Goal: Task Accomplishment & Management: Manage account settings

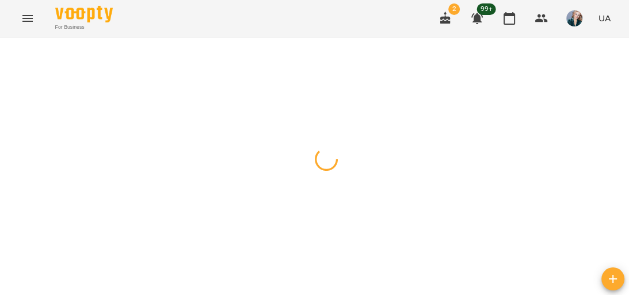
click at [25, 14] on icon "Menu" at bounding box center [28, 19] width 14 height 14
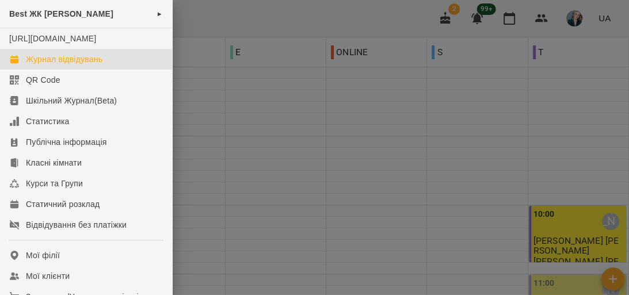
click at [25, 15] on div "Best ЖК [PERSON_NAME] ► [URL][DOMAIN_NAME] Журнал відвідувань QR Code Шкільний …" at bounding box center [314, 147] width 629 height 295
click at [41, 65] on div "Журнал відвідувань" at bounding box center [64, 60] width 77 height 12
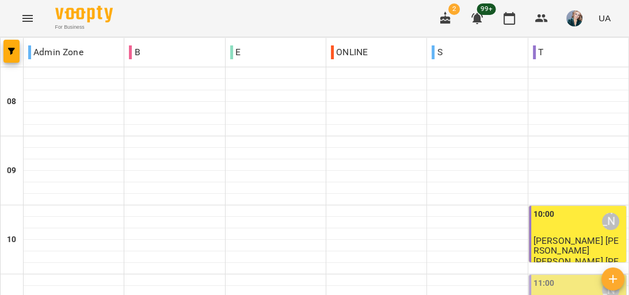
scroll to position [138, 0]
drag, startPoint x: 584, startPoint y: 70, endPoint x: 519, endPoint y: -40, distance: 128.3
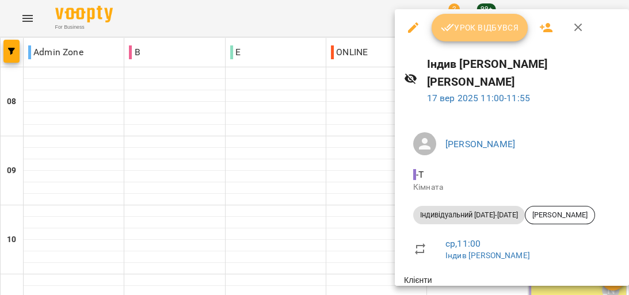
click at [464, 28] on span "Урок відбувся" at bounding box center [480, 28] width 78 height 14
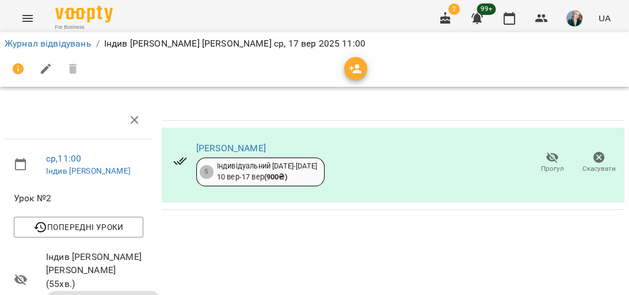
scroll to position [46, 0]
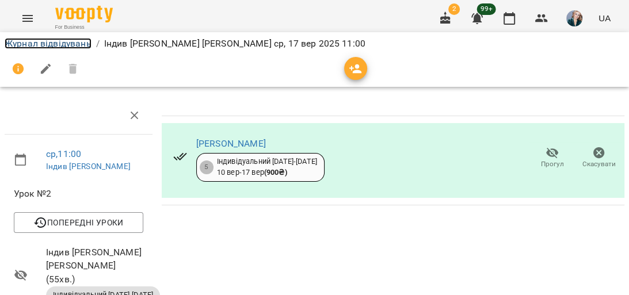
click at [69, 45] on link "Журнал відвідувань" at bounding box center [48, 43] width 87 height 11
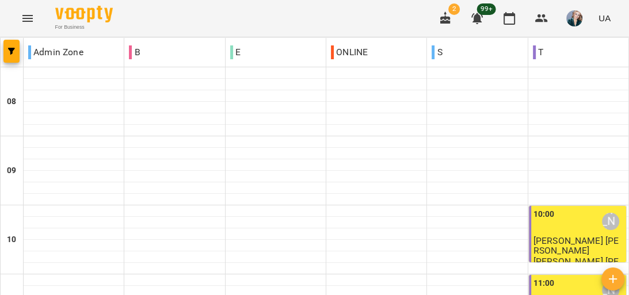
scroll to position [230, 0]
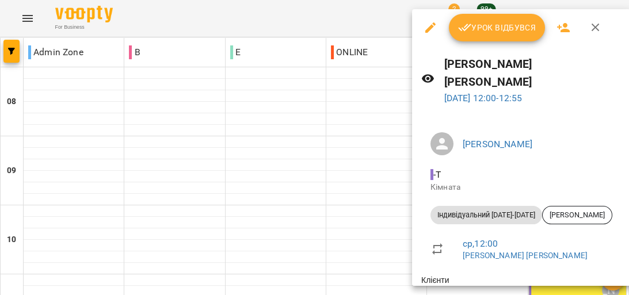
scroll to position [64, 0]
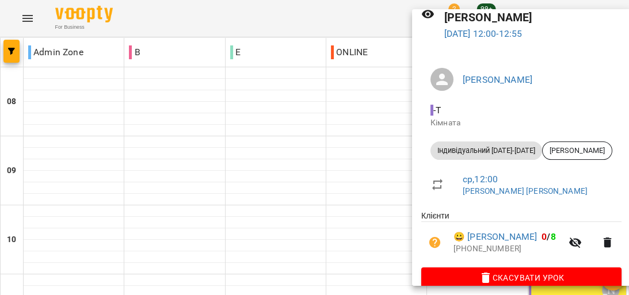
click at [327, 166] on div at bounding box center [314, 147] width 629 height 295
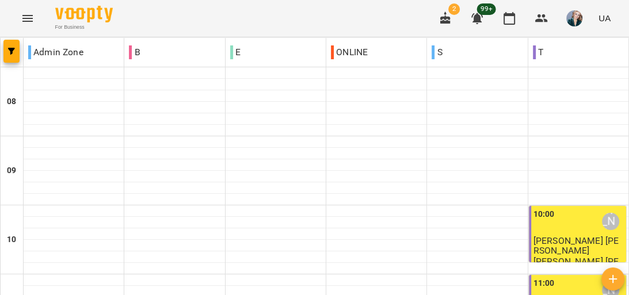
scroll to position [415, 0]
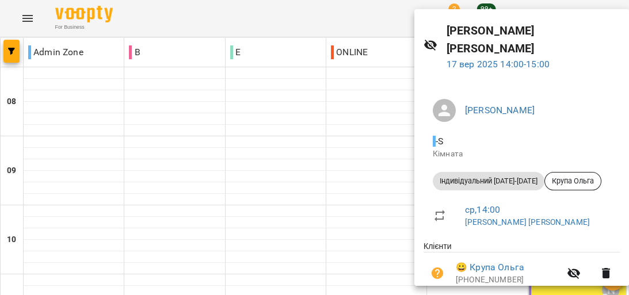
scroll to position [0, 0]
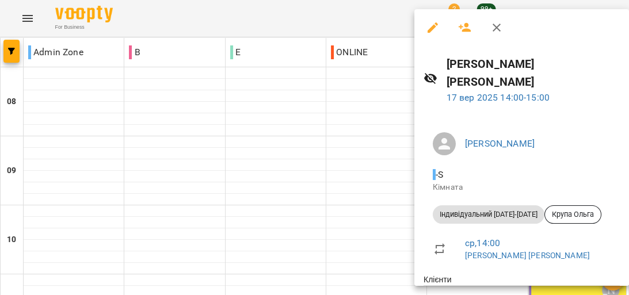
click at [379, 158] on div at bounding box center [314, 147] width 629 height 295
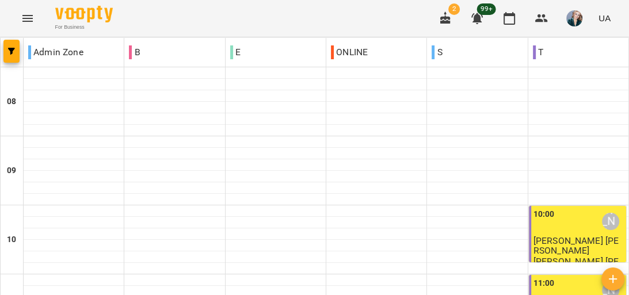
scroll to position [369, 0]
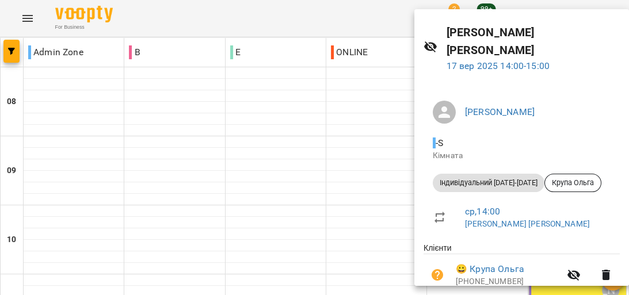
scroll to position [64, 0]
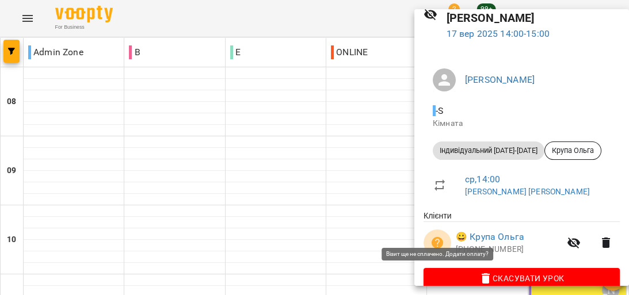
click at [435, 237] on icon "button" at bounding box center [438, 243] width 12 height 12
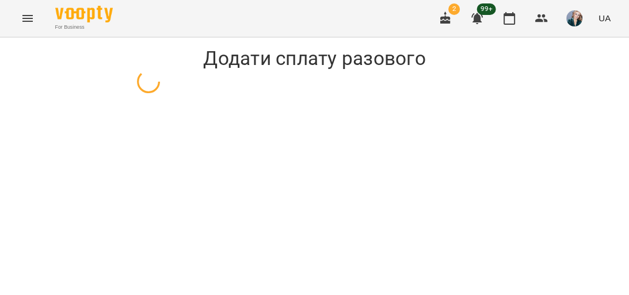
select select "**********"
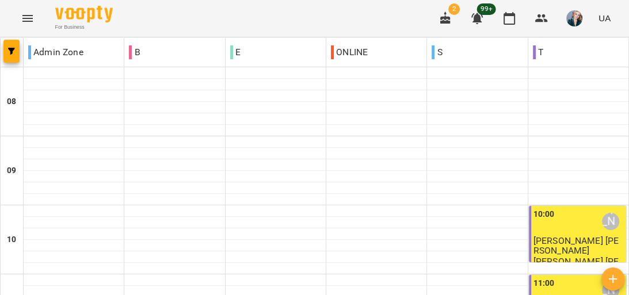
scroll to position [507, 0]
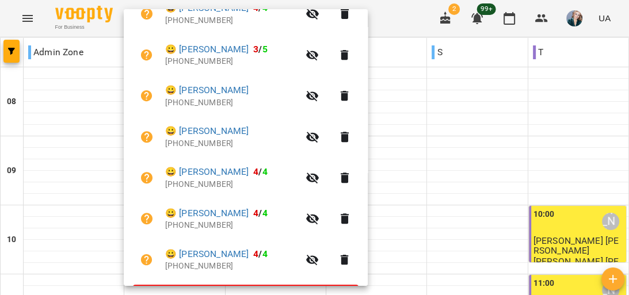
scroll to position [276, 0]
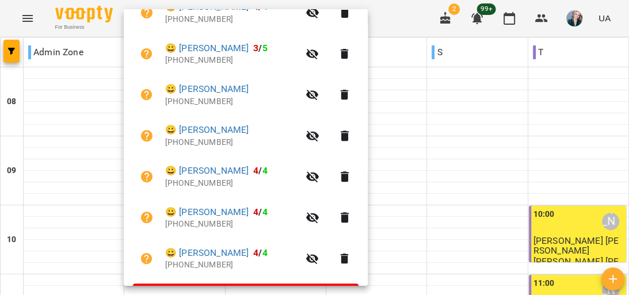
click at [474, 137] on div at bounding box center [314, 147] width 629 height 295
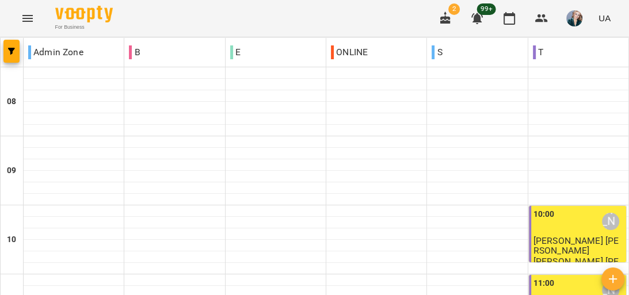
scroll to position [737, 0]
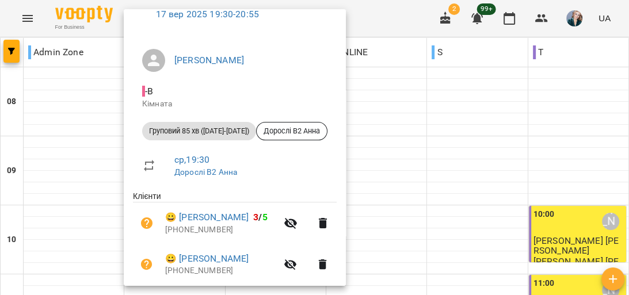
scroll to position [184, 0]
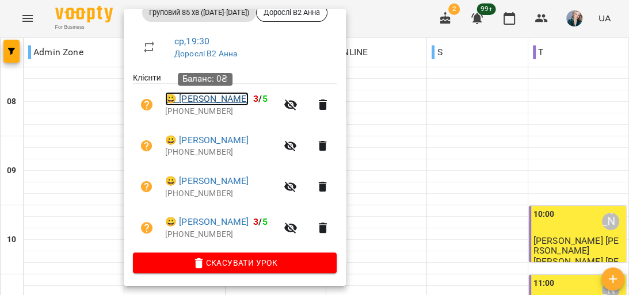
click at [215, 101] on link "😀 Сащук Дмитро" at bounding box center [206, 99] width 83 height 14
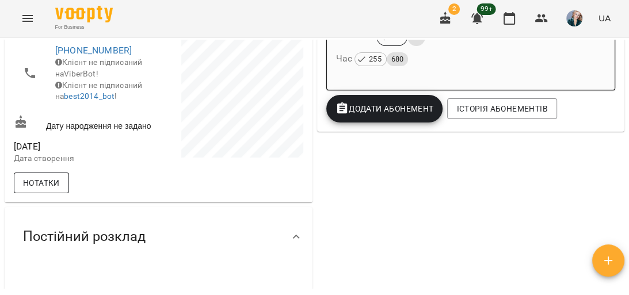
scroll to position [322, 0]
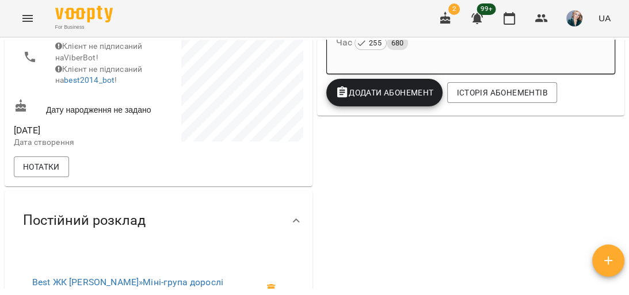
drag, startPoint x: 78, startPoint y: 184, endPoint x: 24, endPoint y: 181, distance: 54.8
click at [28, 154] on div "вт, 12 вер 2023 Дата створення" at bounding box center [85, 136] width 147 height 36
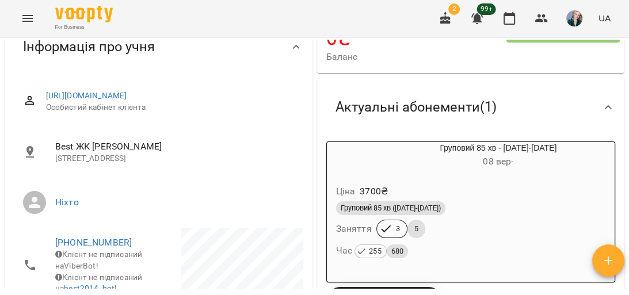
scroll to position [0, 0]
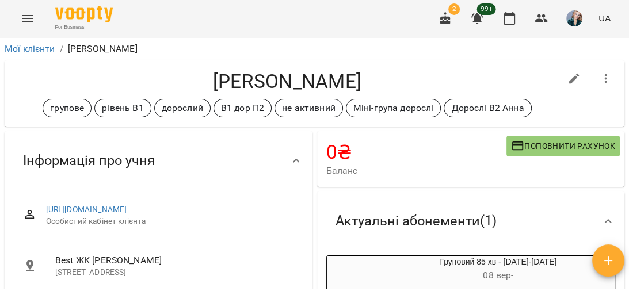
click at [25, 22] on icon "Menu" at bounding box center [28, 19] width 14 height 14
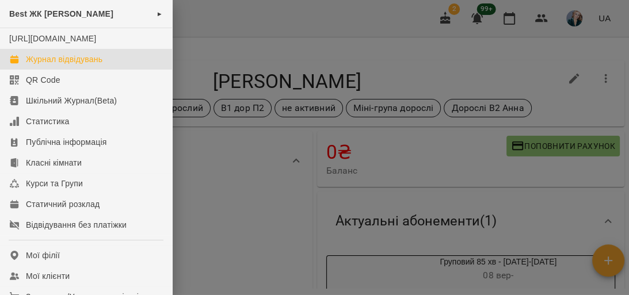
click at [78, 65] on div "Журнал відвідувань" at bounding box center [64, 60] width 77 height 12
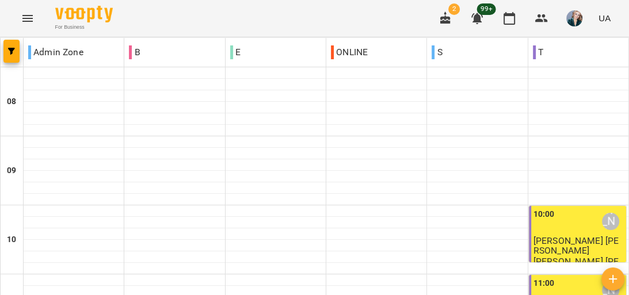
scroll to position [553, 0]
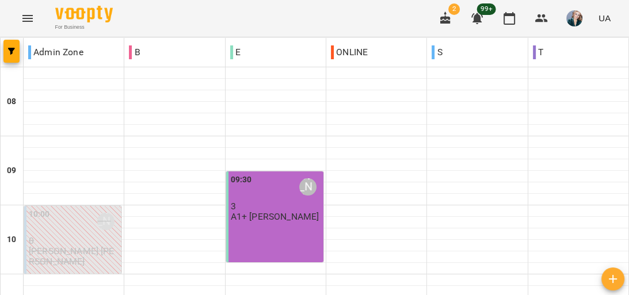
scroll to position [599, 0]
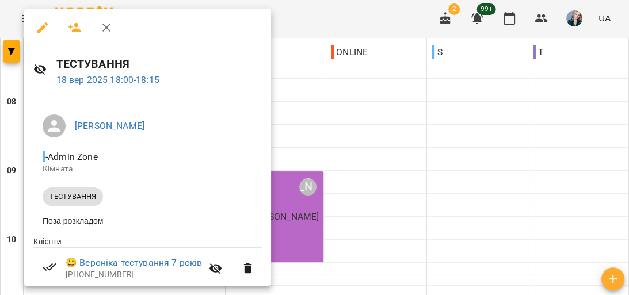
click at [396, 183] on div at bounding box center [314, 147] width 629 height 295
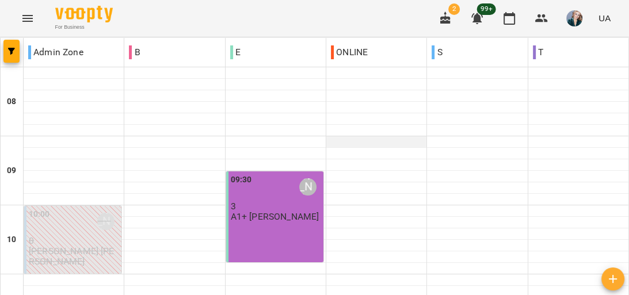
scroll to position [46, 0]
click at [241, 179] on div "09:30 Кибаленко Руслана Романівна 3 А1+ Ранок Руслана" at bounding box center [274, 217] width 97 height 91
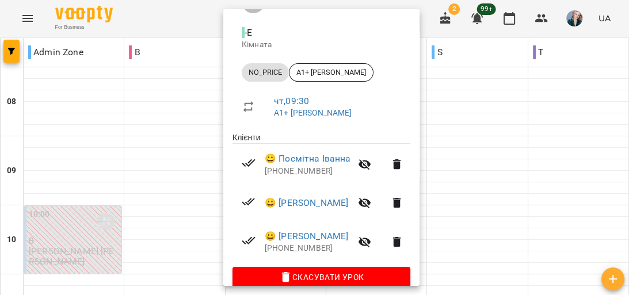
scroll to position [142, 0]
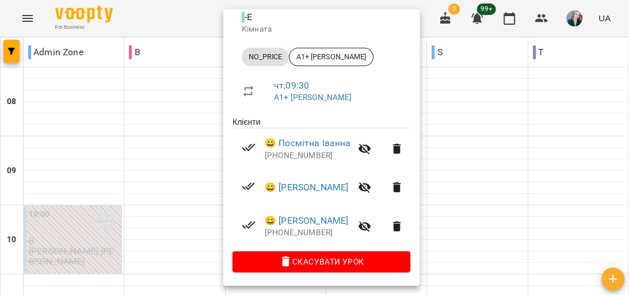
click at [454, 138] on div at bounding box center [314, 147] width 629 height 295
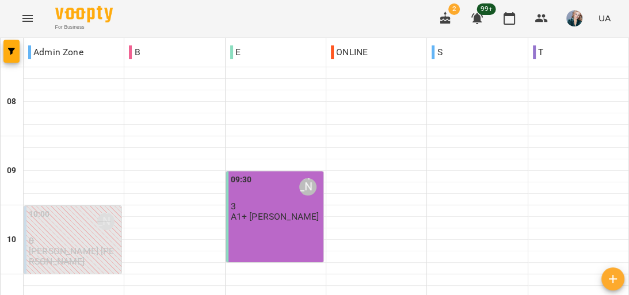
scroll to position [92, 0]
click at [267, 212] on p "А1+ Ранок Руслана" at bounding box center [275, 217] width 89 height 10
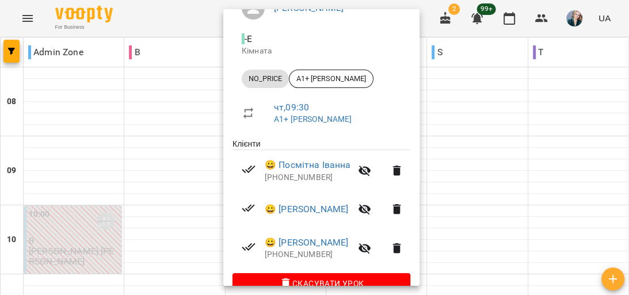
scroll to position [142, 0]
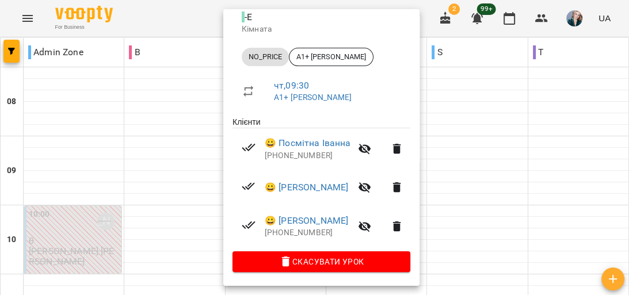
click at [22, 21] on div at bounding box center [314, 147] width 629 height 295
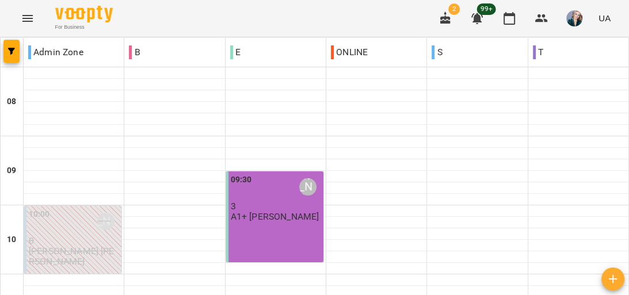
click at [32, 21] on icon "Menu" at bounding box center [27, 18] width 10 height 7
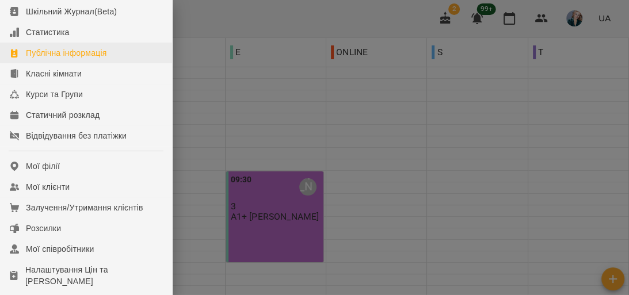
scroll to position [92, 0]
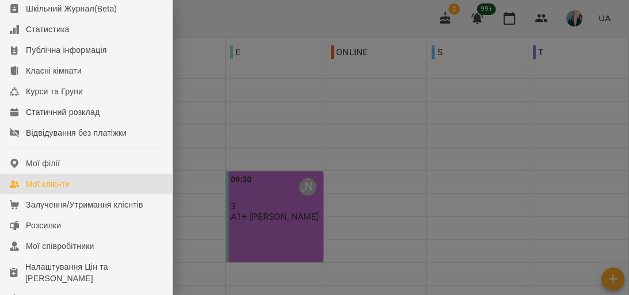
click at [59, 190] on div "Мої клієнти" at bounding box center [48, 185] width 44 height 12
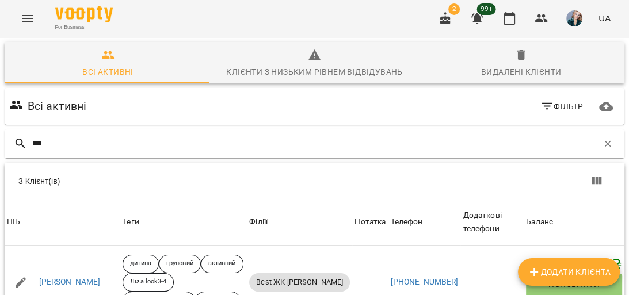
scroll to position [165, 0]
type input "***"
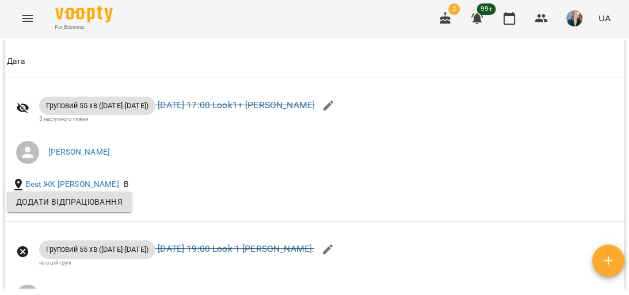
scroll to position [645, 0]
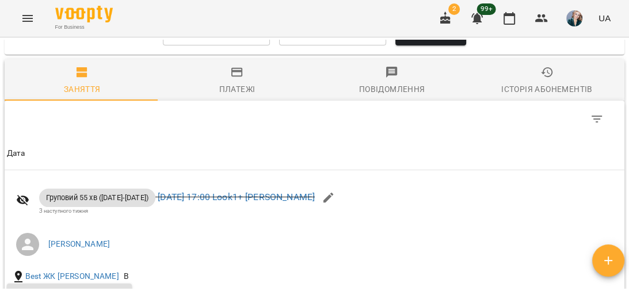
click at [199, 45] on input "**********" at bounding box center [216, 29] width 107 height 32
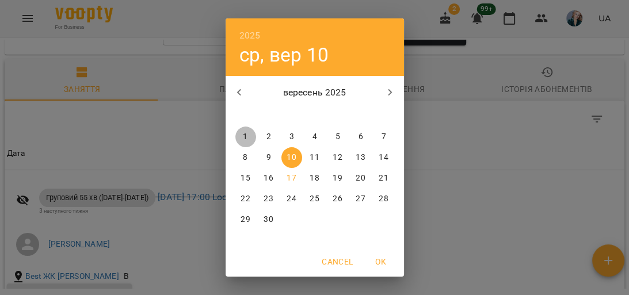
click at [241, 131] on button "1" at bounding box center [246, 137] width 21 height 21
type input "**********"
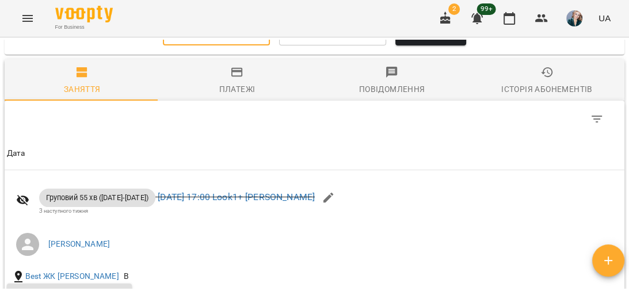
click at [428, 36] on span "Оновити" at bounding box center [431, 29] width 52 height 14
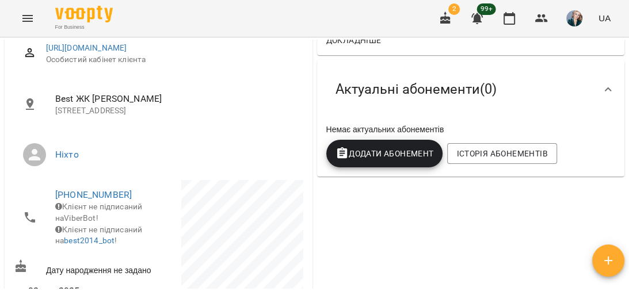
scroll to position [322, 0]
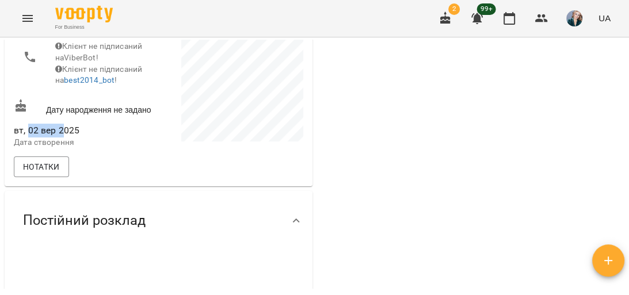
drag, startPoint x: 29, startPoint y: 187, endPoint x: 60, endPoint y: 188, distance: 31.7
click at [60, 138] on span "вт, 02 вер 2025" at bounding box center [85, 131] width 142 height 14
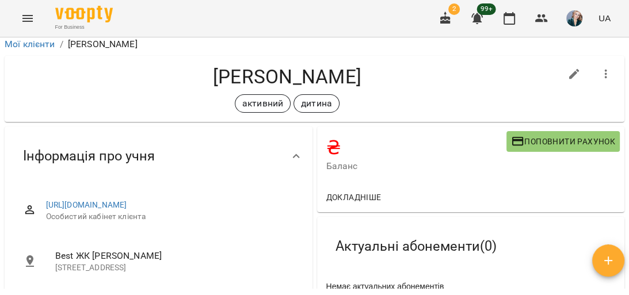
scroll to position [0, 0]
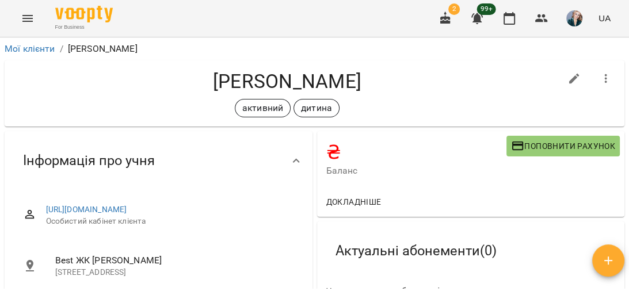
click at [32, 17] on icon "Menu" at bounding box center [28, 19] width 14 height 14
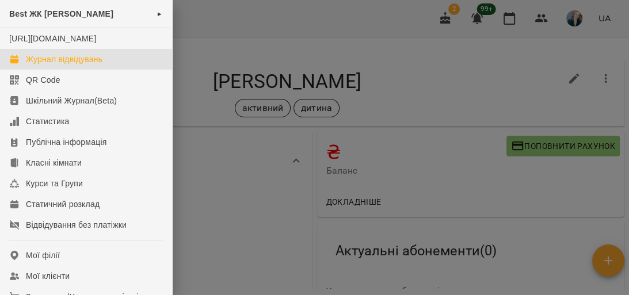
click at [94, 65] on div "Журнал відвідувань" at bounding box center [64, 60] width 77 height 12
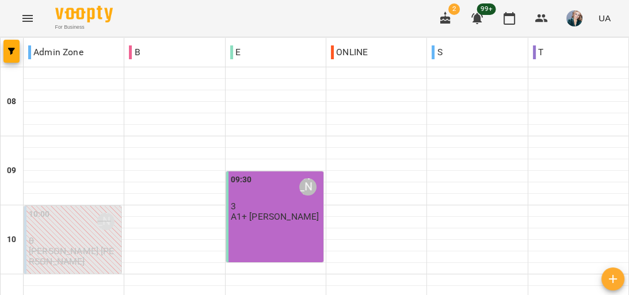
scroll to position [276, 0]
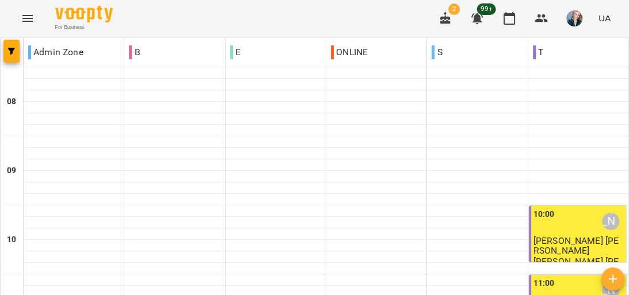
scroll to position [553, 0]
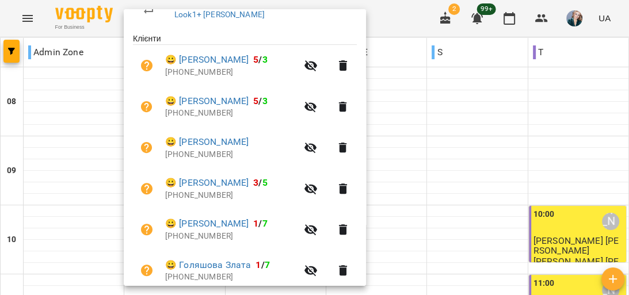
scroll to position [269, 0]
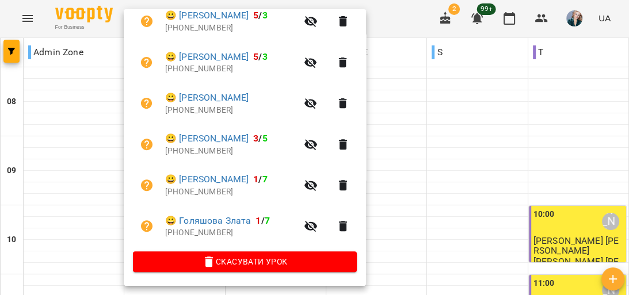
click at [64, 227] on div at bounding box center [314, 147] width 629 height 295
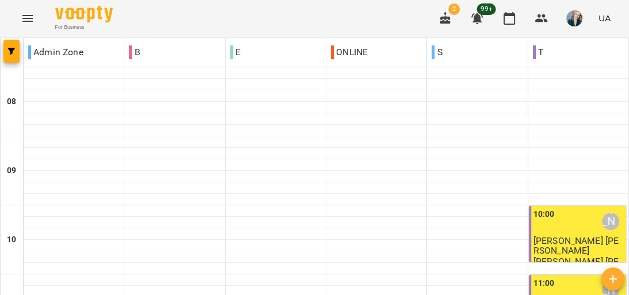
scroll to position [691, 0]
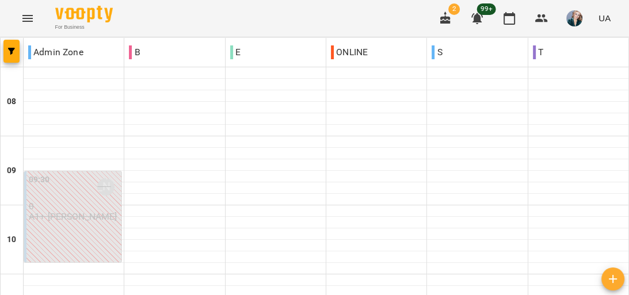
scroll to position [553, 0]
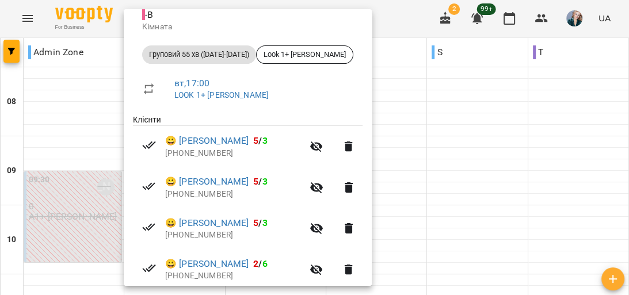
scroll to position [90, 0]
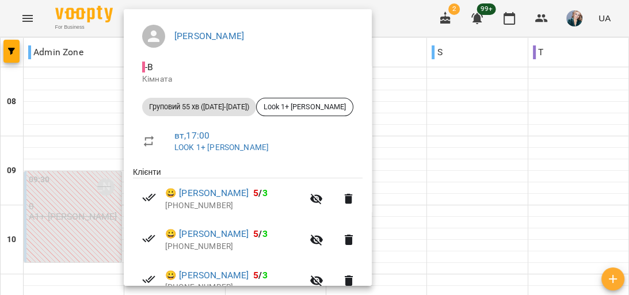
click at [62, 94] on div at bounding box center [314, 147] width 629 height 295
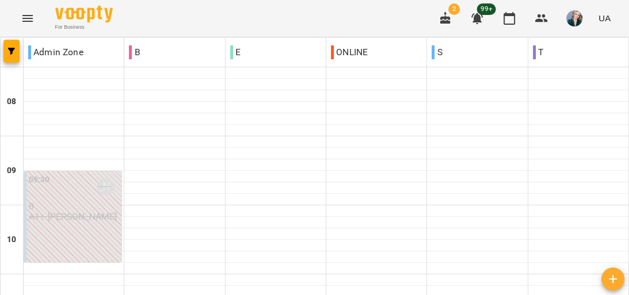
scroll to position [691, 0]
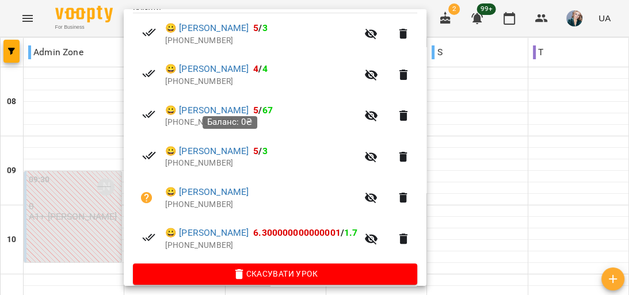
scroll to position [269, 0]
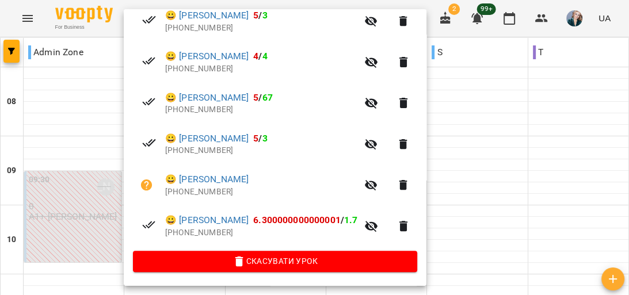
drag, startPoint x: 78, startPoint y: 178, endPoint x: 75, endPoint y: 168, distance: 10.2
click at [78, 175] on div at bounding box center [314, 147] width 629 height 295
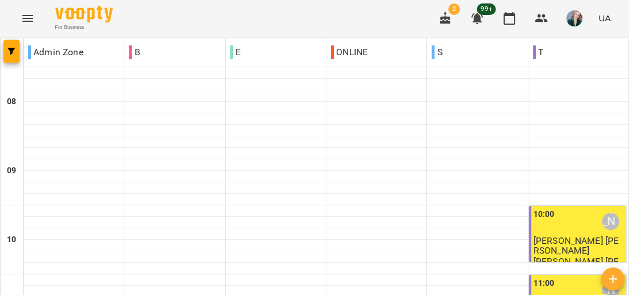
scroll to position [737, 0]
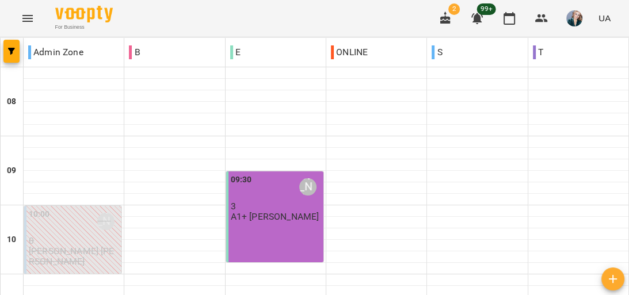
scroll to position [461, 0]
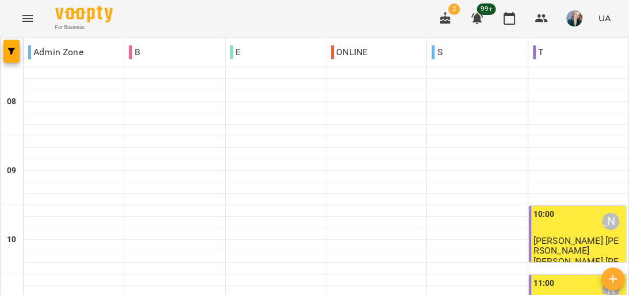
scroll to position [415, 0]
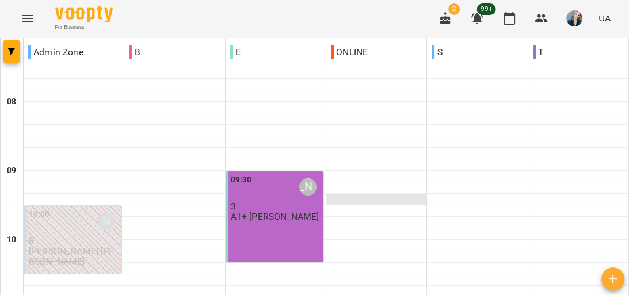
scroll to position [46, 0]
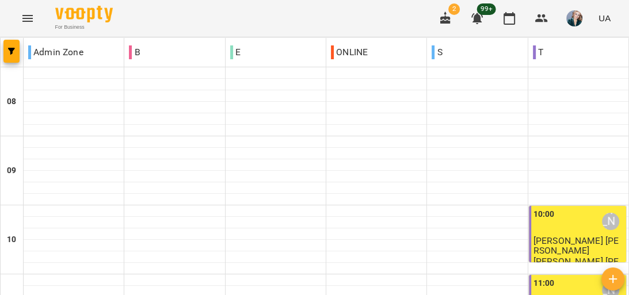
scroll to position [415, 0]
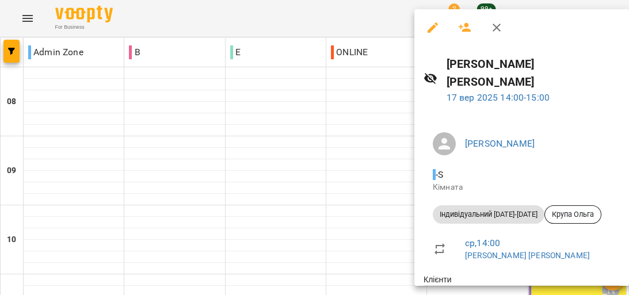
click at [353, 118] on div at bounding box center [314, 147] width 629 height 295
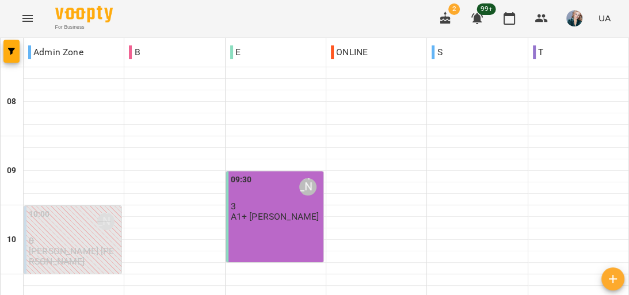
scroll to position [599, 0]
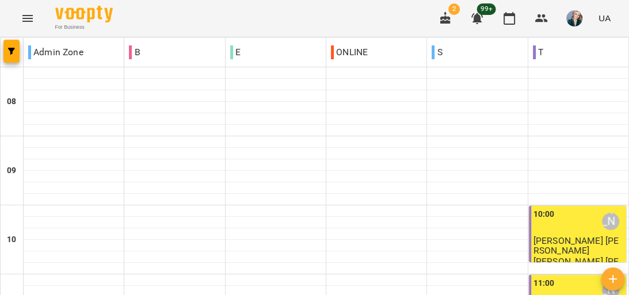
scroll to position [461, 0]
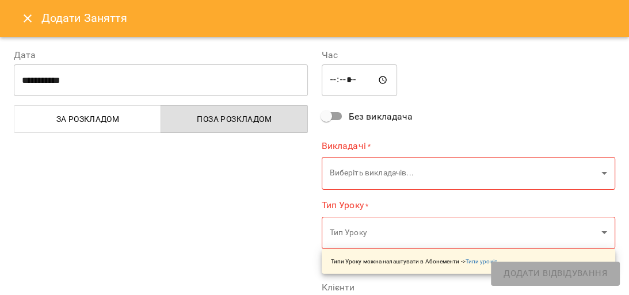
type input "**********"
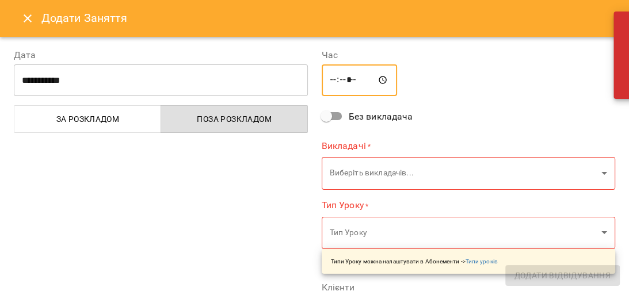
click at [352, 77] on input "*****" at bounding box center [360, 80] width 76 height 32
click at [348, 80] on input "*****" at bounding box center [360, 80] width 76 height 32
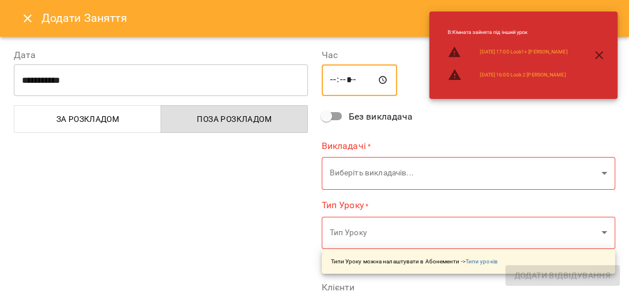
type input "*****"
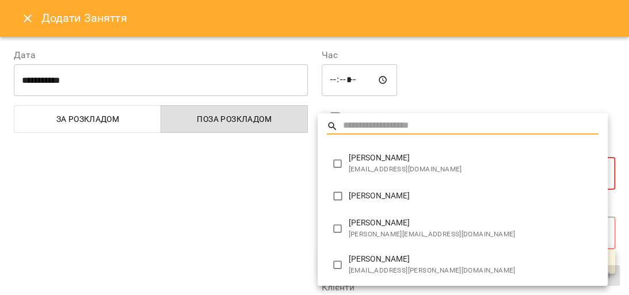
type input "**********"
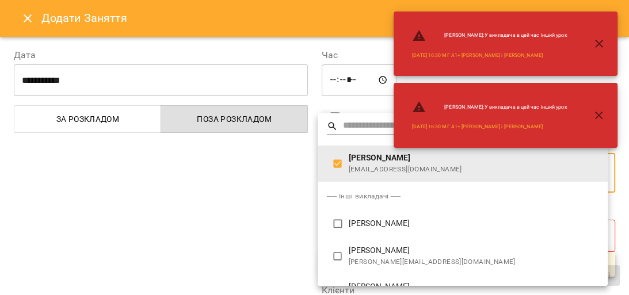
click at [211, 196] on div at bounding box center [314, 147] width 629 height 295
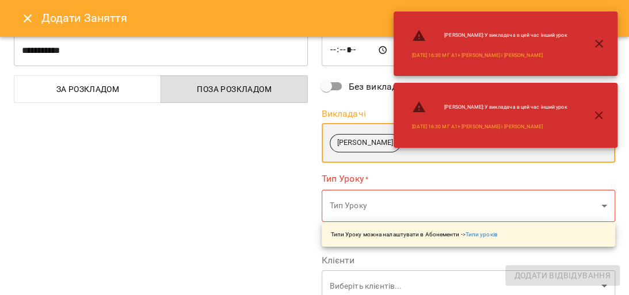
scroll to position [46, 0]
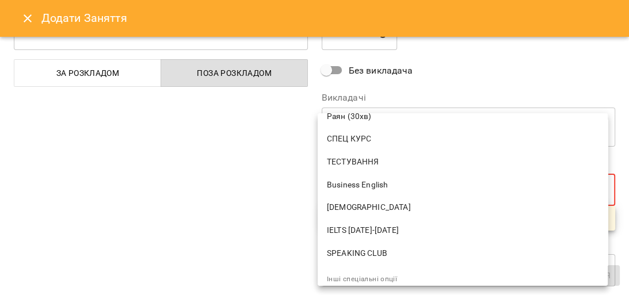
scroll to position [749, 0]
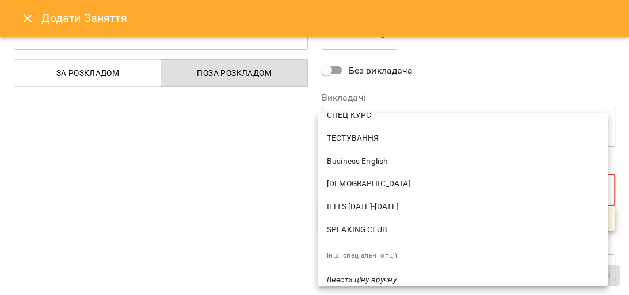
click at [370, 134] on span "ТЕСТУВАННЯ" at bounding box center [463, 139] width 272 height 12
type input "**********"
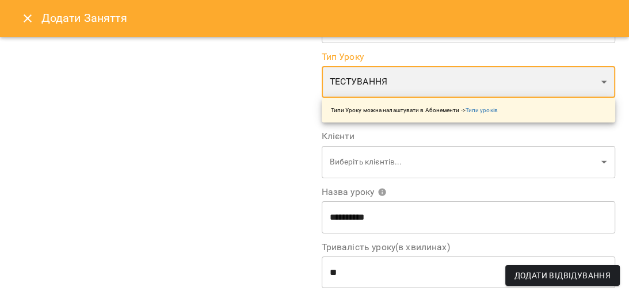
scroll to position [184, 0]
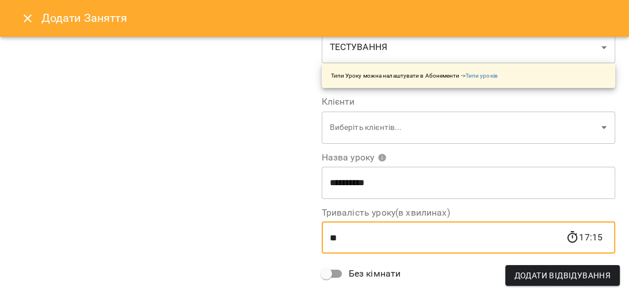
click at [356, 235] on input "**" at bounding box center [444, 238] width 244 height 32
type input "*"
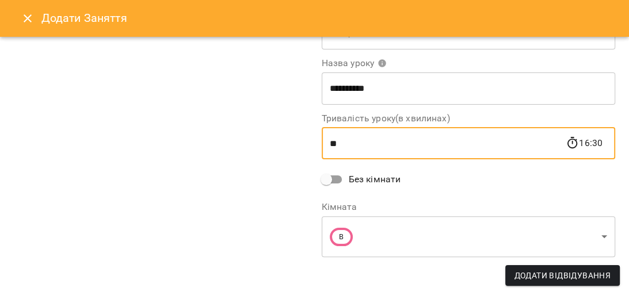
scroll to position [279, 0]
type input "**"
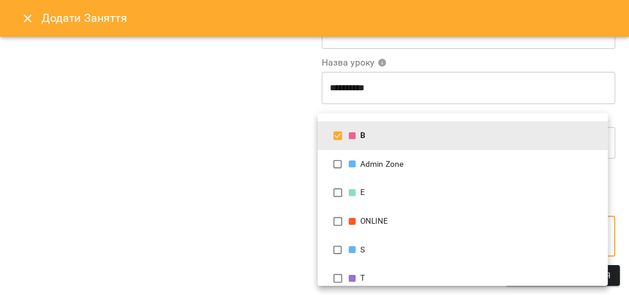
scroll to position [35, 0]
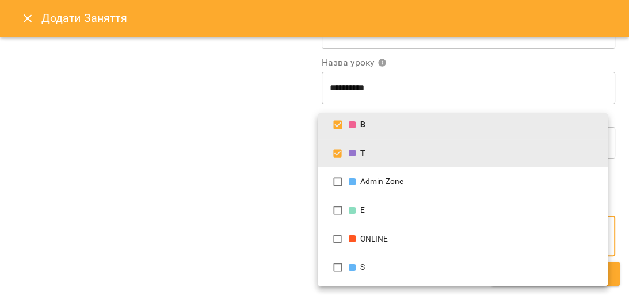
type input "**********"
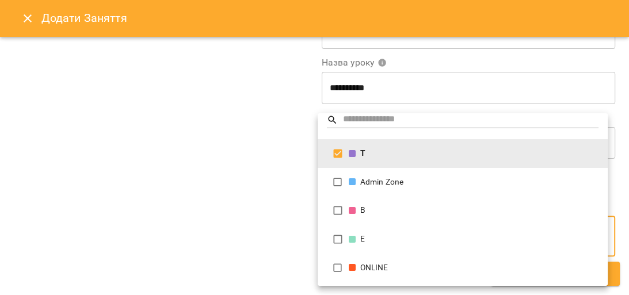
scroll to position [7, 0]
click at [241, 115] on div at bounding box center [314, 147] width 629 height 295
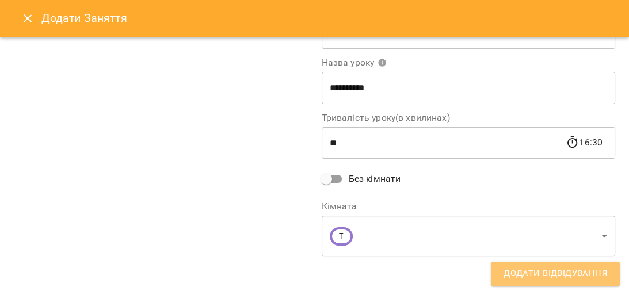
click at [532, 274] on span "Додати Відвідування" at bounding box center [556, 274] width 104 height 15
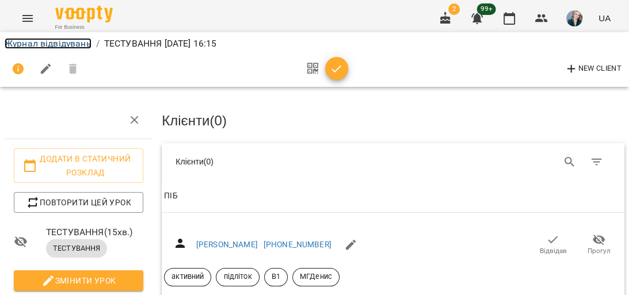
click at [47, 44] on link "Журнал відвідувань" at bounding box center [48, 43] width 87 height 11
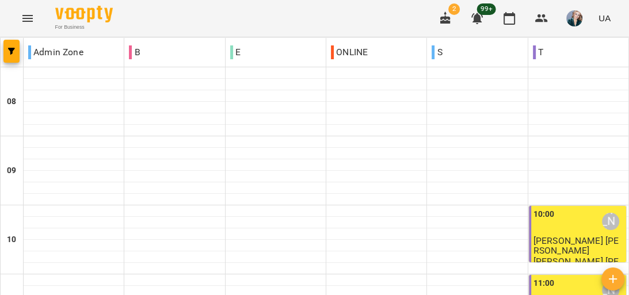
scroll to position [599, 0]
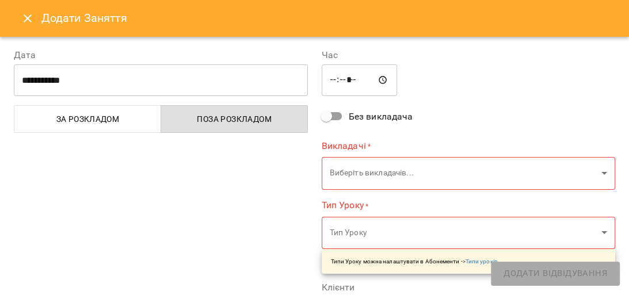
type input "**********"
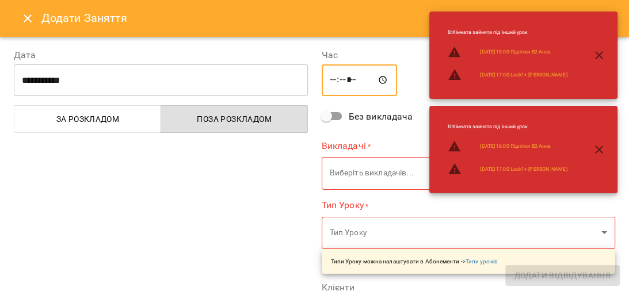
click at [349, 79] on input "*****" at bounding box center [360, 80] width 76 height 32
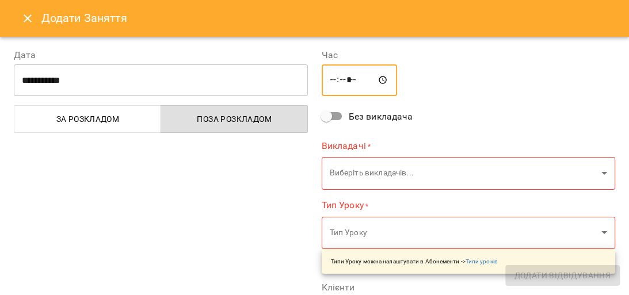
type input "*****"
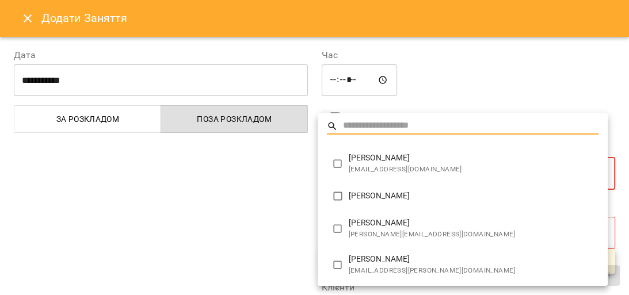
type input "**********"
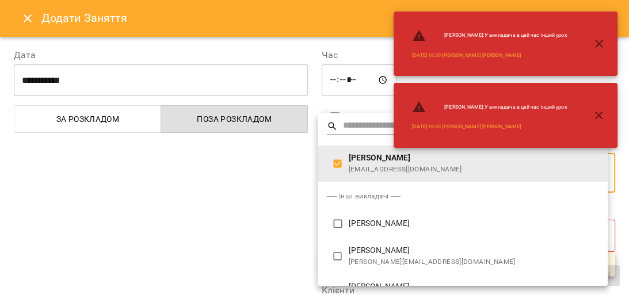
drag, startPoint x: 235, startPoint y: 191, endPoint x: 305, endPoint y: 161, distance: 76.1
click at [236, 191] on div at bounding box center [314, 147] width 629 height 295
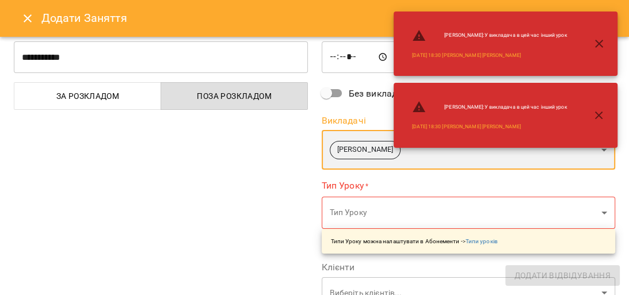
scroll to position [46, 0]
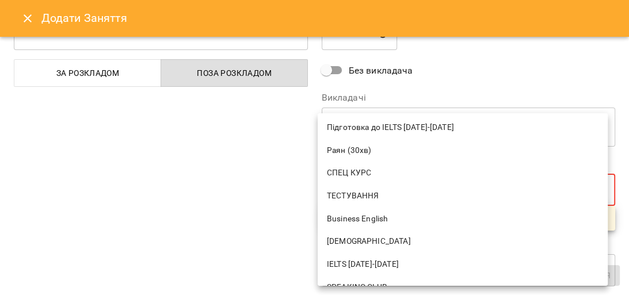
scroll to position [691, 0]
click at [394, 200] on span "ТЕСТУВАННЯ" at bounding box center [463, 197] width 272 height 12
type input "**********"
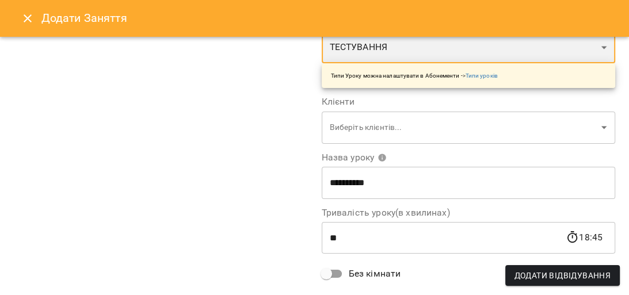
scroll to position [230, 0]
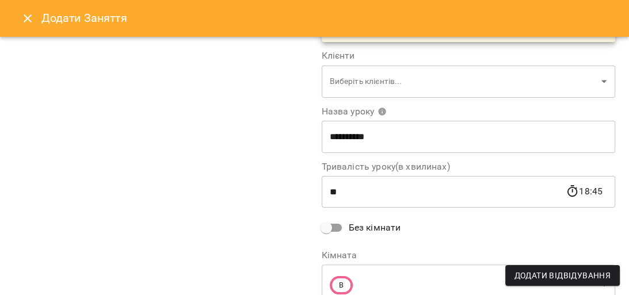
click at [357, 189] on input "**" at bounding box center [444, 192] width 244 height 32
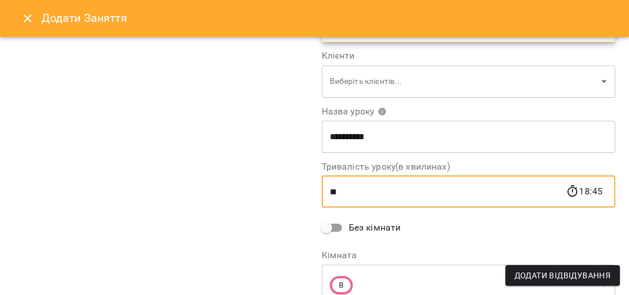
type input "*"
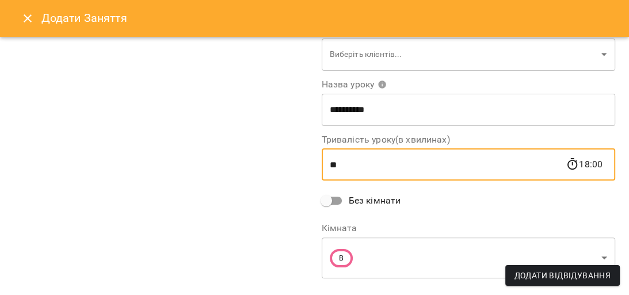
scroll to position [279, 0]
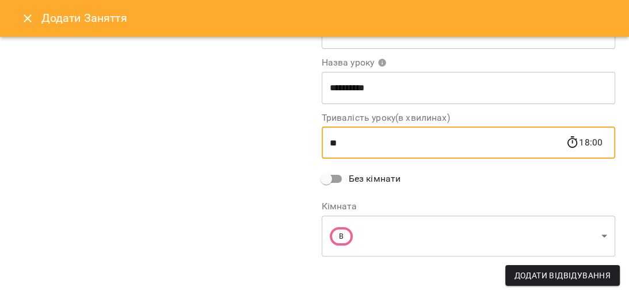
type input "**"
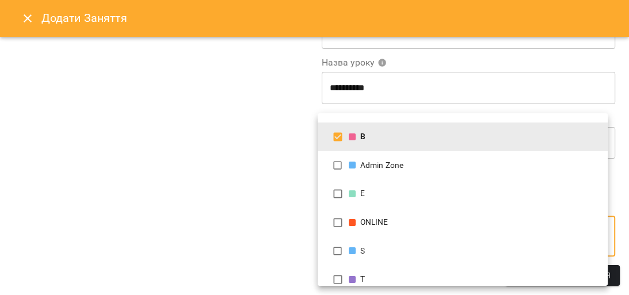
scroll to position [35, 0]
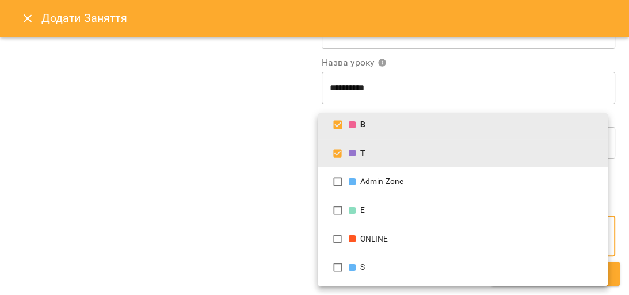
type input "**********"
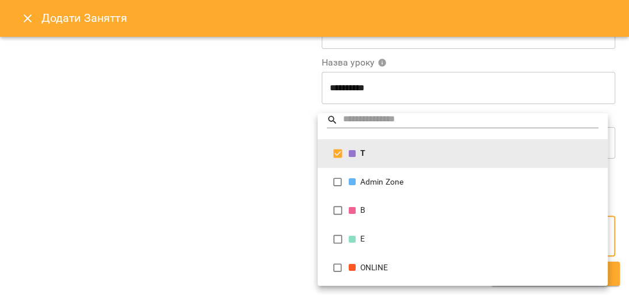
scroll to position [7, 0]
click at [249, 183] on div at bounding box center [314, 147] width 629 height 295
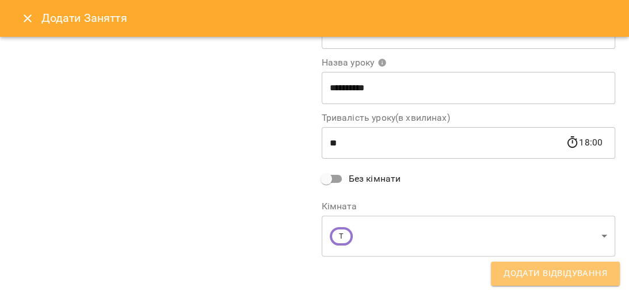
click at [544, 274] on span "Додати Відвідування" at bounding box center [556, 274] width 104 height 15
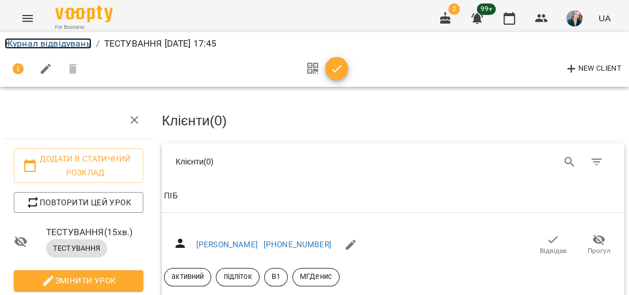
click at [53, 43] on link "Журнал відвідувань" at bounding box center [48, 43] width 87 height 11
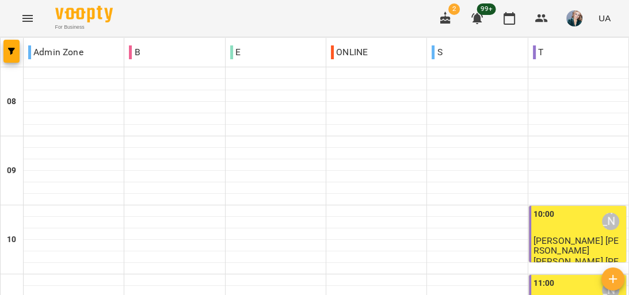
scroll to position [276, 0]
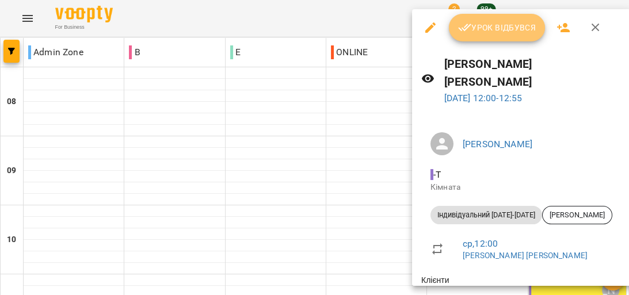
click at [503, 26] on span "Урок відбувся" at bounding box center [497, 28] width 78 height 14
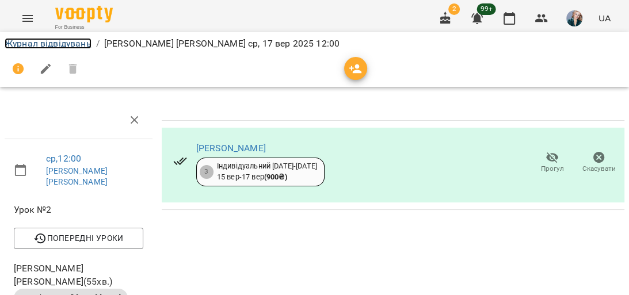
click at [57, 41] on link "Журнал відвідувань" at bounding box center [48, 43] width 87 height 11
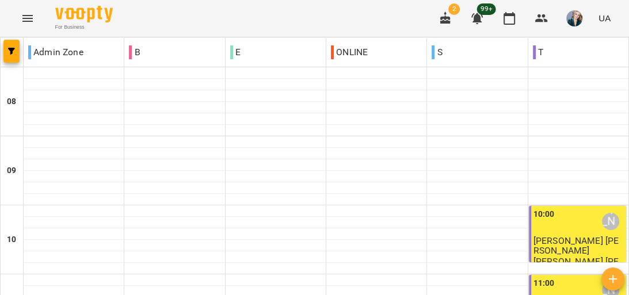
scroll to position [230, 0]
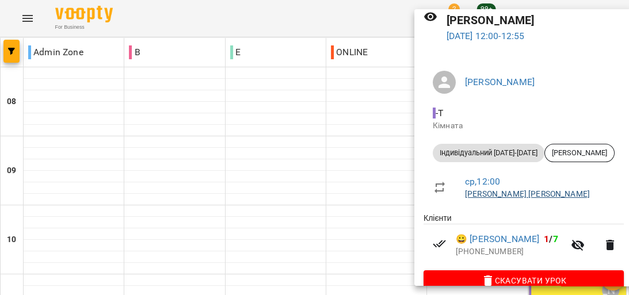
scroll to position [64, 0]
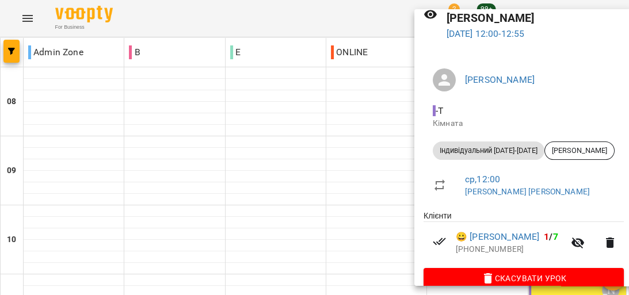
click at [395, 167] on div at bounding box center [314, 147] width 629 height 295
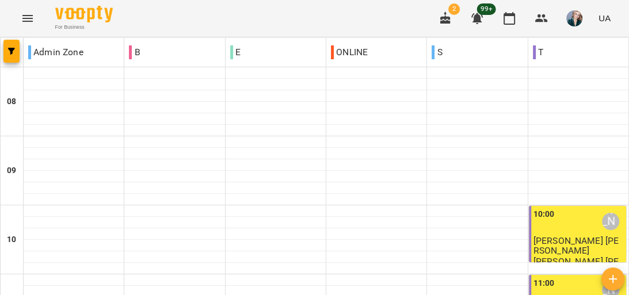
scroll to position [415, 0]
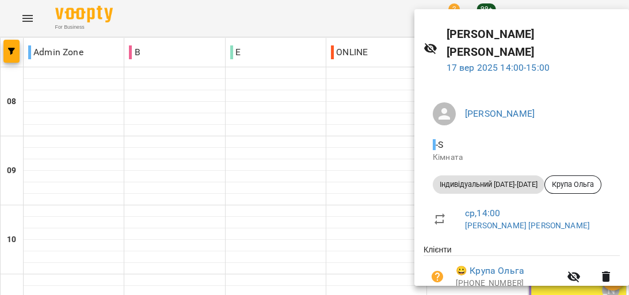
scroll to position [46, 0]
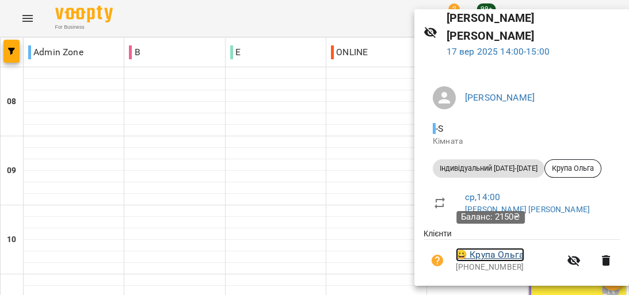
click at [514, 248] on link "😀 [PERSON_NAME]" at bounding box center [490, 255] width 69 height 14
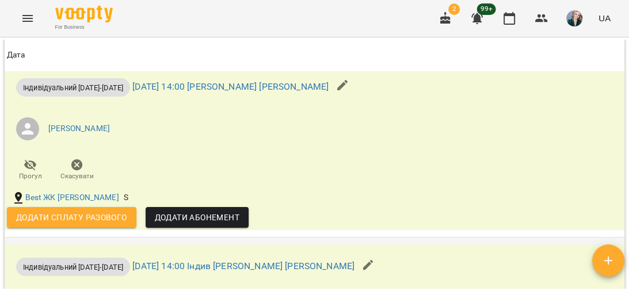
scroll to position [1517, 0]
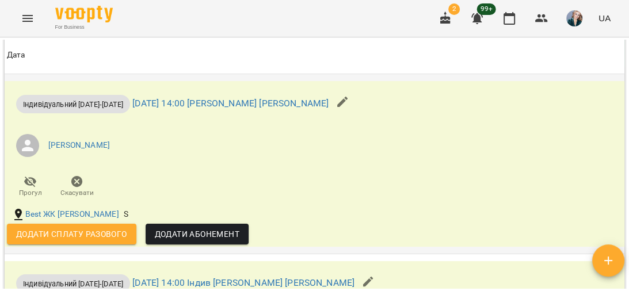
click at [94, 241] on span "Додати сплату разового" at bounding box center [71, 234] width 111 height 14
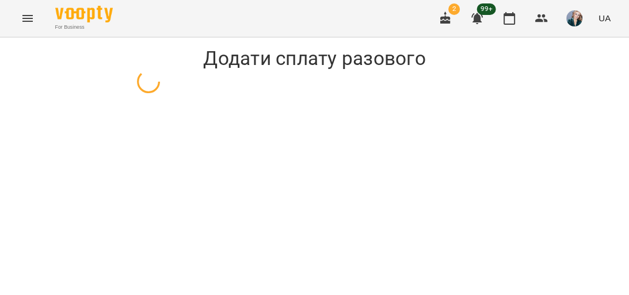
select select "**********"
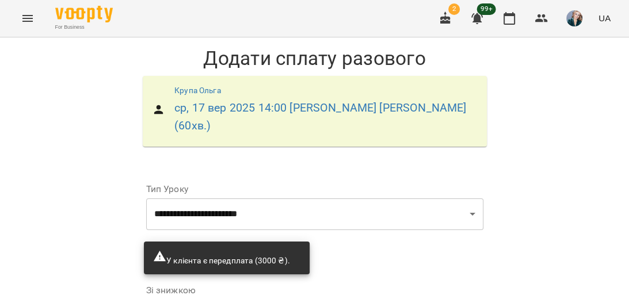
scroll to position [27, 0]
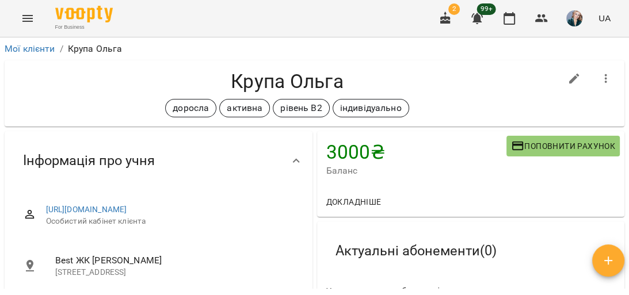
click at [23, 21] on icon "Menu" at bounding box center [27, 18] width 10 height 7
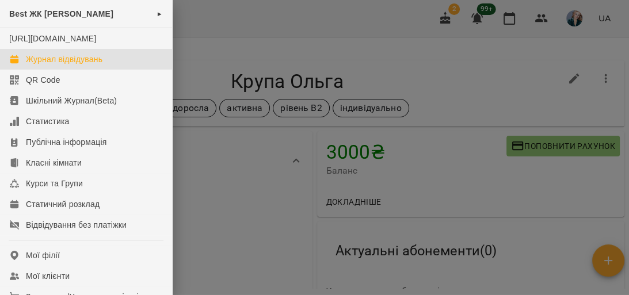
click at [69, 65] on div "Журнал відвідувань" at bounding box center [64, 60] width 77 height 12
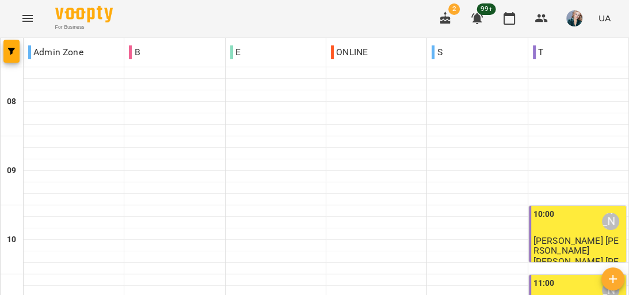
scroll to position [415, 0]
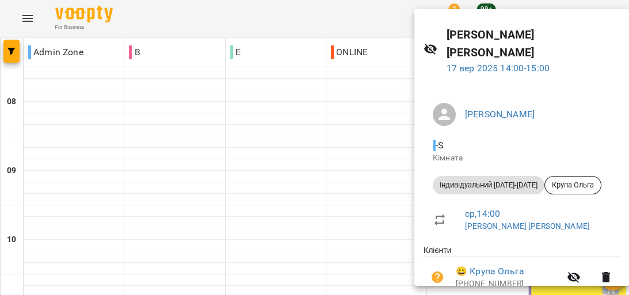
scroll to position [64, 0]
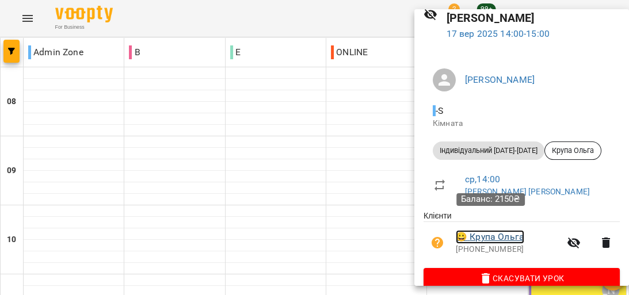
click at [481, 230] on link "😀 [PERSON_NAME]" at bounding box center [490, 237] width 69 height 14
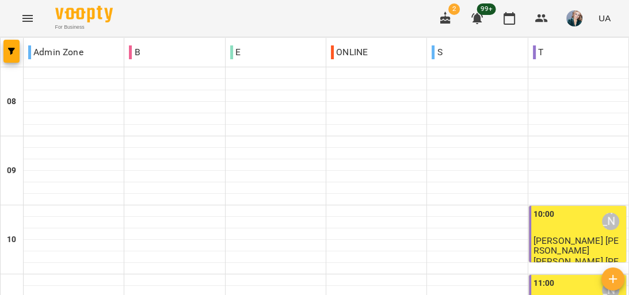
scroll to position [415, 0]
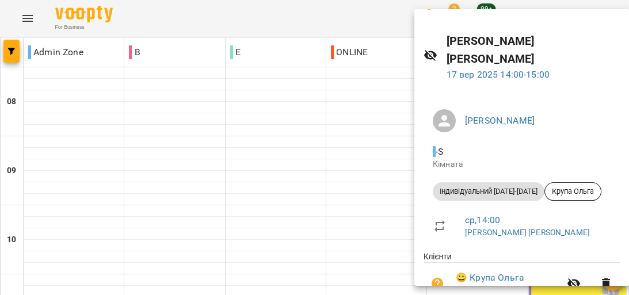
scroll to position [64, 0]
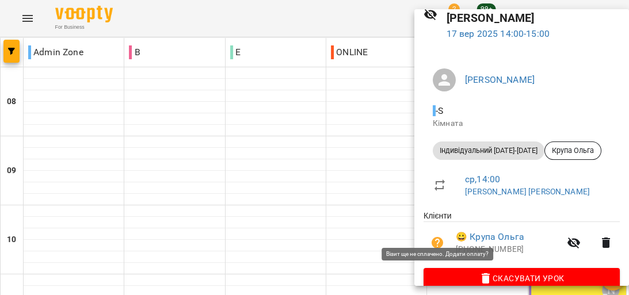
click at [435, 237] on icon "button" at bounding box center [438, 243] width 12 height 12
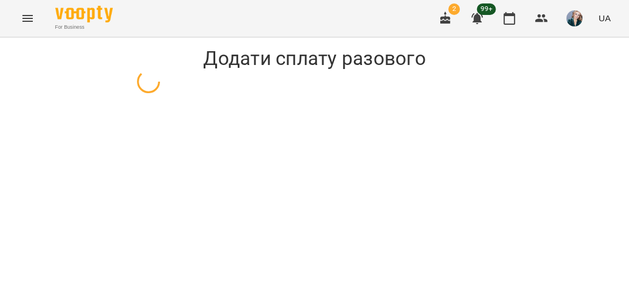
select select "**********"
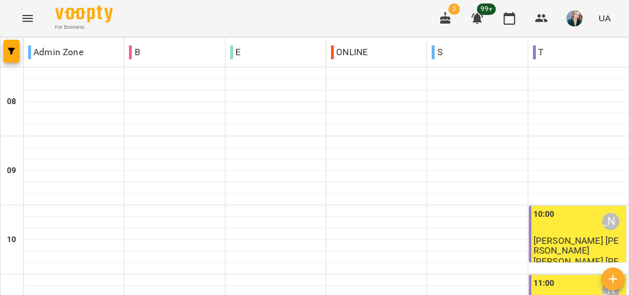
scroll to position [369, 0]
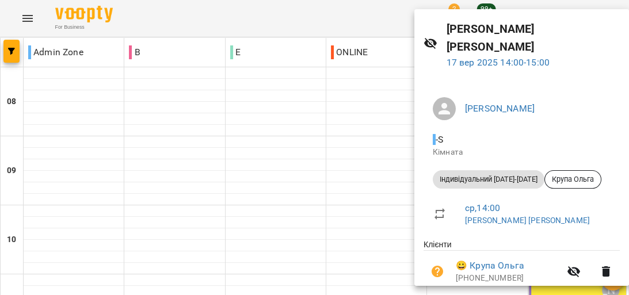
scroll to position [64, 0]
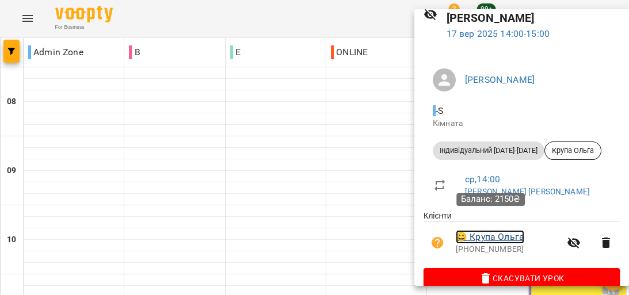
click at [495, 230] on link "😀 [PERSON_NAME]" at bounding box center [490, 237] width 69 height 14
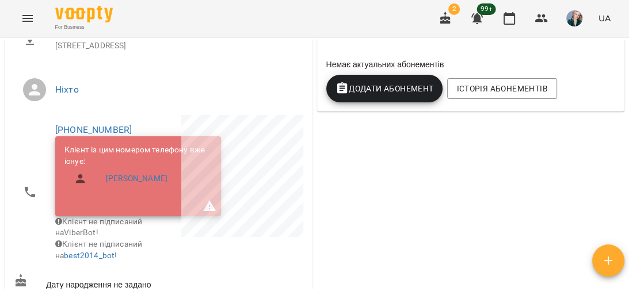
scroll to position [230, 0]
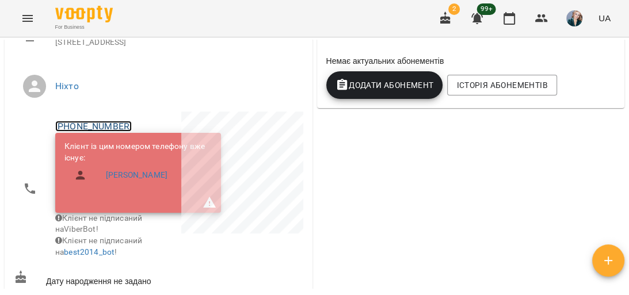
click at [93, 132] on link "[PHONE_NUMBER]" at bounding box center [93, 126] width 77 height 11
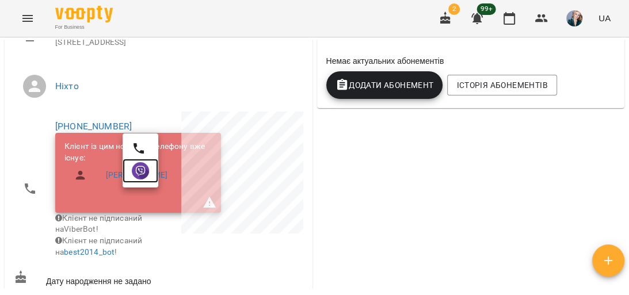
click at [147, 170] on img at bounding box center [140, 170] width 17 height 17
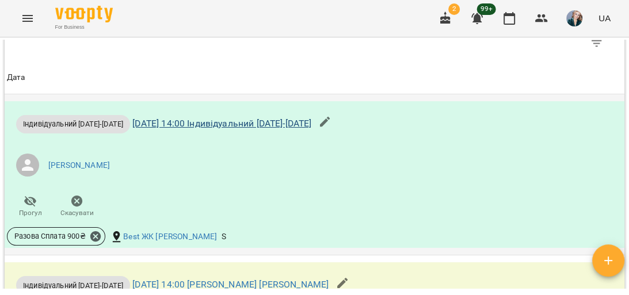
scroll to position [1244, 0]
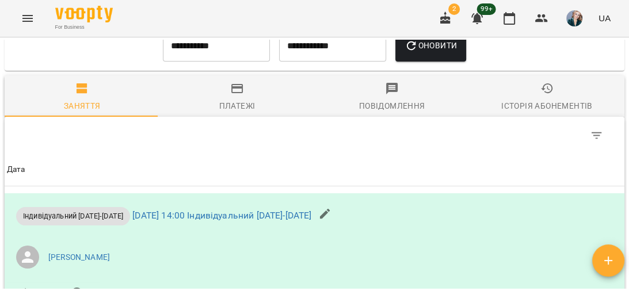
click at [246, 62] on input "**********" at bounding box center [216, 46] width 107 height 32
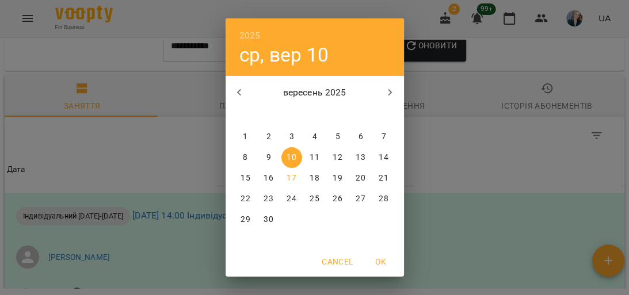
click at [238, 136] on span "1" at bounding box center [246, 137] width 21 height 12
type input "**********"
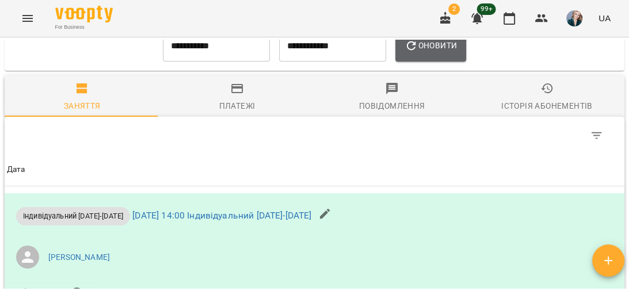
click at [442, 52] on span "Оновити" at bounding box center [431, 46] width 52 height 14
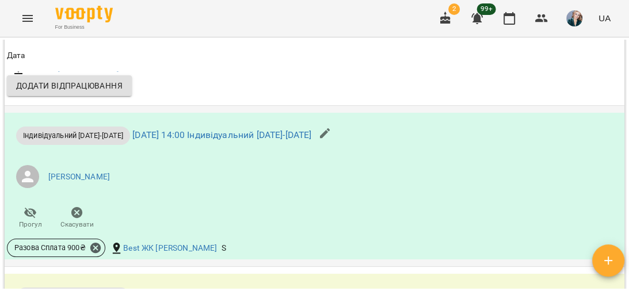
scroll to position [1658, 0]
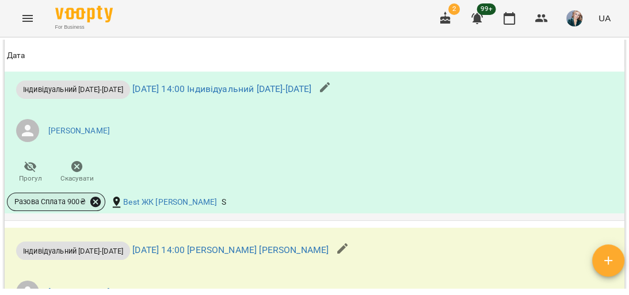
click at [97, 208] on icon at bounding box center [95, 202] width 13 height 13
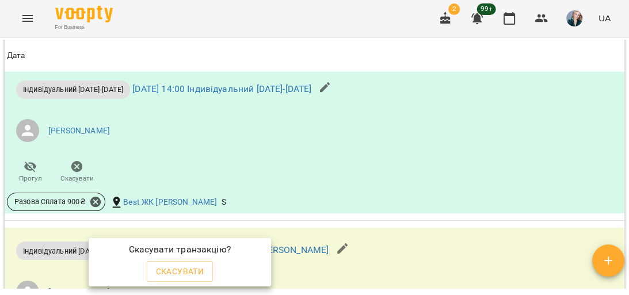
click at [181, 268] on span "Скасувати" at bounding box center [180, 272] width 48 height 14
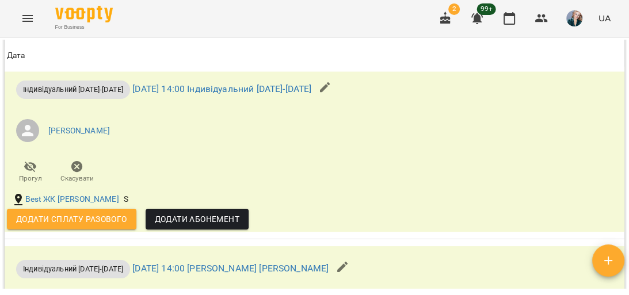
click at [47, 226] on span "Додати сплату разового" at bounding box center [71, 219] width 111 height 14
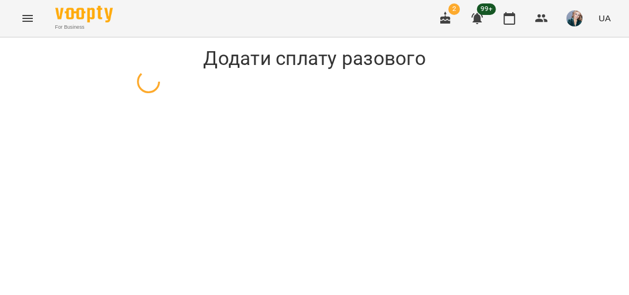
select select "**********"
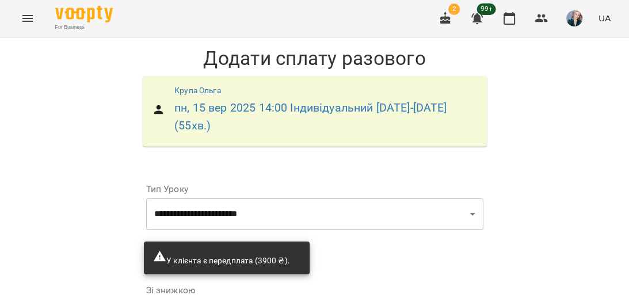
scroll to position [165, 0]
type input "*"
type input "***"
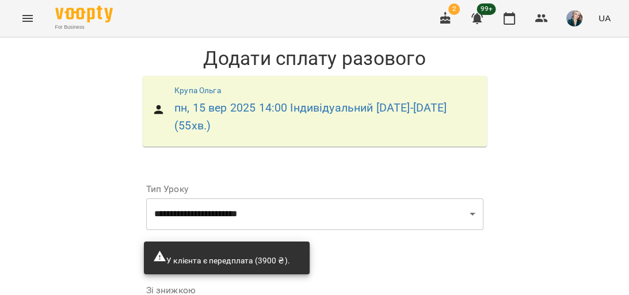
scroll to position [165, 0]
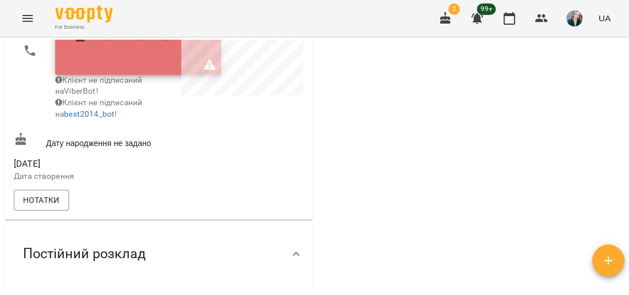
scroll to position [184, 0]
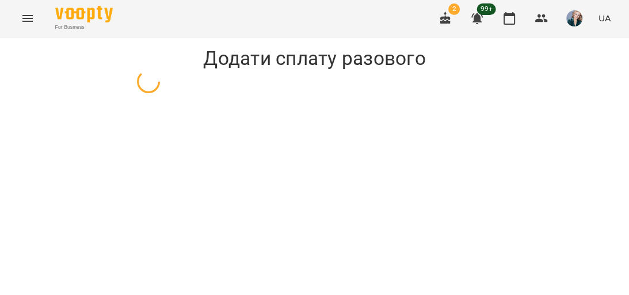
select select "**********"
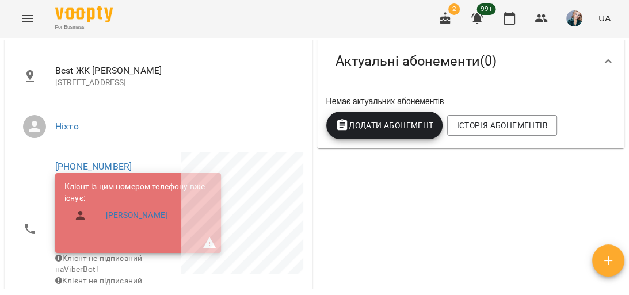
scroll to position [230, 0]
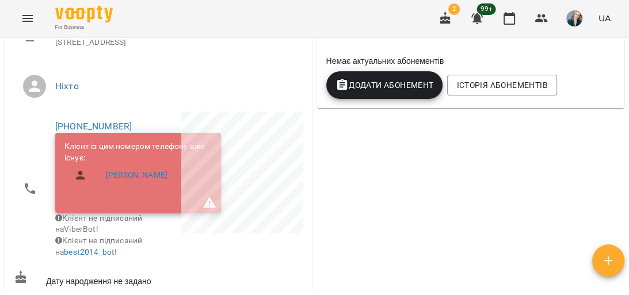
click at [404, 85] on span "Додати Абонемент" at bounding box center [385, 85] width 98 height 14
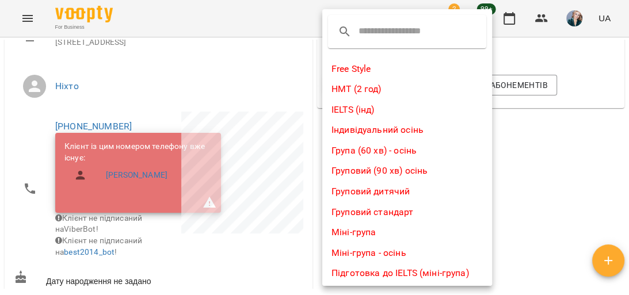
scroll to position [46, 0]
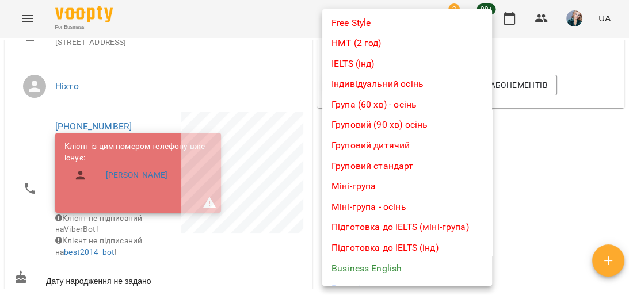
click at [375, 22] on li "Free Style" at bounding box center [407, 23] width 170 height 21
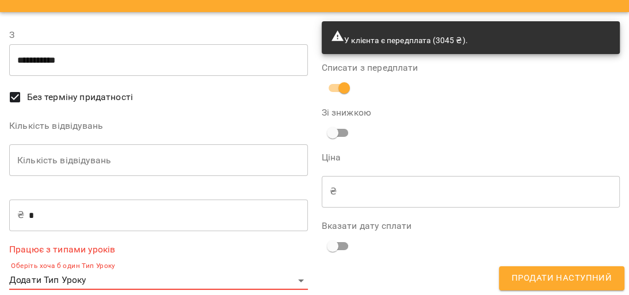
scroll to position [38, 0]
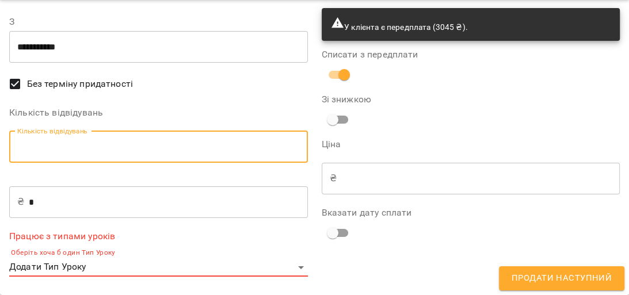
click at [138, 149] on input "Кількість відвідувань" at bounding box center [158, 147] width 299 height 32
type input "*"
click at [115, 210] on input "*" at bounding box center [168, 202] width 279 height 32
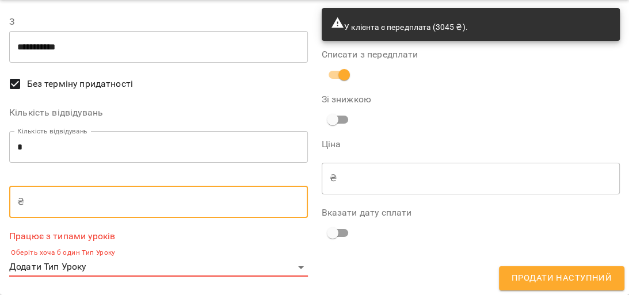
type input "*"
type input "**"
type input "***"
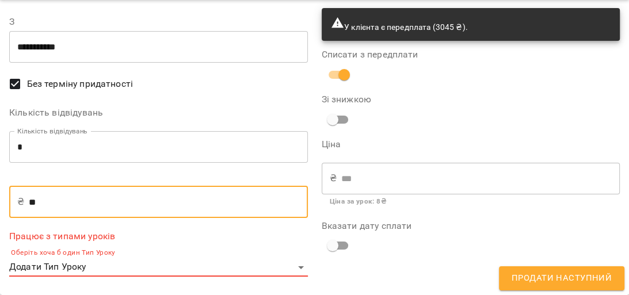
type input "****"
type input "***"
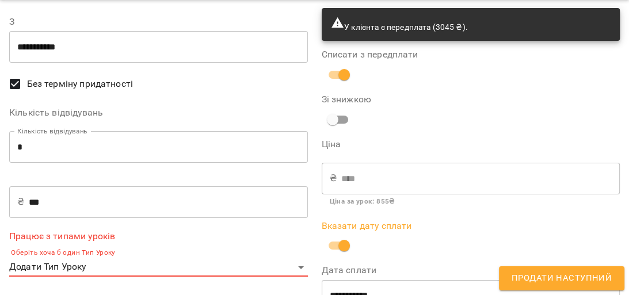
scroll to position [73, 0]
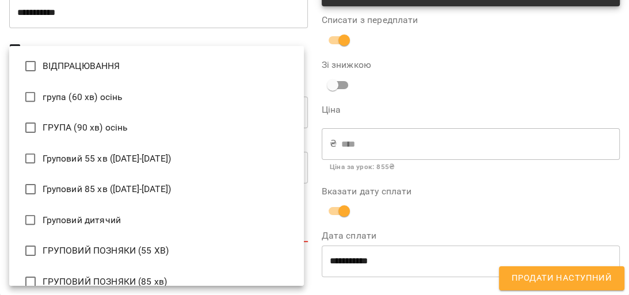
click at [297, 234] on body "For Business 2 99+ UA Мої клієнти / Крупа Ольга Крупа Ольга доросла активна рів…" at bounding box center [314, 166] width 629 height 333
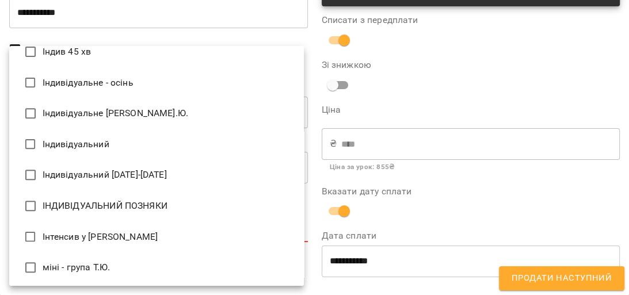
scroll to position [369, 0]
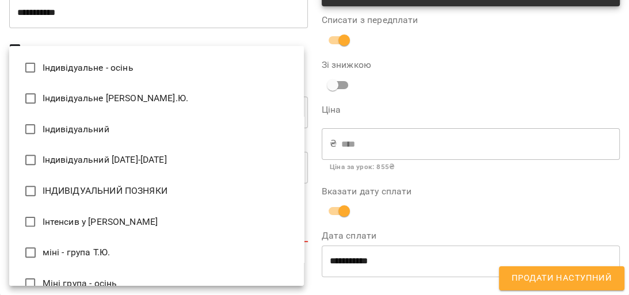
click at [154, 158] on li "Індивідуальний [DATE]-[DATE]" at bounding box center [156, 160] width 295 height 31
type input "**********"
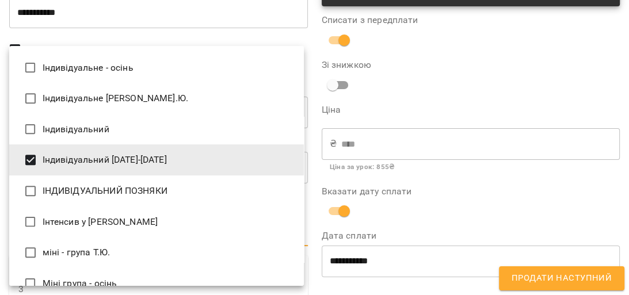
click at [438, 211] on div at bounding box center [314, 147] width 629 height 295
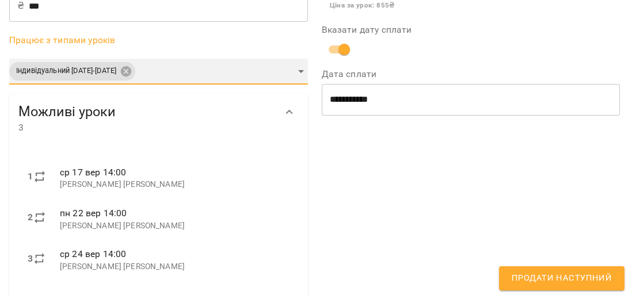
scroll to position [247, 0]
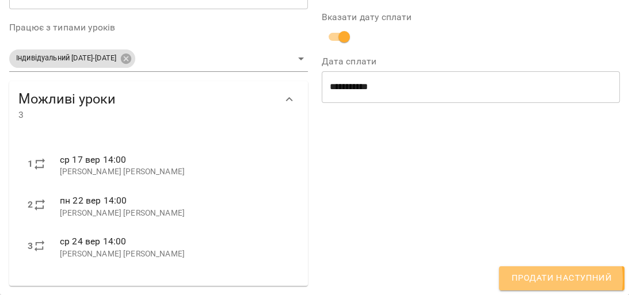
click at [532, 279] on span "Продати наступний" at bounding box center [562, 278] width 100 height 15
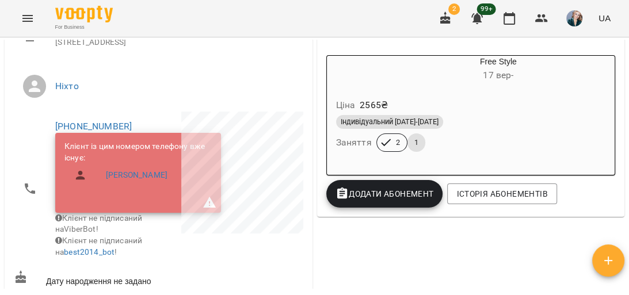
scroll to position [184, 0]
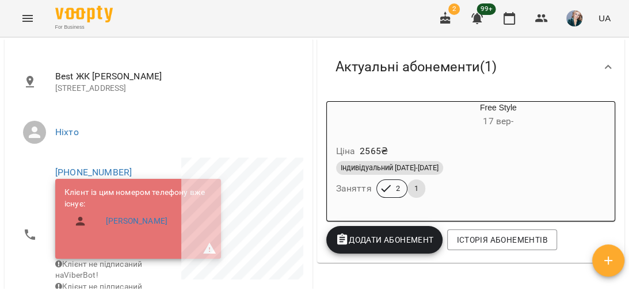
click at [492, 109] on div "Free Style 17 вер -" at bounding box center [498, 116] width 233 height 28
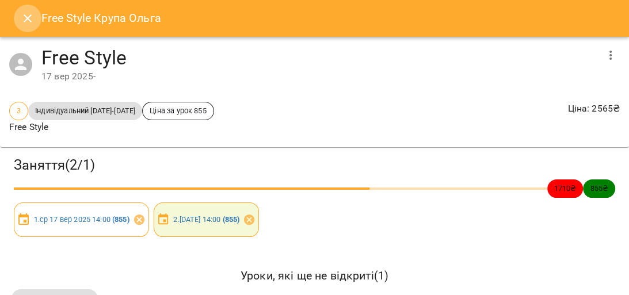
click at [24, 19] on icon "Close" at bounding box center [28, 19] width 14 height 14
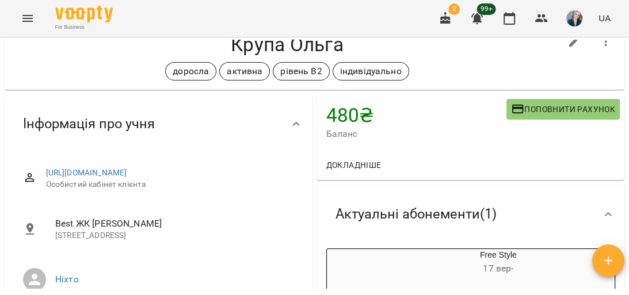
scroll to position [0, 0]
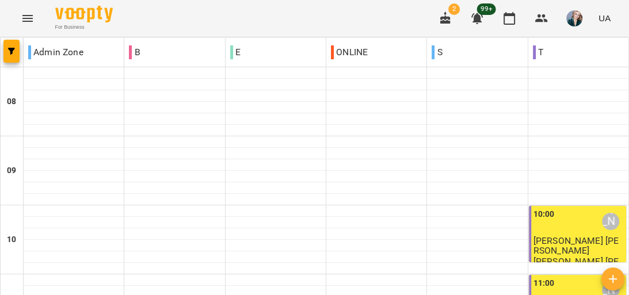
scroll to position [415, 0]
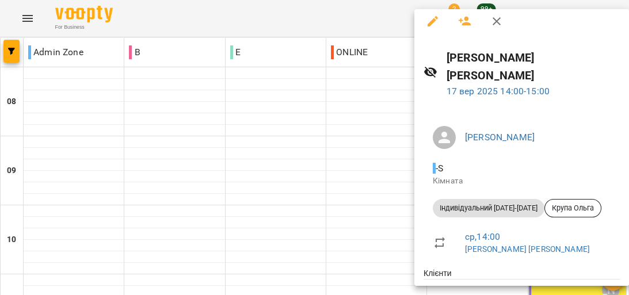
scroll to position [0, 0]
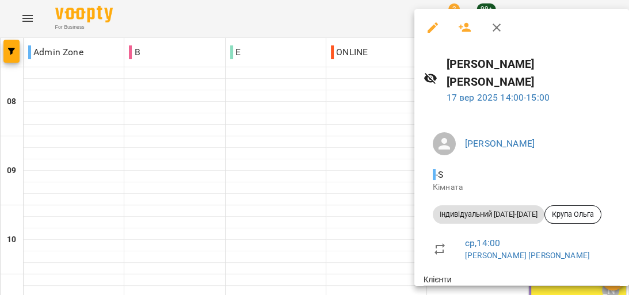
click at [357, 111] on div at bounding box center [314, 147] width 629 height 295
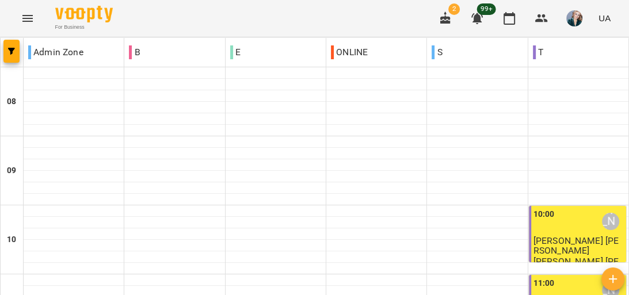
scroll to position [461, 0]
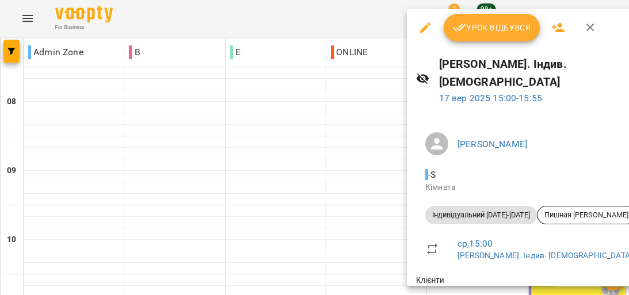
scroll to position [64, 0]
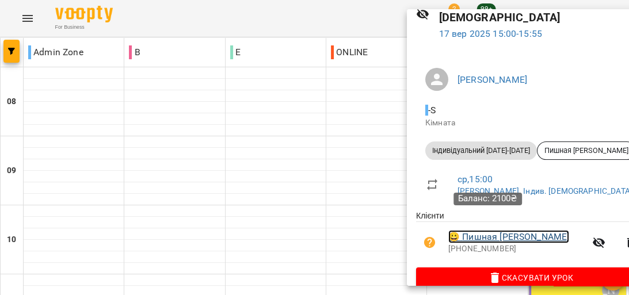
click at [484, 230] on link "😀 Пишная Ольга" at bounding box center [509, 237] width 121 height 14
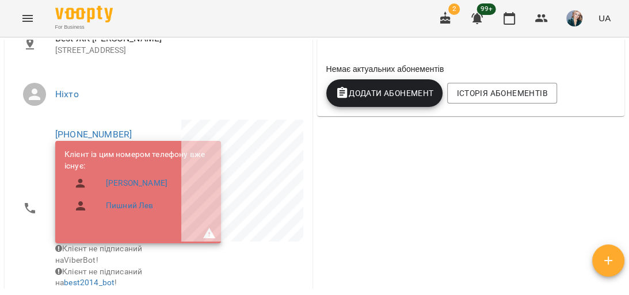
scroll to position [230, 0]
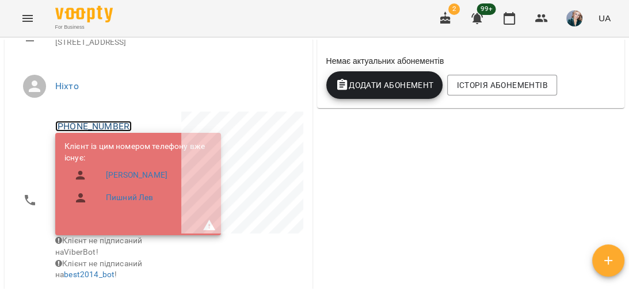
click at [119, 132] on link "[PHONE_NUMBER]" at bounding box center [93, 126] width 77 height 11
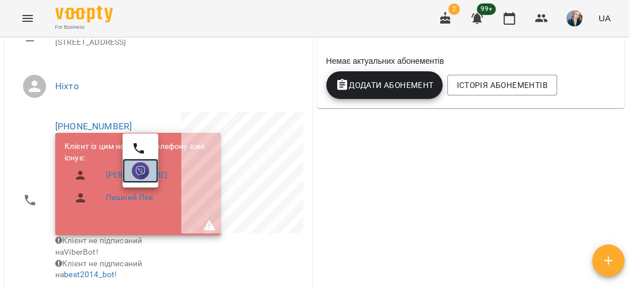
click at [144, 169] on img at bounding box center [140, 170] width 17 height 17
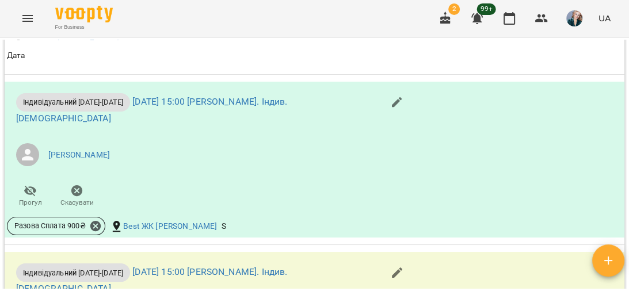
scroll to position [1520, 0]
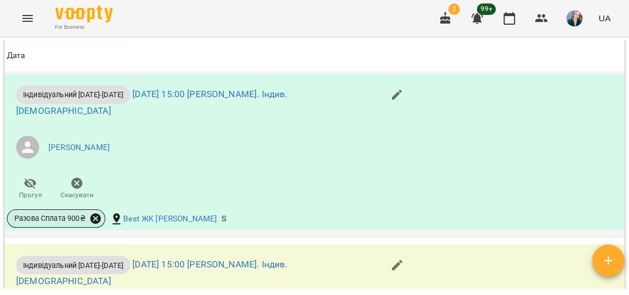
click at [95, 224] on icon at bounding box center [95, 219] width 10 height 10
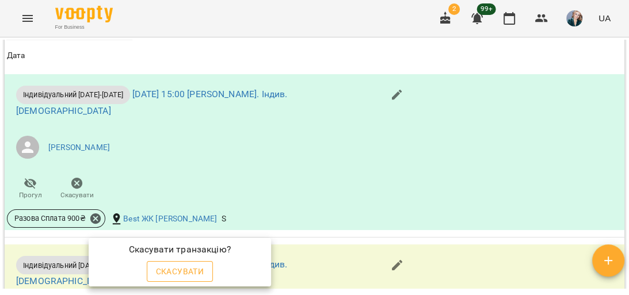
click at [159, 271] on span "Скасувати" at bounding box center [180, 272] width 48 height 14
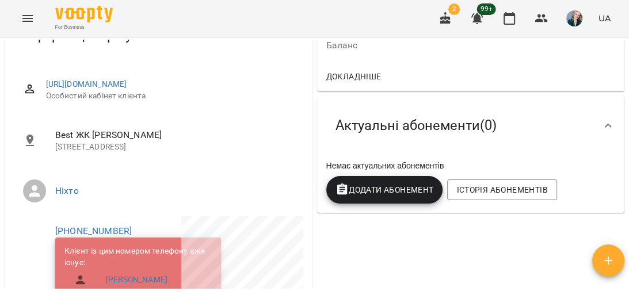
scroll to position [138, 0]
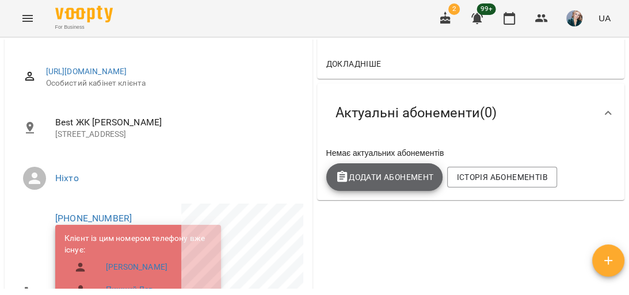
click at [389, 183] on span "Додати Абонемент" at bounding box center [385, 177] width 98 height 14
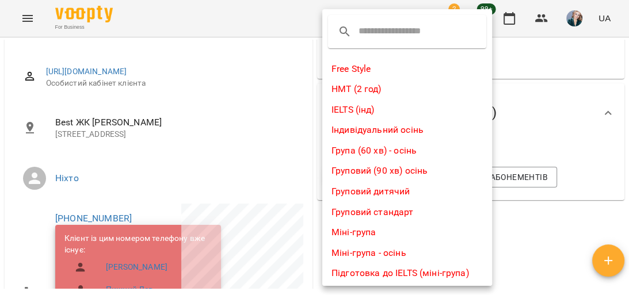
click at [354, 70] on li "Free Style" at bounding box center [407, 69] width 170 height 21
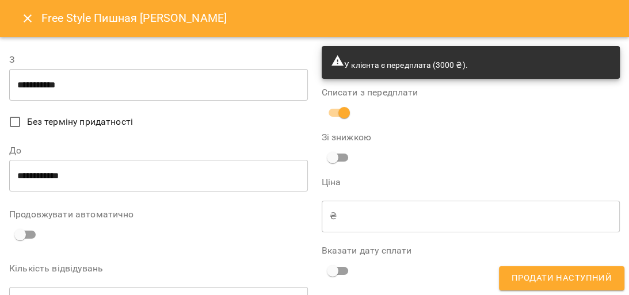
click at [28, 83] on input "**********" at bounding box center [158, 85] width 299 height 32
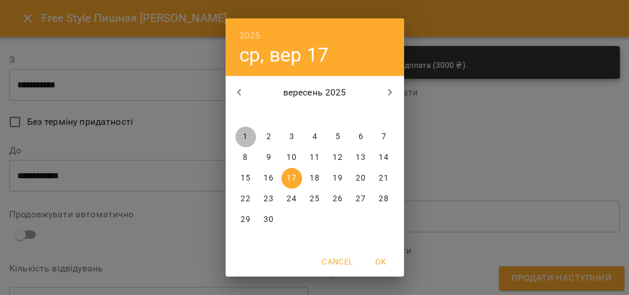
click at [244, 141] on span "1" at bounding box center [246, 137] width 21 height 12
type input "**********"
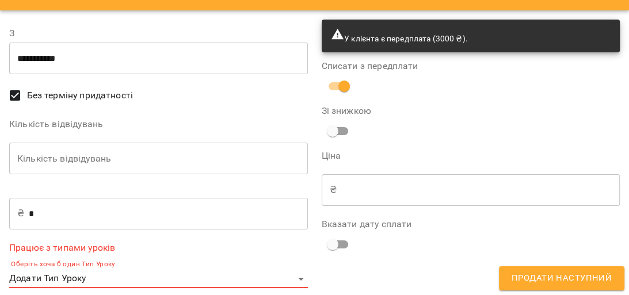
scroll to position [38, 0]
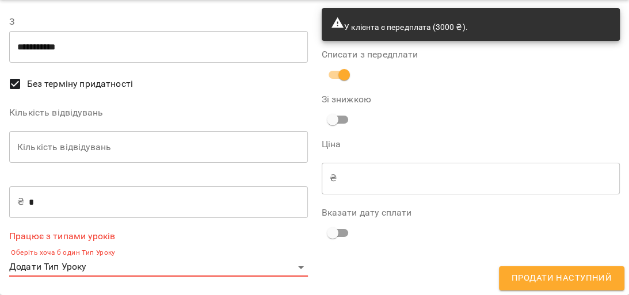
click at [141, 143] on input "Кількість відвідувань" at bounding box center [158, 147] width 299 height 32
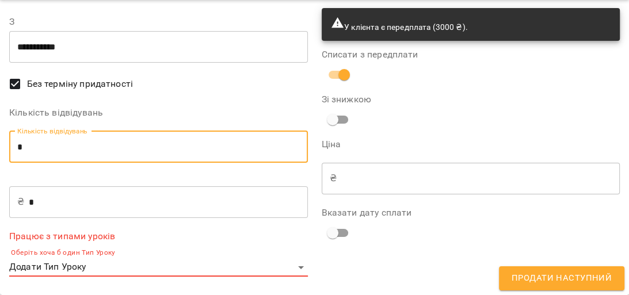
type input "*"
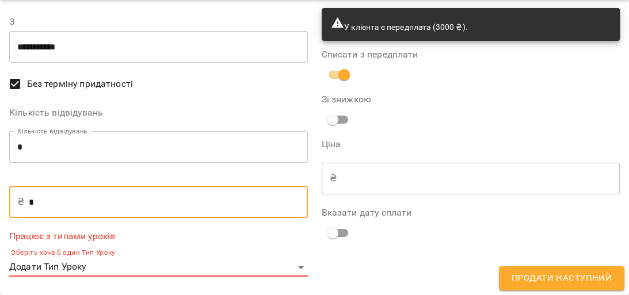
click at [81, 206] on input "*" at bounding box center [168, 202] width 279 height 32
type input "*"
type input "**"
type input "***"
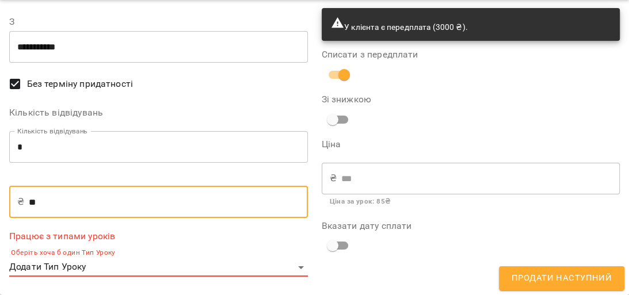
type input "***"
type input "****"
type input "***"
click at [300, 269] on body "For Business 2 99+ UA Мої клієнти / Пишная Ольга Пишная Ольга індивідально акти…" at bounding box center [314, 166] width 629 height 333
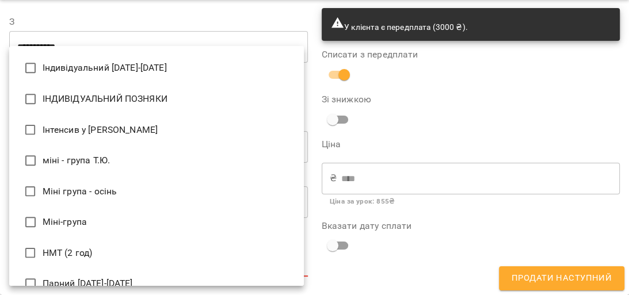
scroll to position [369, 0]
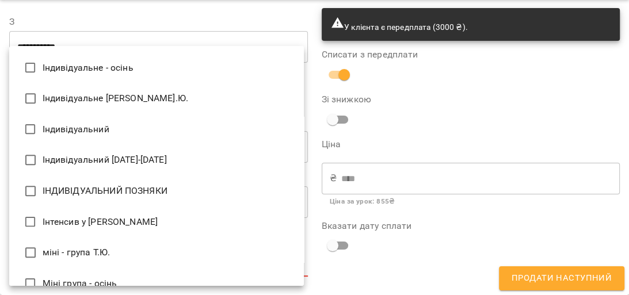
click at [142, 154] on li "Індивідуальний [DATE]-[DATE]" at bounding box center [156, 160] width 295 height 31
type input "**********"
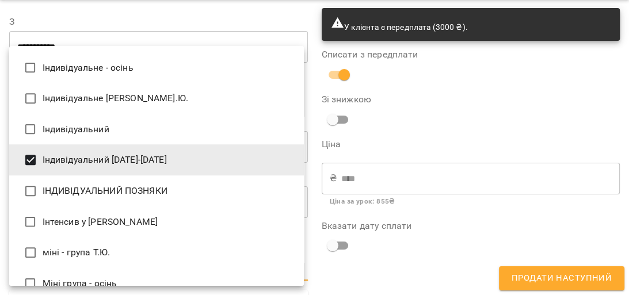
click at [348, 264] on div at bounding box center [314, 147] width 629 height 295
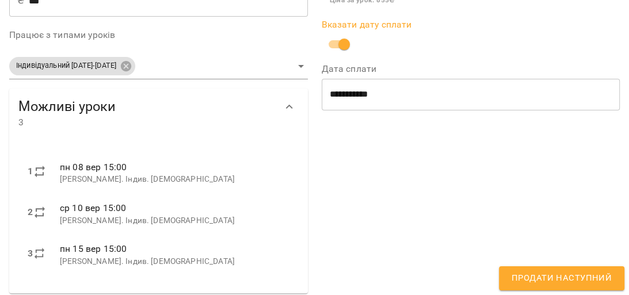
scroll to position [247, 0]
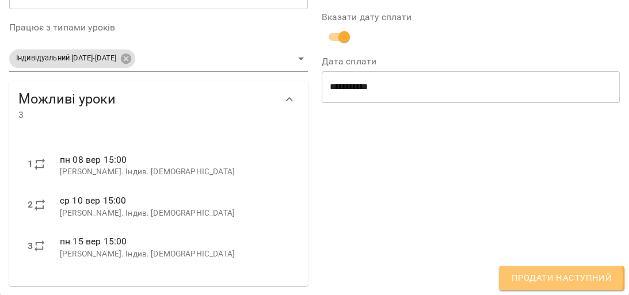
click at [522, 279] on span "Продати наступний" at bounding box center [562, 278] width 100 height 15
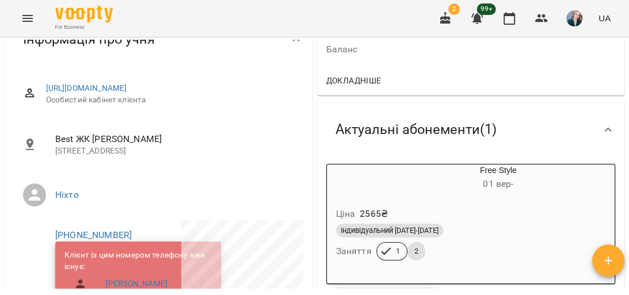
scroll to position [138, 0]
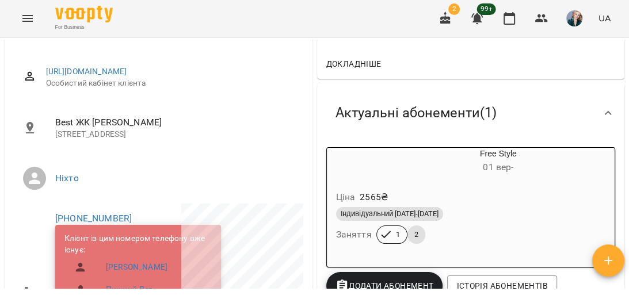
click at [461, 209] on div "Індивідуальний [DATE]-[DATE]" at bounding box center [471, 214] width 270 height 14
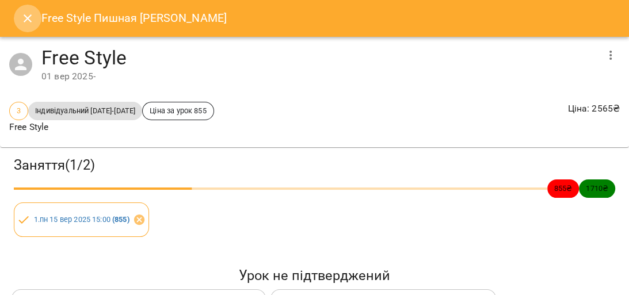
click at [28, 20] on icon "Close" at bounding box center [28, 19] width 14 height 14
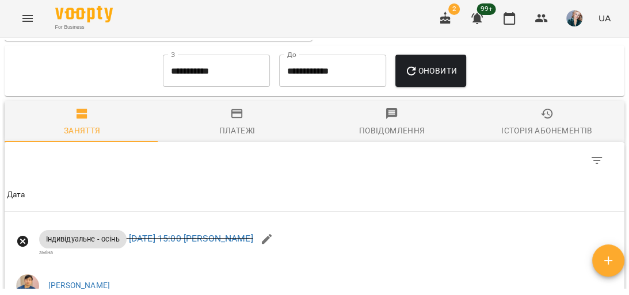
scroll to position [987, 0]
click at [179, 88] on input "**********" at bounding box center [216, 71] width 107 height 32
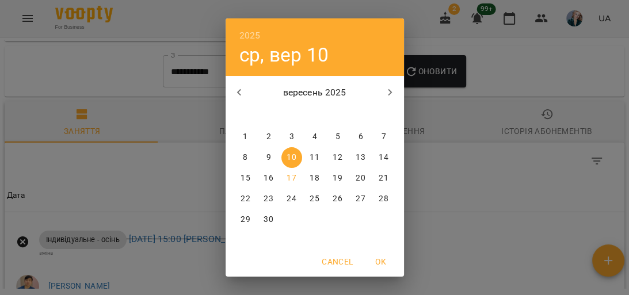
click at [246, 140] on span "1" at bounding box center [246, 137] width 21 height 12
type input "**********"
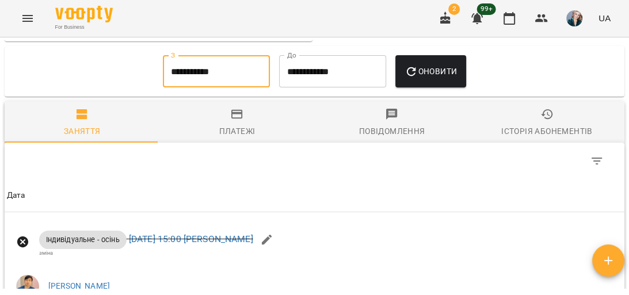
click at [411, 88] on button "Оновити" at bounding box center [431, 71] width 71 height 32
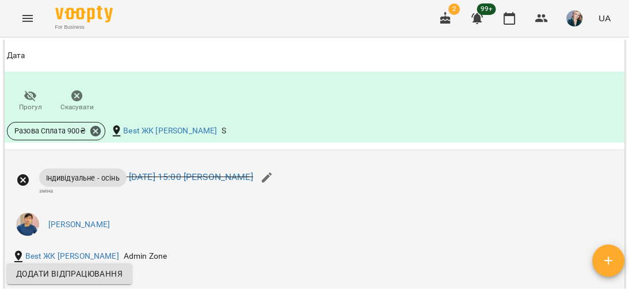
scroll to position [1586, 0]
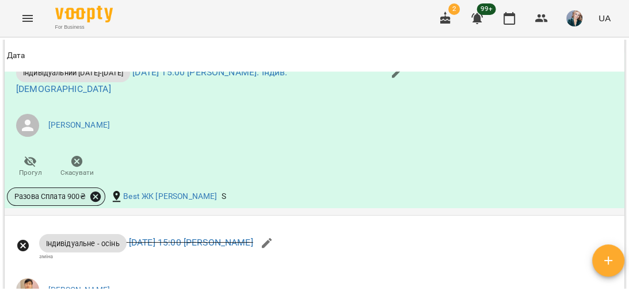
click at [101, 203] on icon at bounding box center [95, 197] width 13 height 13
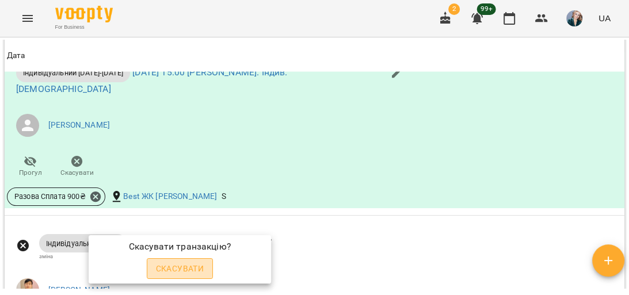
click at [156, 265] on span "Скасувати" at bounding box center [180, 269] width 48 height 14
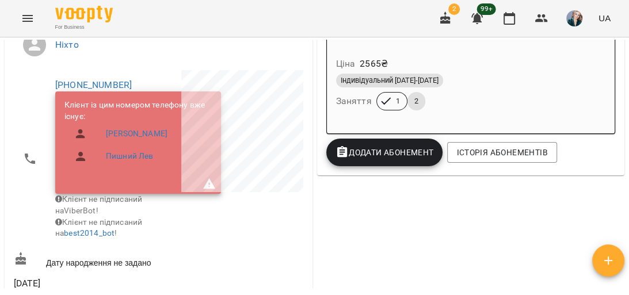
scroll to position [184, 0]
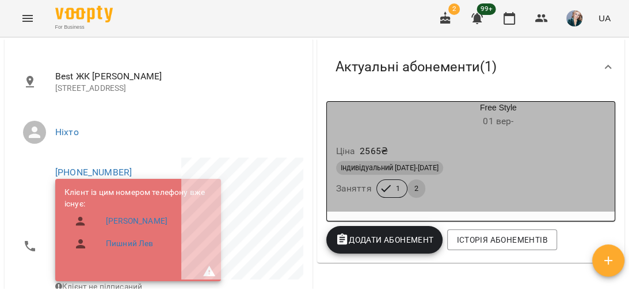
click at [477, 198] on div "Індивідуальний 2025-2026 Заняття 1 2" at bounding box center [471, 179] width 275 height 41
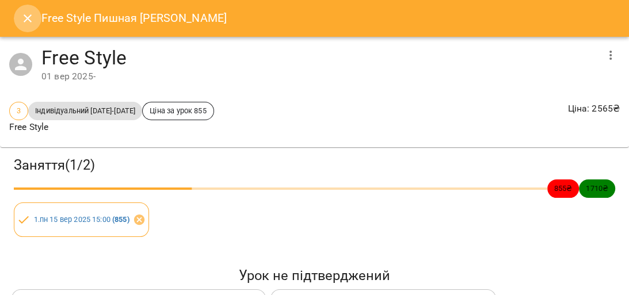
click at [23, 18] on icon "Close" at bounding box center [28, 19] width 14 height 14
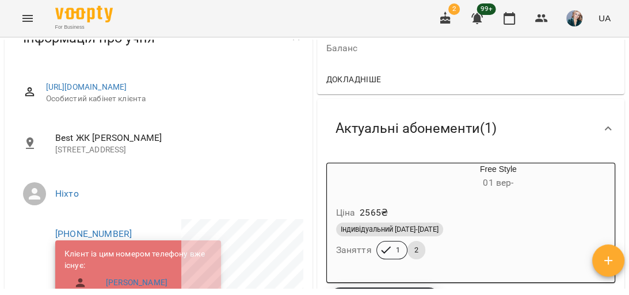
scroll to position [184, 0]
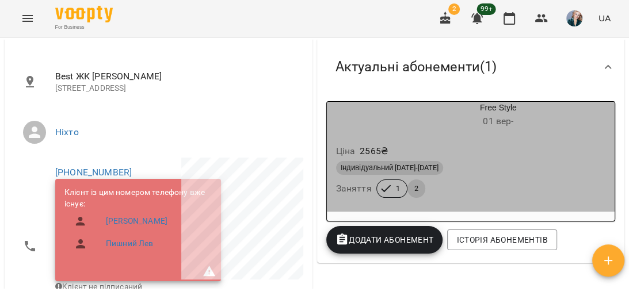
click at [486, 167] on div "Індивідуальний [DATE]-[DATE]" at bounding box center [471, 168] width 270 height 14
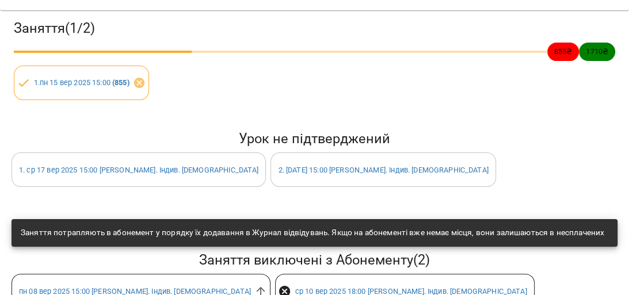
scroll to position [228, 0]
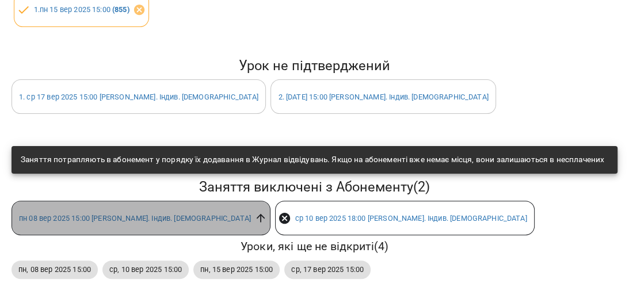
click at [255, 212] on icon at bounding box center [261, 218] width 13 height 13
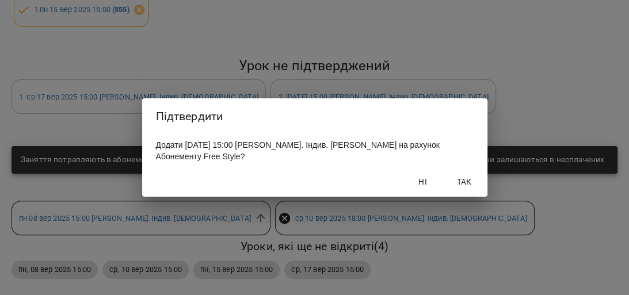
click at [462, 179] on span "Так" at bounding box center [465, 182] width 28 height 14
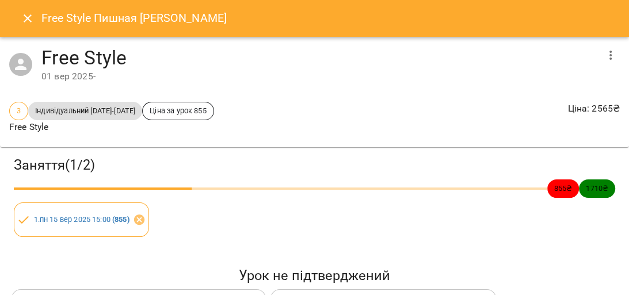
click at [30, 12] on icon "Close" at bounding box center [28, 19] width 14 height 14
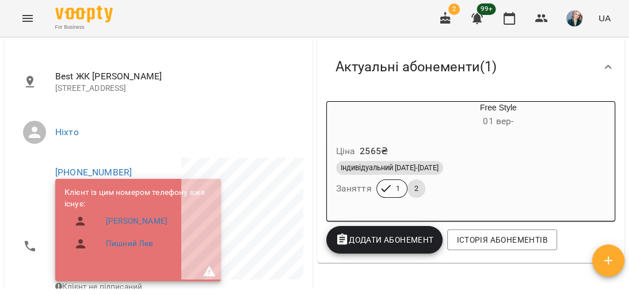
click at [526, 175] on div "Індивідуальний [DATE]-[DATE]" at bounding box center [471, 168] width 270 height 14
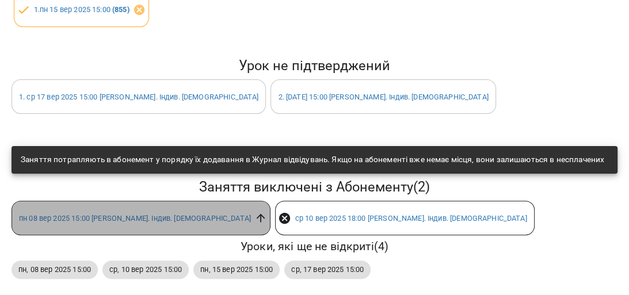
click at [255, 215] on icon at bounding box center [261, 218] width 13 height 13
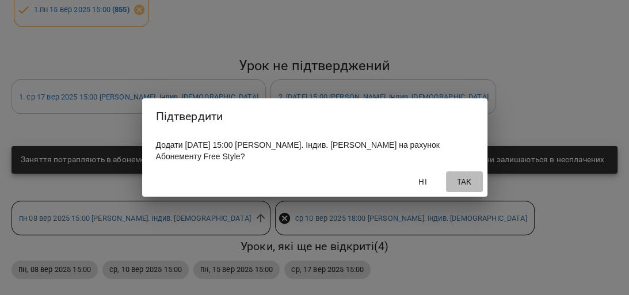
click at [468, 176] on span "Так" at bounding box center [465, 182] width 28 height 14
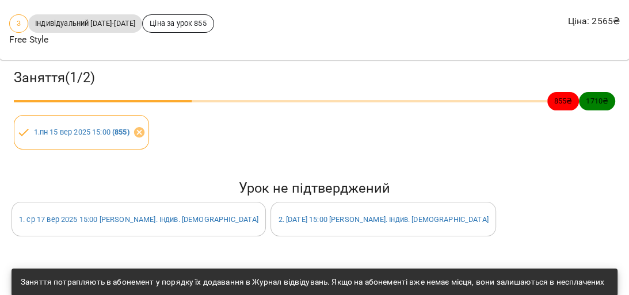
scroll to position [0, 0]
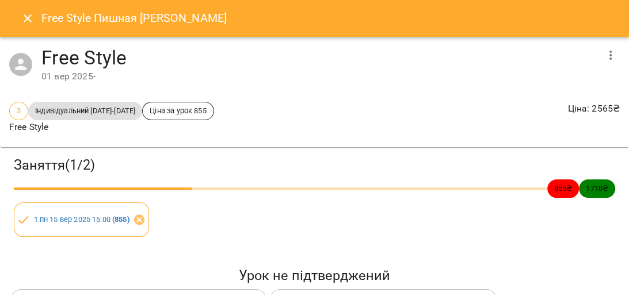
click at [23, 18] on icon "Close" at bounding box center [28, 19] width 14 height 14
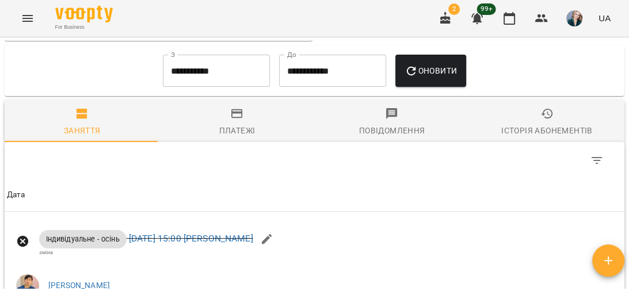
scroll to position [967, 0]
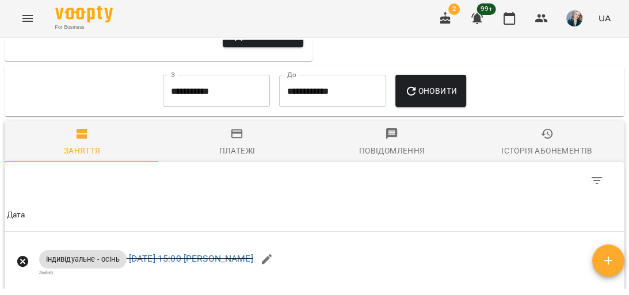
click at [203, 107] on input "**********" at bounding box center [216, 91] width 107 height 32
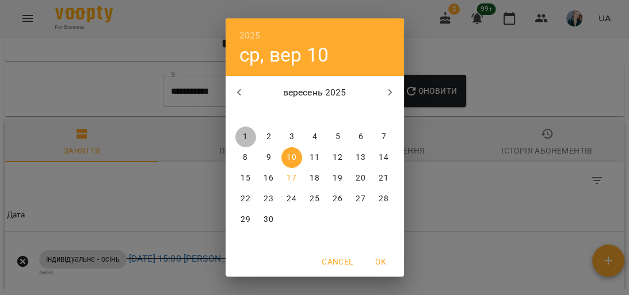
click at [248, 134] on span "1" at bounding box center [246, 137] width 21 height 12
type input "**********"
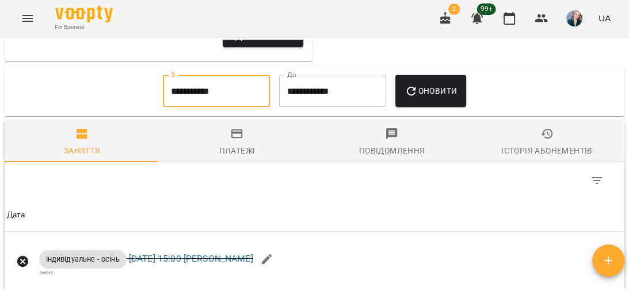
click at [442, 98] on span "Оновити" at bounding box center [431, 91] width 52 height 14
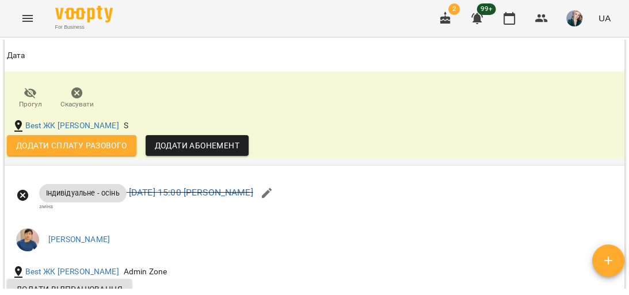
scroll to position [1658, 0]
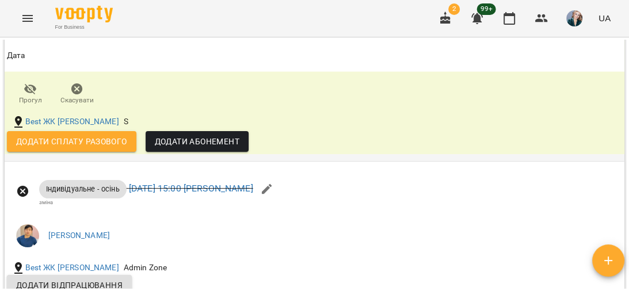
click at [126, 149] on span "Додати сплату разового" at bounding box center [71, 142] width 111 height 14
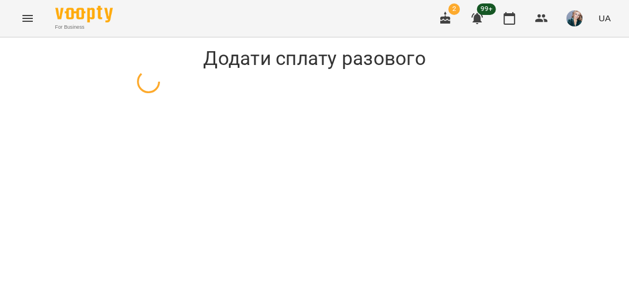
select select "**********"
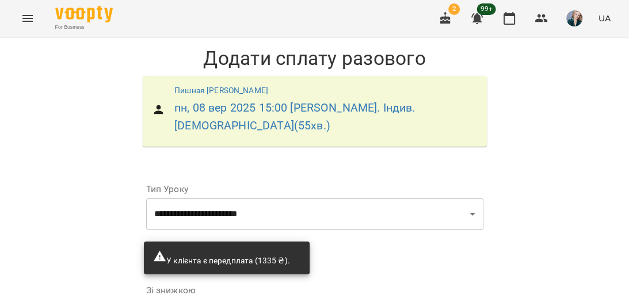
scroll to position [165, 0]
type input "*"
type input "***"
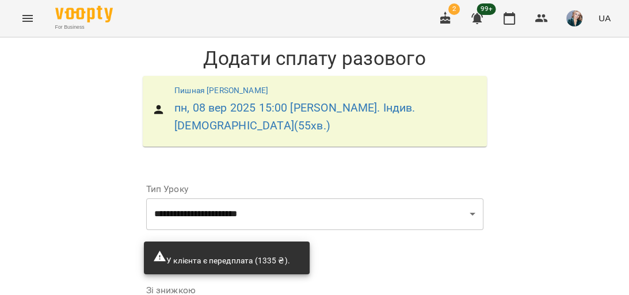
drag, startPoint x: 251, startPoint y: 232, endPoint x: 243, endPoint y: 239, distance: 10.6
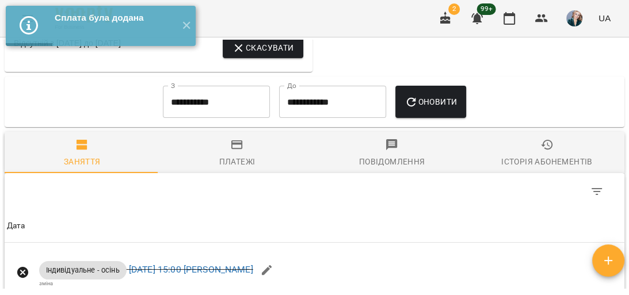
scroll to position [967, 0]
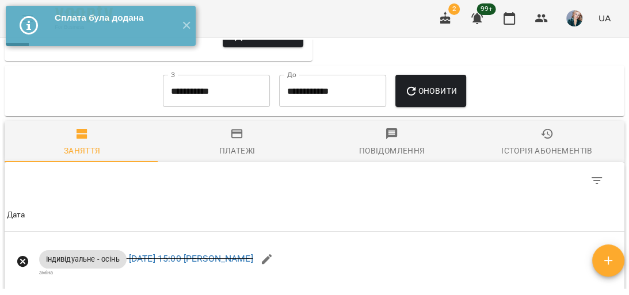
click at [212, 107] on input "**********" at bounding box center [216, 91] width 107 height 32
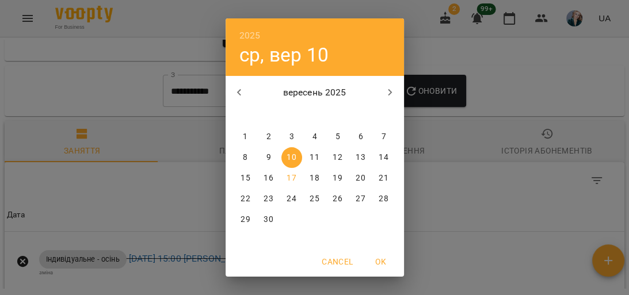
click at [243, 141] on p "1" at bounding box center [245, 137] width 5 height 12
type input "**********"
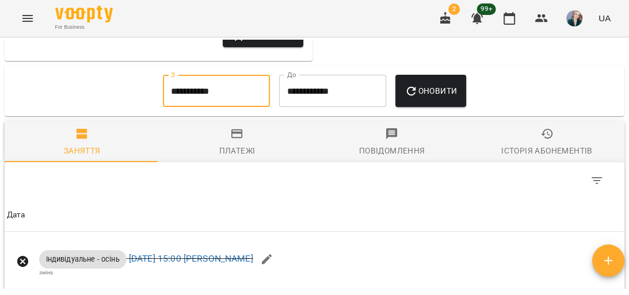
click at [438, 98] on span "Оновити" at bounding box center [431, 91] width 52 height 14
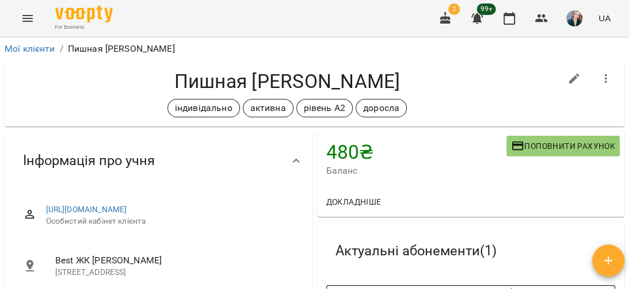
scroll to position [184, 0]
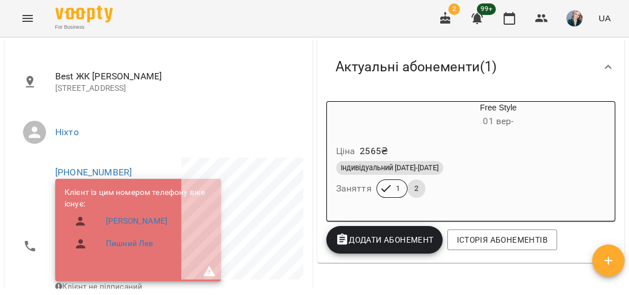
click at [25, 17] on icon "Menu" at bounding box center [28, 19] width 14 height 14
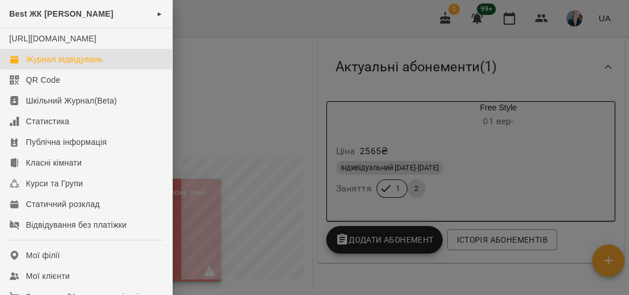
click at [86, 70] on link "Журнал відвідувань" at bounding box center [86, 59] width 172 height 21
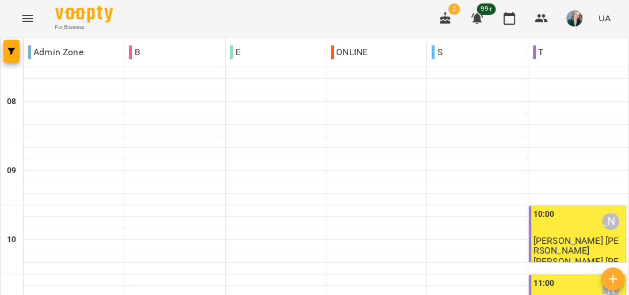
scroll to position [461, 0]
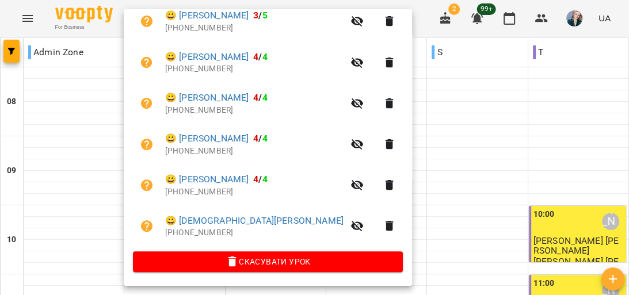
scroll to position [269, 0]
click at [451, 176] on div at bounding box center [314, 147] width 629 height 295
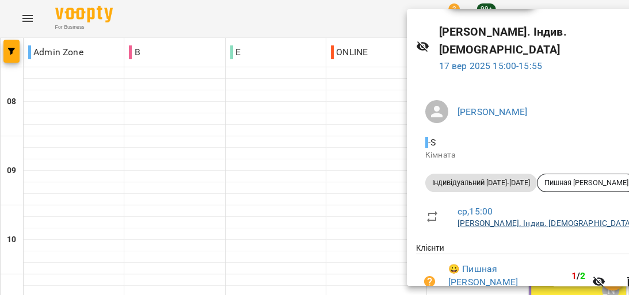
scroll to position [64, 0]
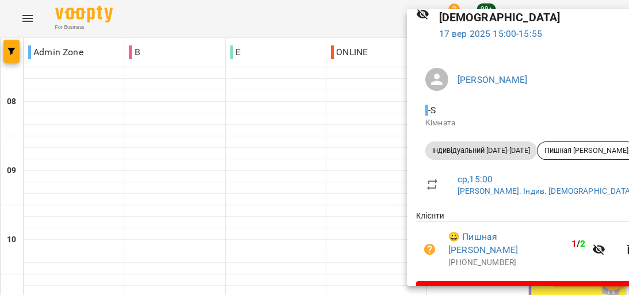
click at [341, 160] on div at bounding box center [314, 147] width 629 height 295
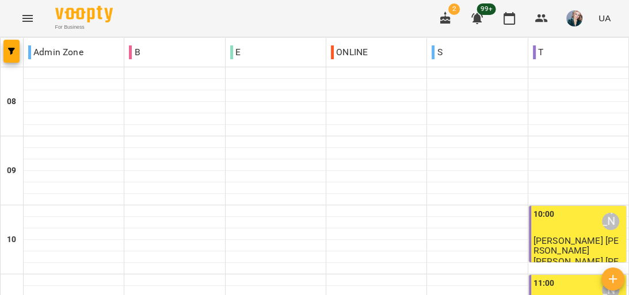
scroll to position [369, 0]
drag, startPoint x: 85, startPoint y: 265, endPoint x: 106, endPoint y: 280, distance: 26.0
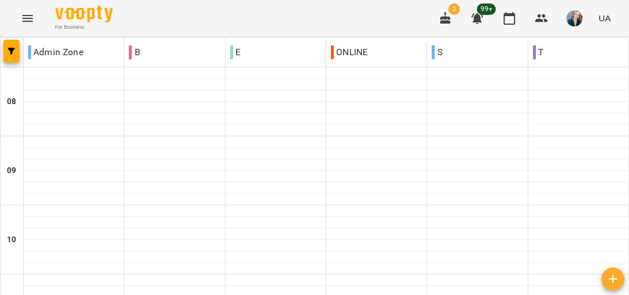
scroll to position [783, 0]
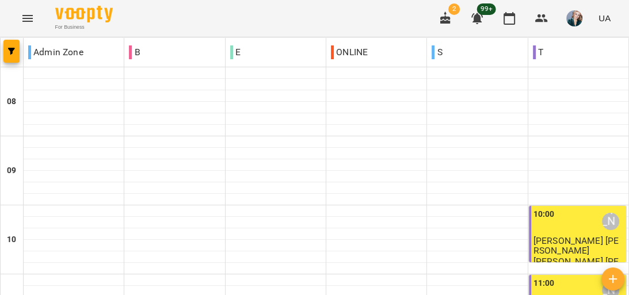
scroll to position [461, 0]
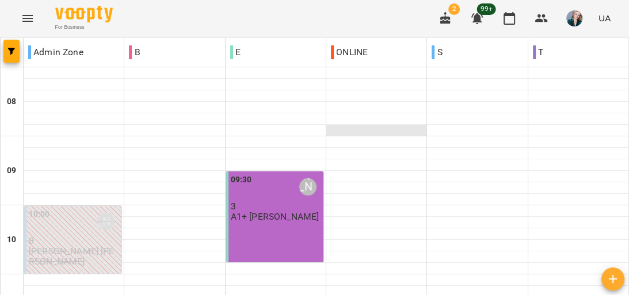
scroll to position [92, 0]
click at [290, 212] on div "А1+ Ранок Руслана" at bounding box center [275, 217] width 89 height 10
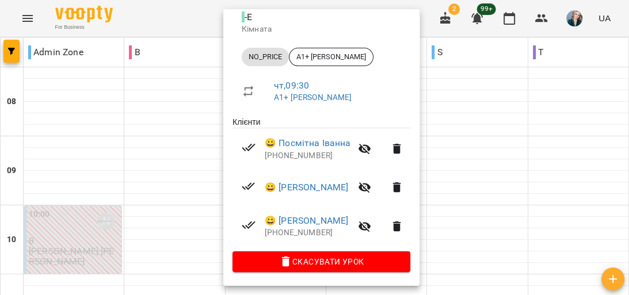
scroll to position [142, 0]
click at [454, 131] on div at bounding box center [314, 147] width 629 height 295
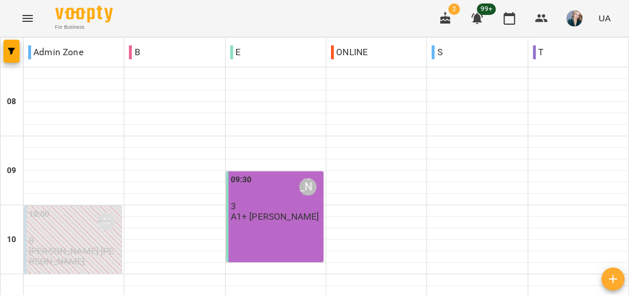
click at [276, 174] on div "09:30 Кибаленко Руслана Романівна" at bounding box center [276, 187] width 90 height 26
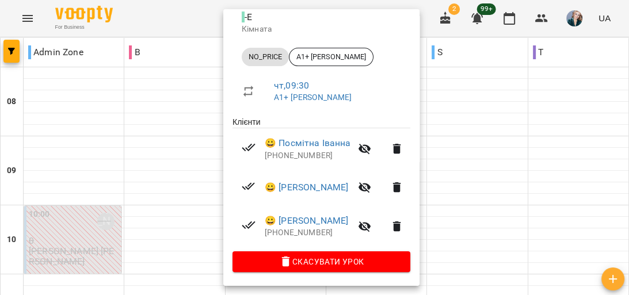
click at [467, 181] on div at bounding box center [314, 147] width 629 height 295
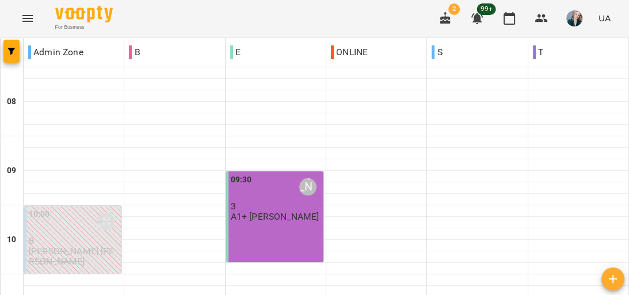
scroll to position [369, 0]
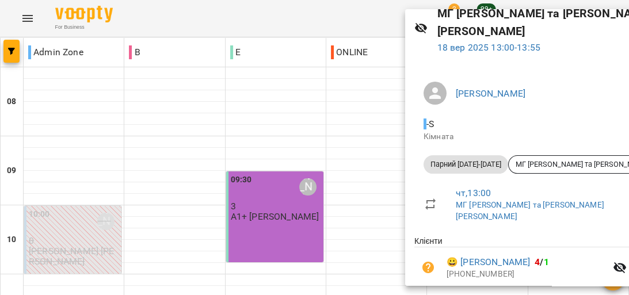
scroll to position [119, 0]
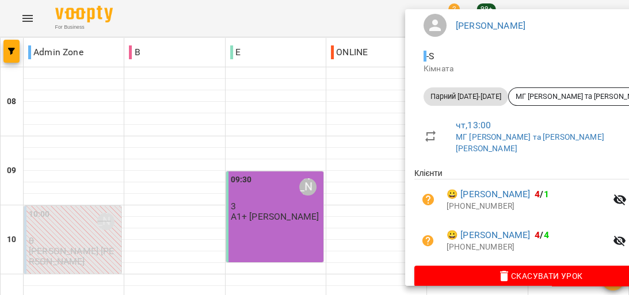
click at [341, 99] on div at bounding box center [314, 147] width 629 height 295
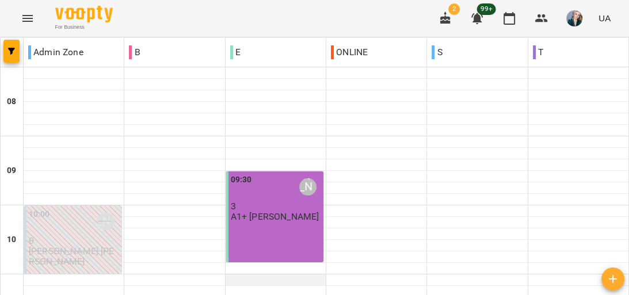
scroll to position [46, 0]
click at [275, 212] on p "А1+ Ранок Руслана" at bounding box center [275, 217] width 89 height 10
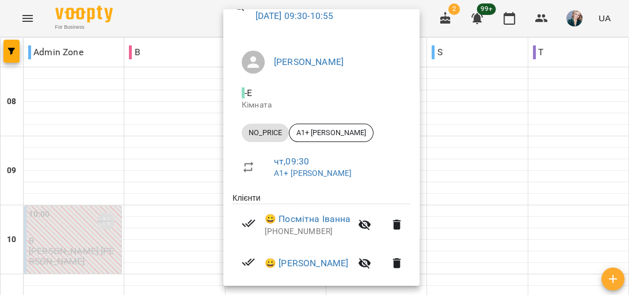
scroll to position [138, 0]
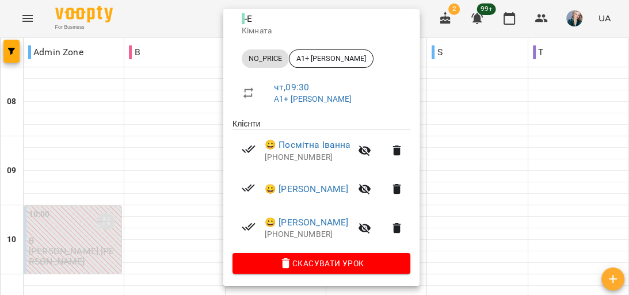
click at [463, 151] on div at bounding box center [314, 147] width 629 height 295
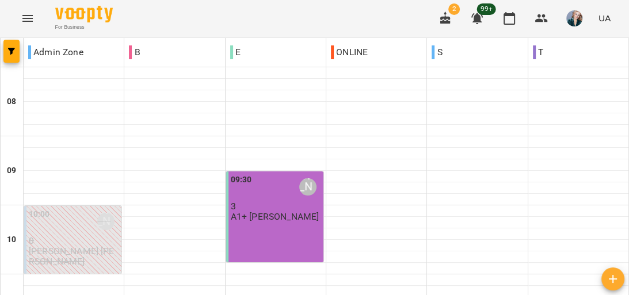
scroll to position [369, 0]
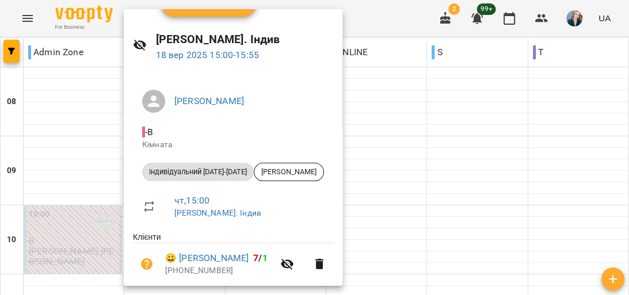
scroll to position [64, 0]
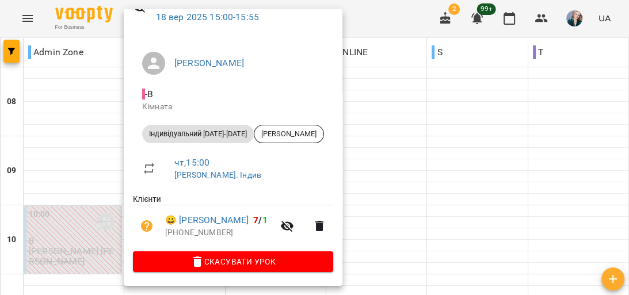
click at [351, 150] on div at bounding box center [314, 147] width 629 height 295
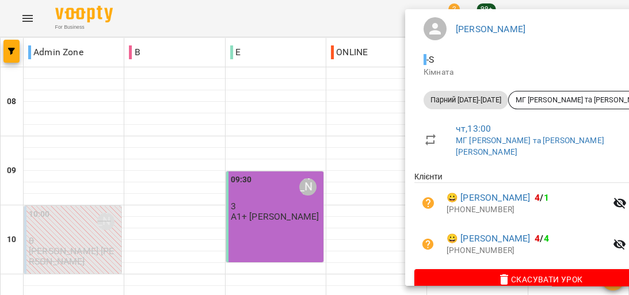
scroll to position [119, 0]
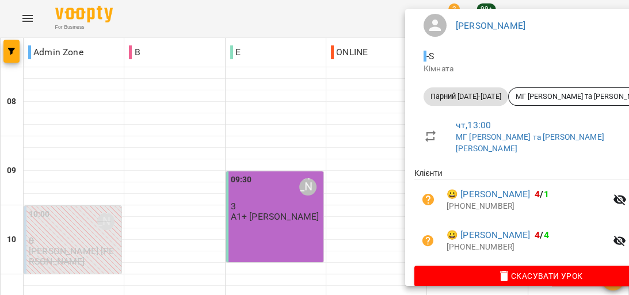
click at [318, 78] on div at bounding box center [314, 147] width 629 height 295
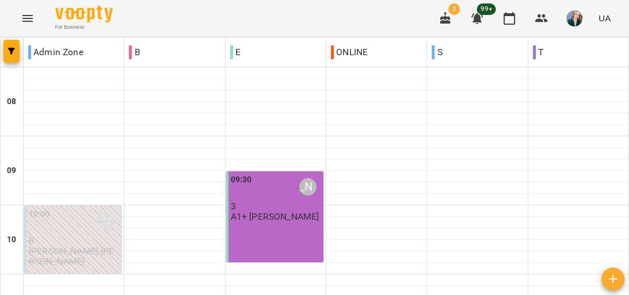
scroll to position [230, 0]
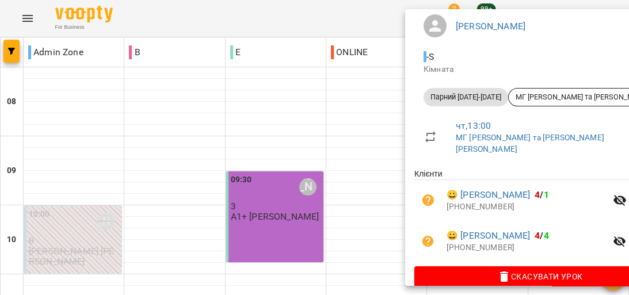
scroll to position [119, 0]
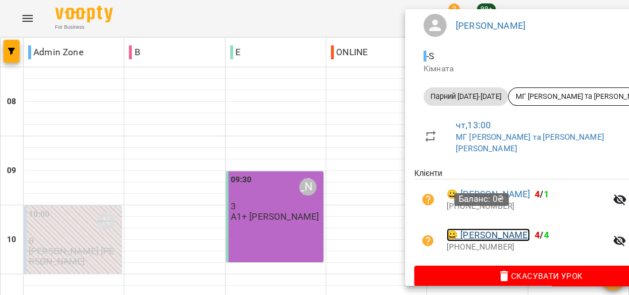
click at [493, 229] on link "😀 Лисюк Анна" at bounding box center [488, 236] width 83 height 14
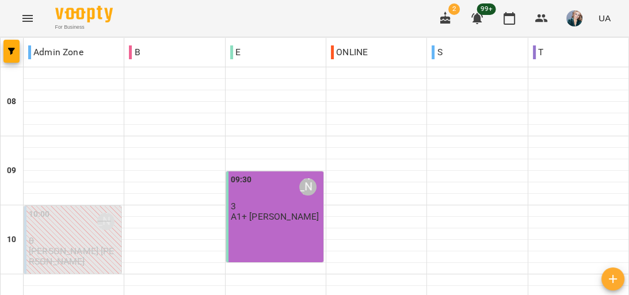
scroll to position [369, 0]
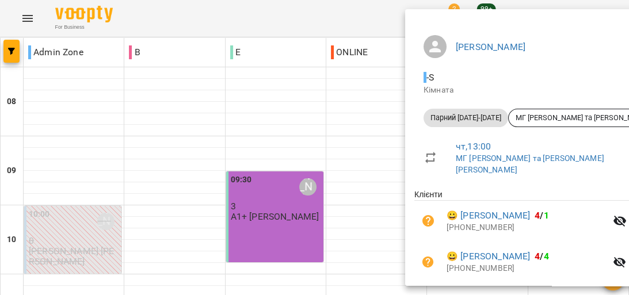
scroll to position [119, 0]
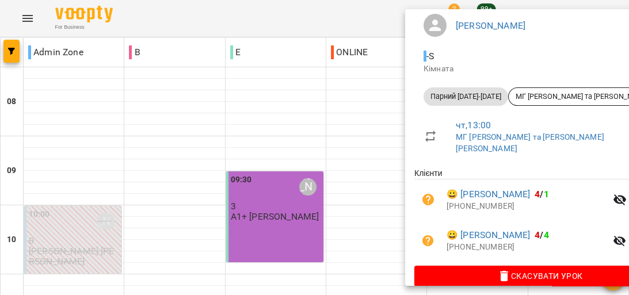
click at [363, 126] on div at bounding box center [314, 147] width 629 height 295
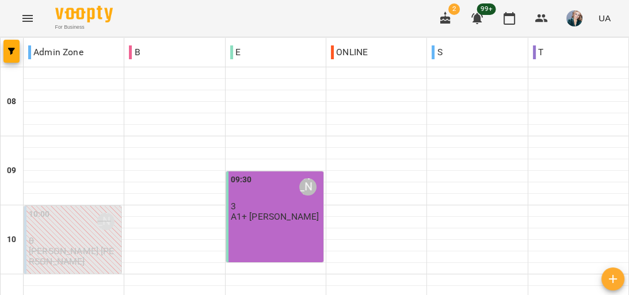
scroll to position [507, 0]
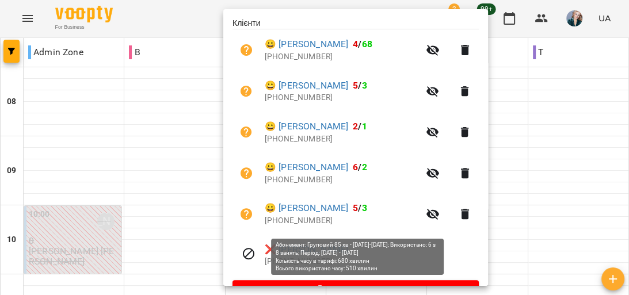
scroll to position [269, 0]
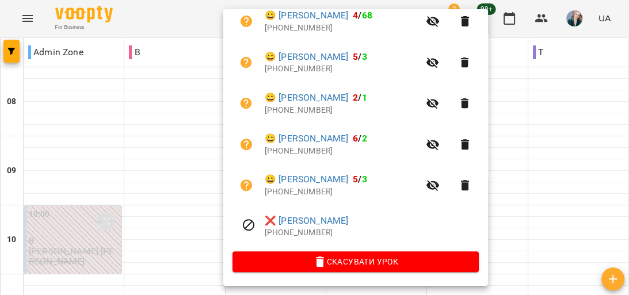
click at [557, 130] on div at bounding box center [314, 147] width 629 height 295
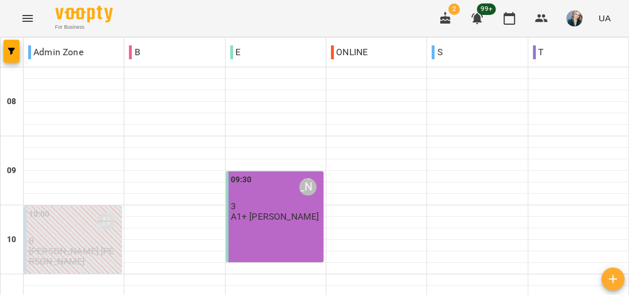
scroll to position [322, 0]
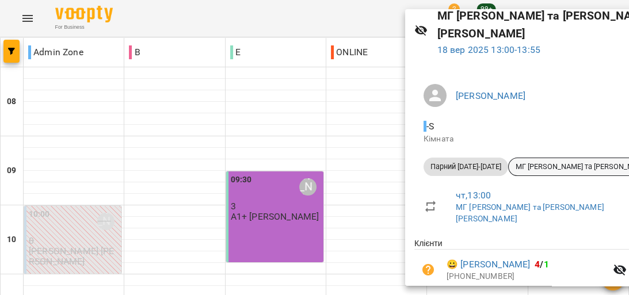
scroll to position [119, 0]
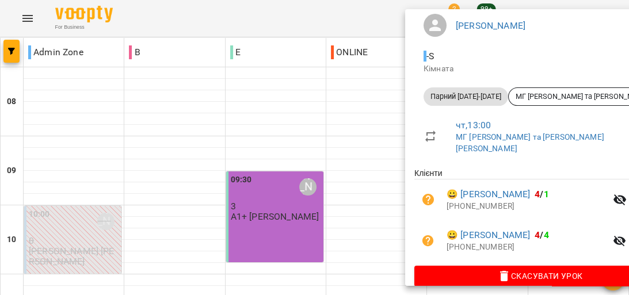
click at [306, 96] on div at bounding box center [314, 147] width 629 height 295
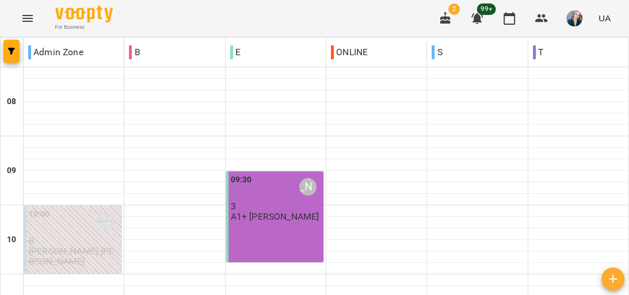
scroll to position [322, 0]
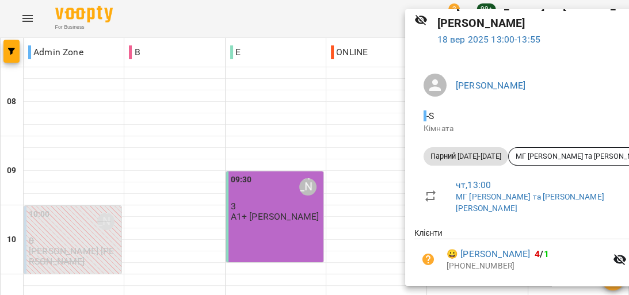
scroll to position [119, 0]
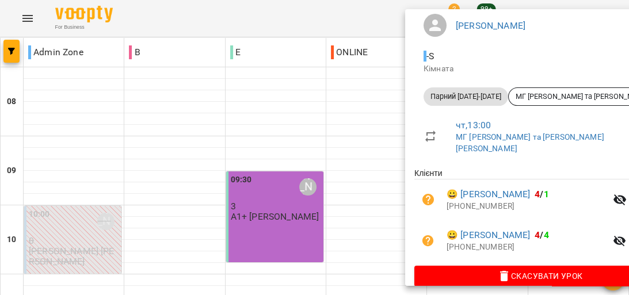
click at [340, 108] on div at bounding box center [314, 147] width 629 height 295
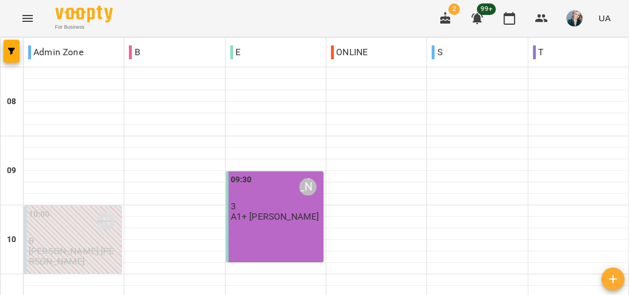
scroll to position [276, 0]
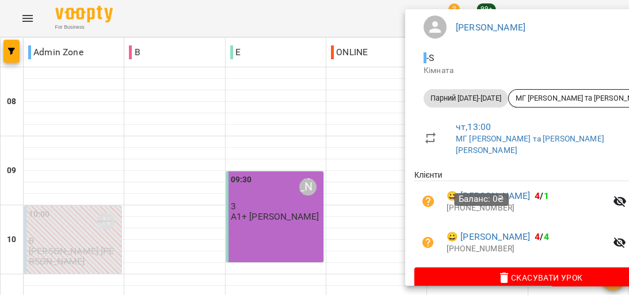
scroll to position [119, 0]
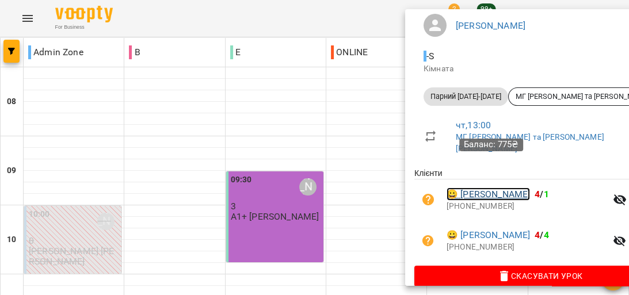
click at [480, 188] on link "😀 Керницька Наталія" at bounding box center [488, 195] width 83 height 14
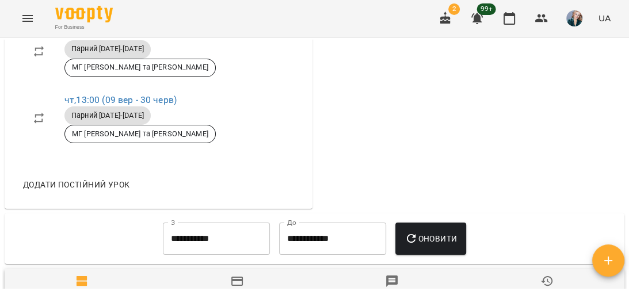
scroll to position [875, 0]
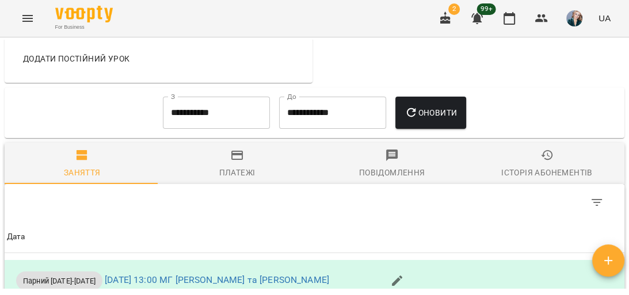
click at [203, 162] on span "Платежі" at bounding box center [236, 164] width 141 height 31
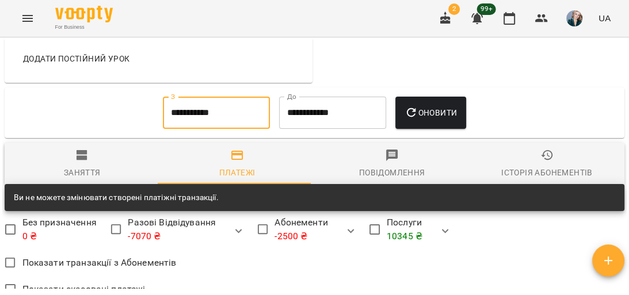
click at [205, 121] on input "**********" at bounding box center [216, 113] width 107 height 32
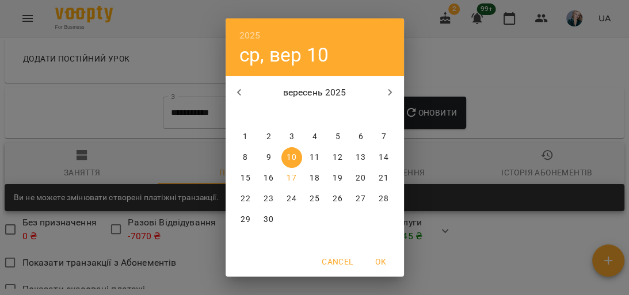
drag, startPoint x: 236, startPoint y: 135, endPoint x: 267, endPoint y: 142, distance: 32.3
click at [236, 136] on span "1" at bounding box center [246, 137] width 21 height 12
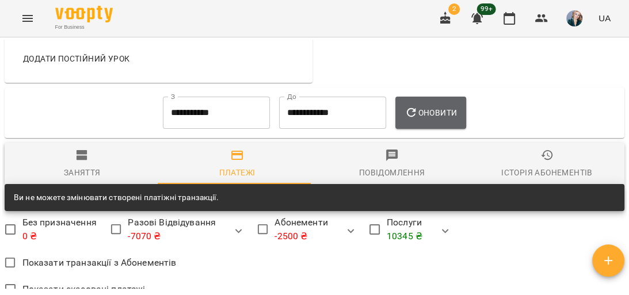
click at [445, 116] on span "Оновити" at bounding box center [431, 113] width 52 height 14
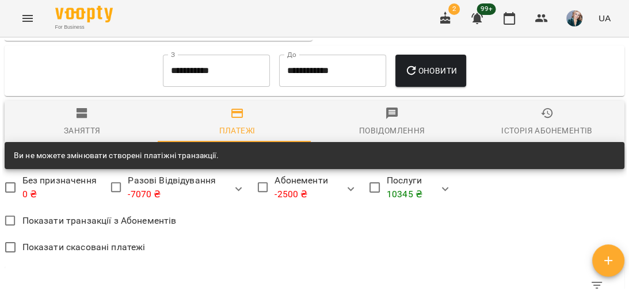
scroll to position [838, 0]
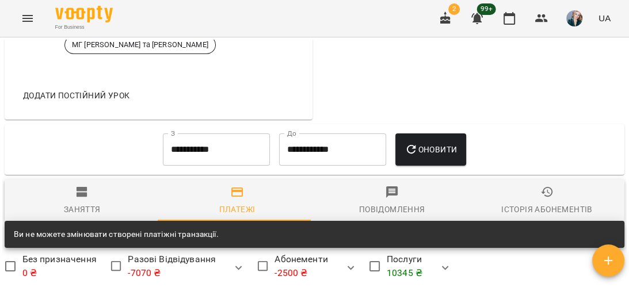
click at [222, 154] on input "**********" at bounding box center [216, 150] width 107 height 32
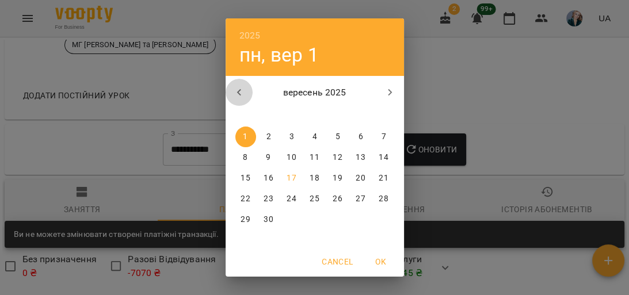
click at [244, 91] on button "button" at bounding box center [240, 93] width 28 height 28
click at [267, 184] on p "12" at bounding box center [268, 179] width 9 height 12
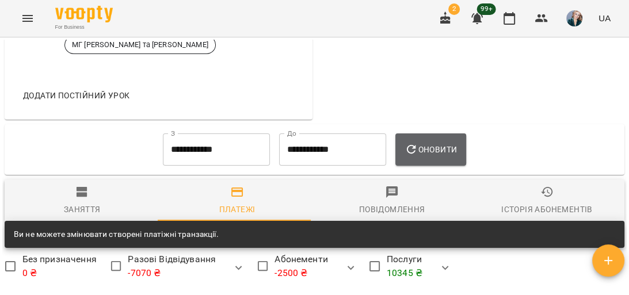
click at [443, 160] on button "Оновити" at bounding box center [431, 150] width 71 height 32
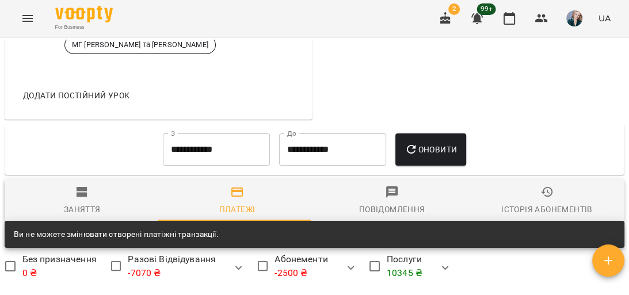
click at [219, 155] on input "**********" at bounding box center [216, 150] width 107 height 32
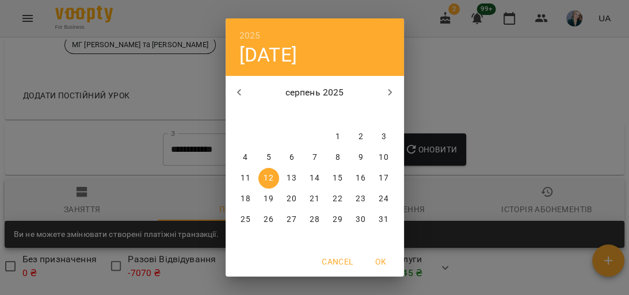
drag, startPoint x: 231, startPoint y: 90, endPoint x: 256, endPoint y: 93, distance: 25.0
click at [238, 92] on icon "button" at bounding box center [240, 93] width 14 height 14
click at [274, 160] on span "8" at bounding box center [269, 158] width 21 height 12
type input "**********"
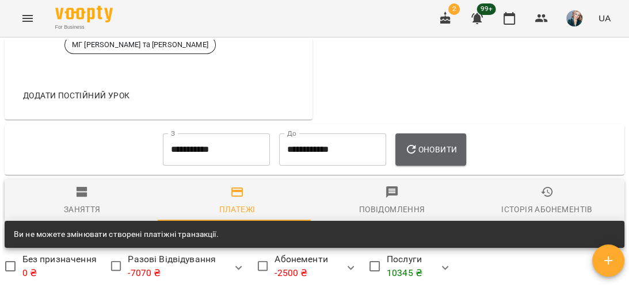
click at [408, 166] on button "Оновити" at bounding box center [431, 150] width 71 height 32
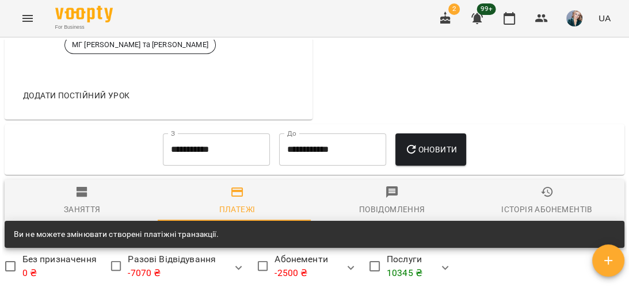
click at [419, 157] on icon "button" at bounding box center [412, 150] width 14 height 14
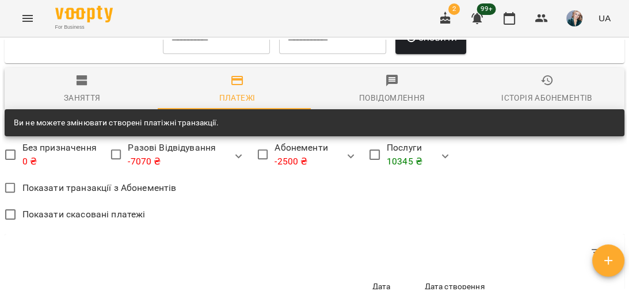
scroll to position [829, 0]
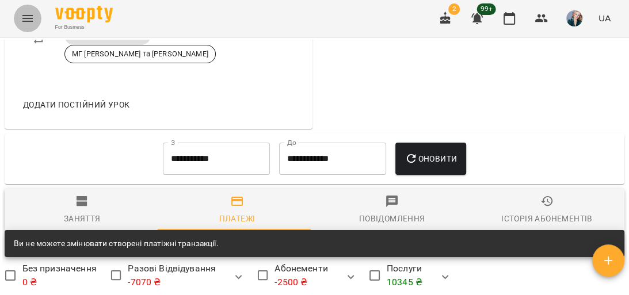
click at [25, 8] on button "Menu" at bounding box center [28, 19] width 28 height 28
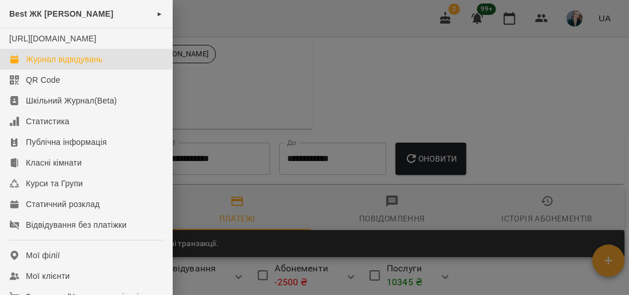
click at [55, 65] on div "Журнал відвідувань" at bounding box center [64, 60] width 77 height 12
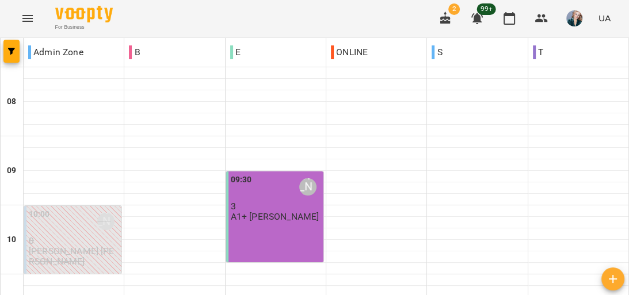
drag, startPoint x: 177, startPoint y: 237, endPoint x: 235, endPoint y: 183, distance: 79.0
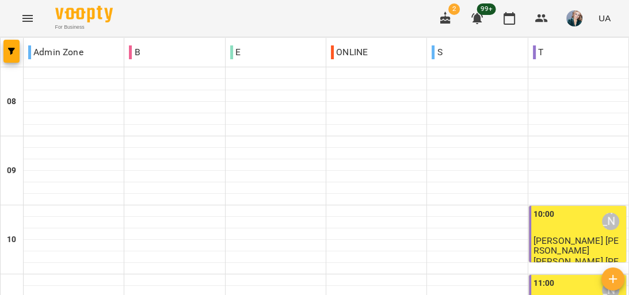
scroll to position [355, 0]
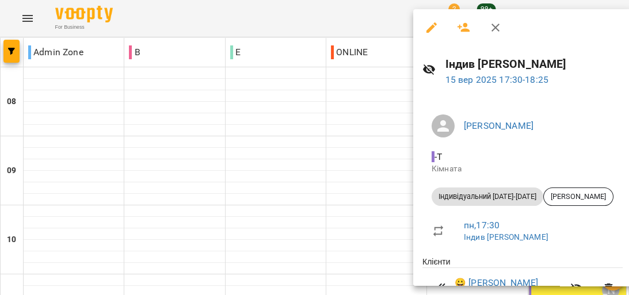
click at [407, 139] on div at bounding box center [314, 147] width 629 height 295
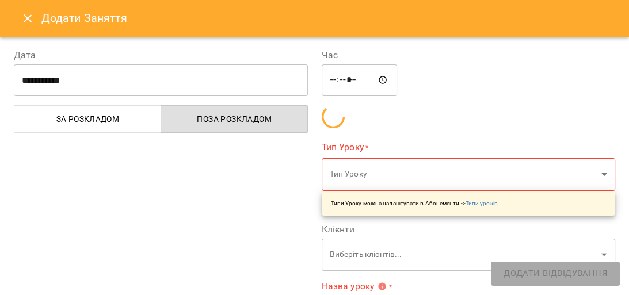
click at [629, 181] on div at bounding box center [314, 147] width 629 height 295
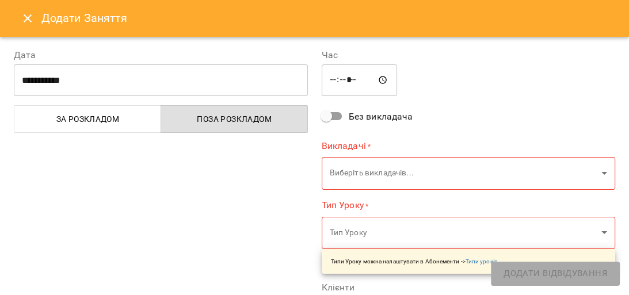
type input "**********"
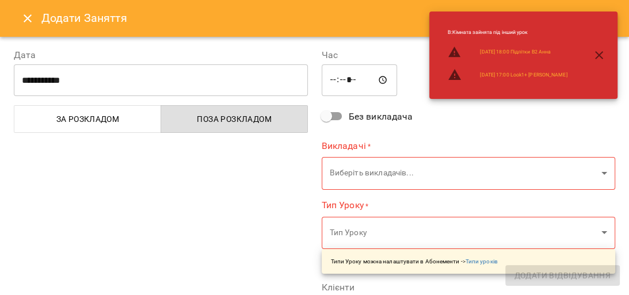
scroll to position [605, 0]
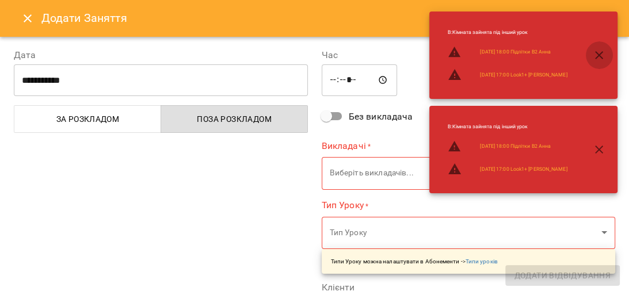
click at [604, 52] on icon "button" at bounding box center [600, 55] width 14 height 14
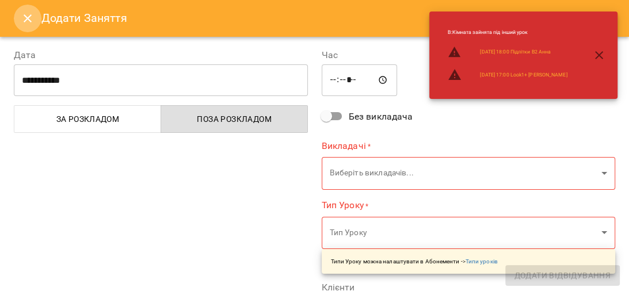
drag, startPoint x: 18, startPoint y: 23, endPoint x: 51, endPoint y: 24, distance: 32.3
click at [18, 22] on button "Close" at bounding box center [28, 19] width 28 height 28
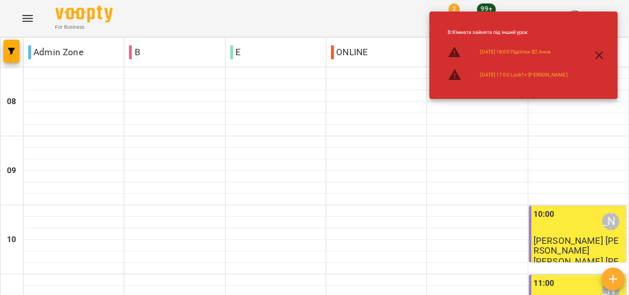
scroll to position [145, 0]
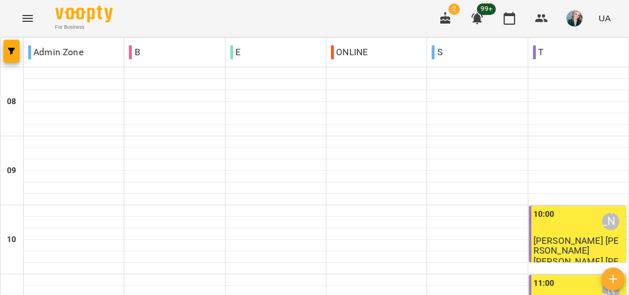
click at [555, 278] on div "11:00 Анастасія Сидорук" at bounding box center [579, 291] width 90 height 26
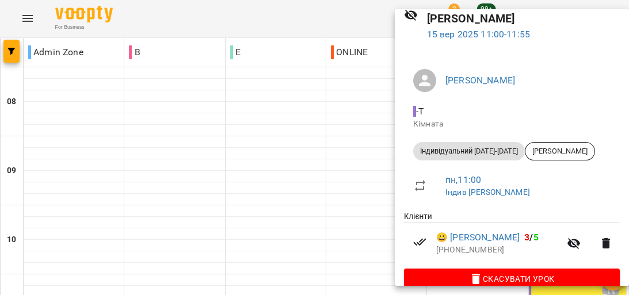
scroll to position [64, 0]
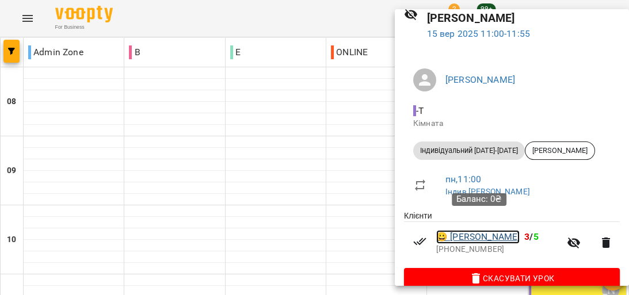
click at [473, 230] on link "😀 Давідян Маріам" at bounding box center [477, 237] width 83 height 14
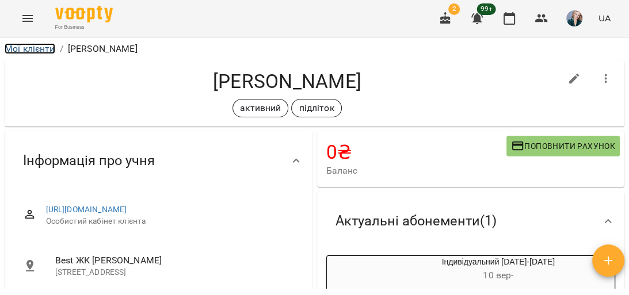
click at [35, 45] on link "Мої клієнти" at bounding box center [30, 48] width 51 height 11
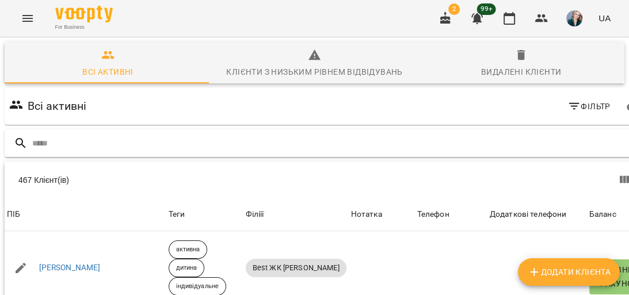
click at [453, 146] on input "text" at bounding box center [340, 143] width 616 height 19
type input "***"
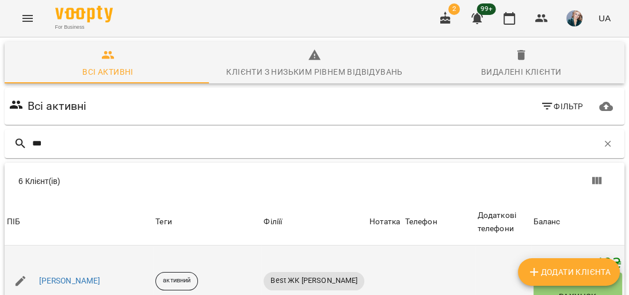
scroll to position [92, 0]
click at [69, 276] on link "[PERSON_NAME]" at bounding box center [70, 282] width 62 height 12
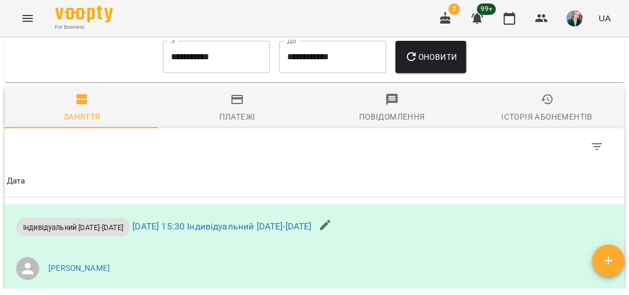
scroll to position [645, 0]
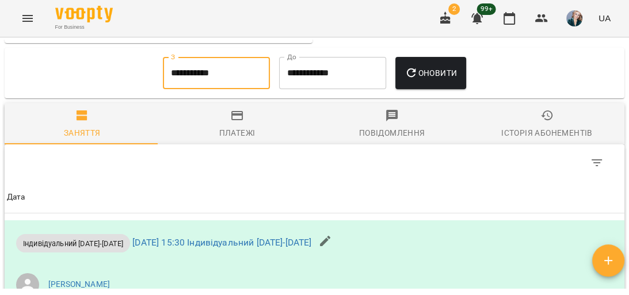
click at [209, 85] on input "**********" at bounding box center [216, 73] width 107 height 32
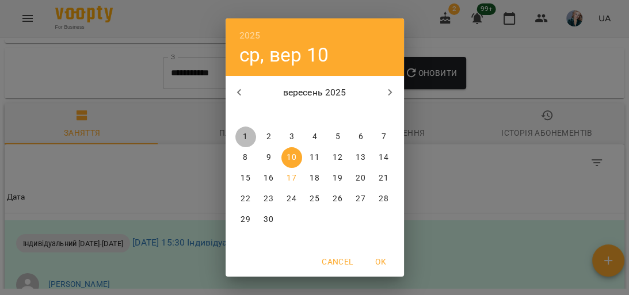
click at [248, 136] on span "1" at bounding box center [246, 137] width 21 height 12
type input "**********"
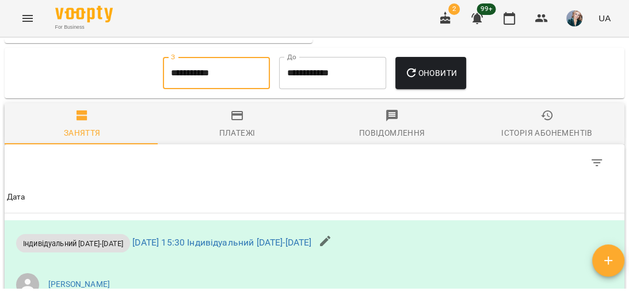
click at [436, 80] on span "Оновити" at bounding box center [431, 73] width 52 height 14
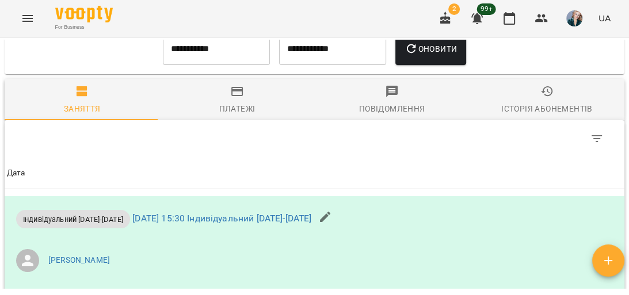
scroll to position [670, 0]
click at [24, 18] on icon "Menu" at bounding box center [27, 18] width 10 height 7
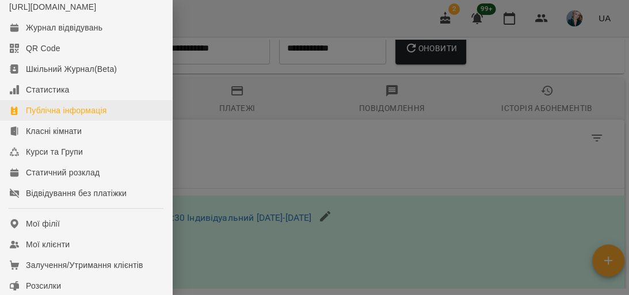
scroll to position [46, 0]
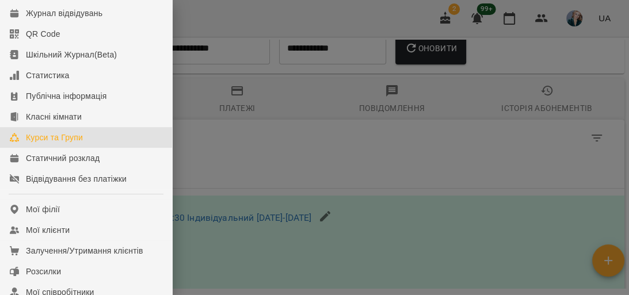
click at [62, 143] on div "Курси та Групи" at bounding box center [54, 138] width 57 height 12
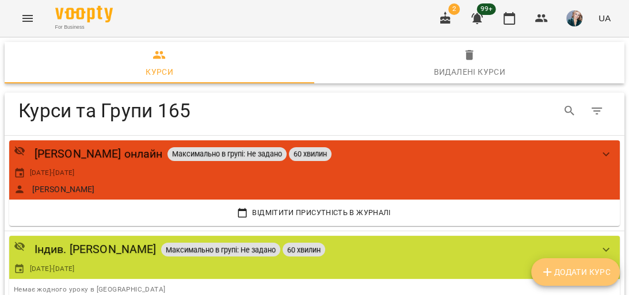
click at [567, 275] on span "Додати Курс" at bounding box center [576, 272] width 70 height 14
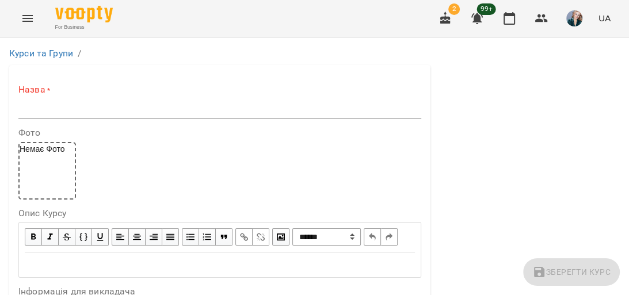
click at [26, 18] on icon "Menu" at bounding box center [27, 18] width 10 height 7
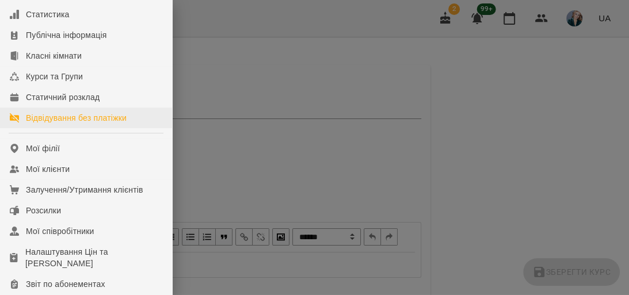
scroll to position [138, 0]
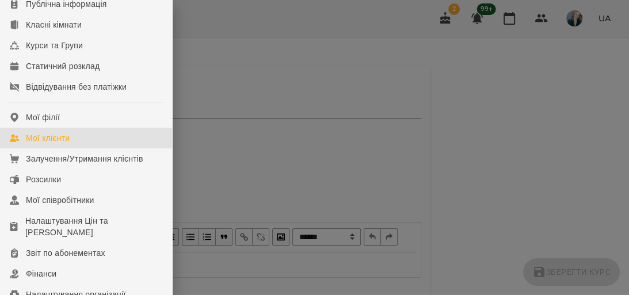
click at [67, 144] on div "Мої клієнти" at bounding box center [48, 138] width 44 height 12
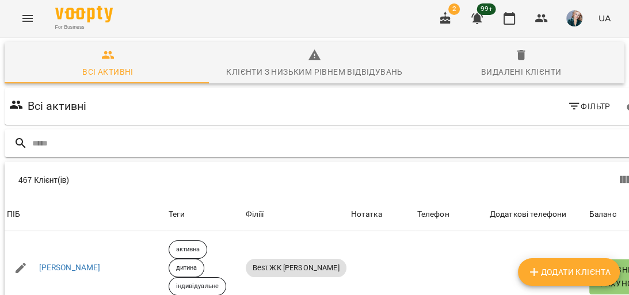
click at [166, 135] on input "text" at bounding box center [340, 143] width 616 height 19
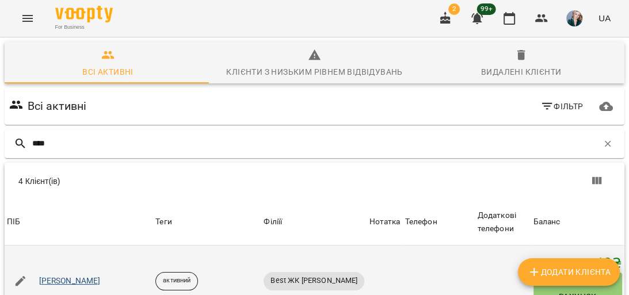
type input "****"
click at [79, 276] on link "[PERSON_NAME]" at bounding box center [70, 282] width 62 height 12
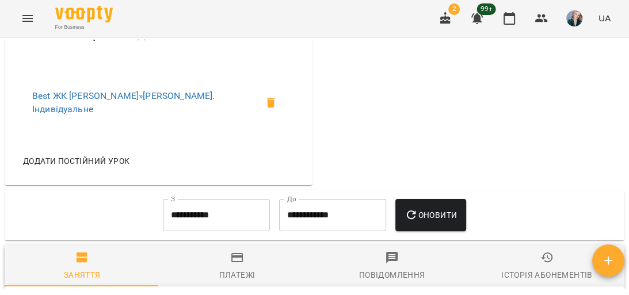
scroll to position [507, 0]
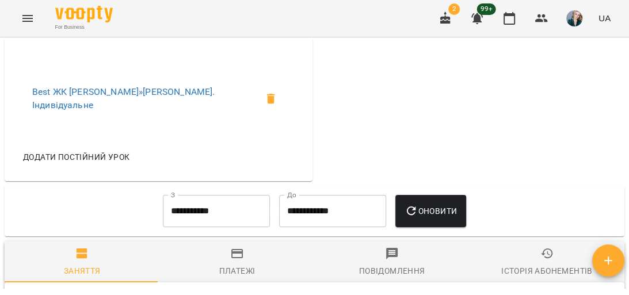
click at [85, 164] on span "Додати постійний урок" at bounding box center [76, 157] width 107 height 14
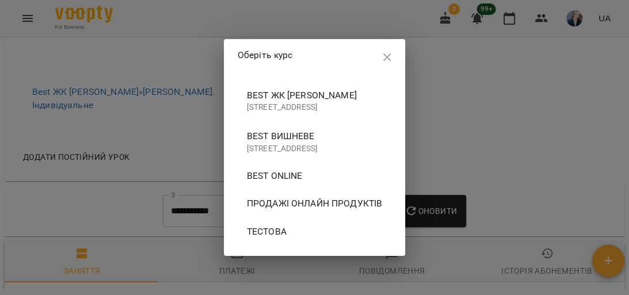
click at [247, 104] on p "[STREET_ADDRESS]" at bounding box center [315, 108] width 136 height 12
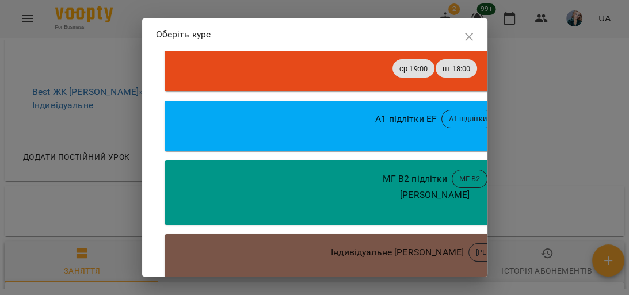
scroll to position [0, 0]
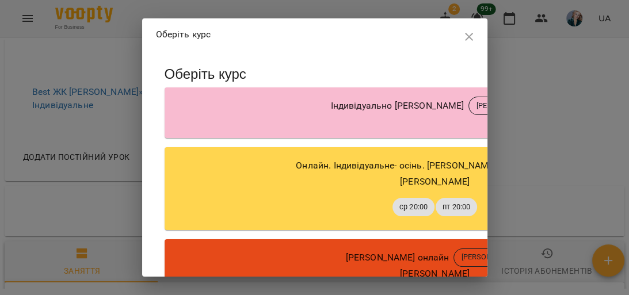
click at [465, 40] on icon "button" at bounding box center [469, 37] width 14 height 14
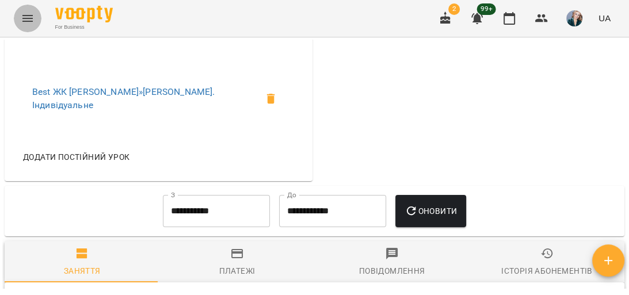
click at [29, 17] on icon "Menu" at bounding box center [28, 19] width 14 height 14
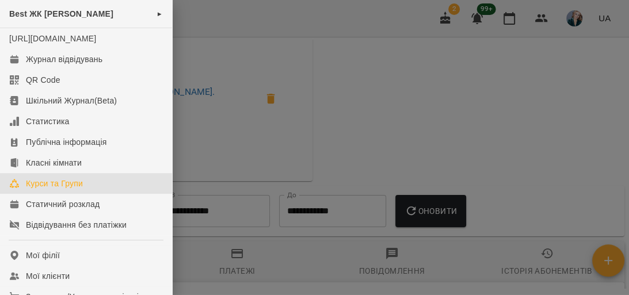
click at [62, 189] on div "Курси та Групи" at bounding box center [54, 184] width 57 height 12
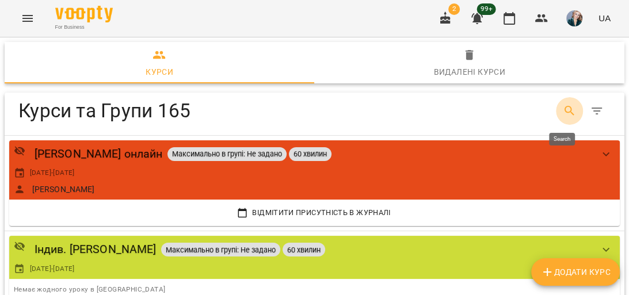
click at [563, 111] on icon "Search" at bounding box center [570, 111] width 14 height 14
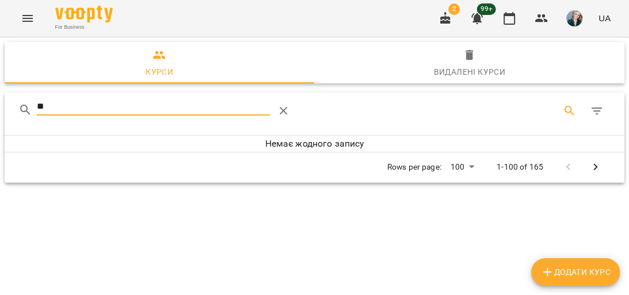
type input "*"
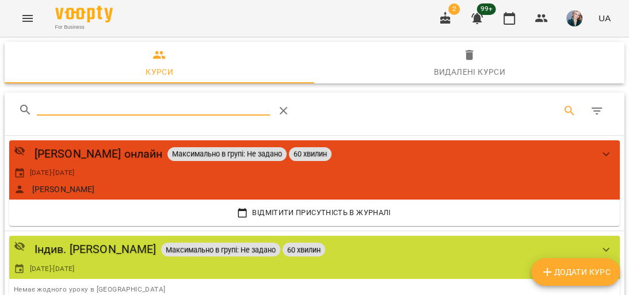
click at [564, 269] on span "Додати Курс" at bounding box center [576, 272] width 70 height 14
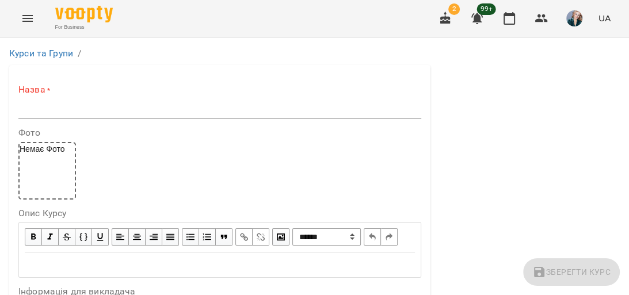
click at [210, 104] on input "text" at bounding box center [219, 110] width 403 height 18
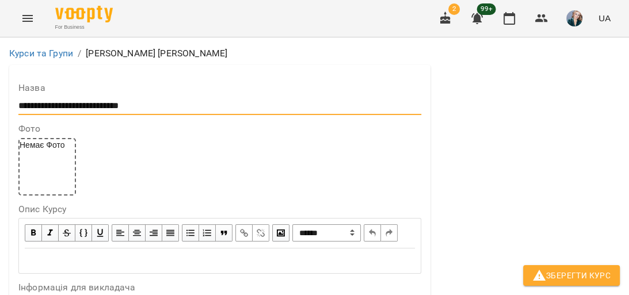
scroll to position [369, 0]
type input "**********"
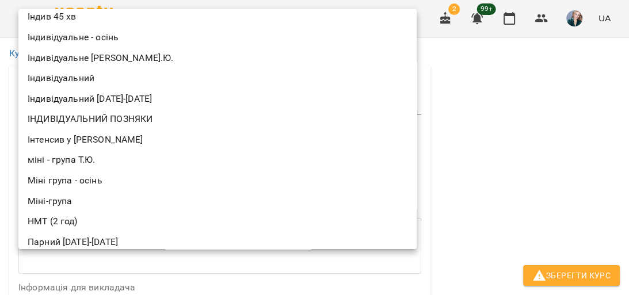
scroll to position [211, 0]
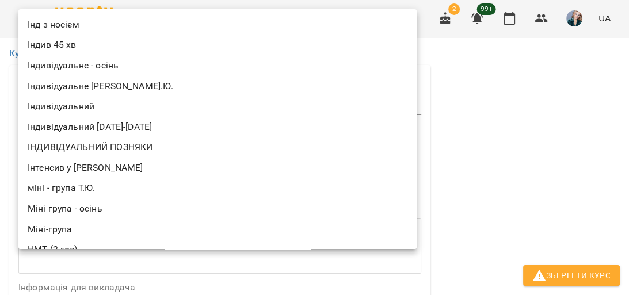
click at [170, 121] on li "Індивідуальний [DATE]-[DATE]" at bounding box center [217, 127] width 398 height 21
type input "**********"
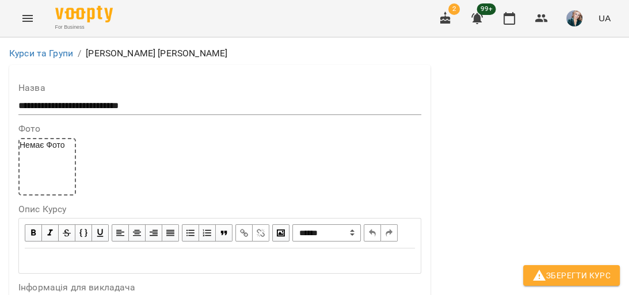
scroll to position [507, 0]
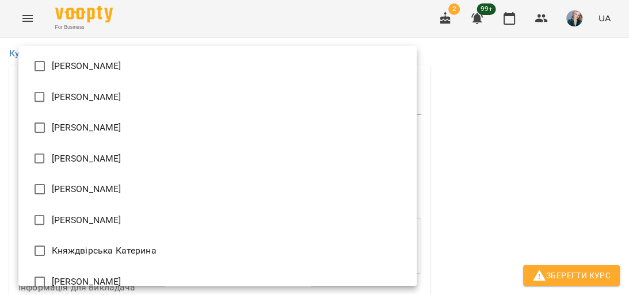
click at [214, 70] on li "[PERSON_NAME]" at bounding box center [217, 66] width 398 height 31
type input "**********"
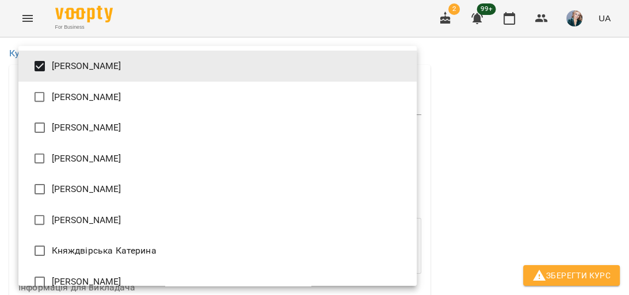
click at [480, 130] on div at bounding box center [314, 147] width 629 height 295
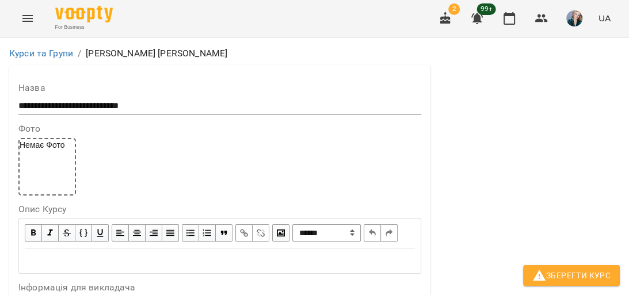
scroll to position [369, 0]
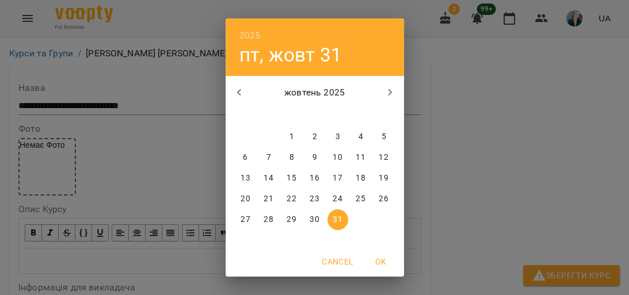
click at [109, 206] on div "2025 пт, жовт 31 жовтень 2025 пн вт ср чт пт сб нд 29 30 1 2 3 4 5 6 7 8 9 10 1…" at bounding box center [314, 147] width 629 height 295
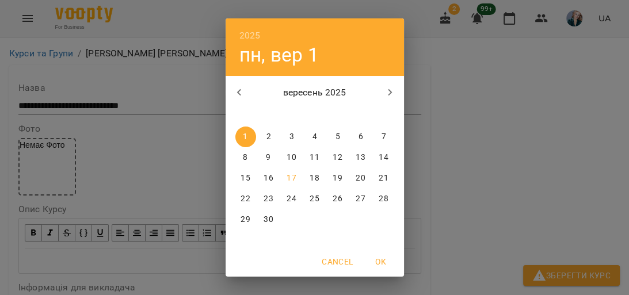
click at [109, 206] on div "2025 пн, вер 1 вересень 2025 пн вт ср чт пт сб нд 1 2 3 4 5 6 7 8 9 10 11 12 13…" at bounding box center [314, 147] width 629 height 295
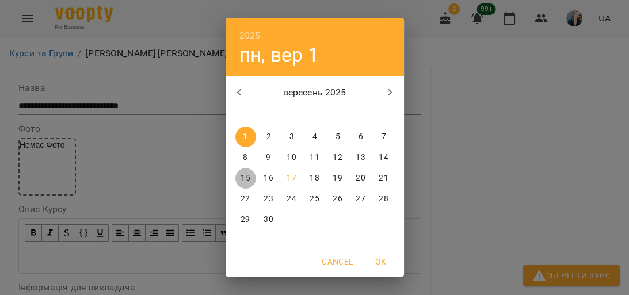
click at [242, 178] on p "15" at bounding box center [245, 179] width 9 height 12
type input "**********"
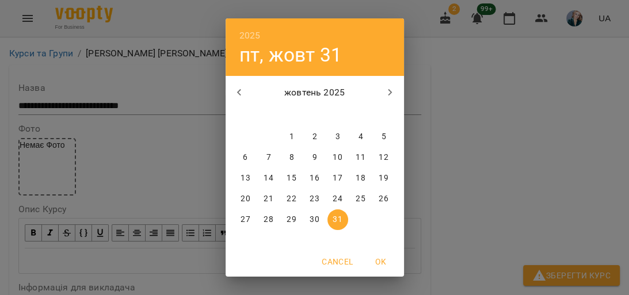
click at [389, 92] on icon "button" at bounding box center [390, 93] width 14 height 14
click at [390, 91] on icon "button" at bounding box center [390, 93] width 14 height 14
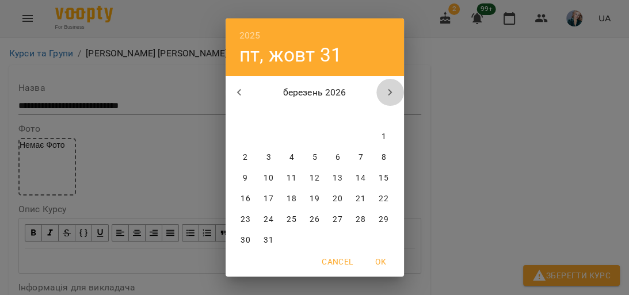
click at [390, 91] on icon "button" at bounding box center [390, 93] width 14 height 14
click at [379, 219] on p "31" at bounding box center [383, 220] width 9 height 12
type input "**********"
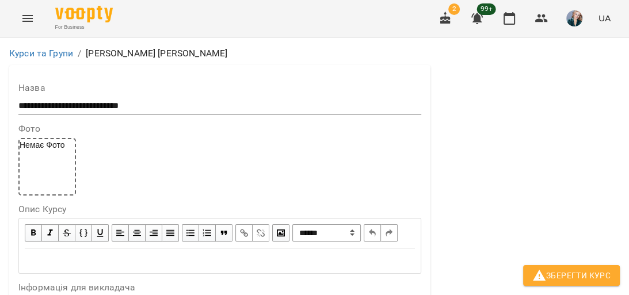
scroll to position [1106, 0]
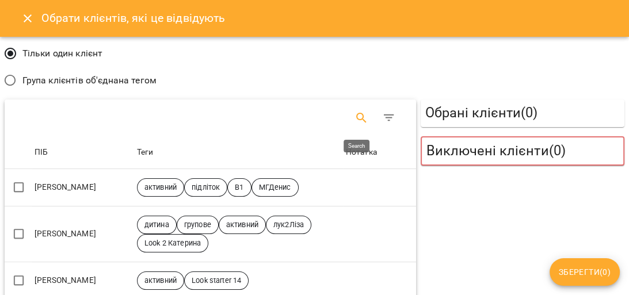
click at [357, 120] on icon "Search" at bounding box center [361, 118] width 10 height 10
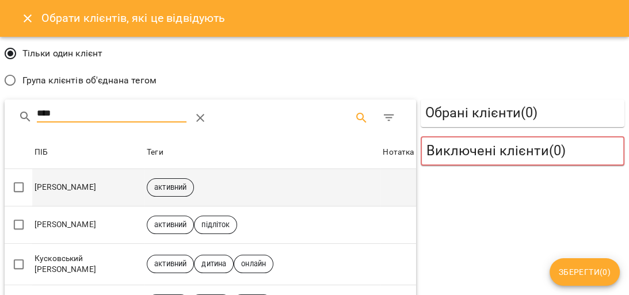
type input "****"
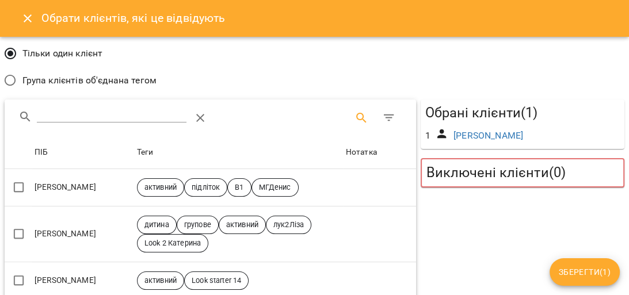
click at [575, 274] on span "Зберегти ( 1 )" at bounding box center [585, 272] width 52 height 14
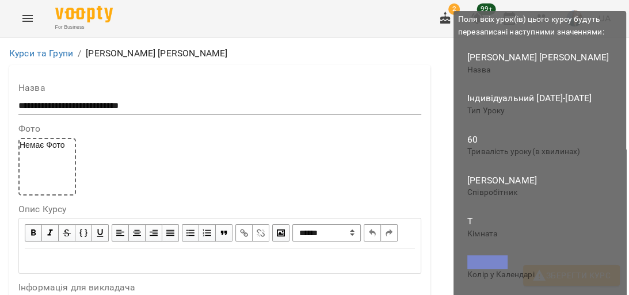
scroll to position [1150, 0]
click at [575, 273] on span "Зберегти Курс" at bounding box center [572, 276] width 78 height 14
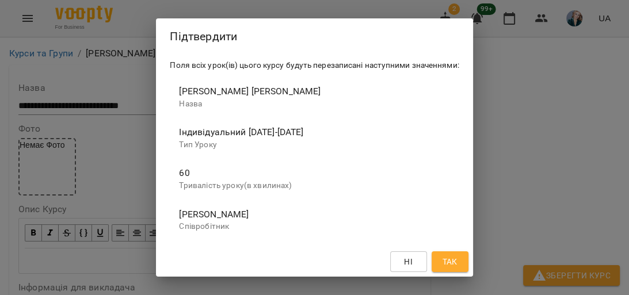
click at [575, 273] on div "Підтвердити Поля всіх урок(ів) цього курсу будуть перезаписані наступними значе…" at bounding box center [314, 147] width 629 height 295
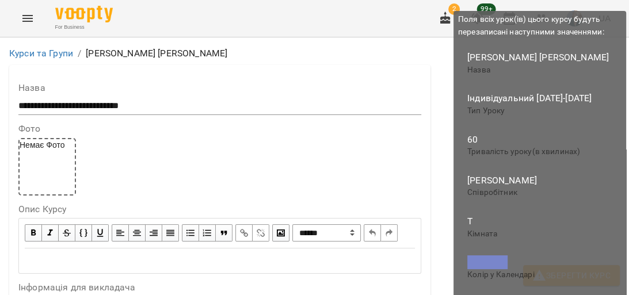
click at [574, 273] on span "Зберегти Курс" at bounding box center [572, 276] width 78 height 14
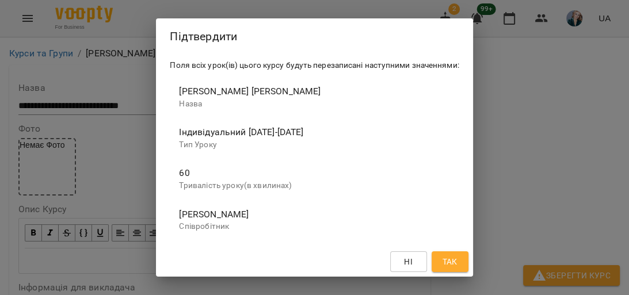
click at [464, 265] on button "Так" at bounding box center [450, 262] width 37 height 21
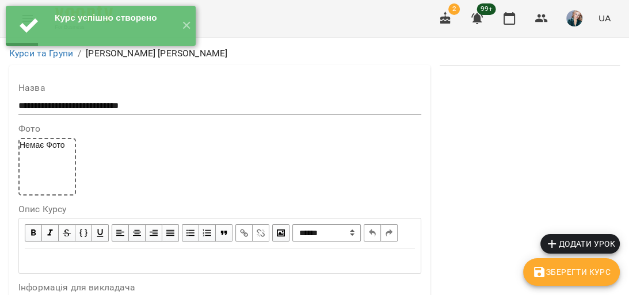
click at [597, 240] on span "Додати урок" at bounding box center [580, 244] width 70 height 14
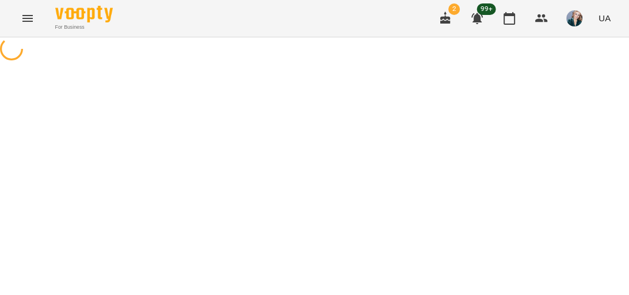
select select "**********"
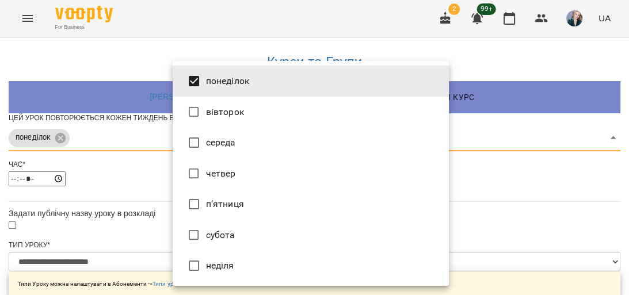
type input "***"
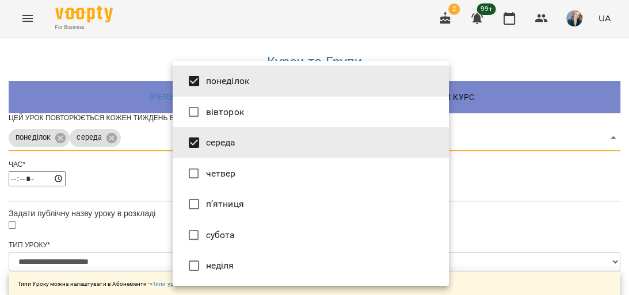
click at [138, 189] on div at bounding box center [314, 147] width 629 height 295
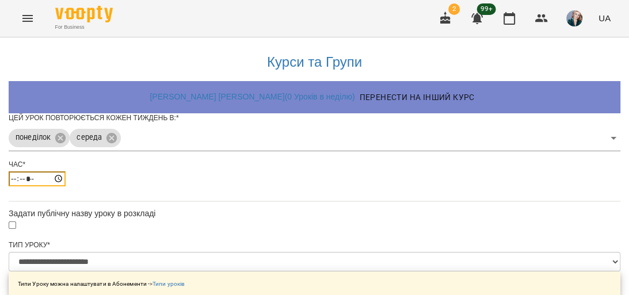
click at [66, 187] on input "*****" at bounding box center [37, 179] width 57 height 15
type input "*****"
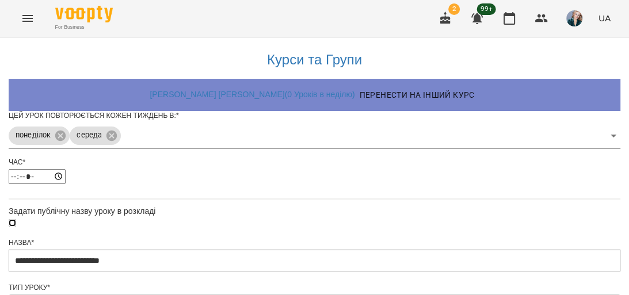
scroll to position [553, 0]
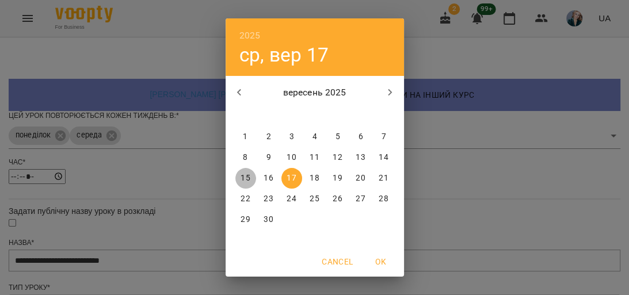
click at [245, 177] on p "15" at bounding box center [245, 179] width 9 height 12
type input "**********"
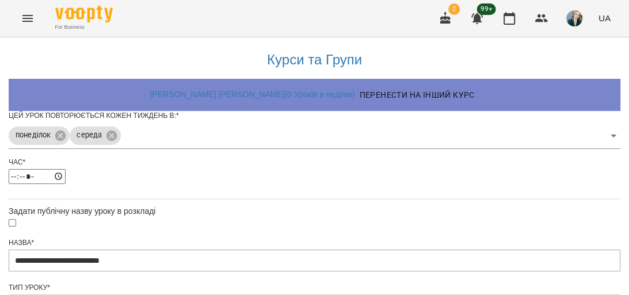
scroll to position [587, 0]
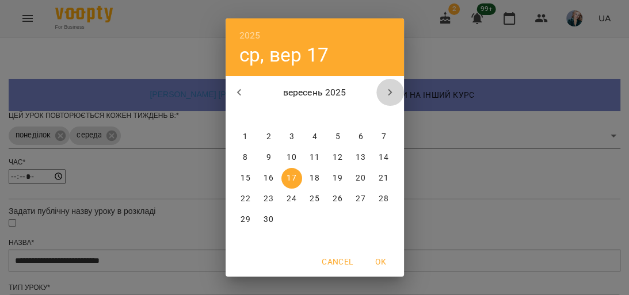
click at [388, 92] on icon "button" at bounding box center [390, 92] width 4 height 7
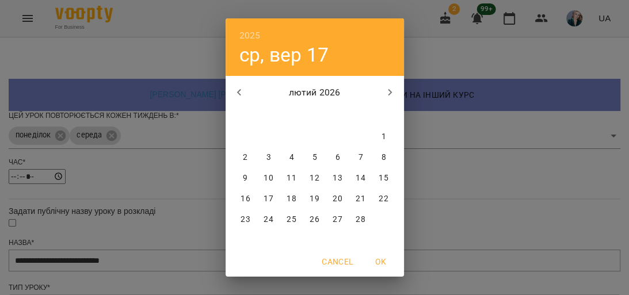
click at [388, 92] on icon "button" at bounding box center [390, 92] width 4 height 7
click at [383, 219] on p "31" at bounding box center [383, 220] width 9 height 12
type input "**********"
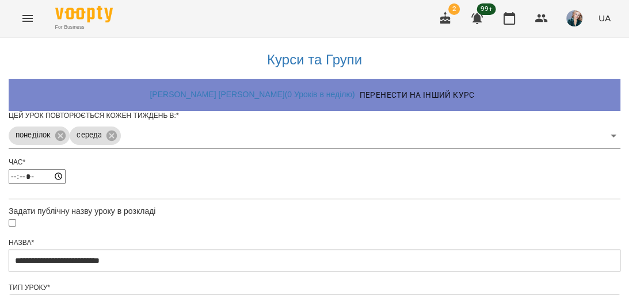
scroll to position [628, 0]
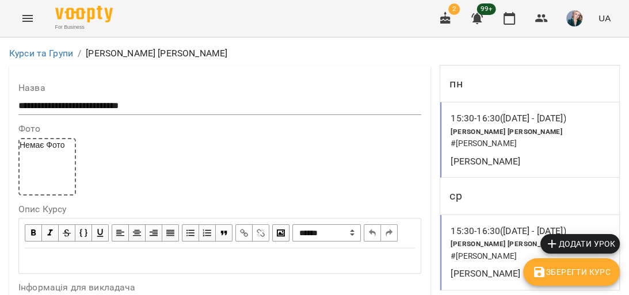
click at [577, 274] on span "Зберегти Курс" at bounding box center [572, 272] width 78 height 14
click at [22, 21] on icon "Menu" at bounding box center [28, 19] width 14 height 14
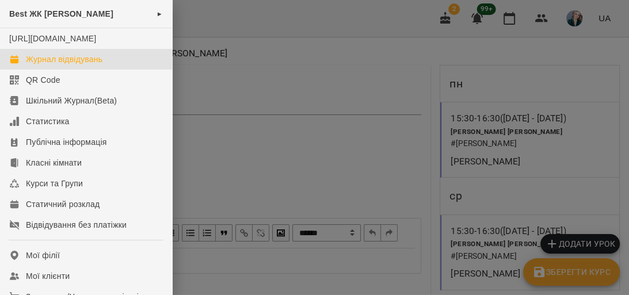
click at [54, 65] on div "Журнал відвідувань" at bounding box center [64, 60] width 77 height 12
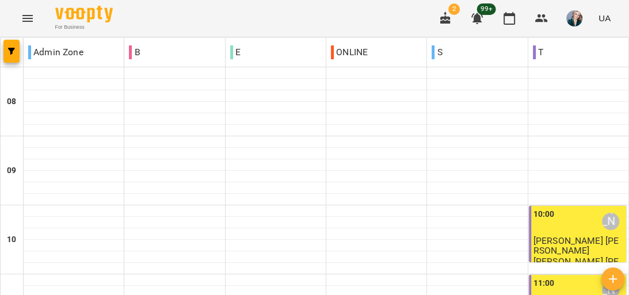
scroll to position [461, 0]
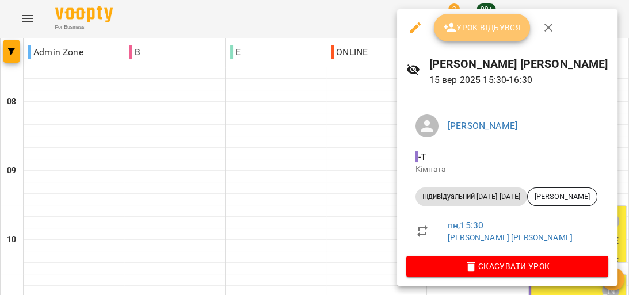
click at [504, 25] on span "Урок відбувся" at bounding box center [482, 28] width 78 height 14
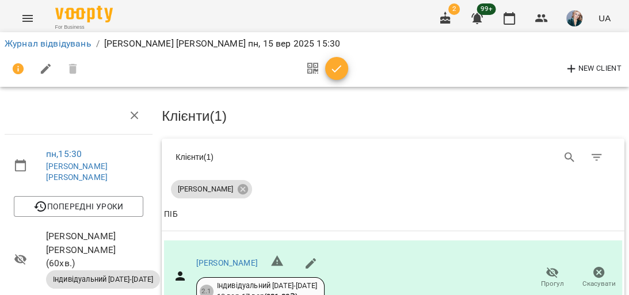
scroll to position [138, 0]
click at [237, 259] on link "[PERSON_NAME]" at bounding box center [227, 263] width 62 height 9
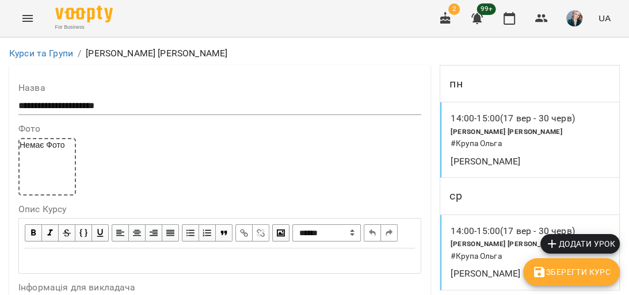
click at [30, 22] on icon "Menu" at bounding box center [28, 19] width 14 height 14
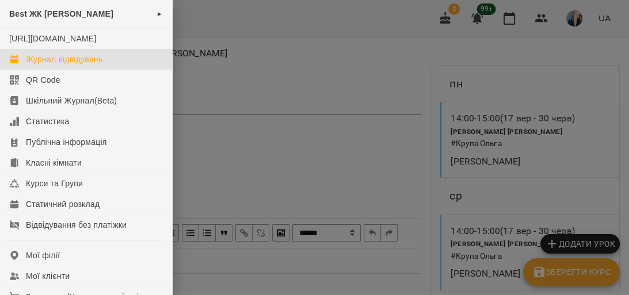
click at [70, 65] on div "Журнал відвідувань" at bounding box center [64, 60] width 77 height 12
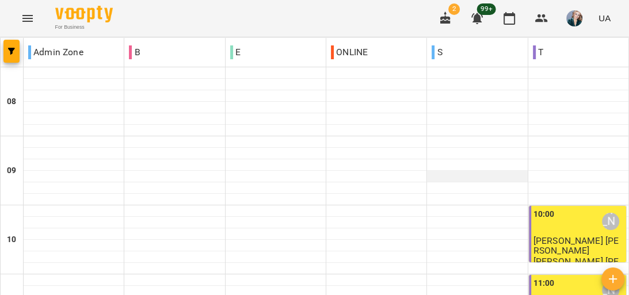
scroll to position [92, 0]
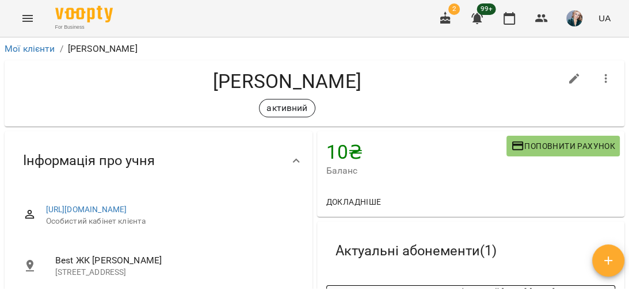
drag, startPoint x: 52, startPoint y: 7, endPoint x: 42, endPoint y: 10, distance: 10.9
click at [52, 7] on div "For Business" at bounding box center [82, 18] width 62 height 25
click at [30, 20] on icon "Menu" at bounding box center [28, 19] width 14 height 14
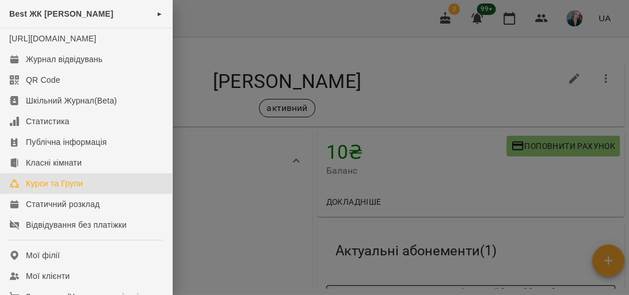
click at [82, 189] on div "Курси та Групи" at bounding box center [54, 184] width 57 height 12
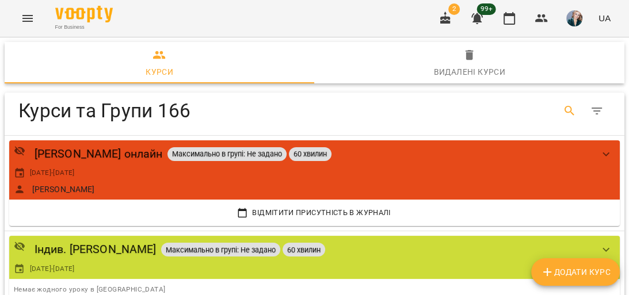
click at [563, 105] on icon "Search" at bounding box center [570, 111] width 14 height 14
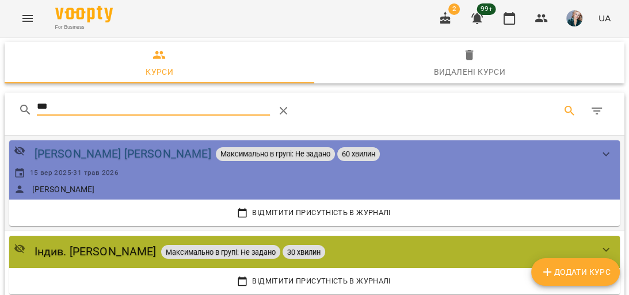
type input "***"
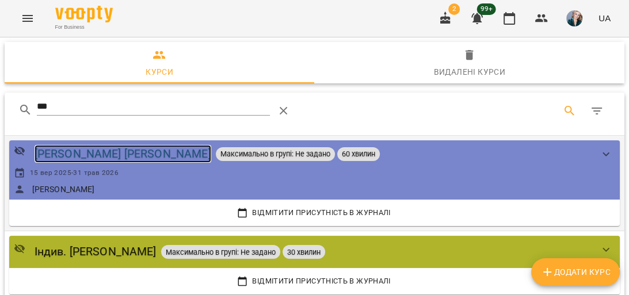
click at [120, 159] on div "[PERSON_NAME] [PERSON_NAME]" at bounding box center [123, 154] width 177 height 18
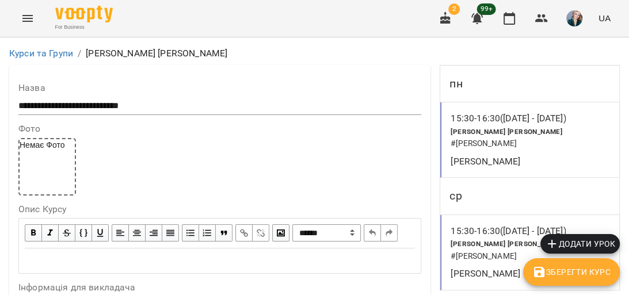
type input "*"
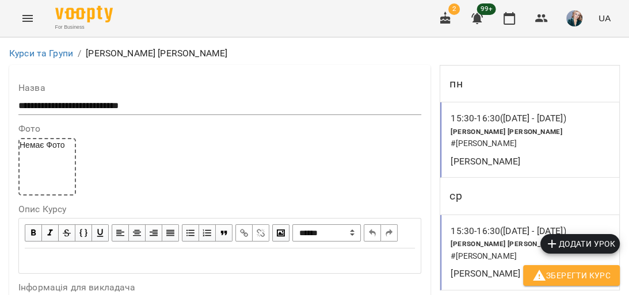
type input "**"
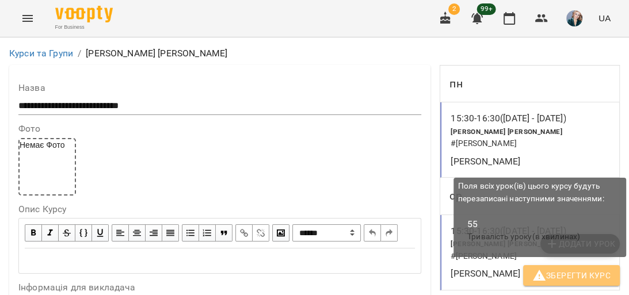
click at [562, 269] on span "Зберегти Курс" at bounding box center [572, 276] width 78 height 14
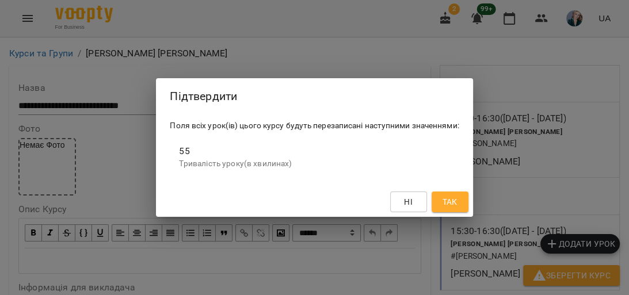
click at [449, 202] on span "Так" at bounding box center [449, 202] width 15 height 14
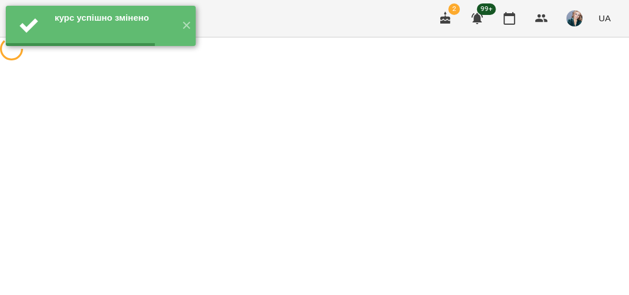
scroll to position [0, 0]
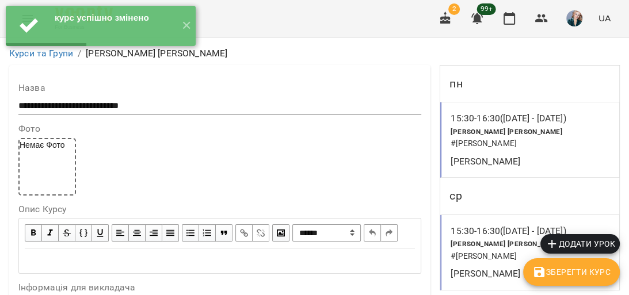
click at [539, 141] on h6 "# Давідян Давід" at bounding box center [531, 144] width 160 height 13
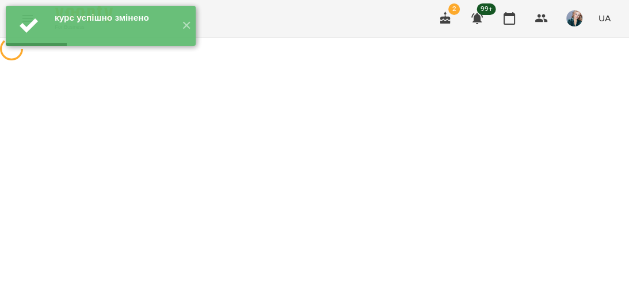
select select "*"
select select "**********"
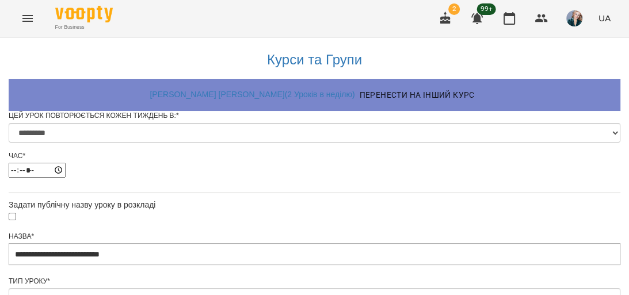
scroll to position [230, 0]
type input "*"
type input "**"
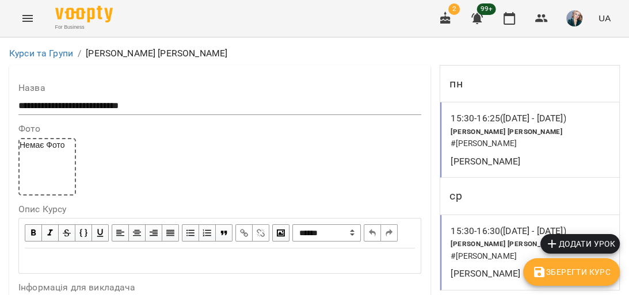
scroll to position [184, 0]
click at [552, 250] on h6 "# Давідян Давід" at bounding box center [531, 256] width 160 height 13
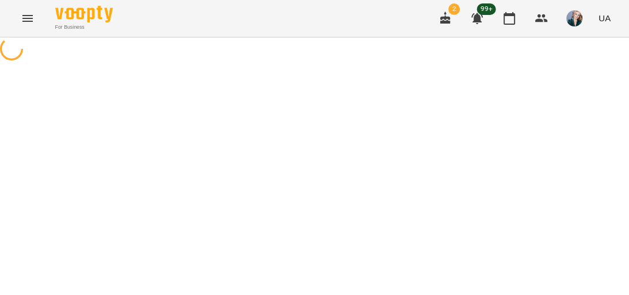
select select "*"
select select "**********"
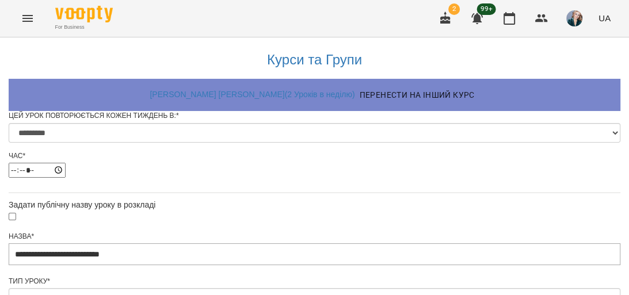
scroll to position [184, 0]
drag, startPoint x: 201, startPoint y: 221, endPoint x: 157, endPoint y: 210, distance: 45.7
type input "**"
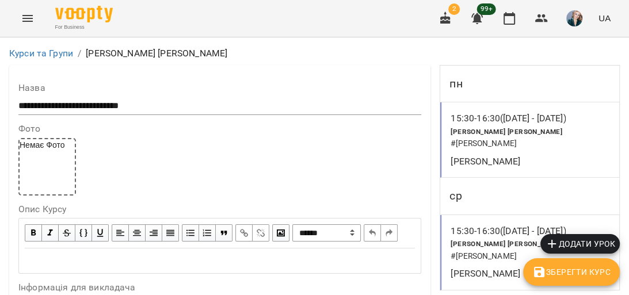
click at [25, 19] on icon "Menu" at bounding box center [28, 19] width 14 height 14
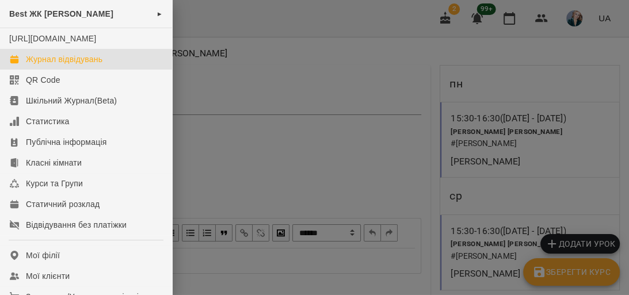
click at [52, 65] on div "Журнал відвідувань" at bounding box center [64, 60] width 77 height 12
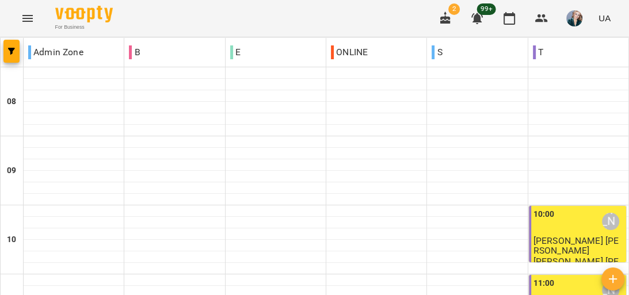
scroll to position [507, 0]
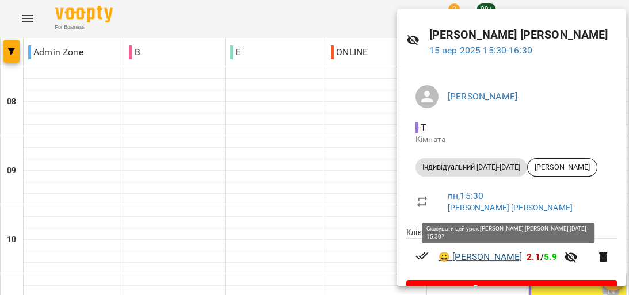
scroll to position [60, 0]
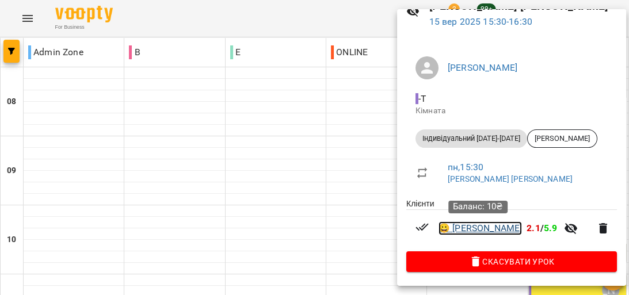
click at [498, 229] on link "😀 Давідян Давід" at bounding box center [480, 229] width 83 height 14
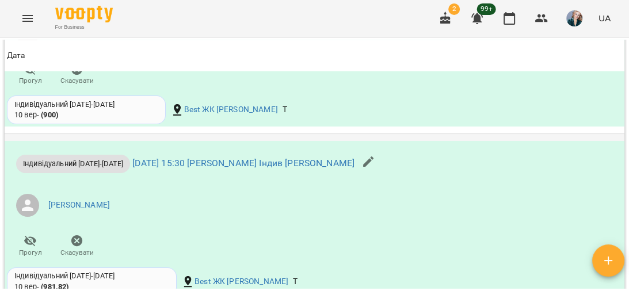
scroll to position [1106, 0]
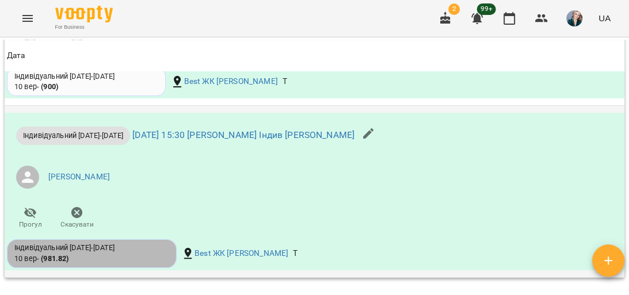
click at [136, 253] on div "Індивідуальний [DATE]-[DATE]" at bounding box center [91, 248] width 155 height 10
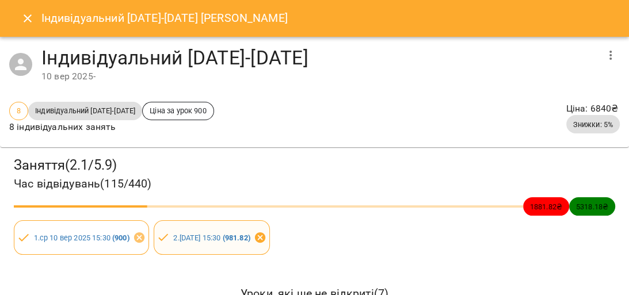
click at [265, 241] on icon at bounding box center [260, 238] width 10 height 10
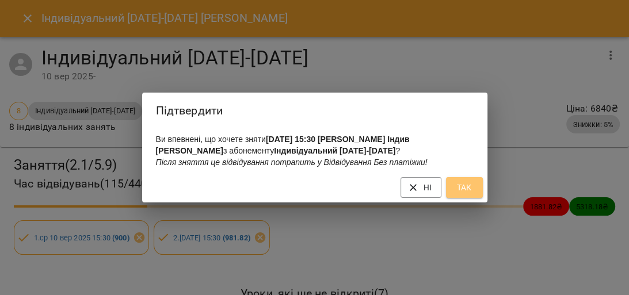
click at [468, 193] on span "Так" at bounding box center [464, 188] width 18 height 14
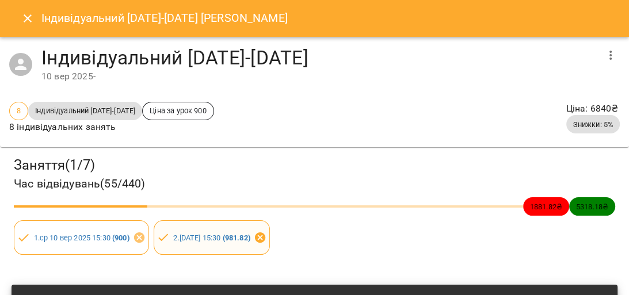
click at [267, 237] on icon at bounding box center [260, 237] width 13 height 13
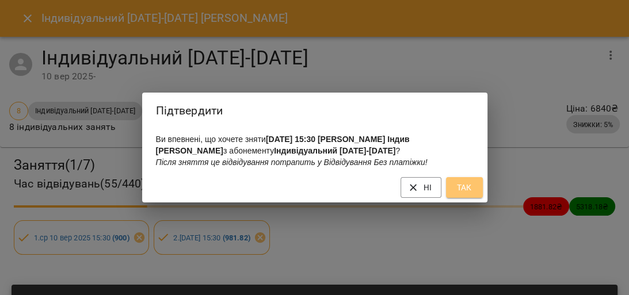
click at [462, 193] on span "Так" at bounding box center [464, 188] width 18 height 14
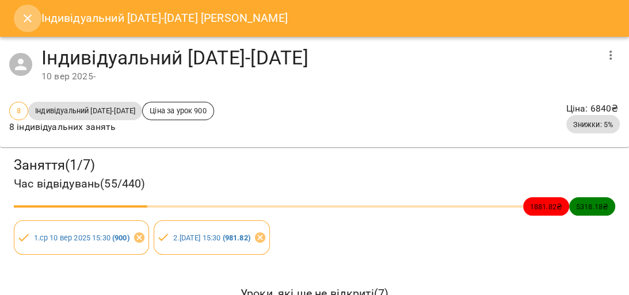
click at [25, 20] on icon "Close" at bounding box center [28, 19] width 14 height 14
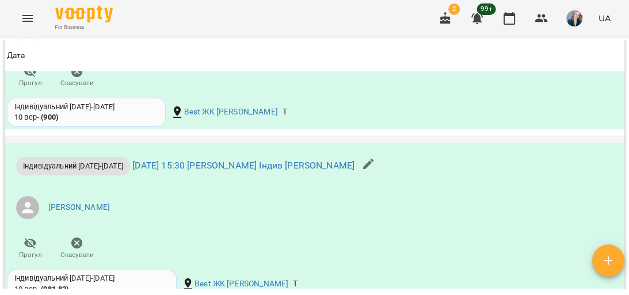
scroll to position [1060, 0]
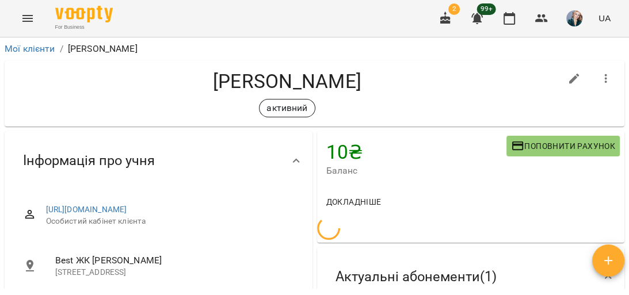
scroll to position [138, 0]
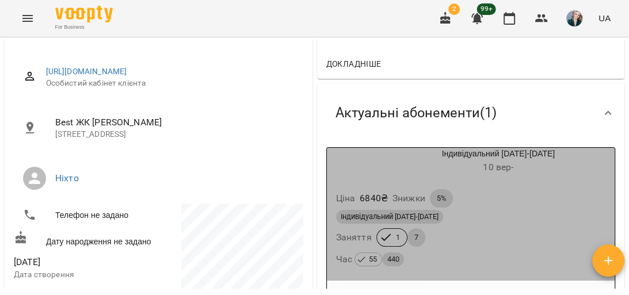
click at [518, 208] on div "Ціна 6840 ₴ Знижки 5%" at bounding box center [471, 198] width 275 height 23
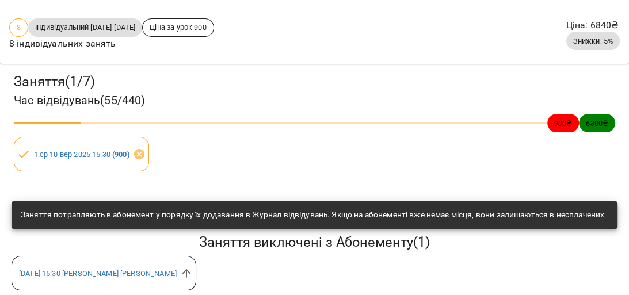
scroll to position [180, 0]
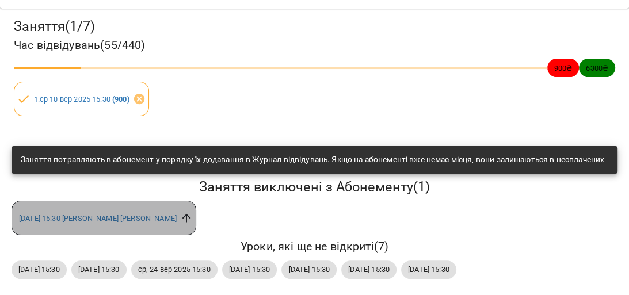
click at [191, 214] on icon at bounding box center [187, 218] width 9 height 9
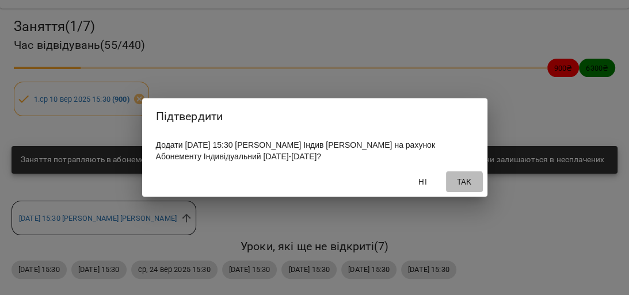
click at [453, 184] on span "Так" at bounding box center [465, 182] width 28 height 14
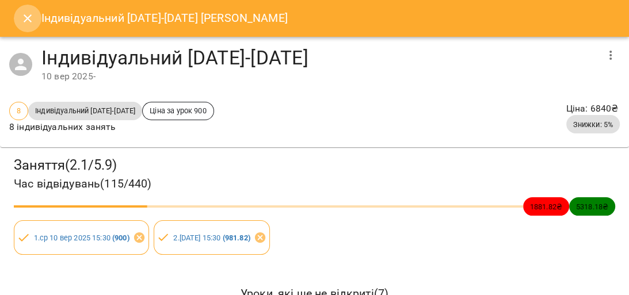
click at [26, 18] on icon "Close" at bounding box center [28, 19] width 14 height 14
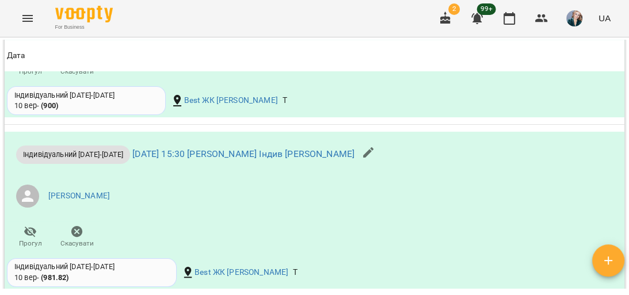
scroll to position [963, 0]
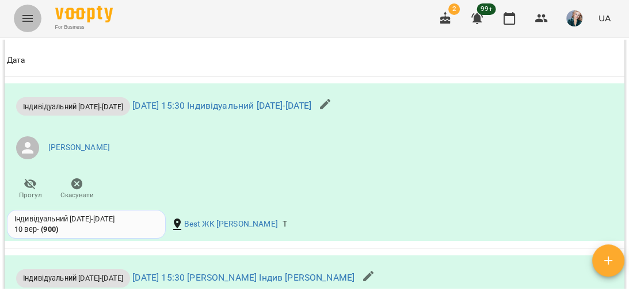
click at [24, 28] on button "Menu" at bounding box center [28, 19] width 28 height 28
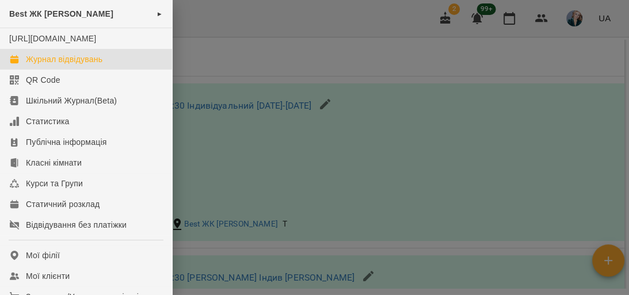
click at [70, 65] on div "Журнал відвідувань" at bounding box center [64, 60] width 77 height 12
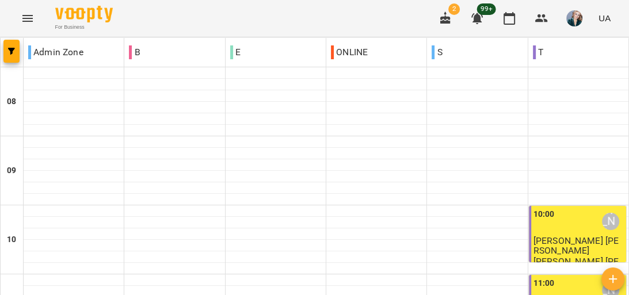
scroll to position [461, 0]
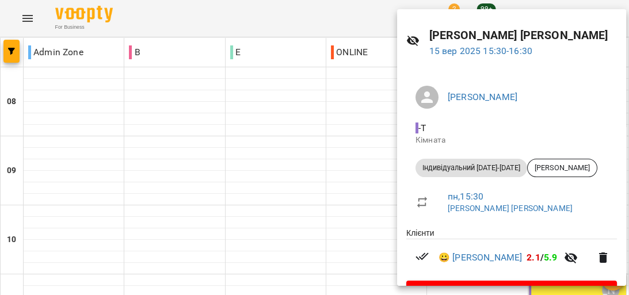
scroll to position [0, 0]
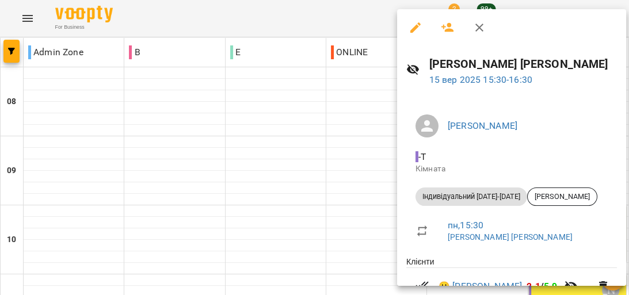
click at [322, 116] on div at bounding box center [314, 147] width 629 height 295
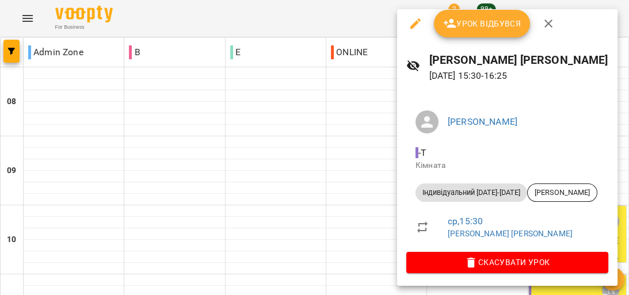
scroll to position [5, 0]
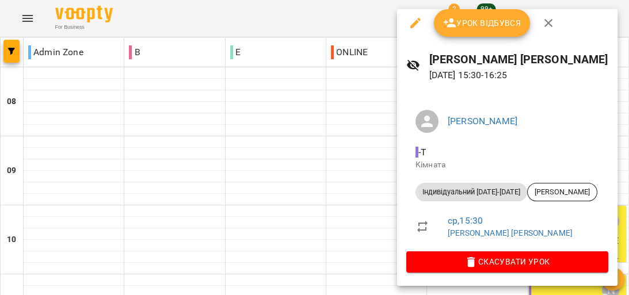
click at [504, 35] on button "Урок відбувся" at bounding box center [482, 23] width 97 height 28
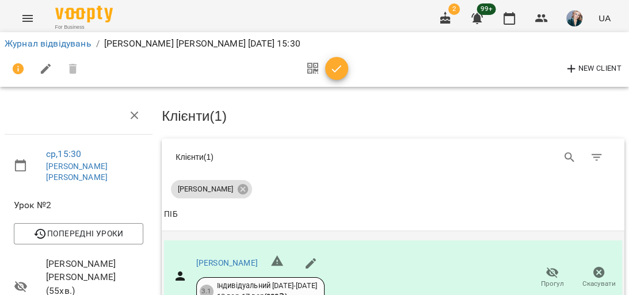
scroll to position [138, 0]
click at [227, 259] on link "[PERSON_NAME]" at bounding box center [227, 263] width 62 height 9
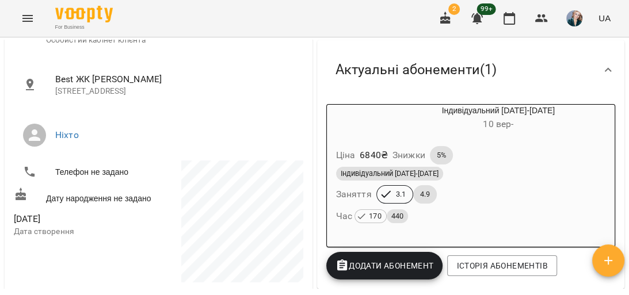
scroll to position [230, 0]
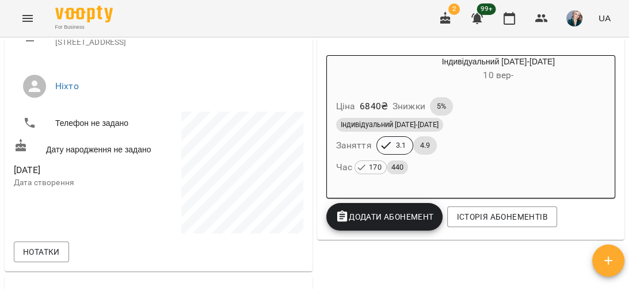
click at [422, 141] on div "4.9" at bounding box center [425, 145] width 24 height 18
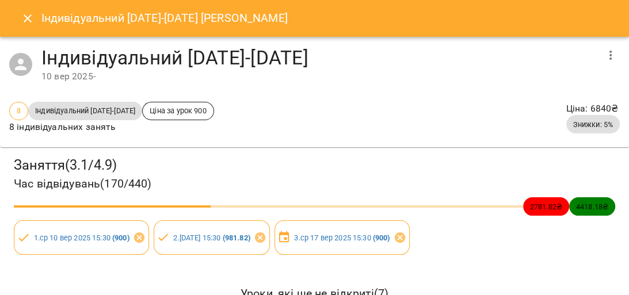
click at [24, 20] on icon "Close" at bounding box center [28, 19] width 14 height 14
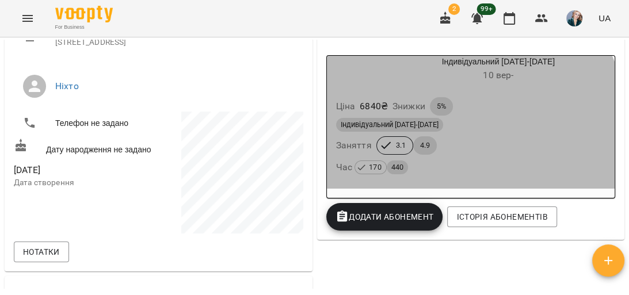
drag, startPoint x: 397, startPoint y: 146, endPoint x: 410, endPoint y: 159, distance: 17.9
click at [410, 159] on div "Індивідуальний [DATE]-[DATE] Заняття 3.1 4.9 Час 170 440" at bounding box center [471, 147] width 275 height 62
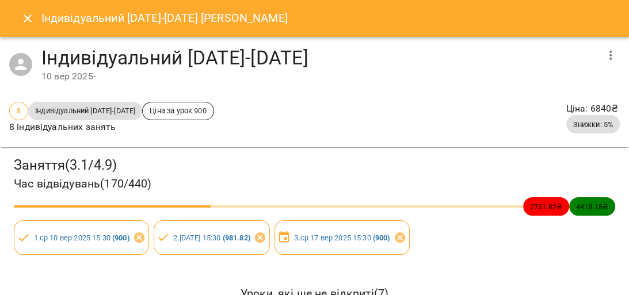
click at [22, 16] on icon "Close" at bounding box center [28, 19] width 14 height 14
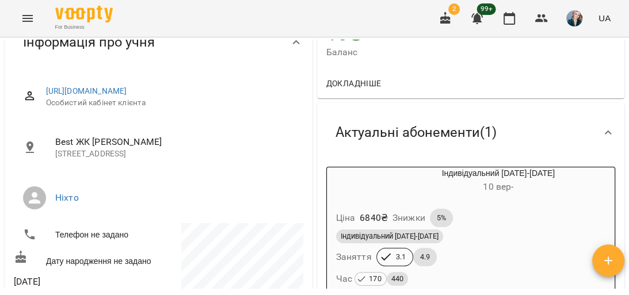
scroll to position [0, 0]
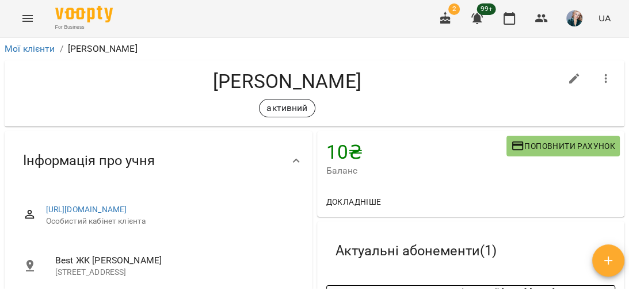
click at [26, 21] on icon "Menu" at bounding box center [27, 18] width 10 height 7
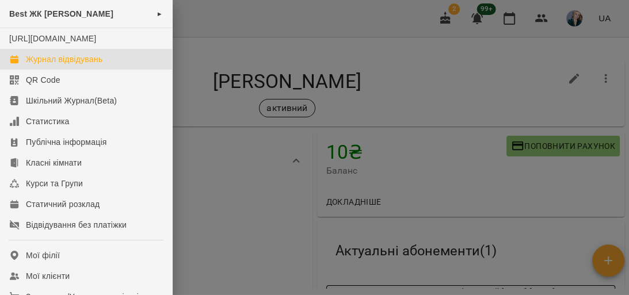
click at [81, 65] on div "Журнал відвідувань" at bounding box center [64, 60] width 77 height 12
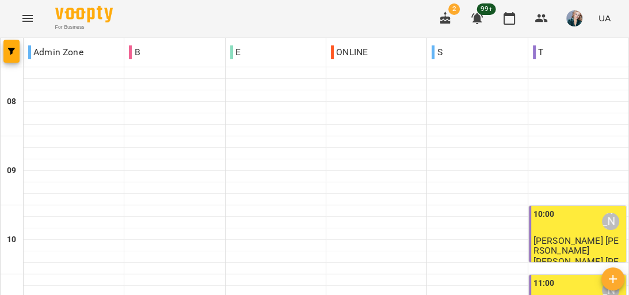
scroll to position [461, 0]
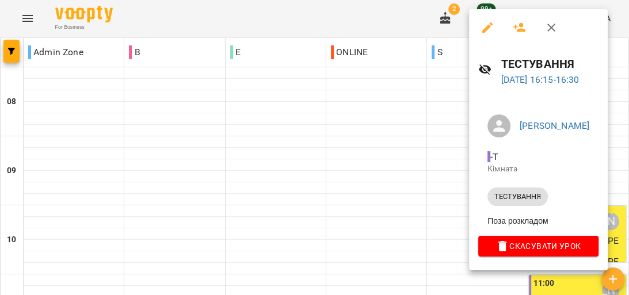
click at [391, 141] on div at bounding box center [314, 147] width 629 height 295
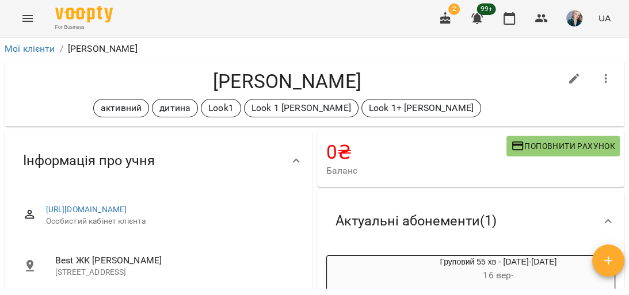
click at [20, 12] on button "Menu" at bounding box center [28, 19] width 28 height 28
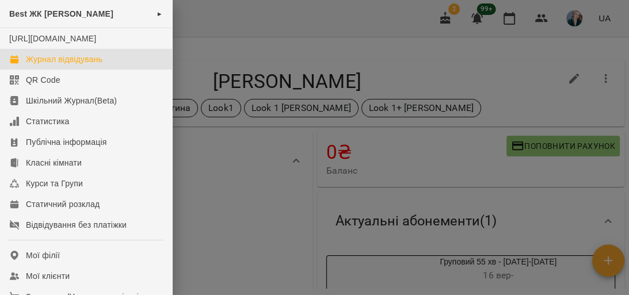
click at [41, 65] on div "Журнал відвідувань" at bounding box center [64, 60] width 77 height 12
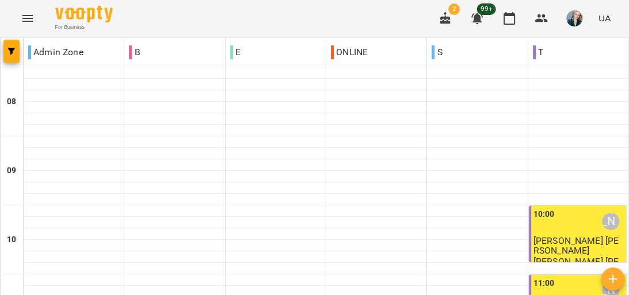
scroll to position [507, 0]
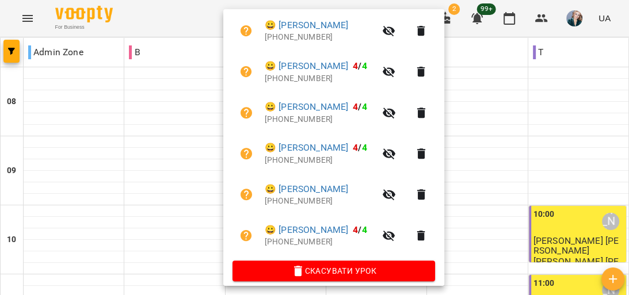
scroll to position [310, 0]
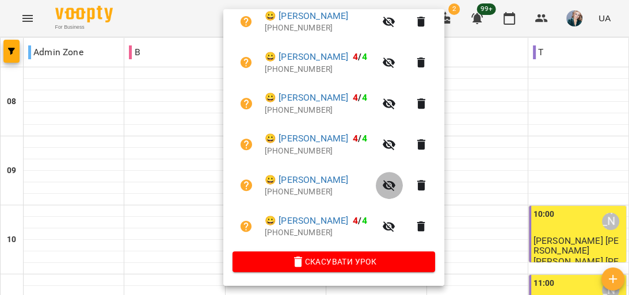
click at [396, 186] on icon "button" at bounding box center [389, 185] width 13 height 11
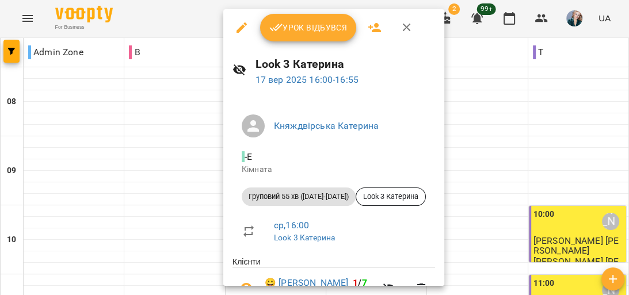
click at [313, 25] on span "Урок відбувся" at bounding box center [308, 28] width 78 height 14
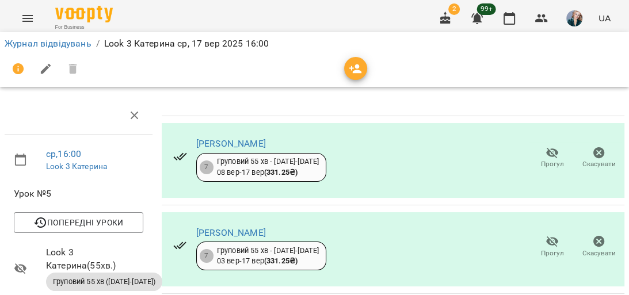
scroll to position [230, 0]
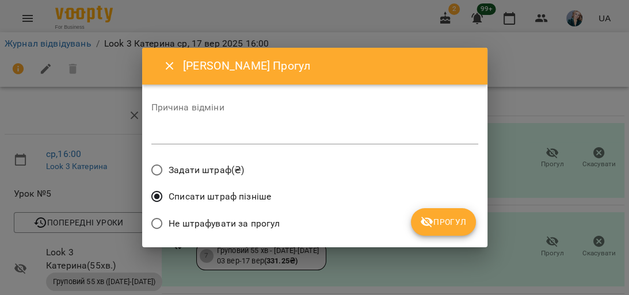
click at [177, 133] on textarea at bounding box center [314, 135] width 327 height 11
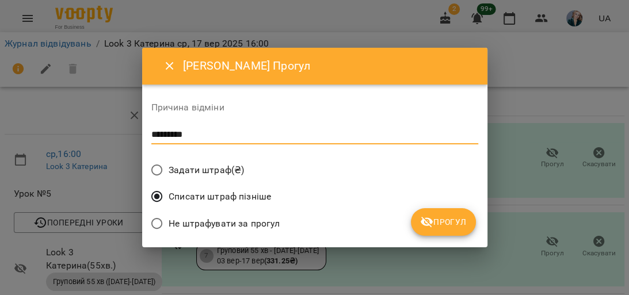
type textarea "*********"
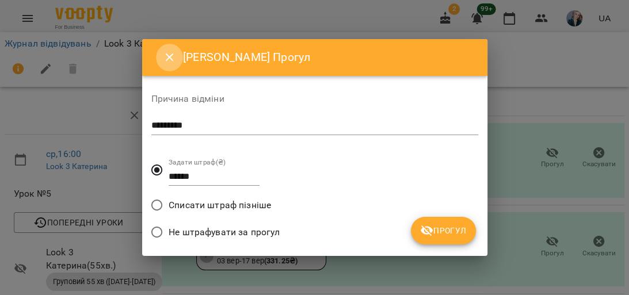
click at [168, 61] on icon "Close" at bounding box center [170, 58] width 14 height 14
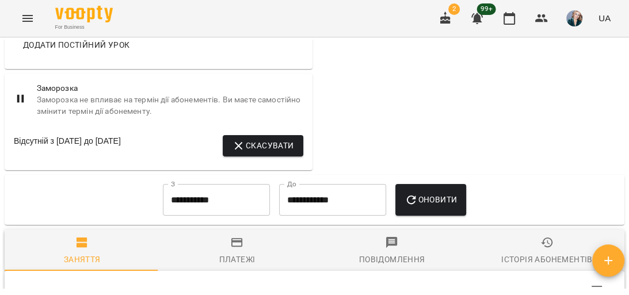
scroll to position [967, 0]
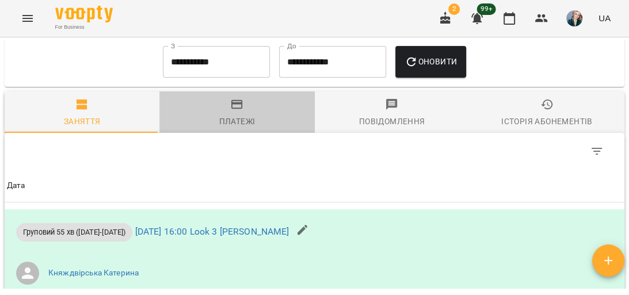
click at [255, 129] on span "Платежі" at bounding box center [236, 113] width 141 height 31
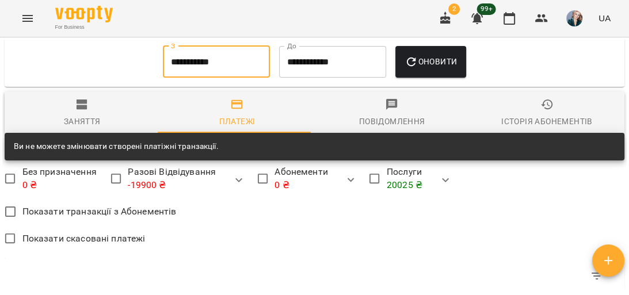
click at [208, 78] on input "**********" at bounding box center [216, 62] width 107 height 32
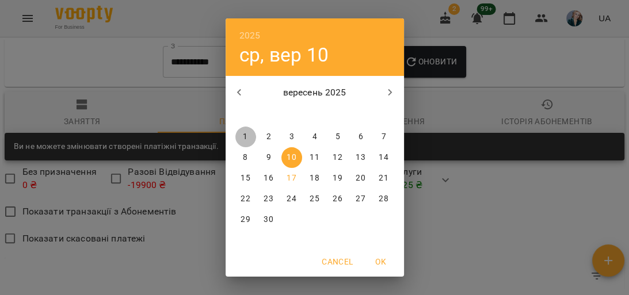
click at [236, 134] on span "1" at bounding box center [246, 137] width 21 height 12
type input "**********"
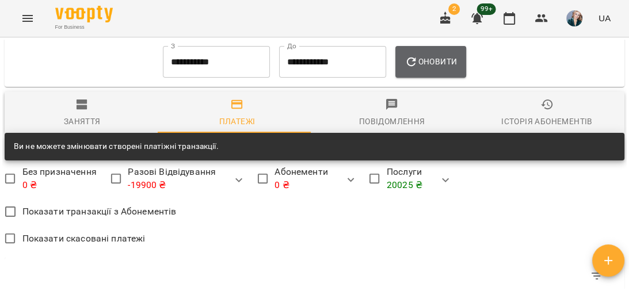
click at [438, 69] on span "Оновити" at bounding box center [431, 62] width 52 height 14
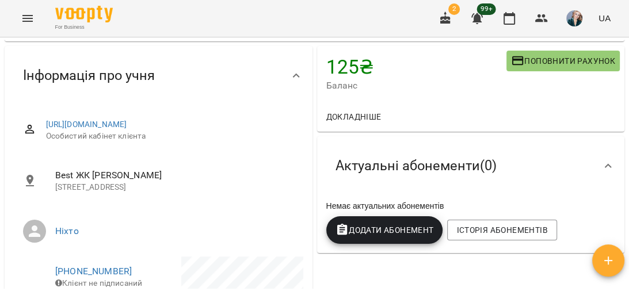
scroll to position [0, 0]
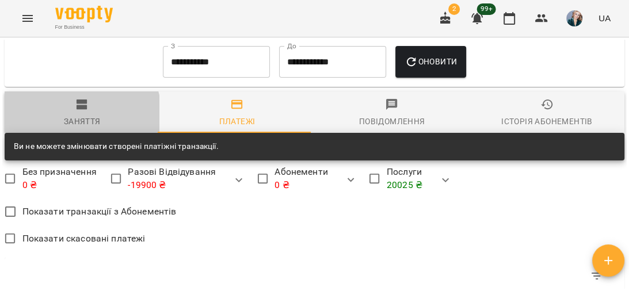
click at [67, 128] on div "Заняття" at bounding box center [82, 122] width 37 height 14
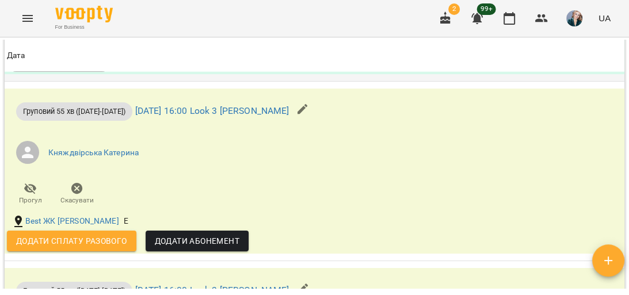
scroll to position [2068, 0]
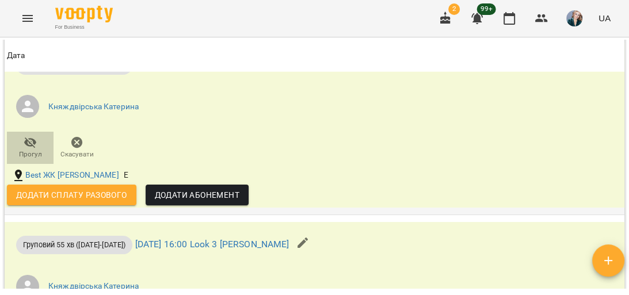
click at [29, 149] on icon "button" at bounding box center [30, 143] width 13 height 11
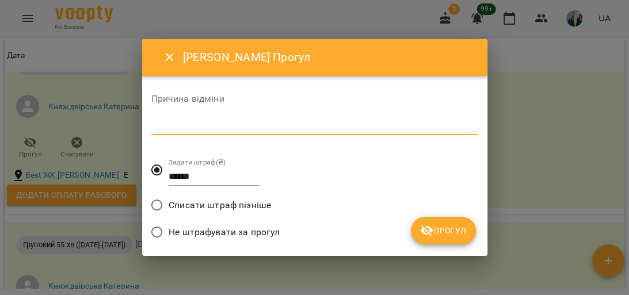
click at [168, 126] on textarea at bounding box center [314, 125] width 327 height 11
type textarea "**********"
click at [199, 174] on input "******" at bounding box center [214, 177] width 91 height 18
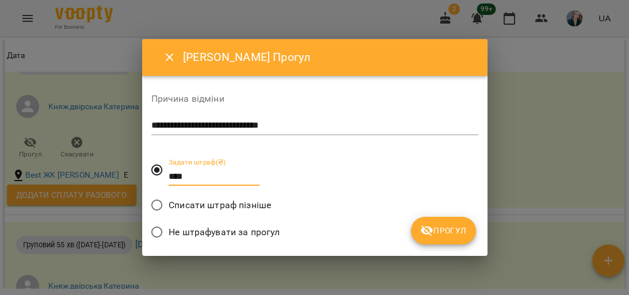
type input "*****"
click at [430, 225] on icon "submit" at bounding box center [427, 231] width 14 height 14
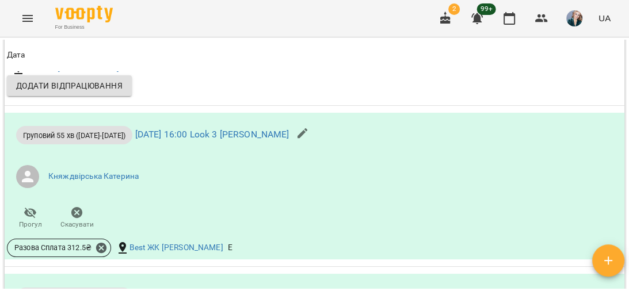
scroll to position [1336, 0]
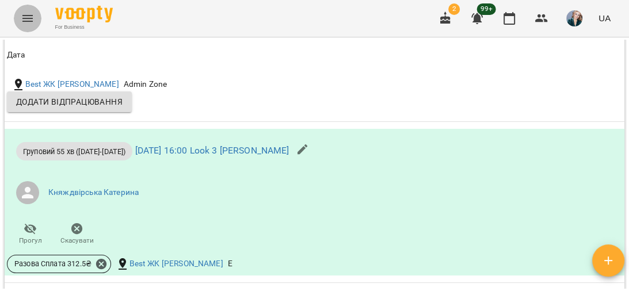
click at [25, 9] on button "Menu" at bounding box center [28, 19] width 28 height 28
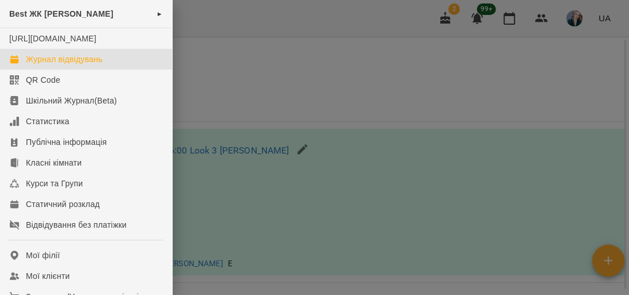
click at [67, 65] on div "Журнал відвідувань" at bounding box center [64, 60] width 77 height 12
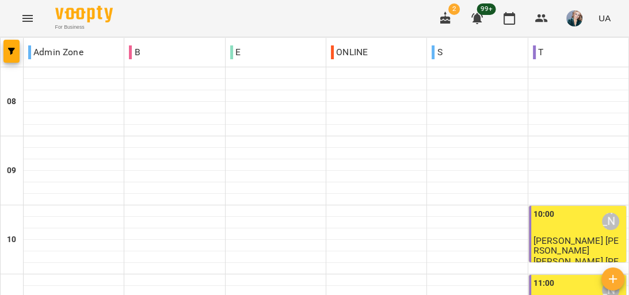
scroll to position [553, 0]
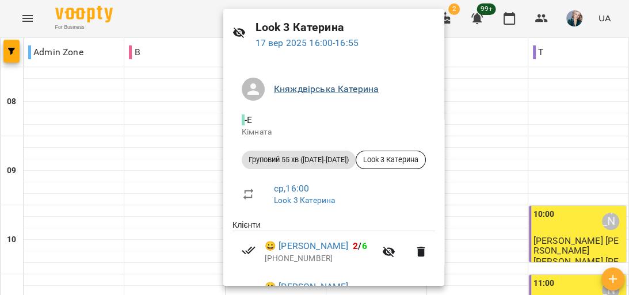
scroll to position [0, 0]
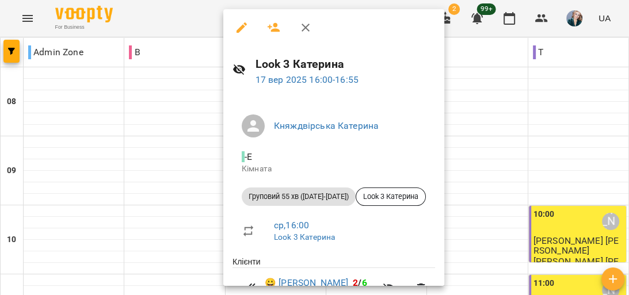
click at [240, 25] on icon "button" at bounding box center [242, 28] width 14 height 14
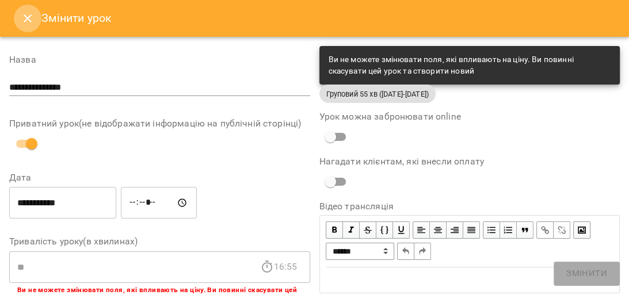
click at [24, 18] on icon "Close" at bounding box center [28, 19] width 14 height 14
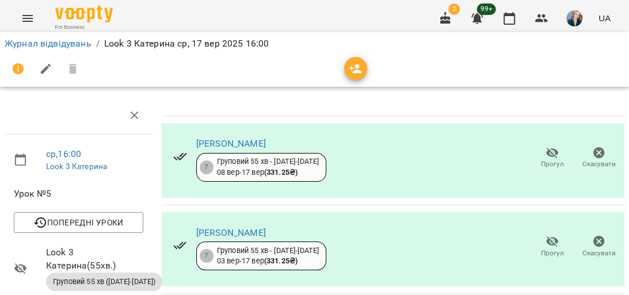
scroll to position [204, 0]
drag, startPoint x: 223, startPoint y: 192, endPoint x: 281, endPoint y: 192, distance: 58.2
click at [31, 41] on link "Журнал відвідувань" at bounding box center [48, 43] width 87 height 11
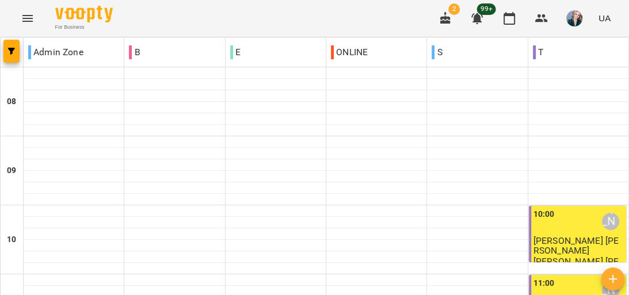
scroll to position [507, 0]
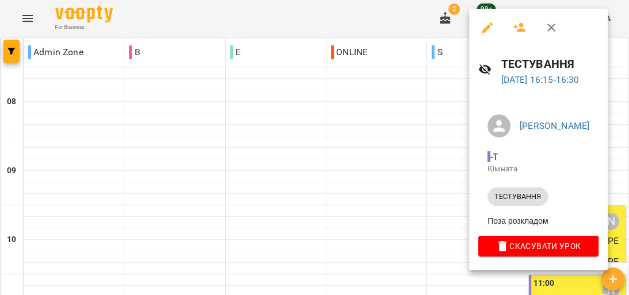
click at [488, 24] on icon "button" at bounding box center [488, 28] width 14 height 14
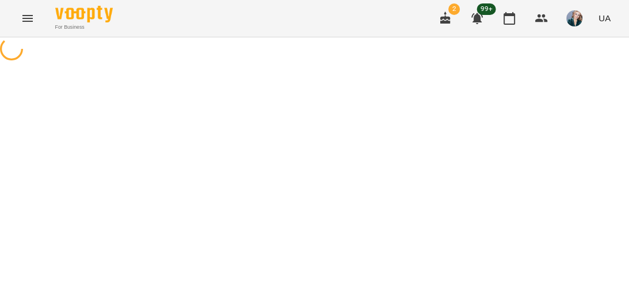
select select "**********"
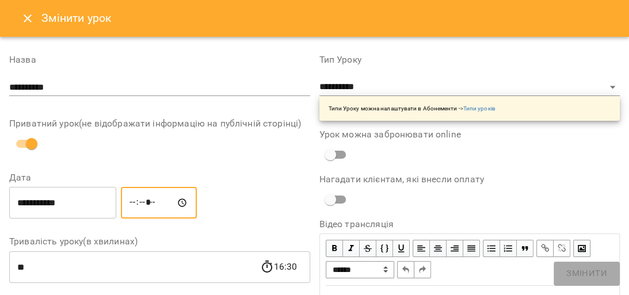
click at [164, 199] on input "*****" at bounding box center [159, 203] width 76 height 32
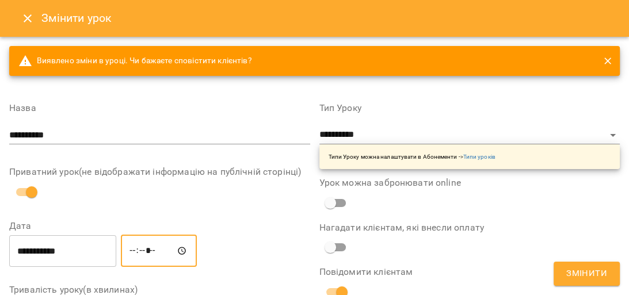
type input "*****"
click at [574, 269] on span "Змінити" at bounding box center [587, 274] width 41 height 15
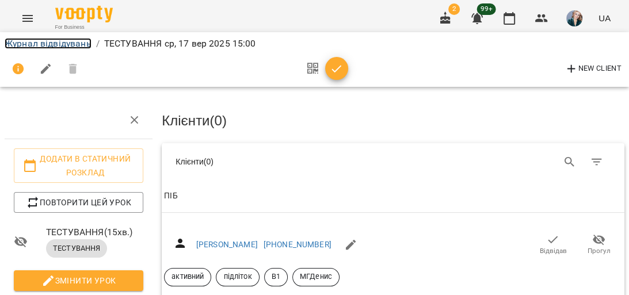
click at [55, 44] on link "Журнал відвідувань" at bounding box center [48, 43] width 87 height 11
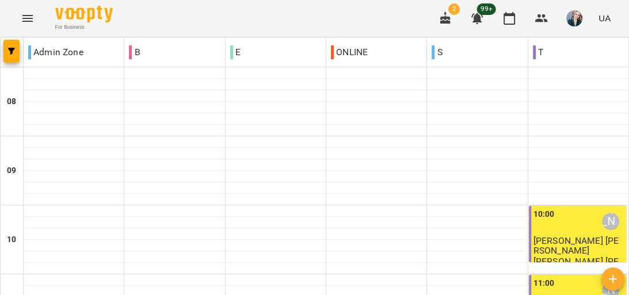
scroll to position [415, 0]
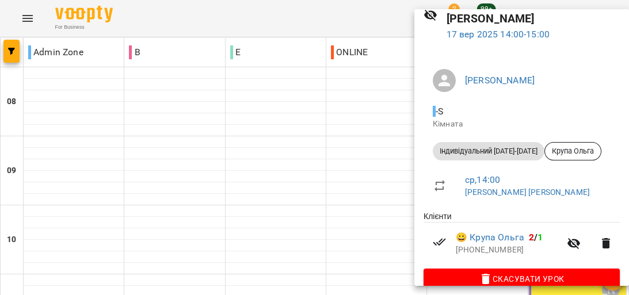
scroll to position [64, 0]
click at [364, 94] on div at bounding box center [314, 147] width 629 height 295
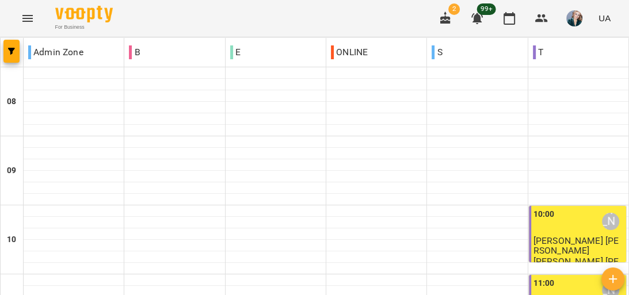
scroll to position [369, 0]
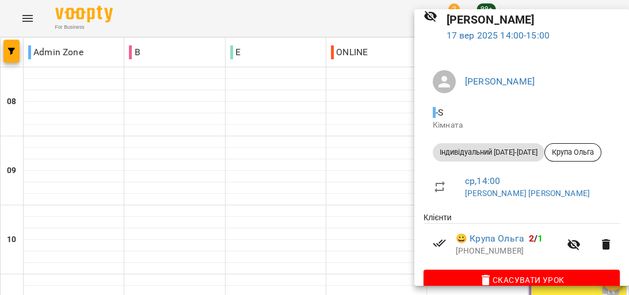
scroll to position [64, 0]
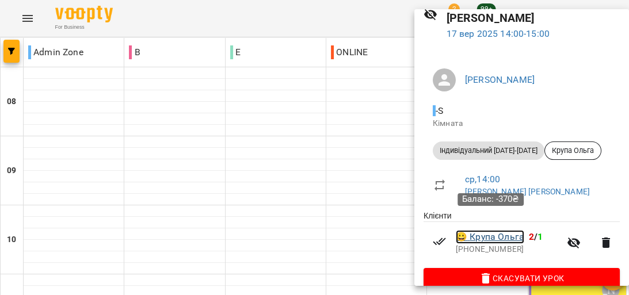
click at [509, 230] on link "😀 [PERSON_NAME]" at bounding box center [490, 237] width 69 height 14
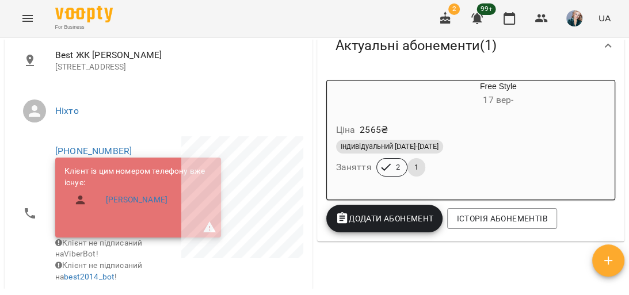
scroll to position [204, 0]
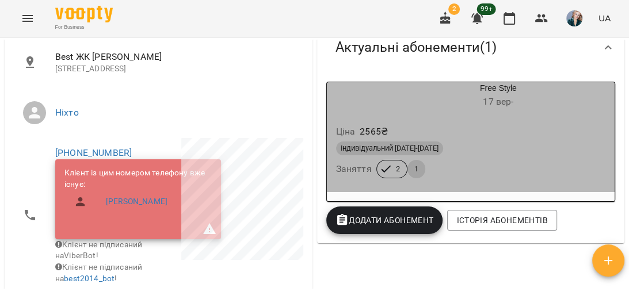
click at [497, 163] on div "Індивідуальний [DATE]-[DATE] Заняття 2 1" at bounding box center [471, 159] width 275 height 41
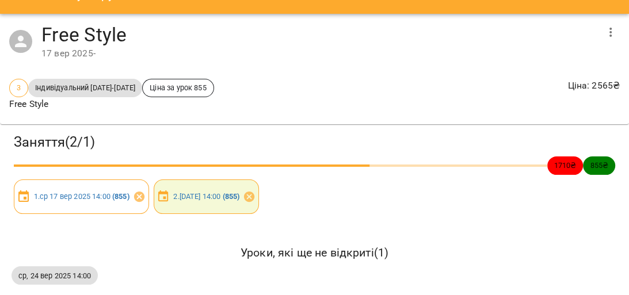
scroll to position [36, 0]
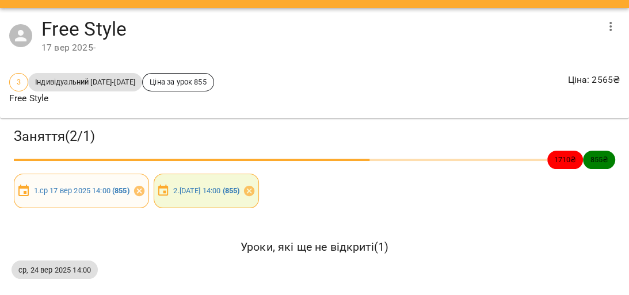
click at [28, 185] on span "1 . [DATE] 14:00 ( 855 )" at bounding box center [81, 190] width 109 height 11
click at [60, 187] on link "1 . [DATE] 14:00 ( 855 )" at bounding box center [82, 191] width 96 height 9
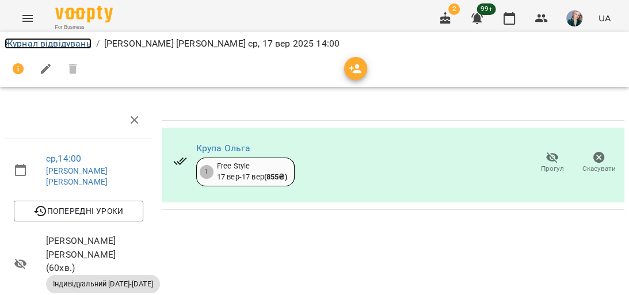
click at [75, 48] on link "Журнал відвідувань" at bounding box center [48, 43] width 87 height 11
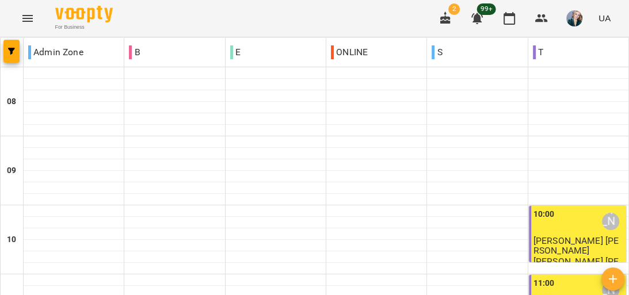
scroll to position [415, 0]
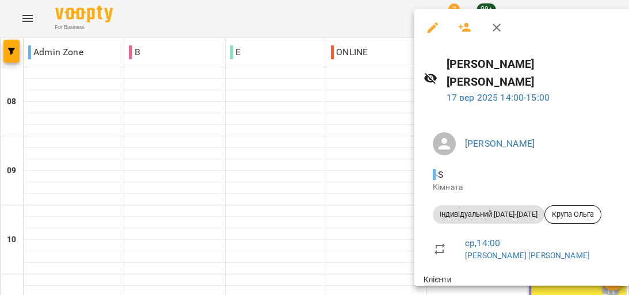
drag, startPoint x: 357, startPoint y: 136, endPoint x: 341, endPoint y: 127, distance: 18.6
click at [352, 132] on div at bounding box center [314, 147] width 629 height 295
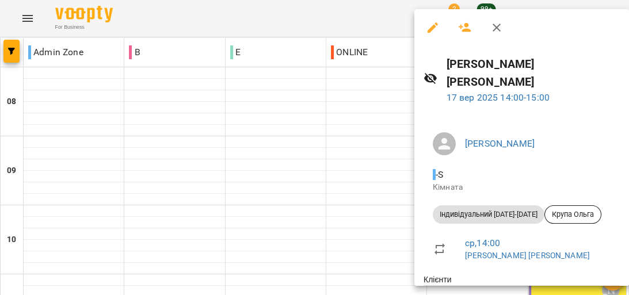
click at [333, 109] on div at bounding box center [314, 147] width 629 height 295
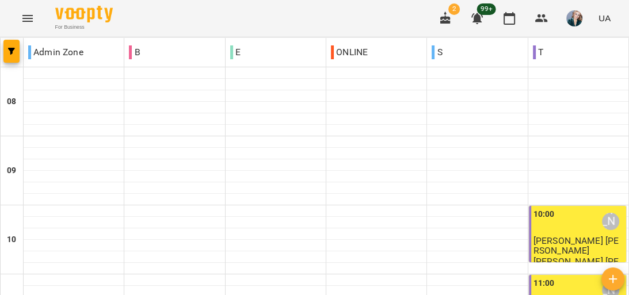
scroll to position [691, 0]
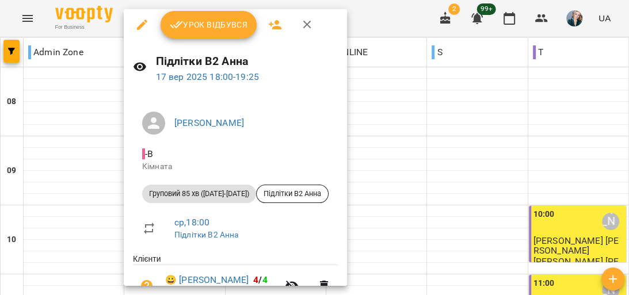
scroll to position [0, 0]
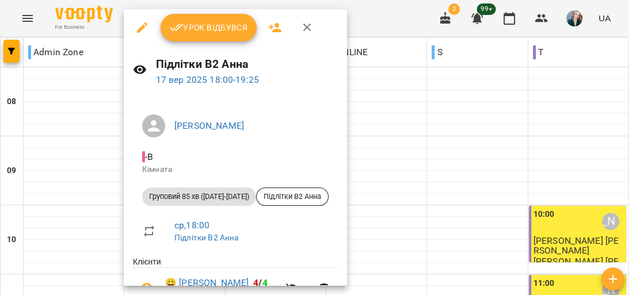
click at [92, 107] on div at bounding box center [314, 147] width 629 height 295
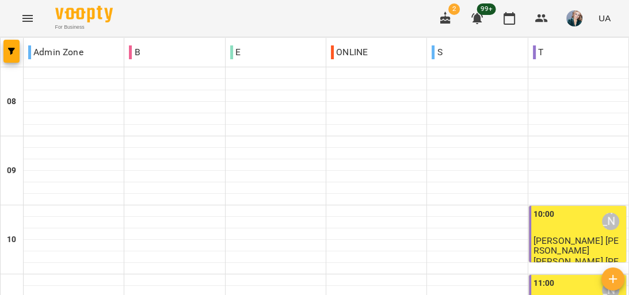
scroll to position [691, 0]
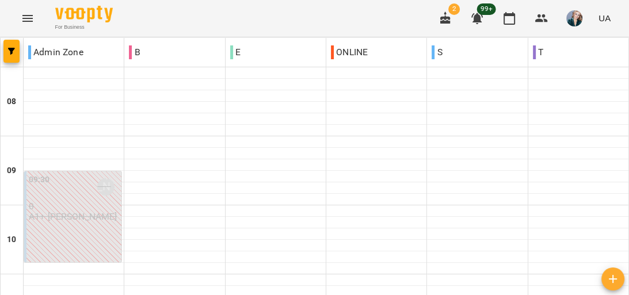
scroll to position [553, 0]
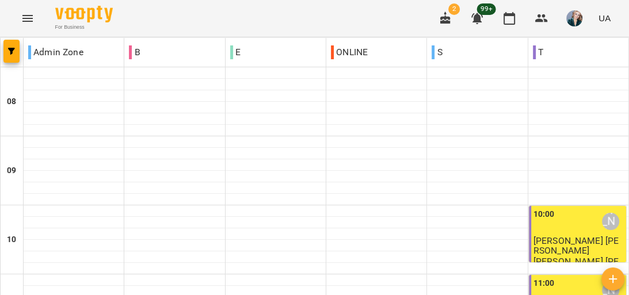
scroll to position [415, 0]
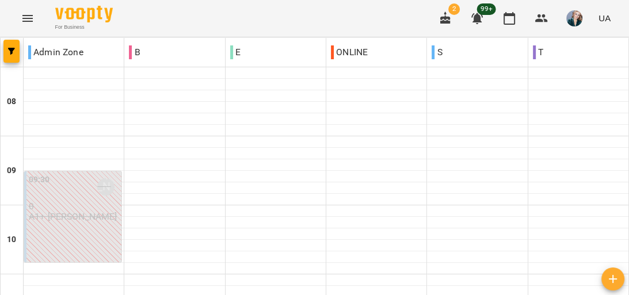
scroll to position [507, 0]
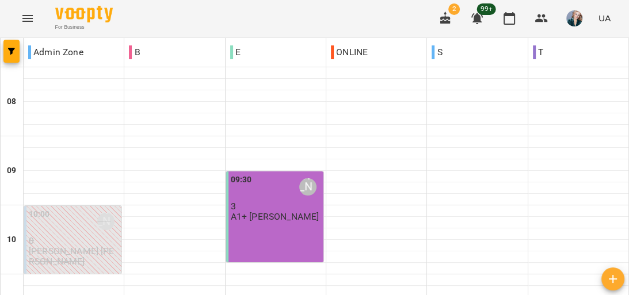
scroll to position [138, 0]
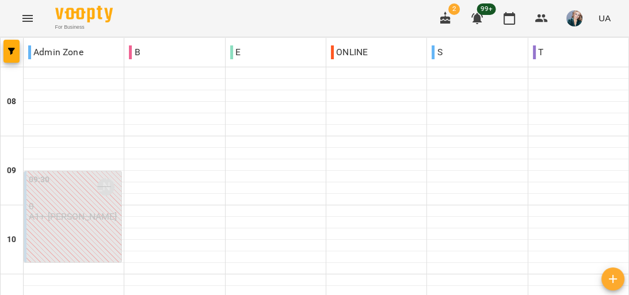
scroll to position [322, 0]
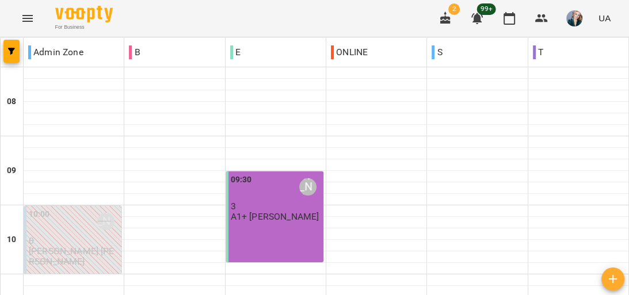
scroll to position [46, 0]
click at [267, 174] on div "09:30 Кибаленко Руслана Романівна" at bounding box center [276, 187] width 90 height 26
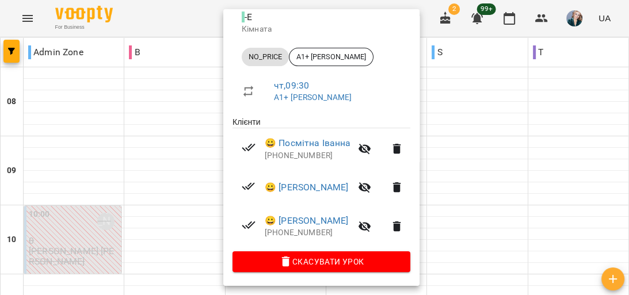
scroll to position [142, 0]
click at [189, 132] on div at bounding box center [314, 147] width 629 height 295
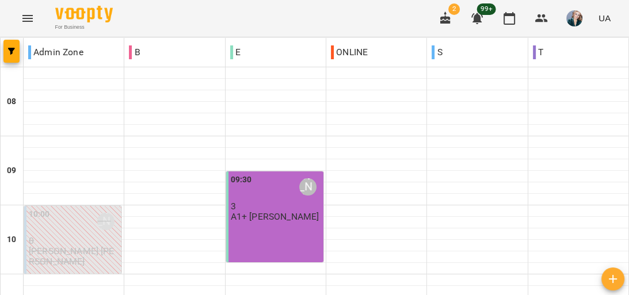
click at [251, 202] on p "3" at bounding box center [276, 207] width 90 height 10
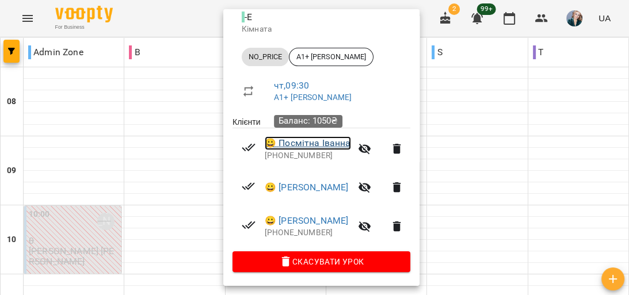
click at [301, 147] on link "😀 Посмітна Іванна" at bounding box center [308, 143] width 86 height 14
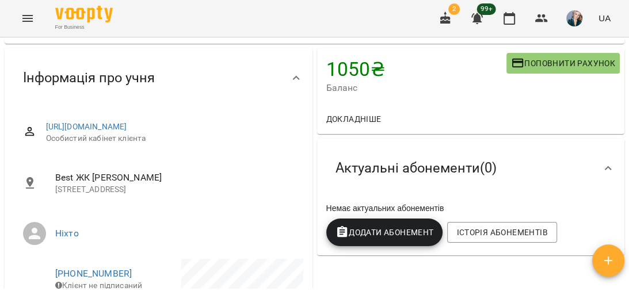
scroll to position [230, 0]
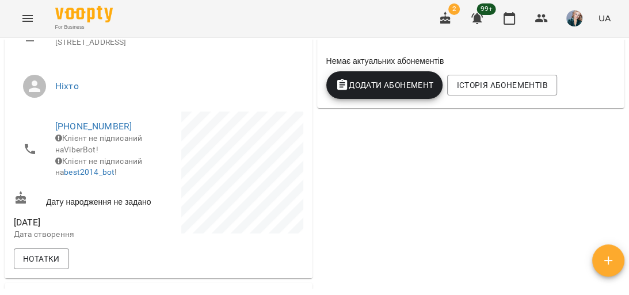
click at [72, 134] on span "[PHONE_NUMBER]" at bounding box center [101, 127] width 92 height 14
click at [74, 132] on link "[PHONE_NUMBER]" at bounding box center [93, 126] width 77 height 11
click at [134, 169] on img at bounding box center [140, 170] width 17 height 17
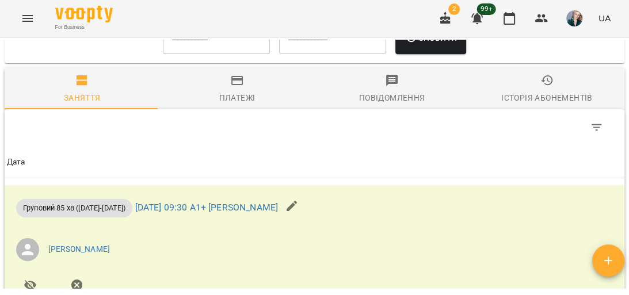
scroll to position [783, 0]
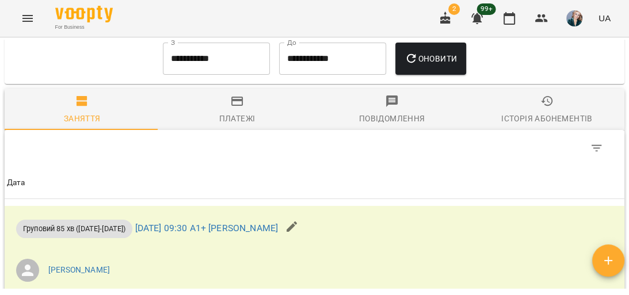
click at [214, 75] on input "**********" at bounding box center [216, 59] width 107 height 32
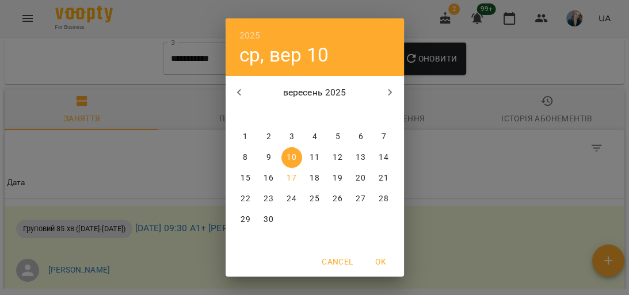
click at [238, 135] on span "1" at bounding box center [246, 137] width 21 height 12
type input "**********"
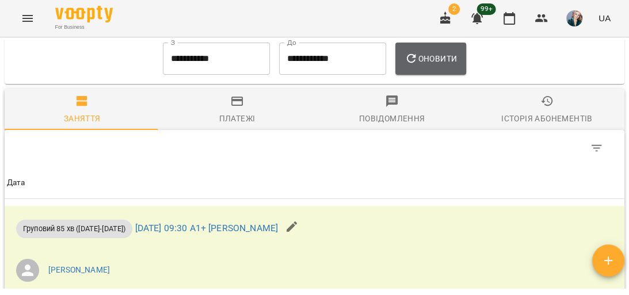
click at [455, 66] on span "Оновити" at bounding box center [431, 59] width 52 height 14
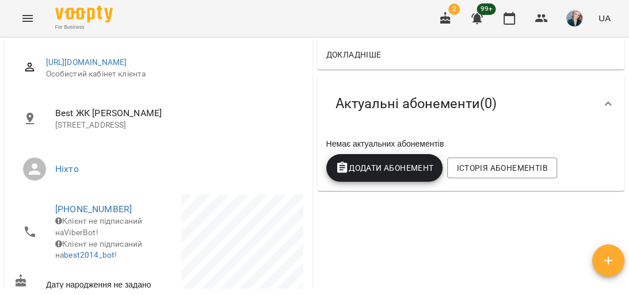
scroll to position [0, 0]
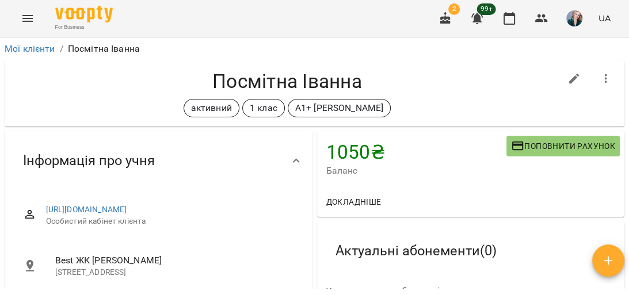
click at [29, 19] on icon "Menu" at bounding box center [28, 19] width 14 height 14
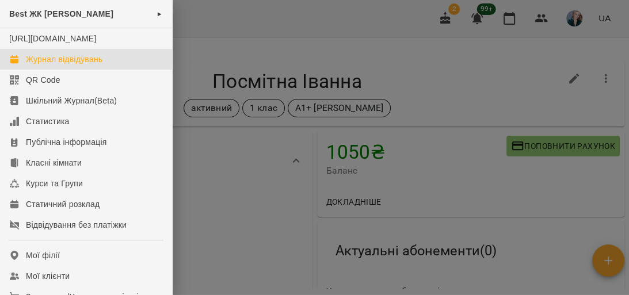
click at [70, 65] on div "Журнал відвідувань" at bounding box center [64, 60] width 77 height 12
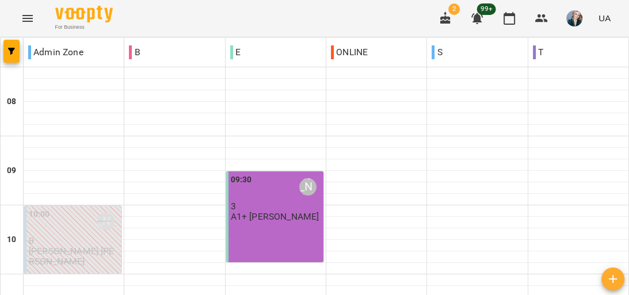
click at [267, 189] on div "09:30 Кибаленко Руслана Романівна" at bounding box center [276, 187] width 90 height 26
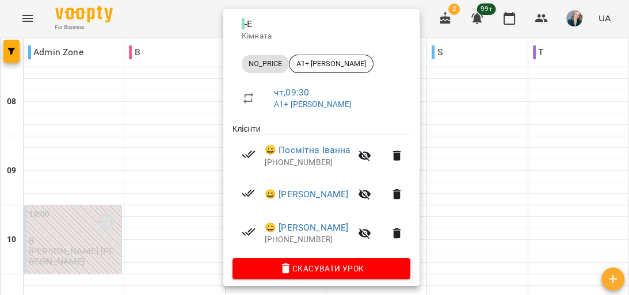
scroll to position [138, 0]
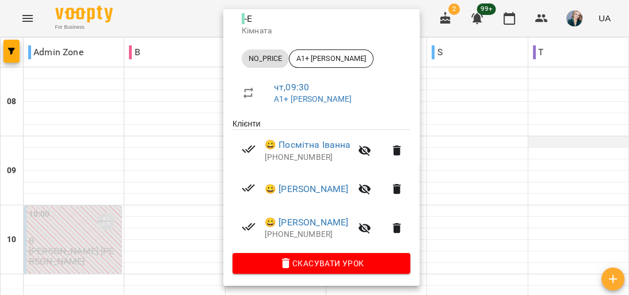
drag, startPoint x: 569, startPoint y: 127, endPoint x: 555, endPoint y: 143, distance: 22.0
click at [569, 130] on div at bounding box center [314, 147] width 629 height 295
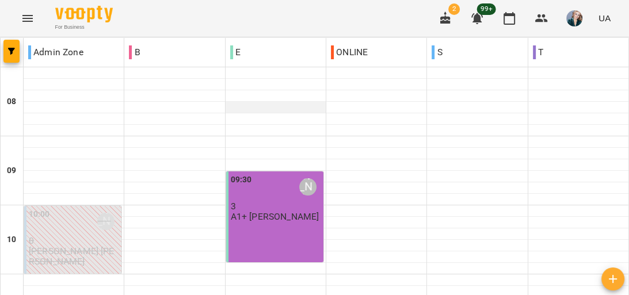
click at [303, 111] on div at bounding box center [276, 108] width 100 height 12
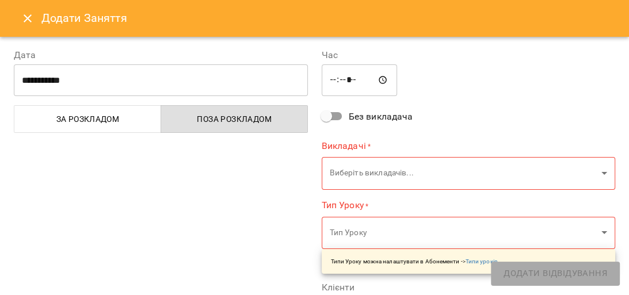
type input "**********"
click at [36, 13] on button "Close" at bounding box center [28, 19] width 28 height 28
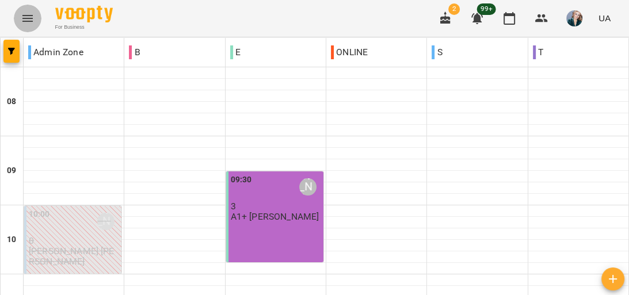
click at [26, 16] on icon "Menu" at bounding box center [27, 18] width 10 height 7
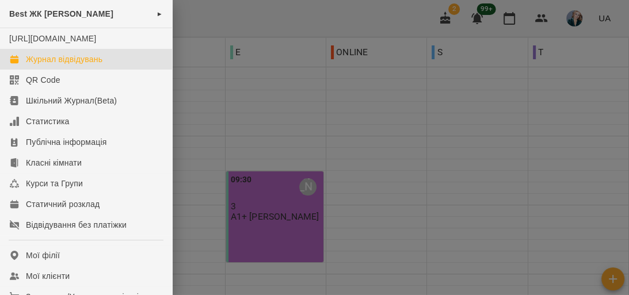
scroll to position [184, 0]
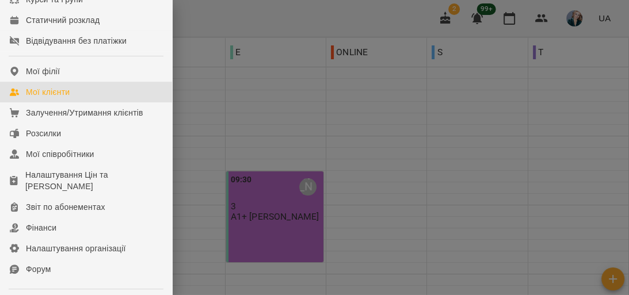
click at [69, 98] on div "Мої клієнти" at bounding box center [48, 92] width 44 height 12
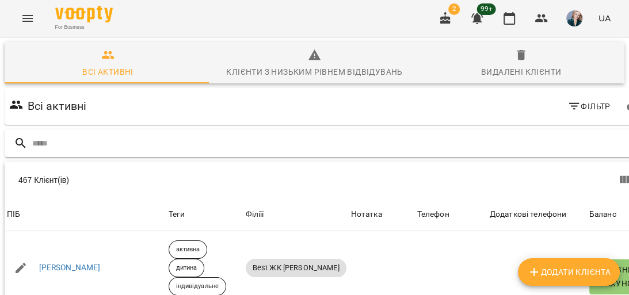
click at [165, 149] on input "text" at bounding box center [340, 143] width 616 height 19
click at [41, 134] on input "*" at bounding box center [329, 143] width 594 height 19
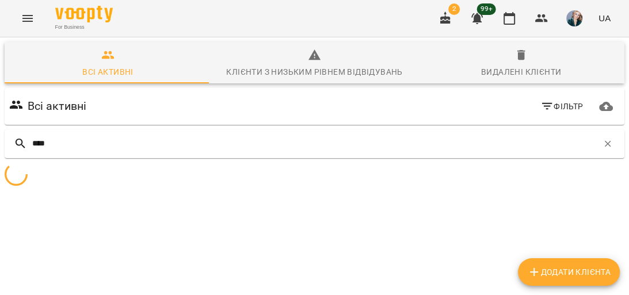
scroll to position [51, 0]
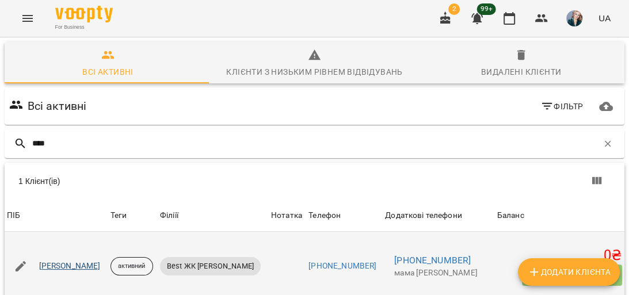
type input "****"
click at [92, 261] on link "Міщерякова Меланія" at bounding box center [70, 267] width 62 height 12
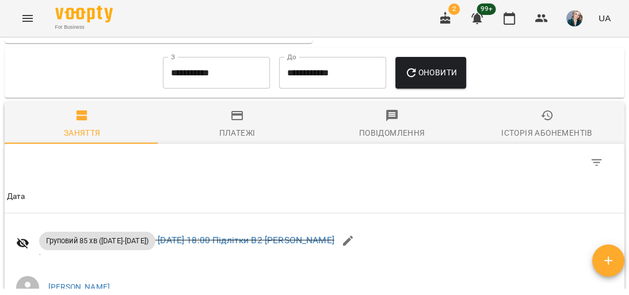
scroll to position [663, 0]
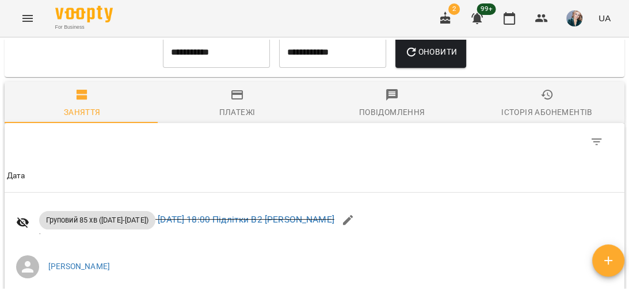
click at [234, 69] on input "**********" at bounding box center [216, 52] width 107 height 32
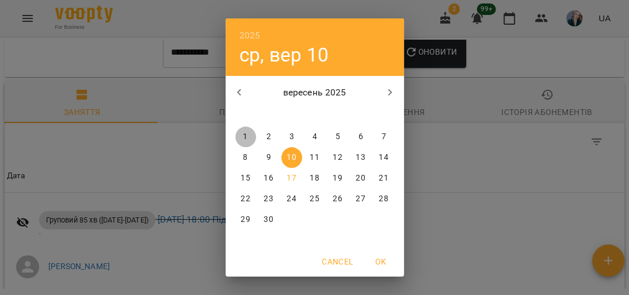
click at [244, 138] on p "1" at bounding box center [245, 137] width 5 height 12
type input "**********"
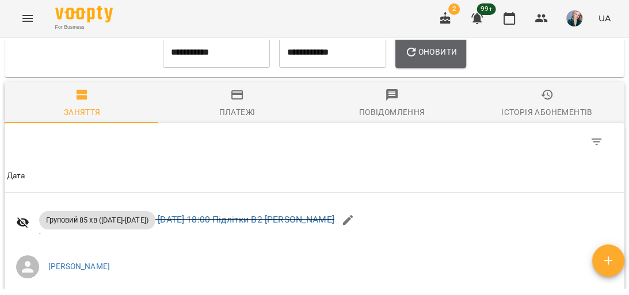
click at [462, 69] on button "Оновити" at bounding box center [431, 52] width 71 height 32
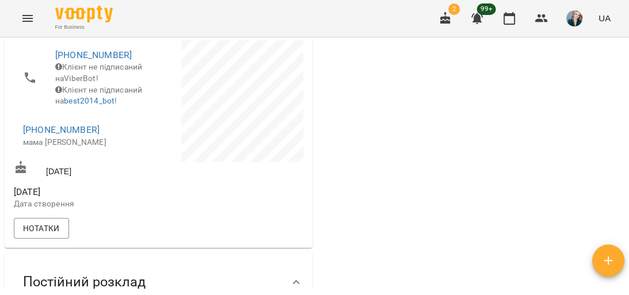
scroll to position [306, 0]
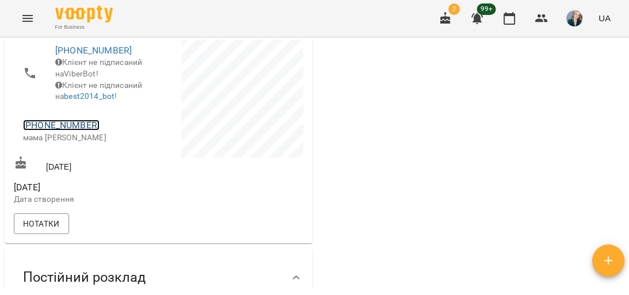
click at [64, 131] on link "+380505151598" at bounding box center [61, 125] width 77 height 11
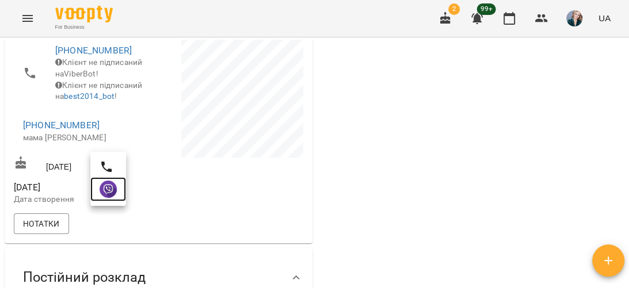
click at [102, 189] on img at bounding box center [108, 189] width 17 height 17
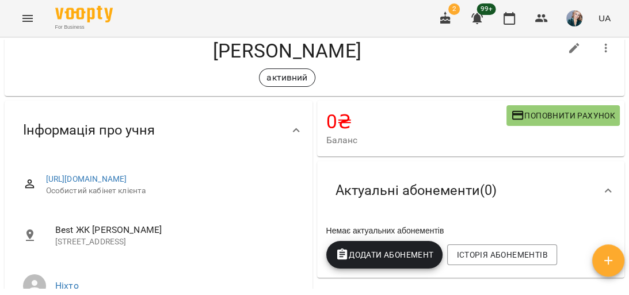
scroll to position [0, 0]
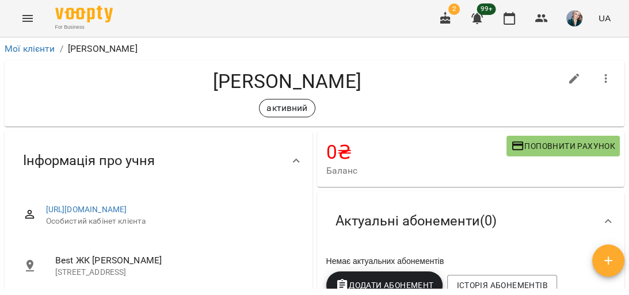
drag, startPoint x: 435, startPoint y: 81, endPoint x: 173, endPoint y: 64, distance: 263.1
click at [173, 64] on div "Міщерякова Меланія активний" at bounding box center [315, 93] width 620 height 66
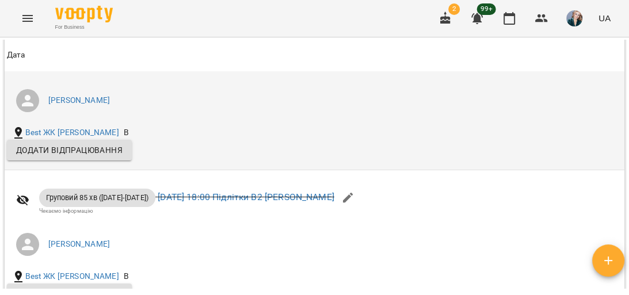
scroll to position [829, 0]
drag, startPoint x: 50, startPoint y: 105, endPoint x: 65, endPoint y: 111, distance: 16.3
click at [20, 76] on div "Груповий 85 хв (2025-2026) ср 03 вер 2025 18:00 Підлітки В2 Анна Не відповідає" at bounding box center [186, 56] width 359 height 40
click at [164, 117] on li "[PERSON_NAME]" at bounding box center [211, 101] width 409 height 32
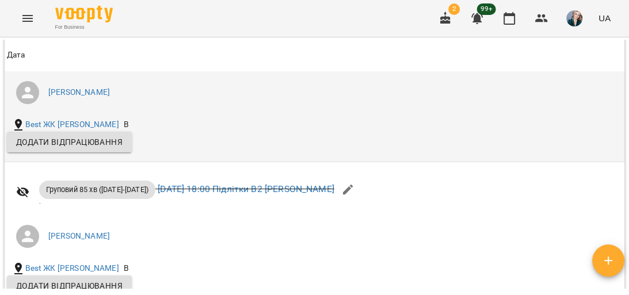
scroll to position [967, 0]
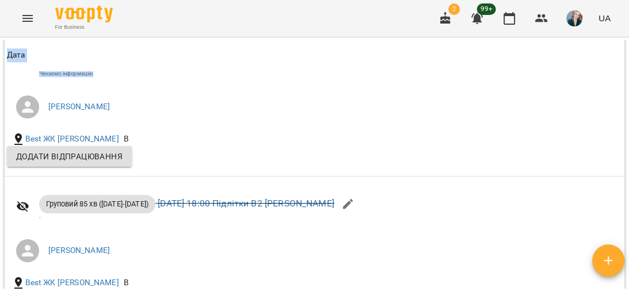
drag, startPoint x: 144, startPoint y: 124, endPoint x: 4, endPoint y: 96, distance: 142.7
click at [4, 96] on div "Дата Дата Груповий 85 хв (2025-2026) ср 03 вер 2025 18:00 Підлітки В2 Анна Не в…" at bounding box center [314, 70] width 625 height 506
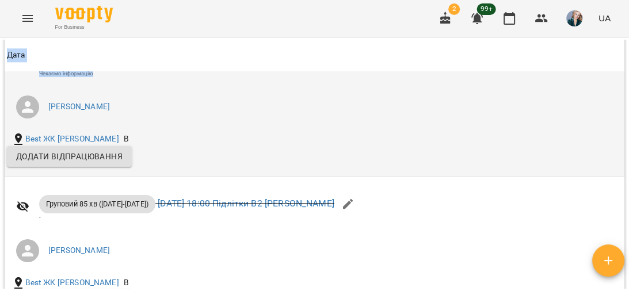
scroll to position [1152, 0]
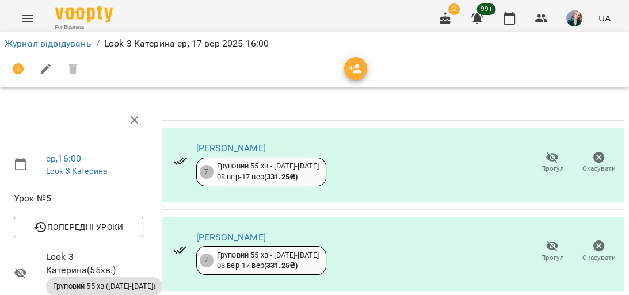
scroll to position [230, 0]
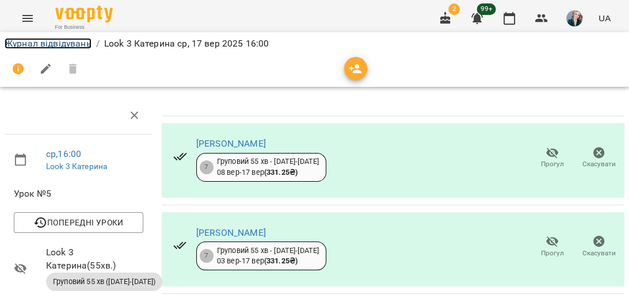
click at [41, 43] on link "Журнал відвідувань" at bounding box center [48, 43] width 87 height 11
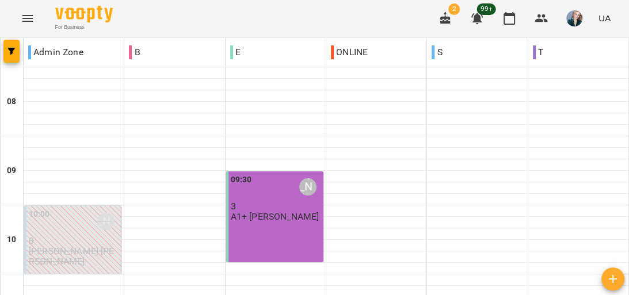
scroll to position [599, 0]
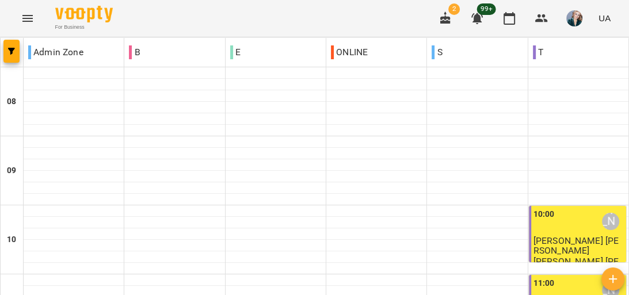
scroll to position [507, 0]
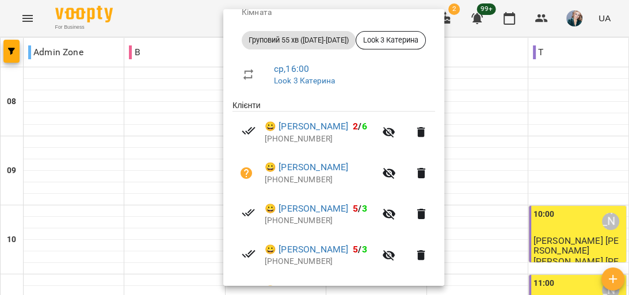
scroll to position [33, 0]
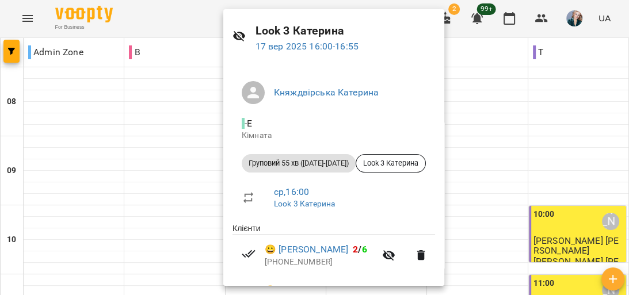
click at [213, 111] on div at bounding box center [314, 147] width 629 height 295
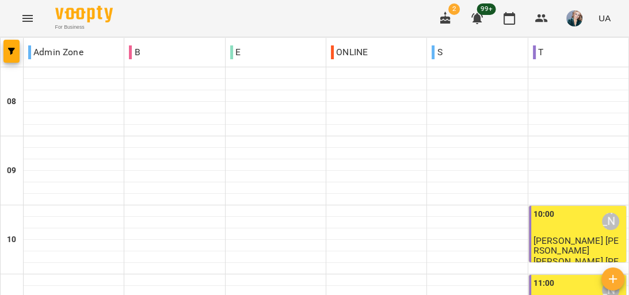
scroll to position [783, 0]
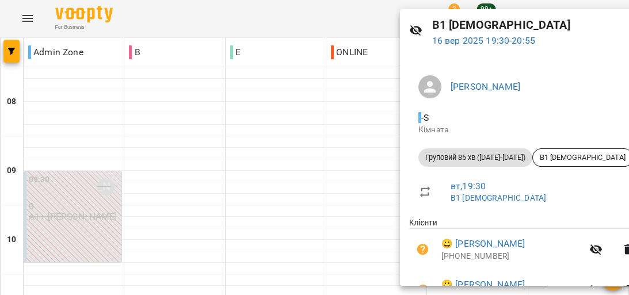
scroll to position [105, 0]
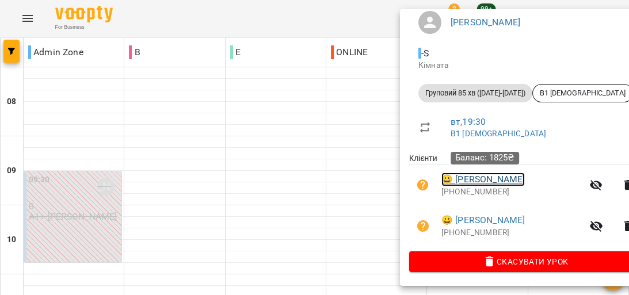
click at [468, 176] on link "😀 [PERSON_NAME]" at bounding box center [483, 180] width 83 height 14
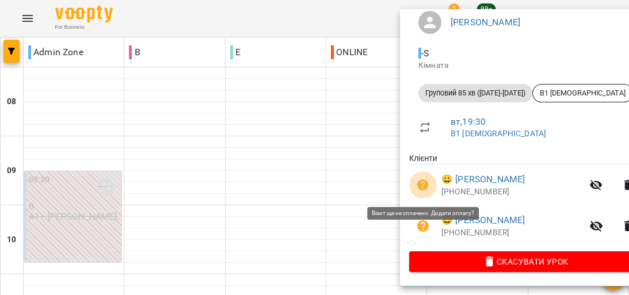
click at [426, 183] on icon "button" at bounding box center [423, 186] width 12 height 12
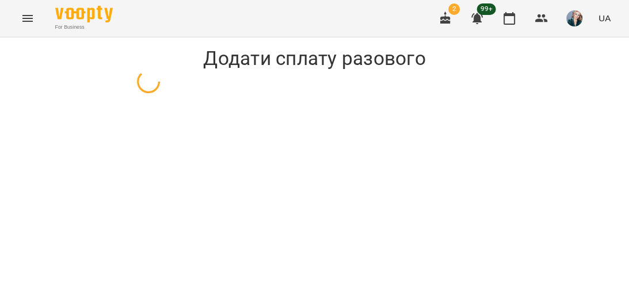
select select "**********"
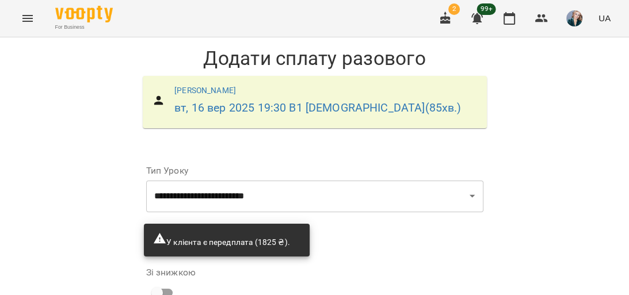
scroll to position [165, 0]
drag, startPoint x: 208, startPoint y: 187, endPoint x: 157, endPoint y: 192, distance: 51.5
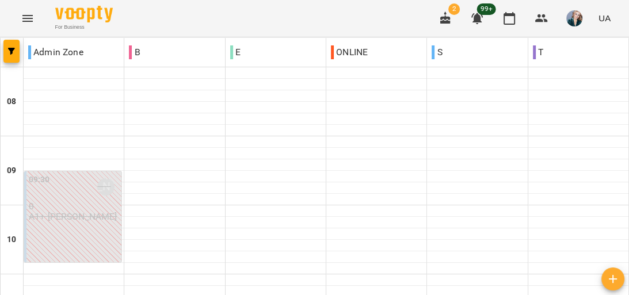
scroll to position [691, 0]
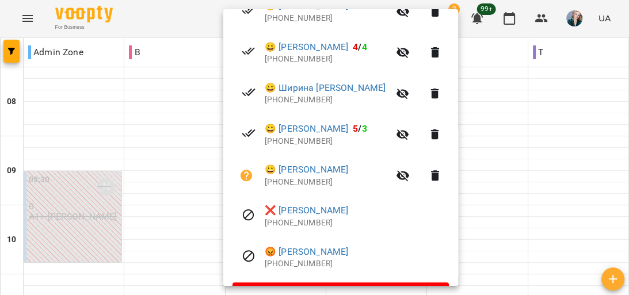
scroll to position [259, 0]
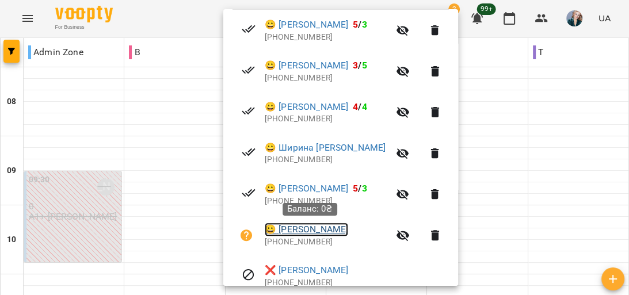
click at [322, 229] on link "😀 Фастовець Софія" at bounding box center [306, 230] width 83 height 14
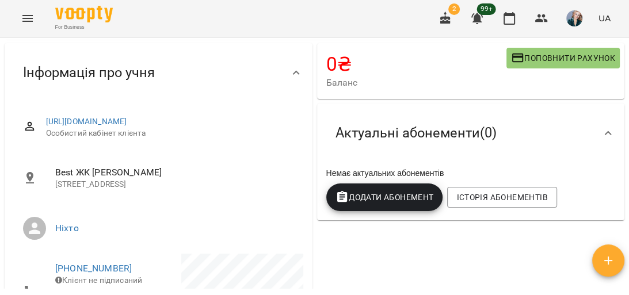
scroll to position [276, 0]
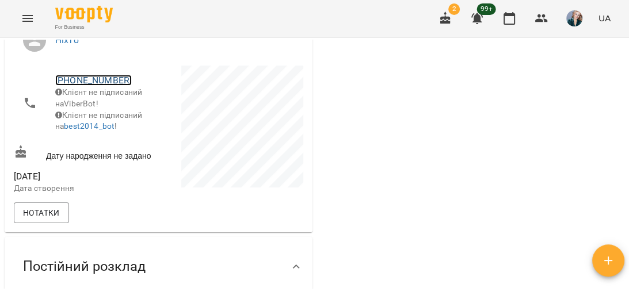
click at [89, 86] on link "[PHONE_NUMBER]" at bounding box center [93, 80] width 77 height 11
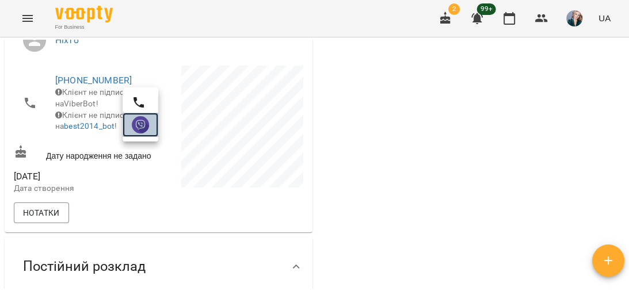
click at [145, 124] on img at bounding box center [140, 124] width 17 height 17
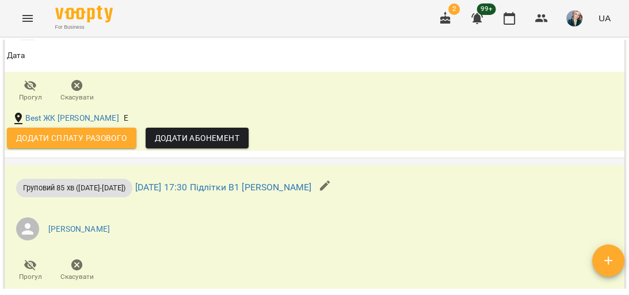
scroll to position [1060, 0]
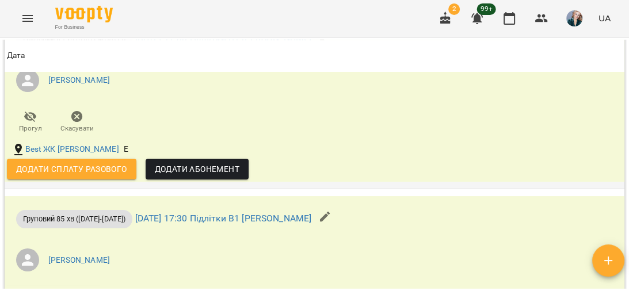
click at [121, 176] on span "Додати сплату разового" at bounding box center [71, 169] width 111 height 14
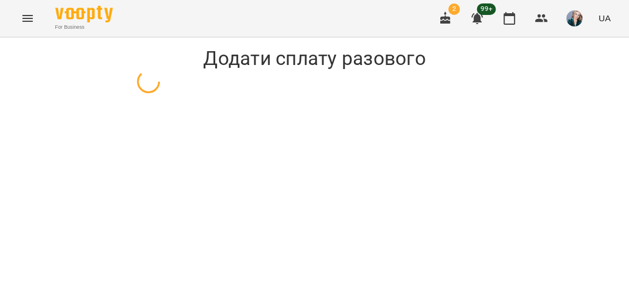
select select "**********"
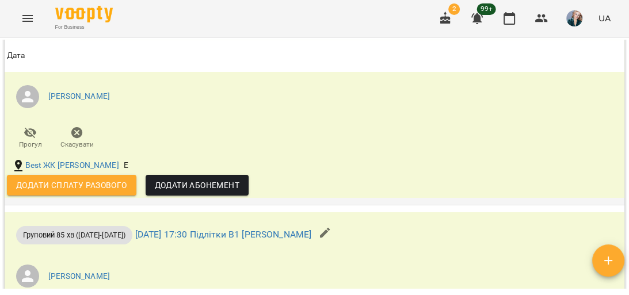
scroll to position [1060, 0]
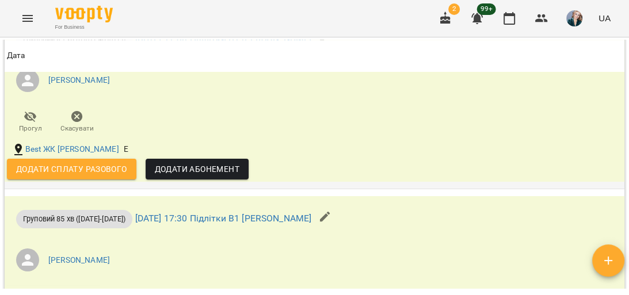
click at [30, 124] on icon "button" at bounding box center [31, 117] width 14 height 14
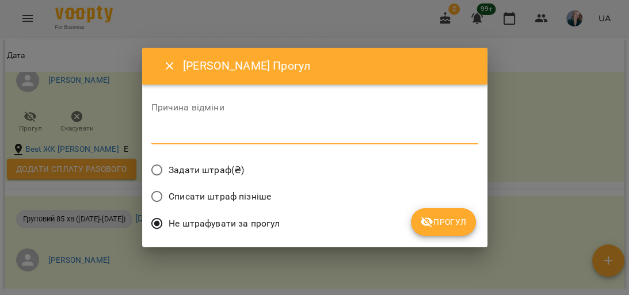
click at [166, 139] on textarea at bounding box center [314, 135] width 327 height 11
type textarea "**********"
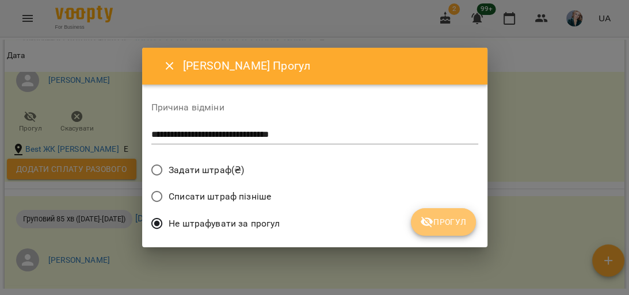
click at [450, 218] on span "Прогул" at bounding box center [443, 222] width 47 height 14
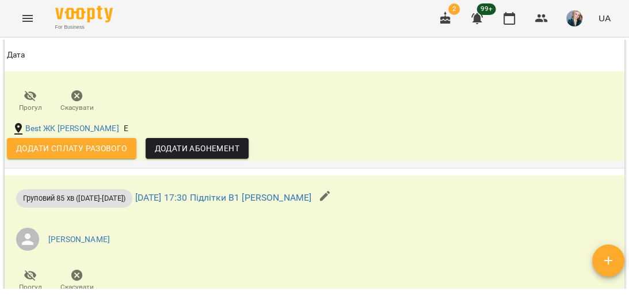
scroll to position [1198, 0]
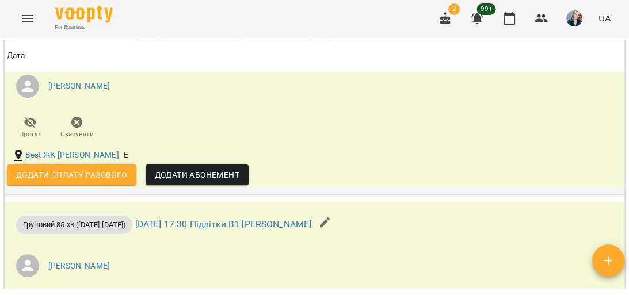
click at [88, 182] on span "Додати сплату разового" at bounding box center [71, 175] width 111 height 14
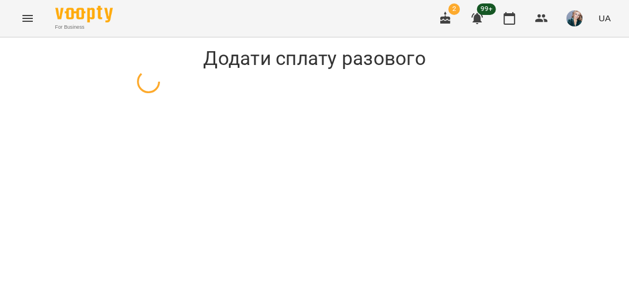
select select "**********"
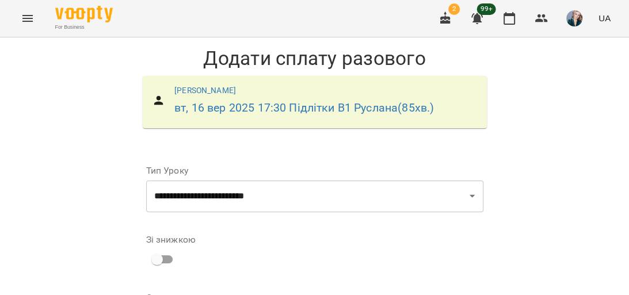
scroll to position [229, 0]
drag, startPoint x: 234, startPoint y: 98, endPoint x: 119, endPoint y: 94, distance: 115.2
click at [119, 94] on div "**********" at bounding box center [314, 281] width 629 height 488
type input "*"
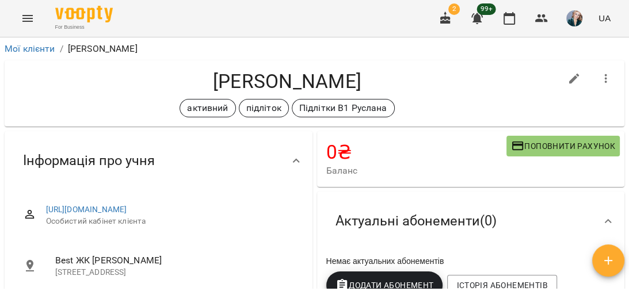
click at [21, 26] on button "Menu" at bounding box center [28, 19] width 28 height 28
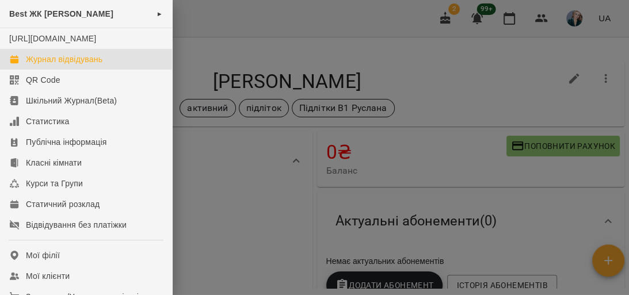
click at [51, 65] on div "Журнал відвідувань" at bounding box center [64, 60] width 77 height 12
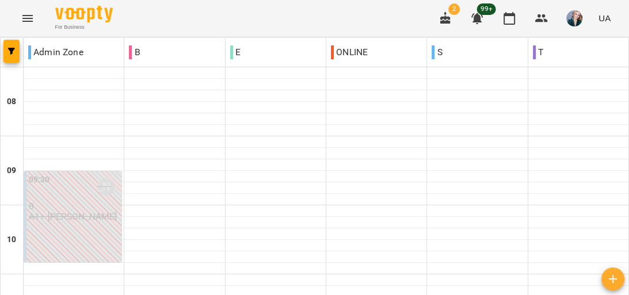
scroll to position [230, 0]
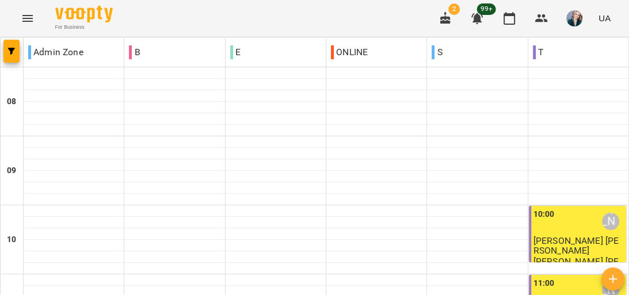
scroll to position [415, 0]
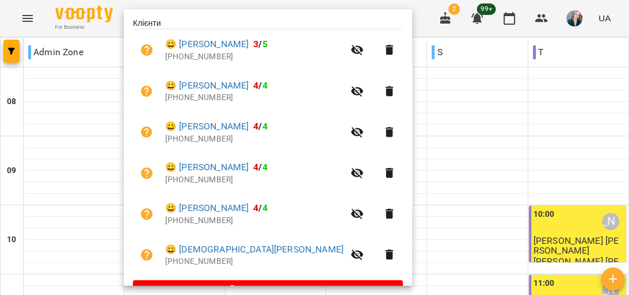
scroll to position [223, 0]
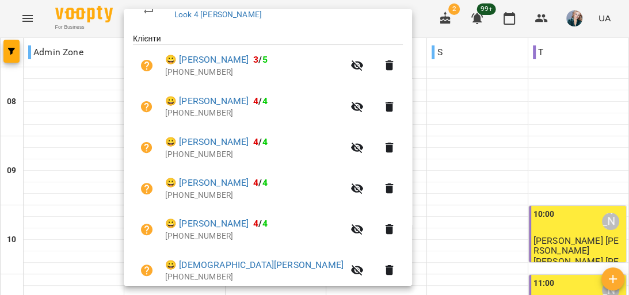
click at [405, 83] on div at bounding box center [314, 147] width 629 height 295
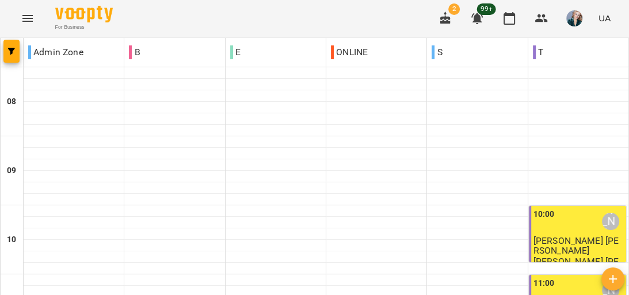
scroll to position [507, 0]
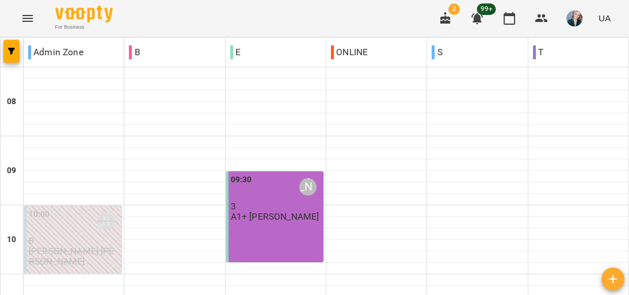
scroll to position [415, 0]
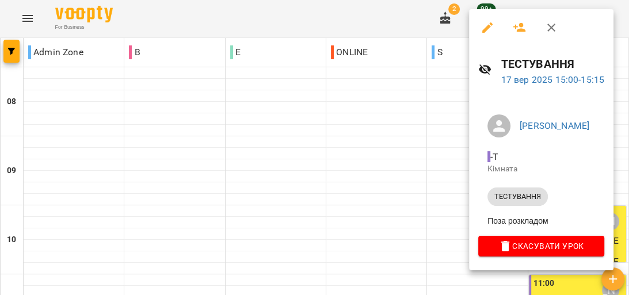
click at [487, 23] on icon "button" at bounding box center [488, 28] width 14 height 14
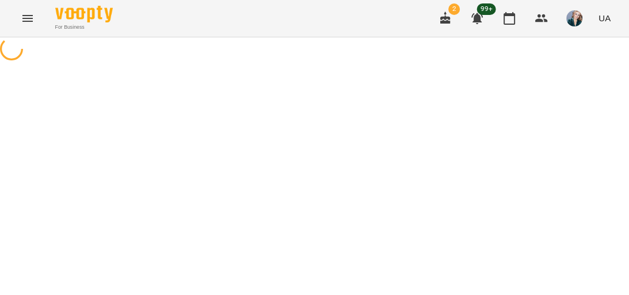
select select "**********"
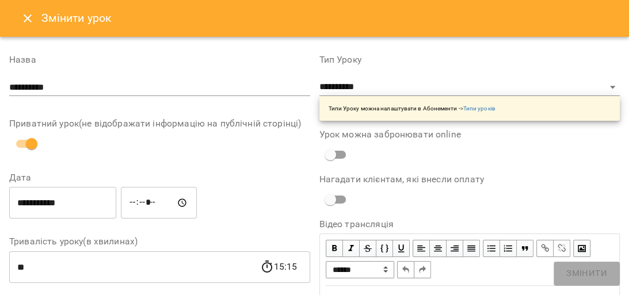
click at [164, 199] on input "*****" at bounding box center [159, 203] width 76 height 32
click at [164, 202] on input "*****" at bounding box center [159, 203] width 76 height 32
click at [159, 202] on input "*****" at bounding box center [159, 203] width 76 height 32
type input "*****"
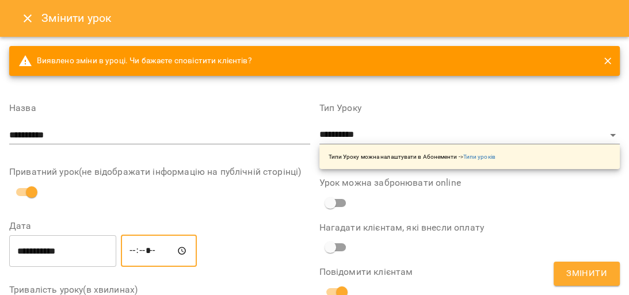
click at [580, 274] on span "Змінити" at bounding box center [587, 274] width 41 height 15
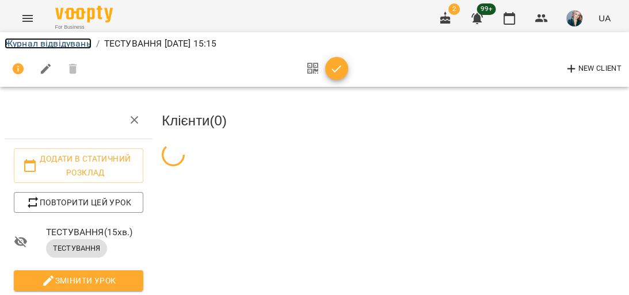
click at [30, 44] on link "Журнал відвідувань" at bounding box center [48, 43] width 87 height 11
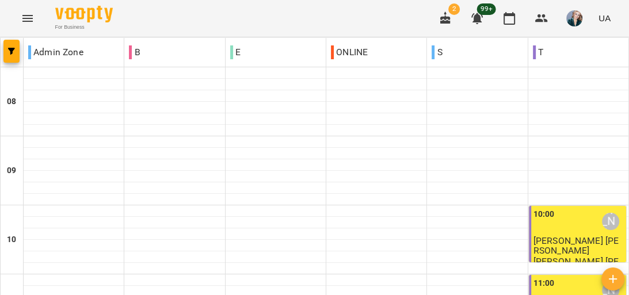
scroll to position [461, 0]
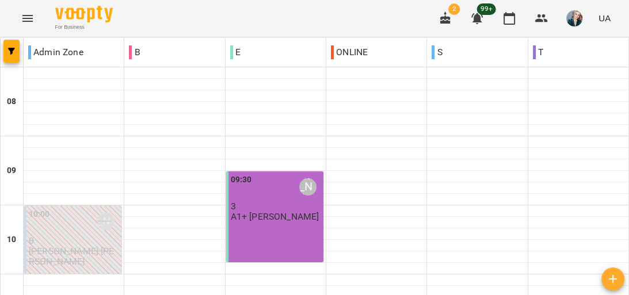
scroll to position [539, 0]
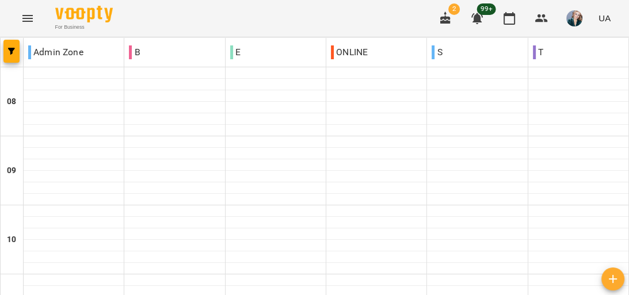
scroll to position [276, 0]
drag, startPoint x: 295, startPoint y: 230, endPoint x: 284, endPoint y: 211, distance: 22.2
drag, startPoint x: 261, startPoint y: 233, endPoint x: 247, endPoint y: 227, distance: 15.5
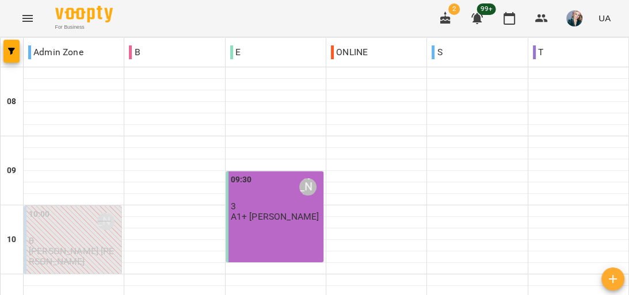
scroll to position [599, 0]
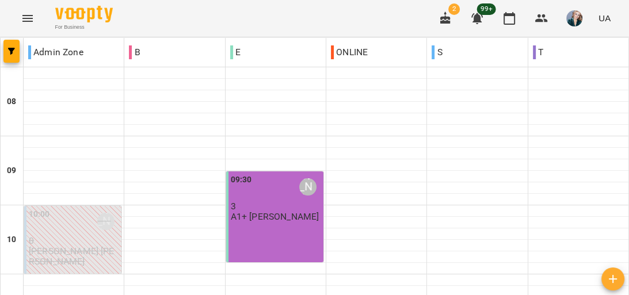
scroll to position [493, 0]
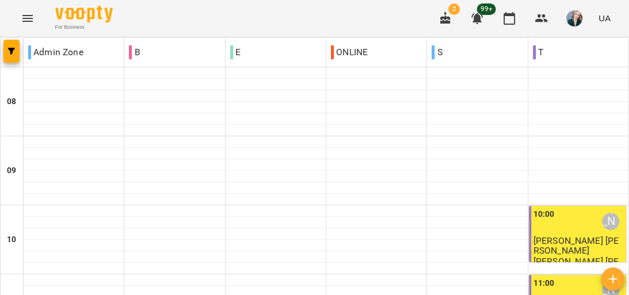
scroll to position [599, 0]
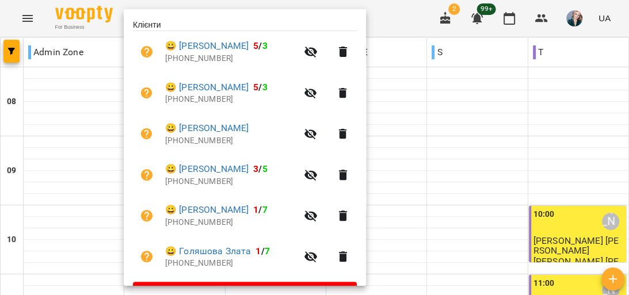
scroll to position [223, 0]
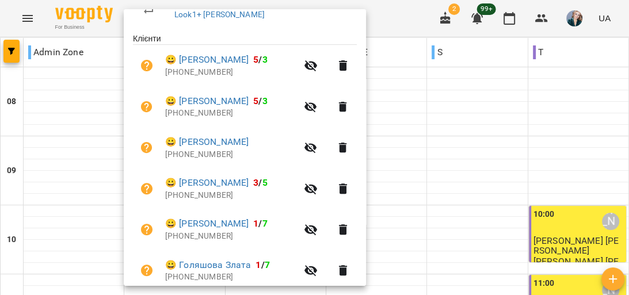
click at [421, 111] on div at bounding box center [314, 147] width 629 height 295
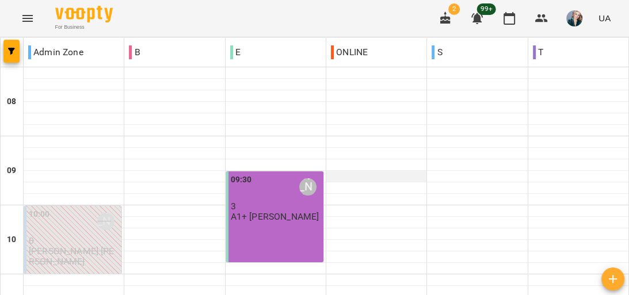
scroll to position [553, 0]
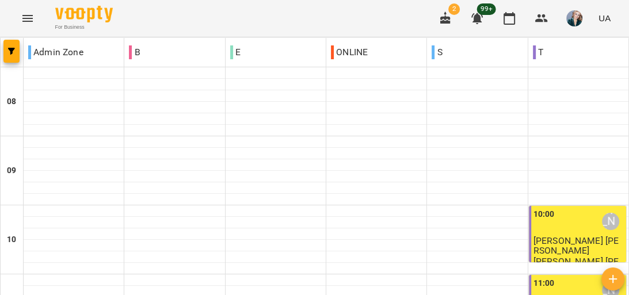
scroll to position [599, 0]
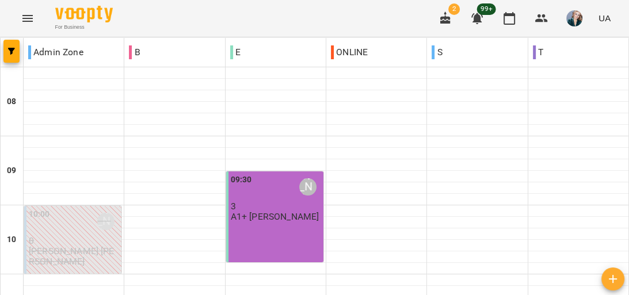
scroll to position [507, 0]
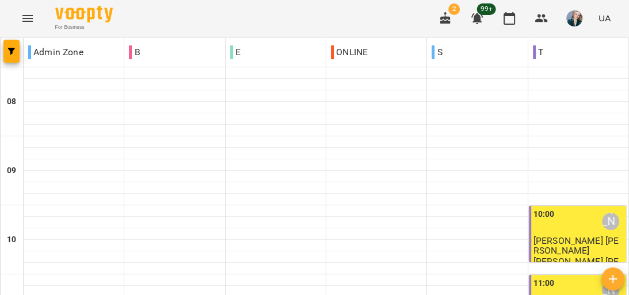
scroll to position [461, 0]
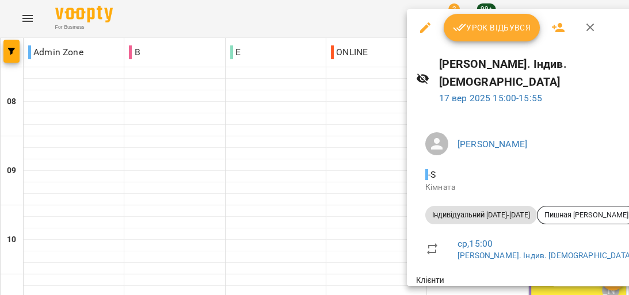
click at [366, 103] on div at bounding box center [314, 147] width 629 height 295
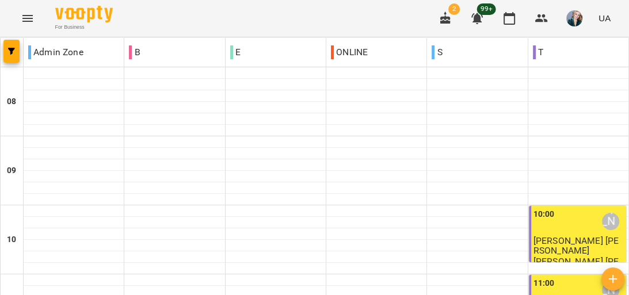
scroll to position [645, 0]
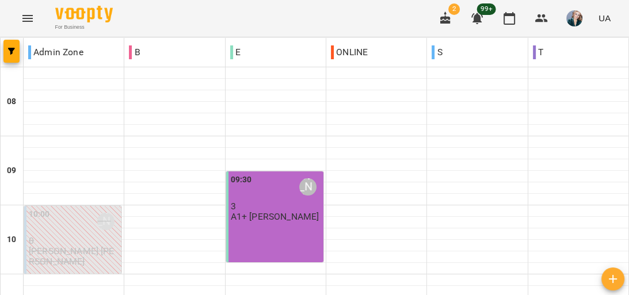
scroll to position [507, 0]
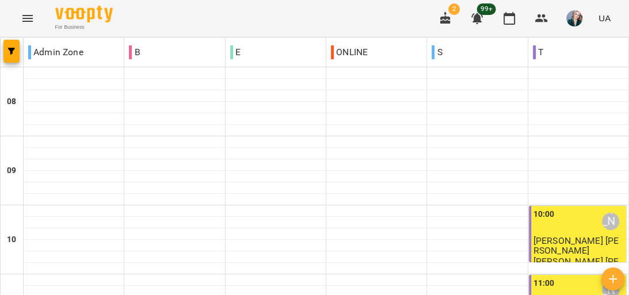
scroll to position [493, 0]
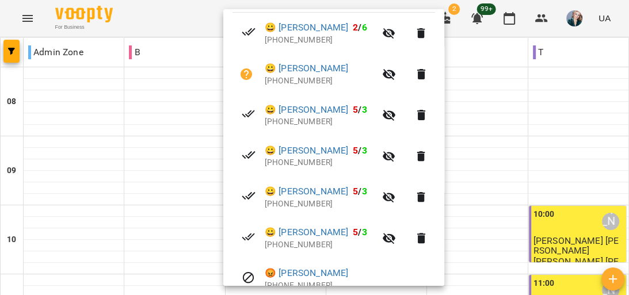
scroll to position [276, 0]
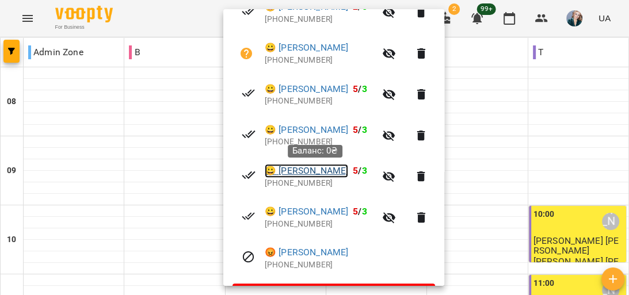
click at [341, 170] on link "😀 Радзівілюк Арсеній" at bounding box center [306, 171] width 83 height 14
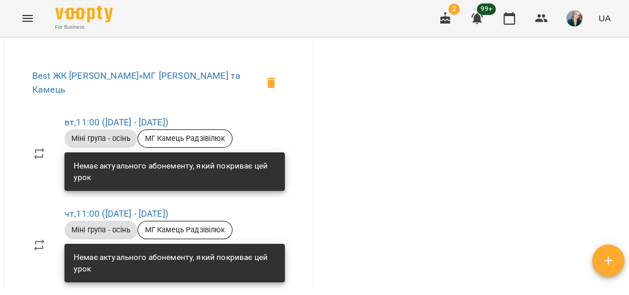
scroll to position [507, 0]
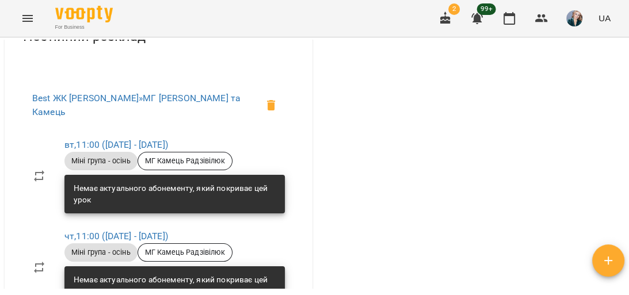
click at [33, 15] on icon "Menu" at bounding box center [28, 19] width 14 height 14
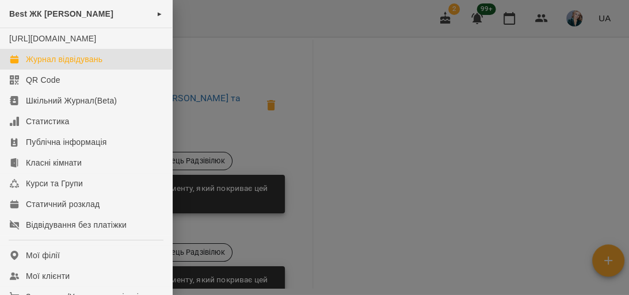
click at [102, 65] on div "Журнал відвідувань" at bounding box center [64, 60] width 77 height 12
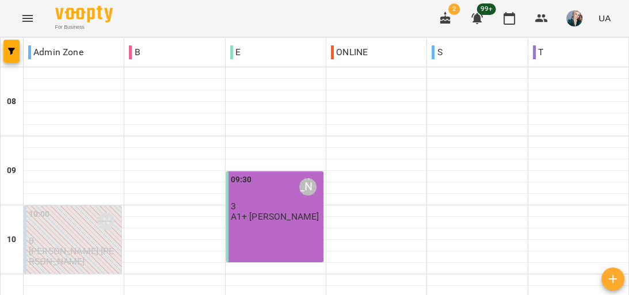
scroll to position [599, 0]
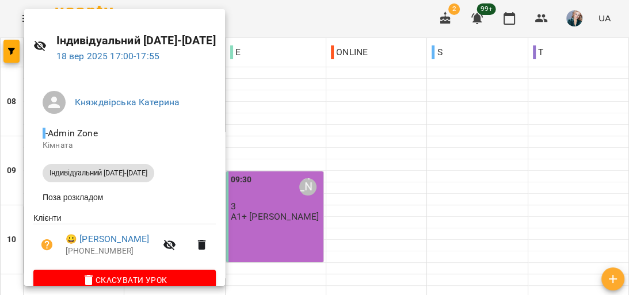
scroll to position [45, 0]
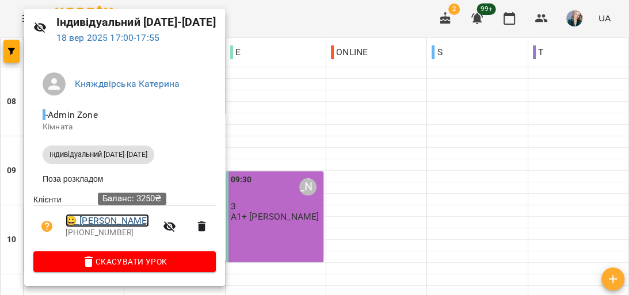
click at [132, 222] on link "😀 [PERSON_NAME]" at bounding box center [107, 221] width 83 height 14
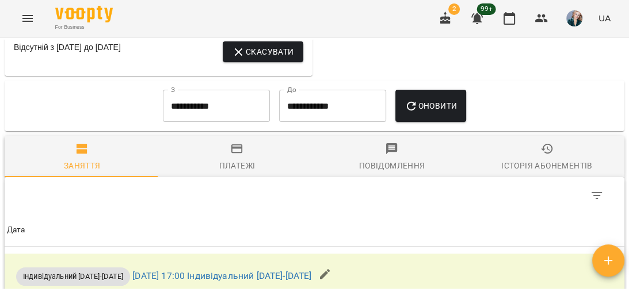
scroll to position [691, 0]
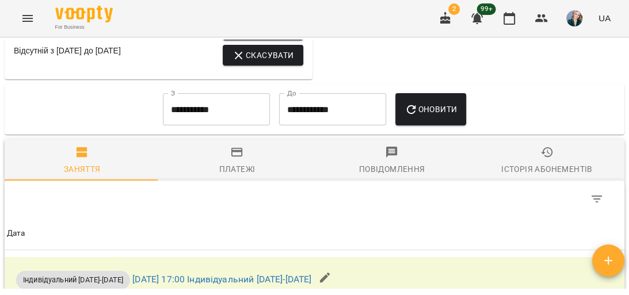
click at [231, 126] on input "**********" at bounding box center [216, 109] width 107 height 32
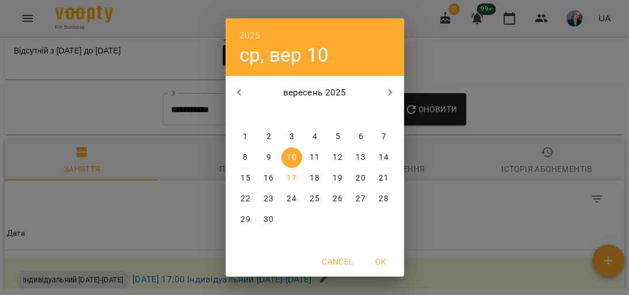
click at [233, 93] on icon "button" at bounding box center [240, 93] width 14 height 14
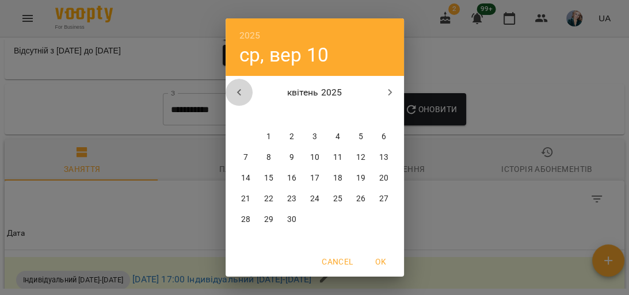
click at [233, 93] on icon "button" at bounding box center [240, 93] width 14 height 14
click at [354, 139] on span "1" at bounding box center [361, 137] width 21 height 12
type input "**********"
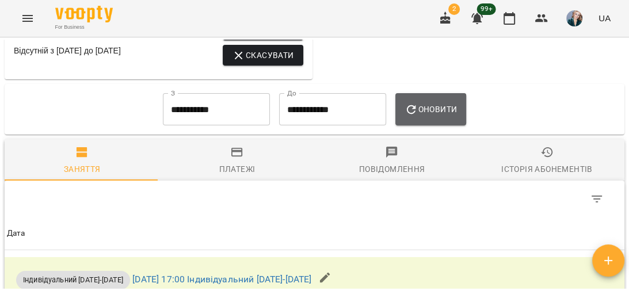
click at [428, 116] on span "Оновити" at bounding box center [431, 109] width 52 height 14
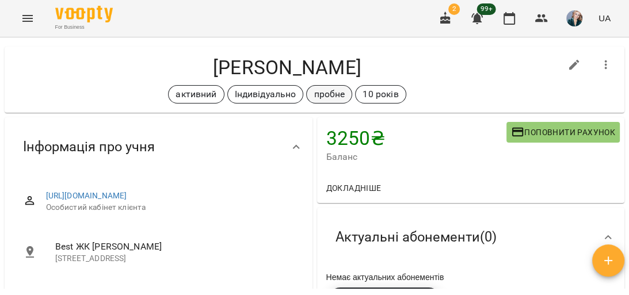
scroll to position [0, 0]
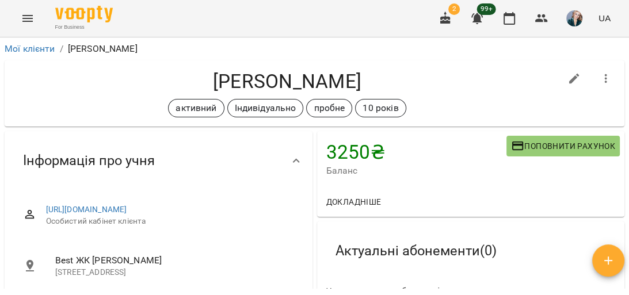
click at [31, 17] on icon "Menu" at bounding box center [28, 19] width 14 height 14
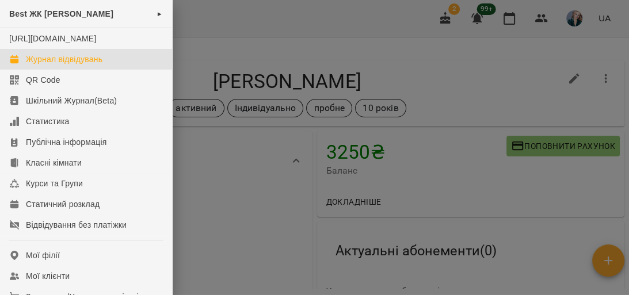
click at [101, 65] on div "Журнал відвідувань" at bounding box center [64, 60] width 77 height 12
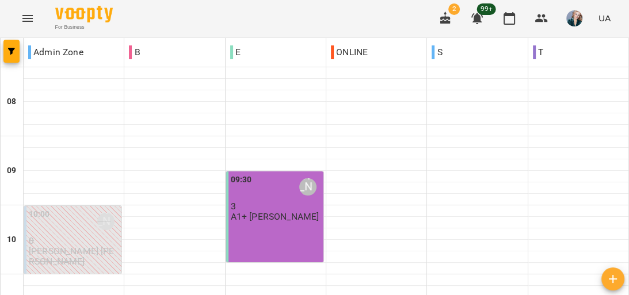
scroll to position [599, 0]
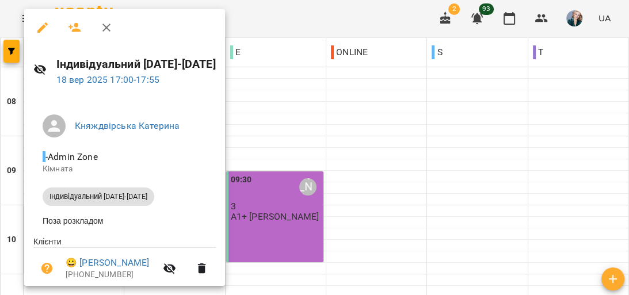
click at [332, 208] on div at bounding box center [314, 147] width 629 height 295
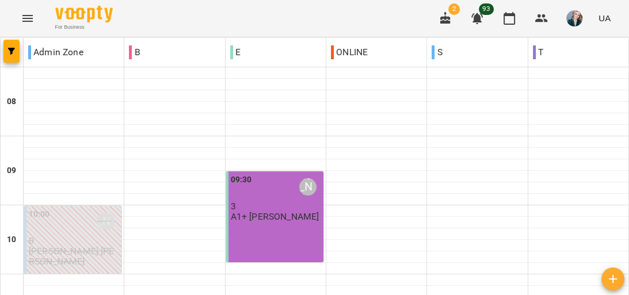
scroll to position [737, 0]
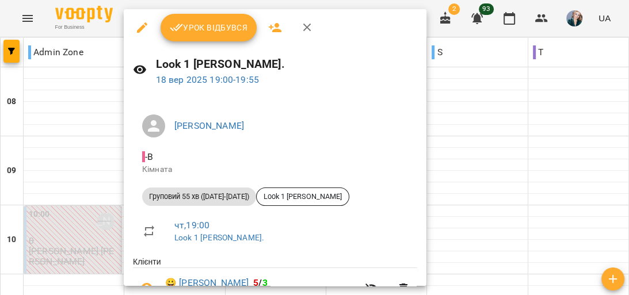
scroll to position [0, 0]
click at [525, 187] on div at bounding box center [314, 147] width 629 height 295
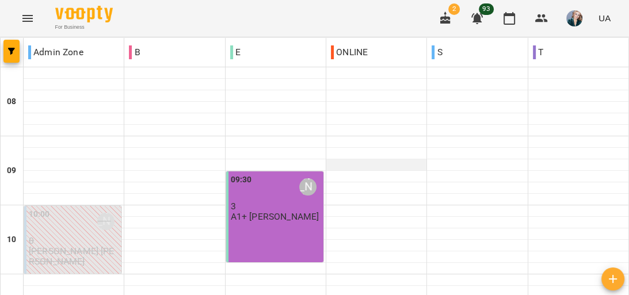
scroll to position [691, 0]
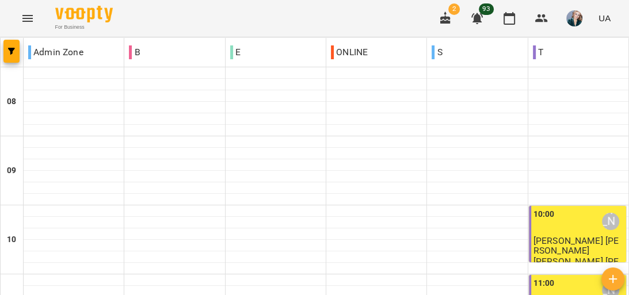
scroll to position [737, 0]
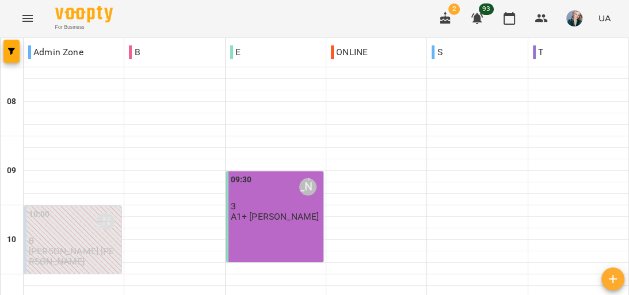
scroll to position [539, 0]
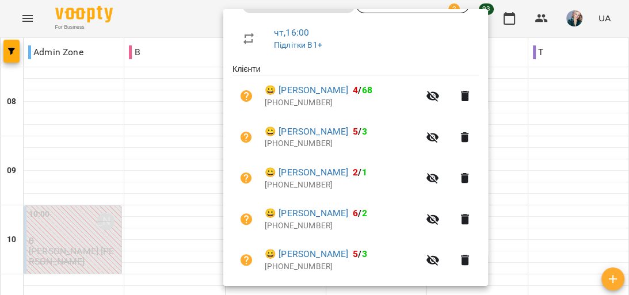
scroll to position [230, 0]
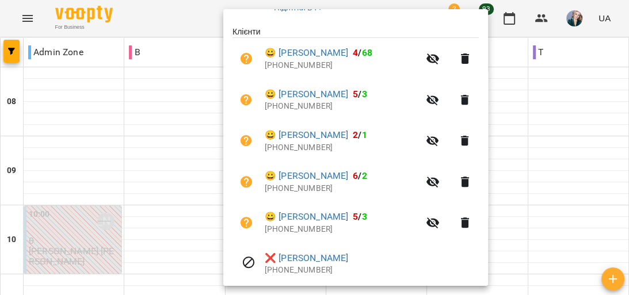
click at [546, 115] on div at bounding box center [314, 147] width 629 height 295
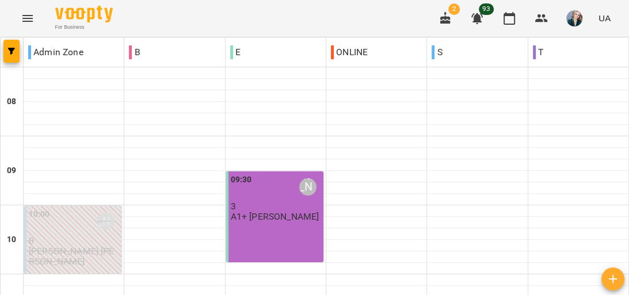
scroll to position [723, 0]
click at [18, 16] on button "Menu" at bounding box center [28, 19] width 28 height 28
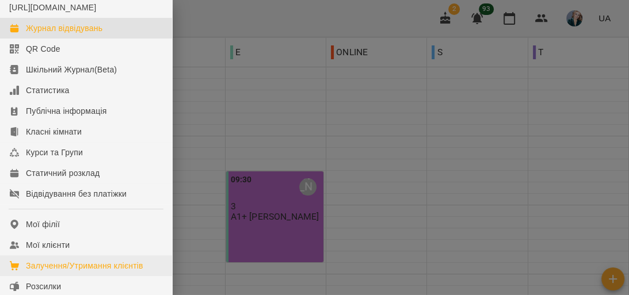
scroll to position [46, 0]
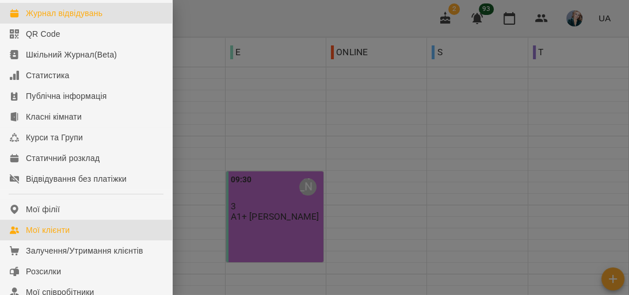
click at [103, 238] on link "Мої клієнти" at bounding box center [86, 230] width 172 height 21
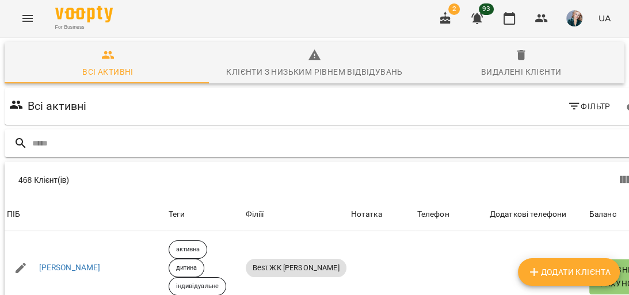
click at [561, 151] on input "text" at bounding box center [340, 143] width 616 height 19
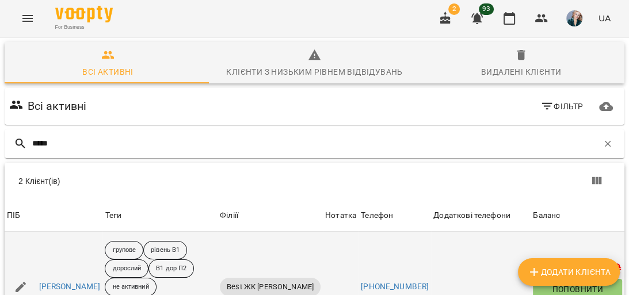
scroll to position [105, 0]
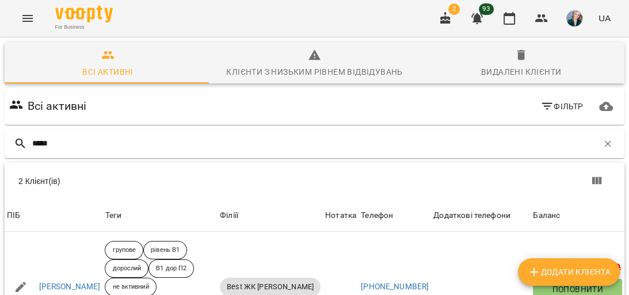
type input "*****"
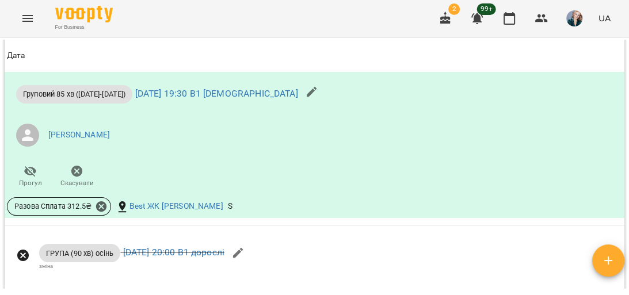
scroll to position [1013, 0]
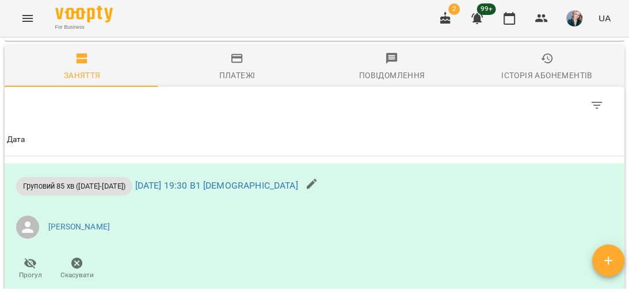
click at [226, 83] on span "Платежі" at bounding box center [236, 67] width 141 height 31
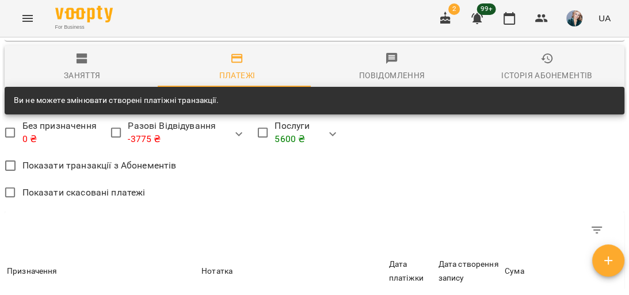
click at [201, 32] on input "**********" at bounding box center [216, 16] width 107 height 32
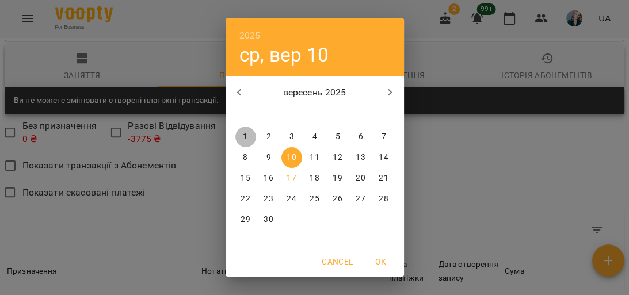
click at [236, 134] on span "1" at bounding box center [246, 137] width 21 height 12
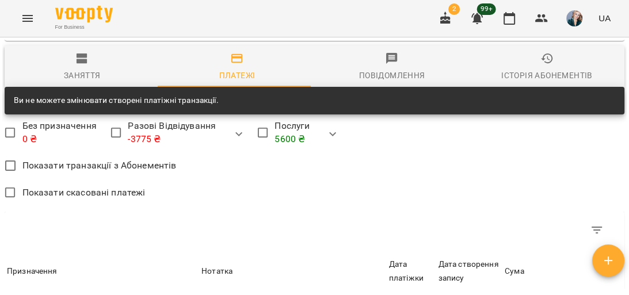
click at [428, 22] on span "Оновити" at bounding box center [431, 16] width 52 height 14
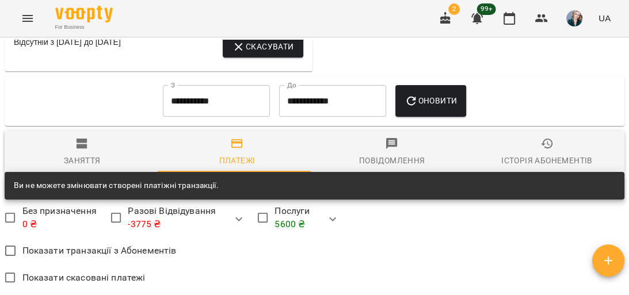
scroll to position [929, 0]
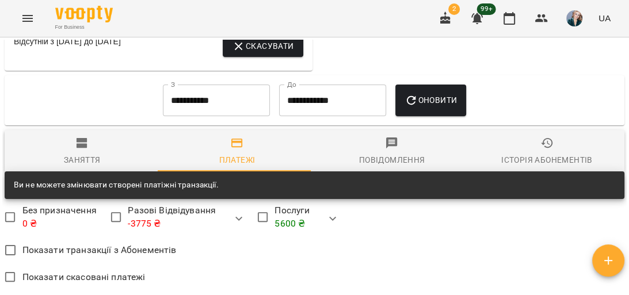
click at [203, 117] on input "**********" at bounding box center [216, 101] width 107 height 32
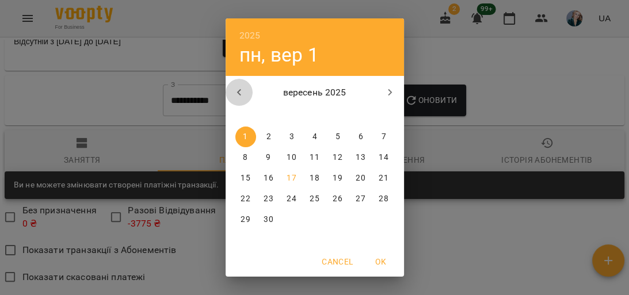
click at [228, 92] on button "button" at bounding box center [240, 93] width 28 height 28
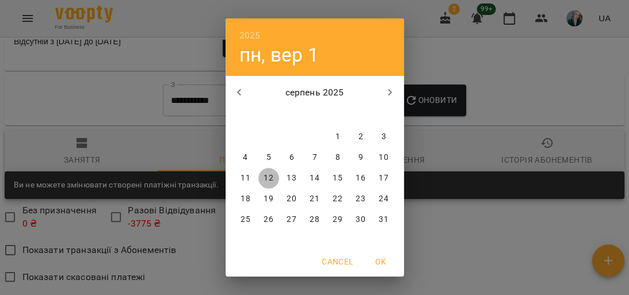
click at [264, 177] on p "12" at bounding box center [268, 179] width 9 height 12
type input "**********"
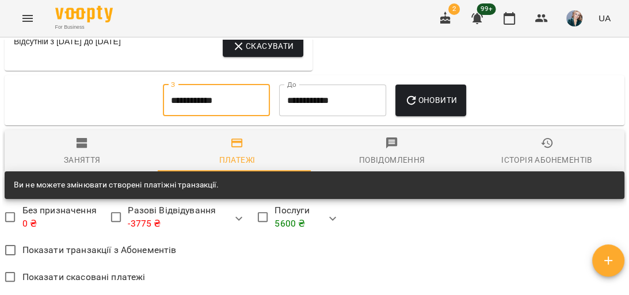
click at [419, 108] on icon "button" at bounding box center [412, 101] width 14 height 14
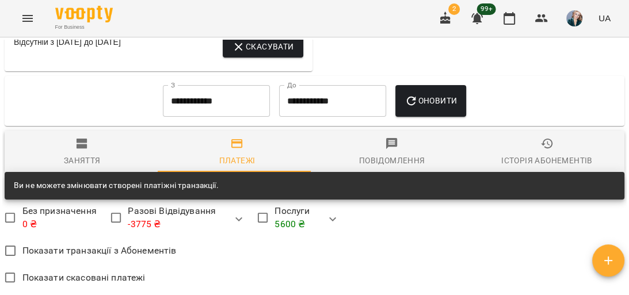
scroll to position [1021, 0]
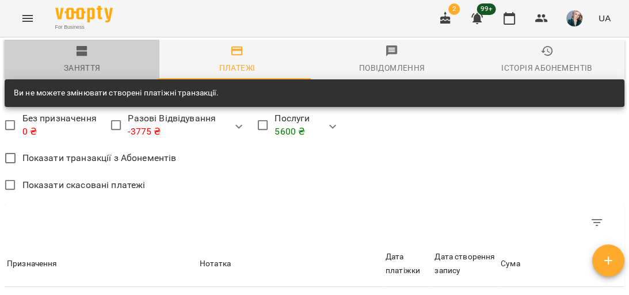
click at [103, 75] on span "Заняття" at bounding box center [82, 59] width 141 height 31
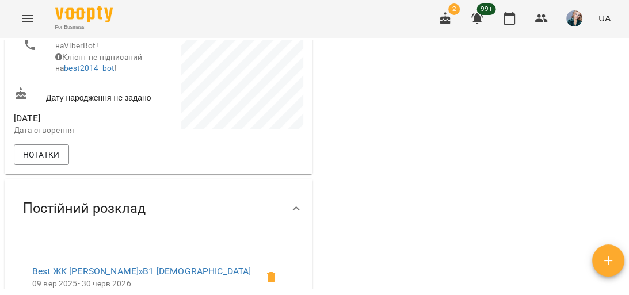
scroll to position [192, 0]
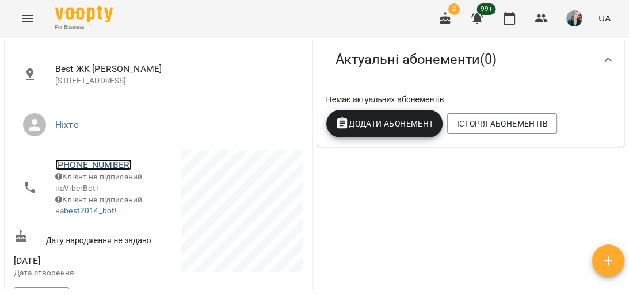
click at [111, 170] on link "[PHONE_NUMBER]" at bounding box center [93, 165] width 77 height 11
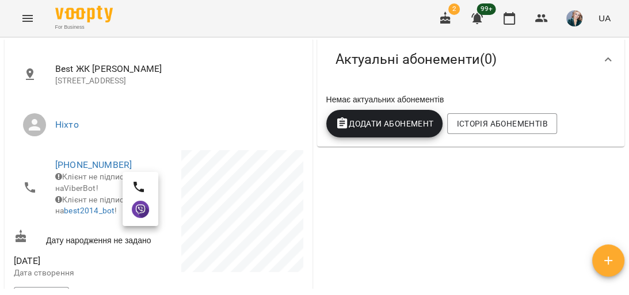
click at [468, 226] on div at bounding box center [314, 147] width 629 height 295
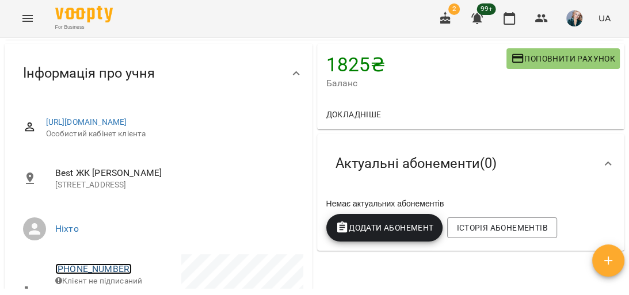
scroll to position [0, 0]
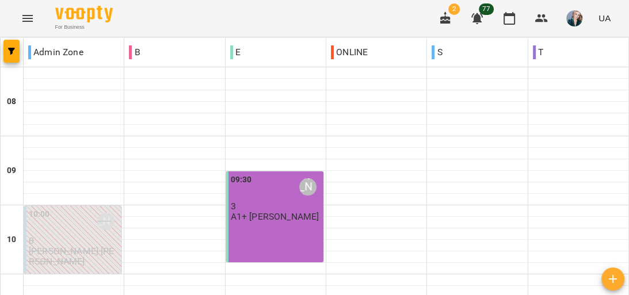
scroll to position [507, 0]
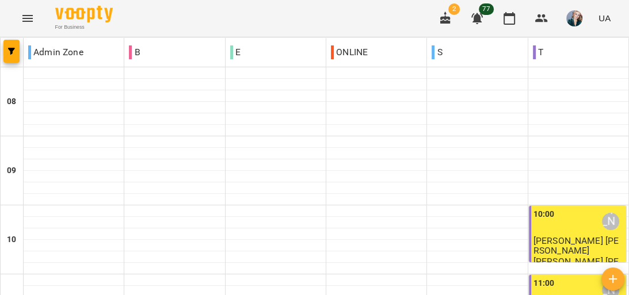
scroll to position [599, 0]
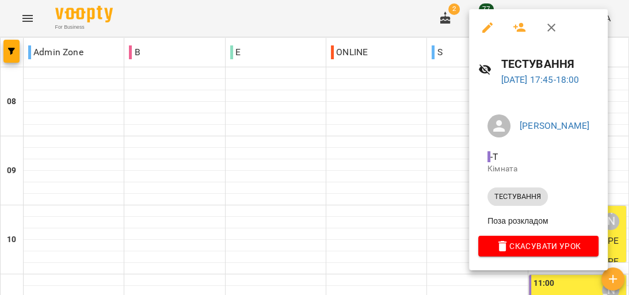
click at [563, 145] on li "- T Кімната" at bounding box center [539, 162] width 120 height 41
click at [398, 152] on div at bounding box center [314, 147] width 629 height 295
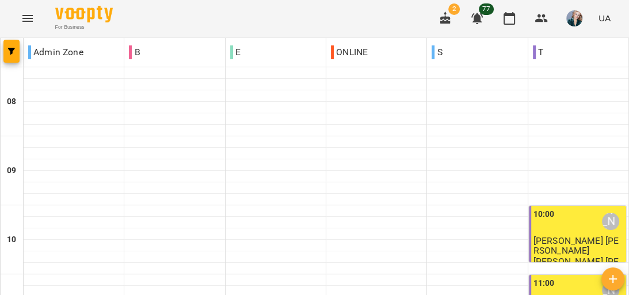
scroll to position [737, 0]
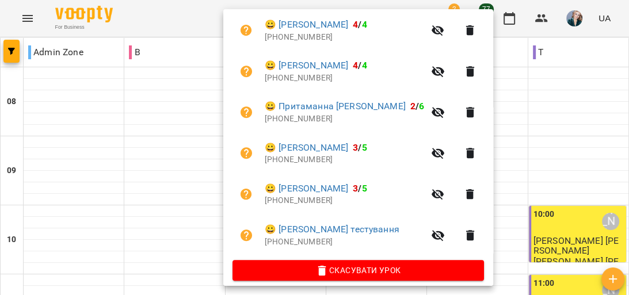
scroll to position [351, 0]
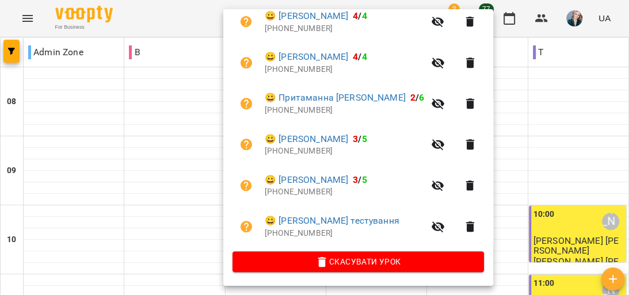
click at [143, 139] on div at bounding box center [314, 147] width 629 height 295
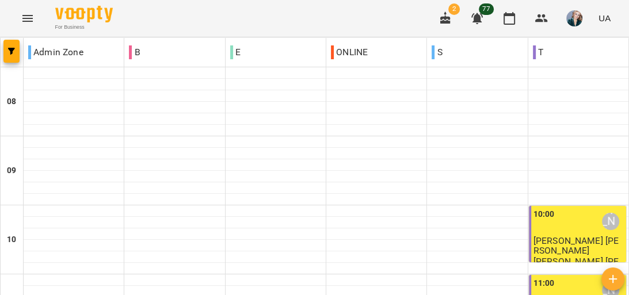
scroll to position [691, 0]
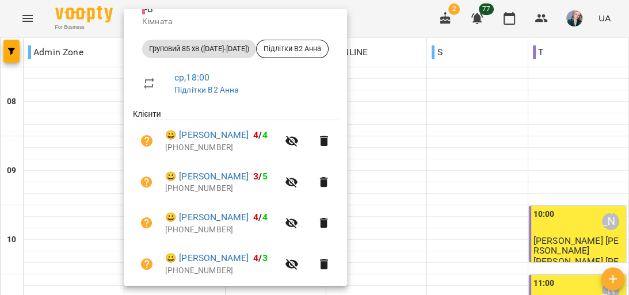
scroll to position [184, 0]
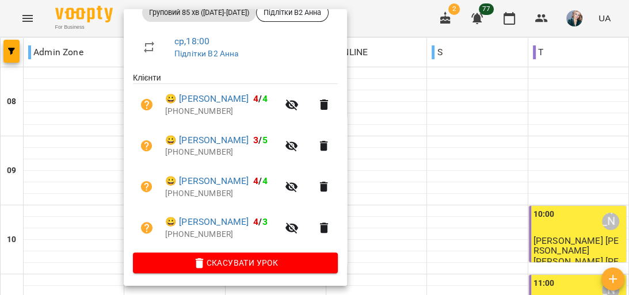
click at [455, 136] on div at bounding box center [314, 147] width 629 height 295
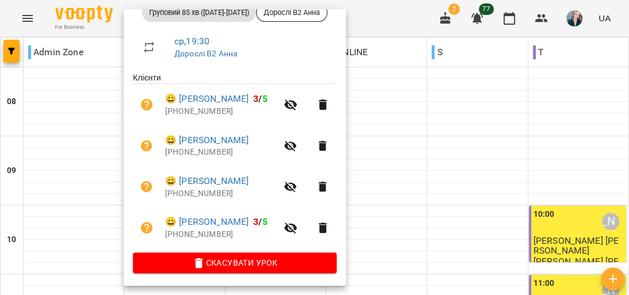
click at [389, 155] on div at bounding box center [314, 147] width 629 height 295
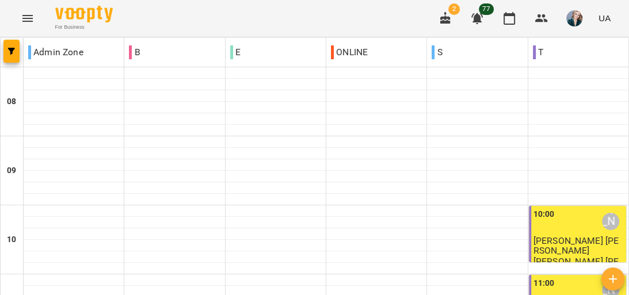
scroll to position [631, 0]
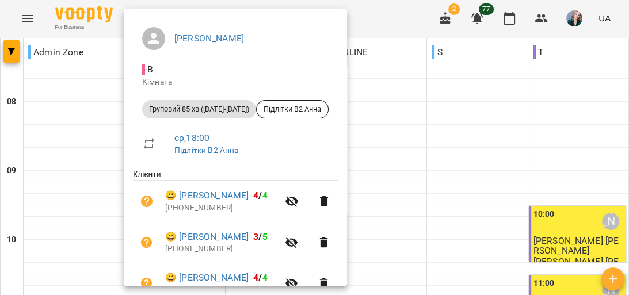
scroll to position [187, 0]
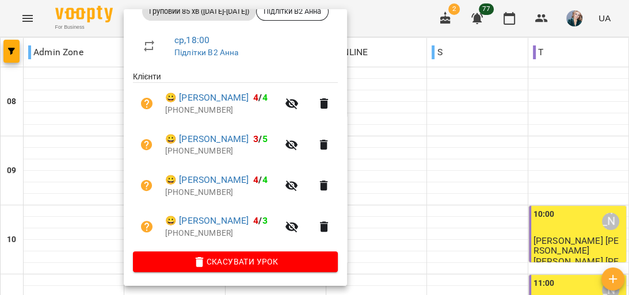
click at [489, 129] on div at bounding box center [314, 147] width 629 height 295
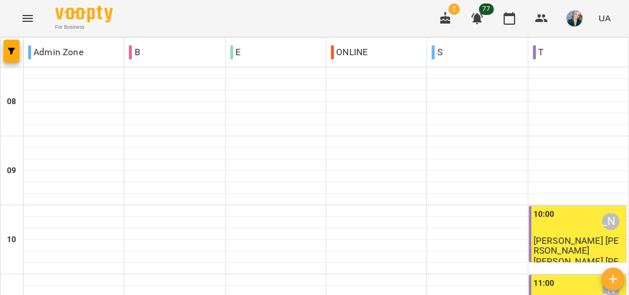
scroll to position [769, 0]
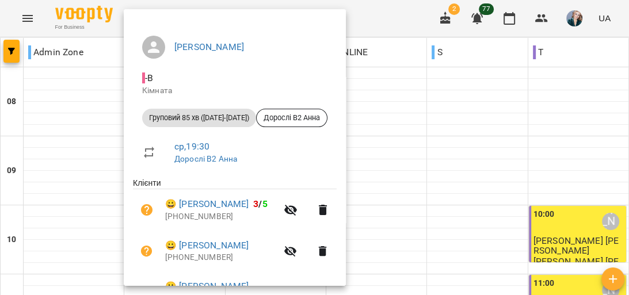
scroll to position [187, 0]
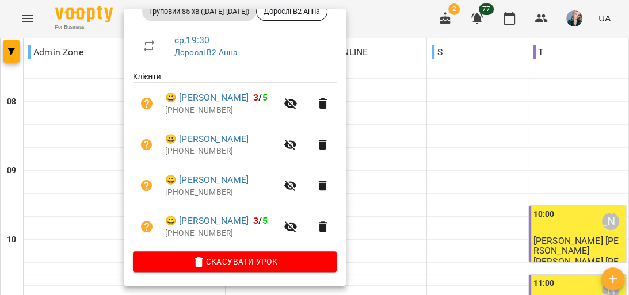
click at [455, 142] on div at bounding box center [314, 147] width 629 height 295
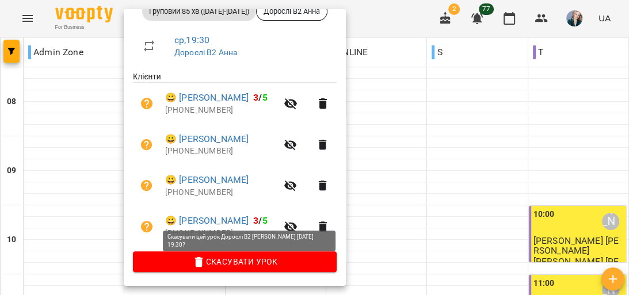
click at [269, 265] on span "Скасувати Урок" at bounding box center [234, 262] width 185 height 14
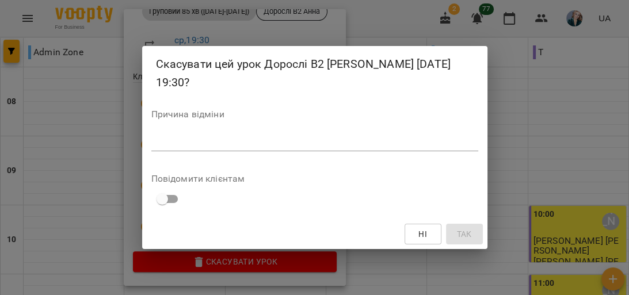
click at [315, 136] on textarea at bounding box center [314, 141] width 327 height 11
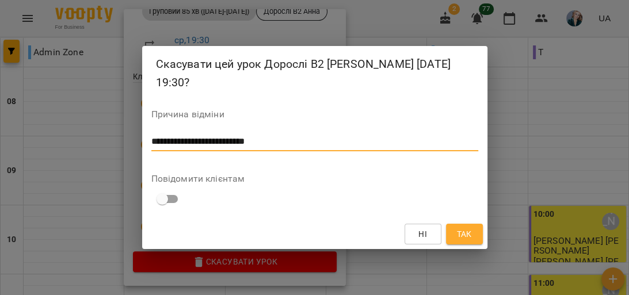
type textarea "**********"
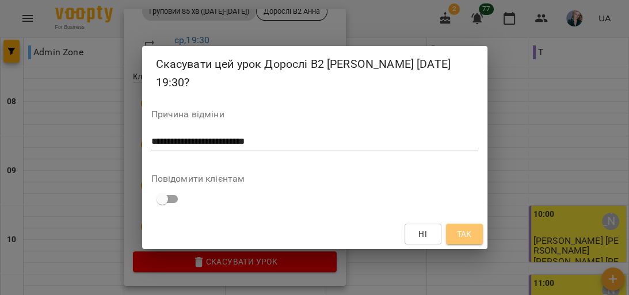
click at [462, 227] on span "Так" at bounding box center [464, 234] width 15 height 14
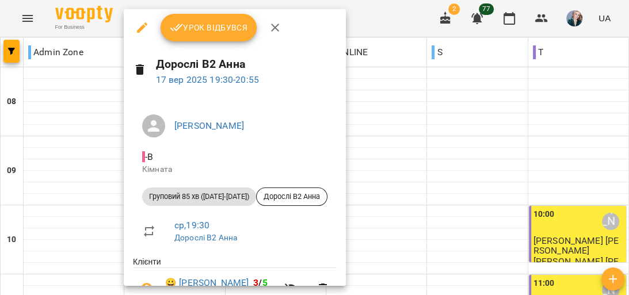
click at [137, 24] on icon "button" at bounding box center [142, 28] width 14 height 14
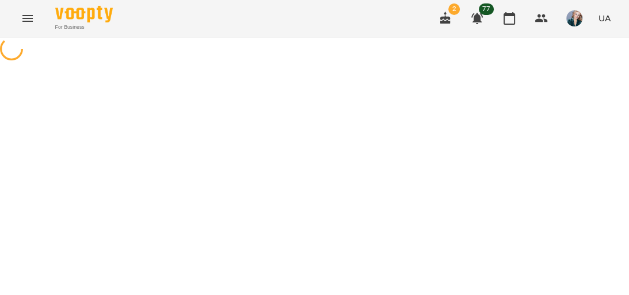
select select "**********"
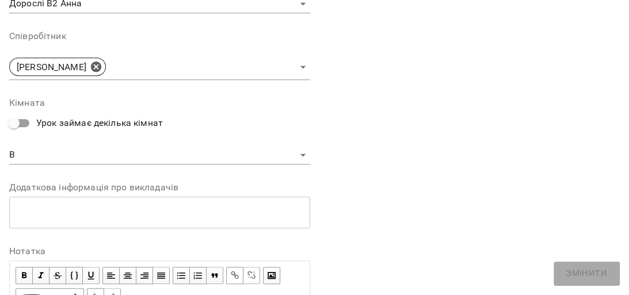
scroll to position [415, 0]
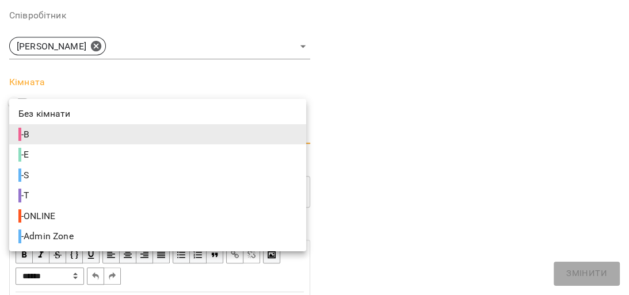
click at [122, 239] on li "- Admin Zone" at bounding box center [157, 236] width 297 height 21
type input "**********"
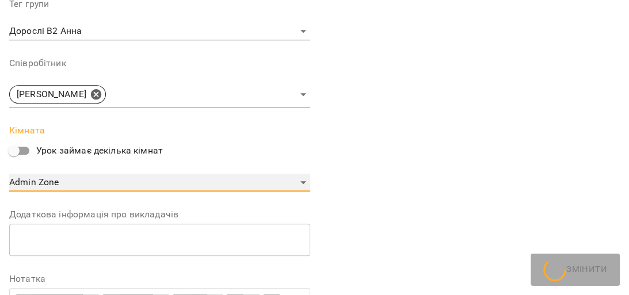
scroll to position [463, 0]
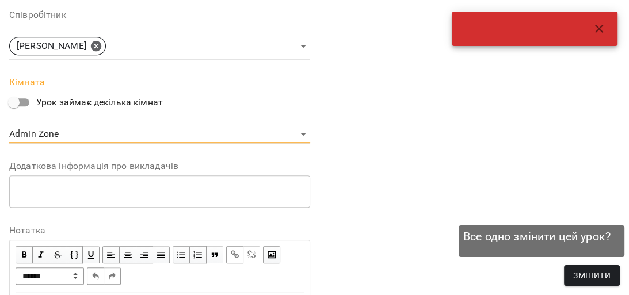
click at [585, 271] on span "Змінити" at bounding box center [592, 276] width 37 height 14
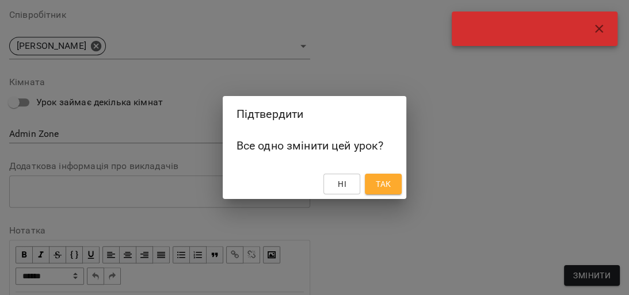
click at [382, 179] on span "Так" at bounding box center [383, 184] width 15 height 14
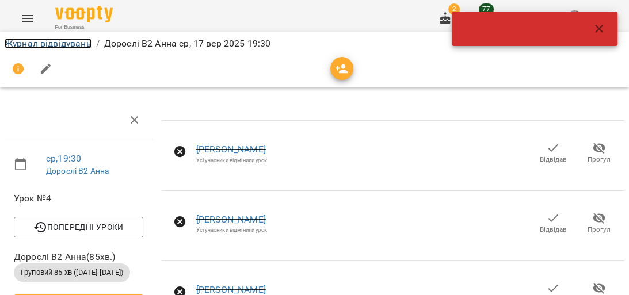
click at [42, 41] on link "Журнал відвідувань" at bounding box center [48, 43] width 87 height 11
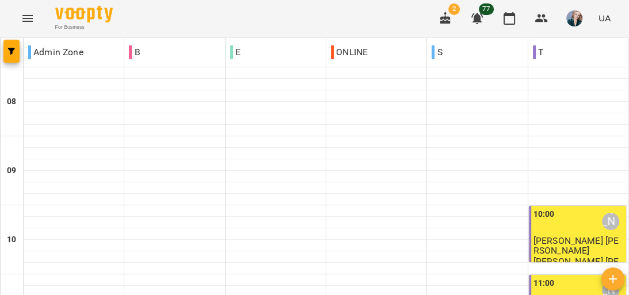
scroll to position [645, 0]
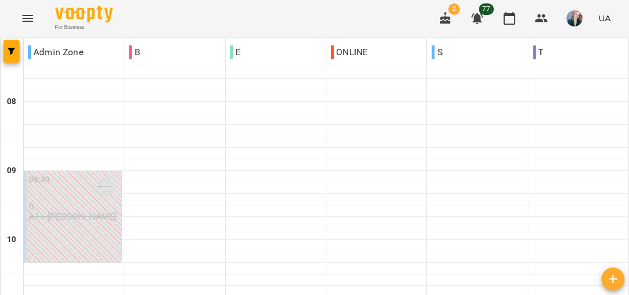
scroll to position [691, 0]
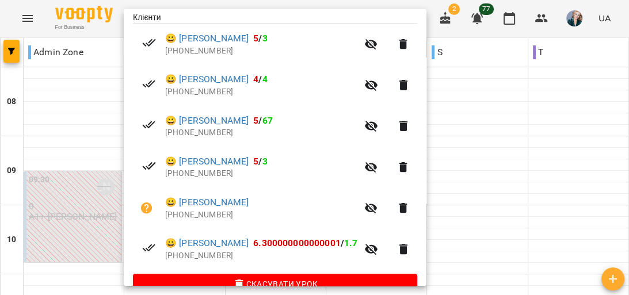
scroll to position [223, 0]
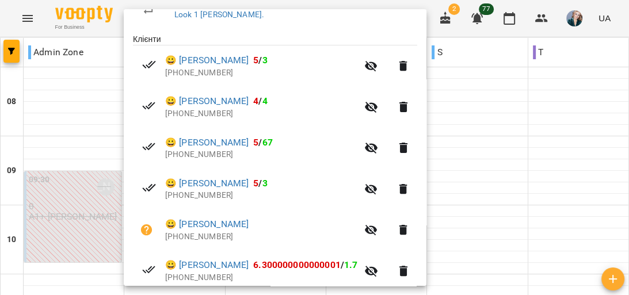
click at [503, 153] on div at bounding box center [314, 147] width 629 height 295
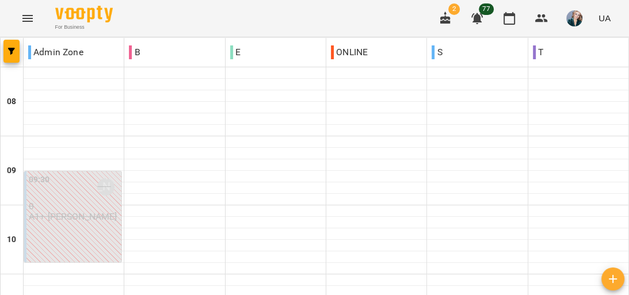
scroll to position [645, 0]
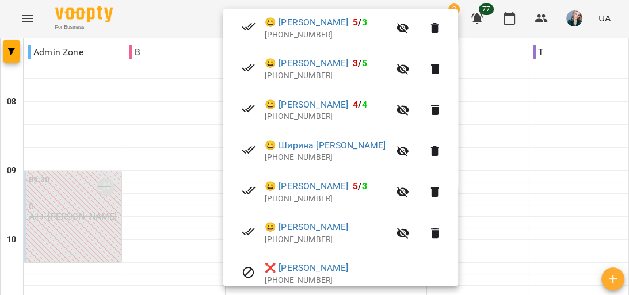
scroll to position [276, 0]
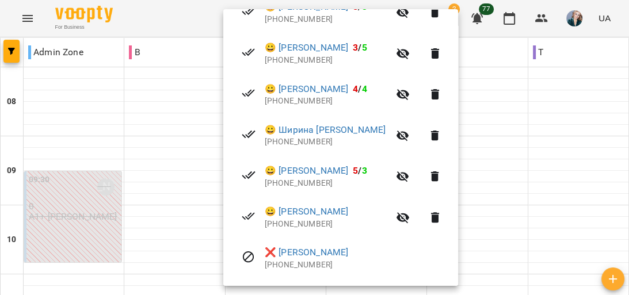
click at [479, 146] on div at bounding box center [314, 147] width 629 height 295
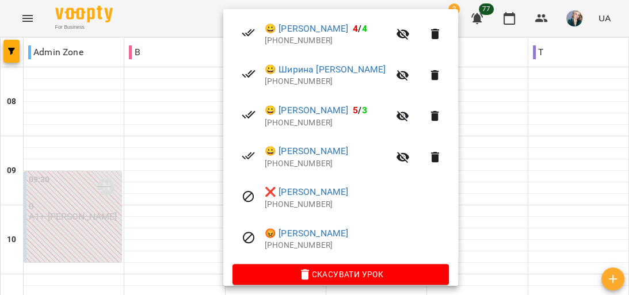
scroll to position [351, 0]
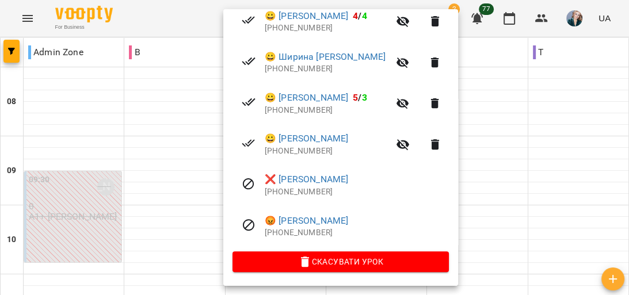
click at [480, 143] on div at bounding box center [314, 147] width 629 height 295
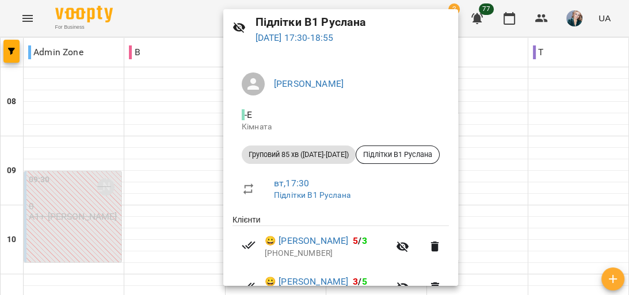
scroll to position [184, 0]
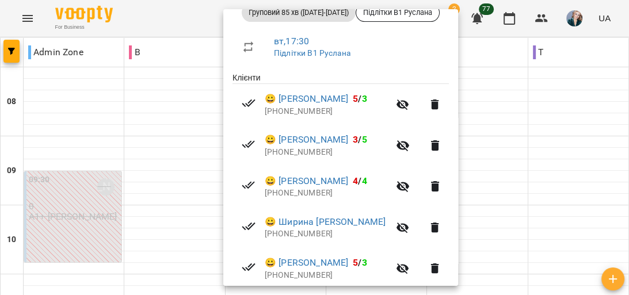
click at [478, 145] on div at bounding box center [314, 147] width 629 height 295
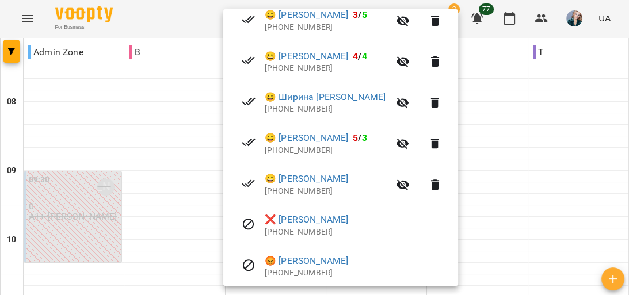
scroll to position [322, 0]
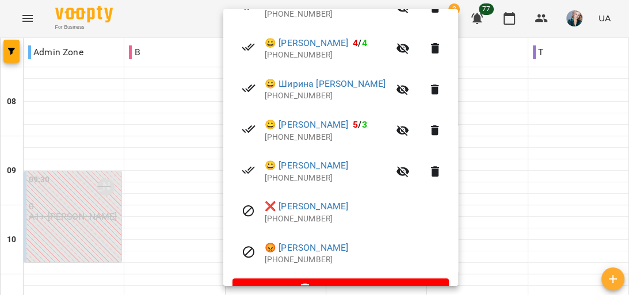
click at [477, 189] on div at bounding box center [314, 147] width 629 height 295
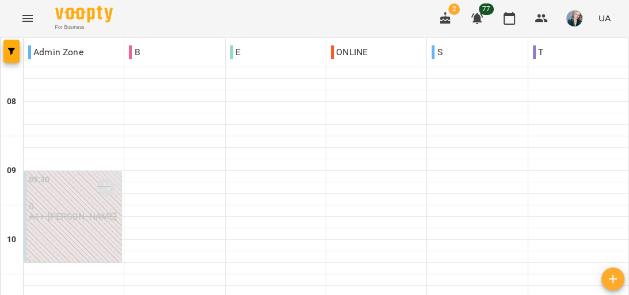
scroll to position [599, 0]
click at [34, 17] on icon "Menu" at bounding box center [28, 19] width 14 height 14
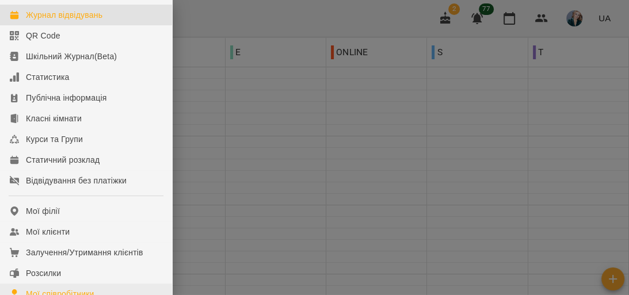
scroll to position [92, 0]
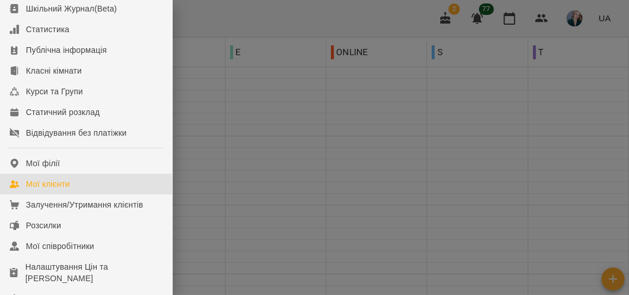
click at [112, 192] on link "Мої клієнти" at bounding box center [86, 184] width 172 height 21
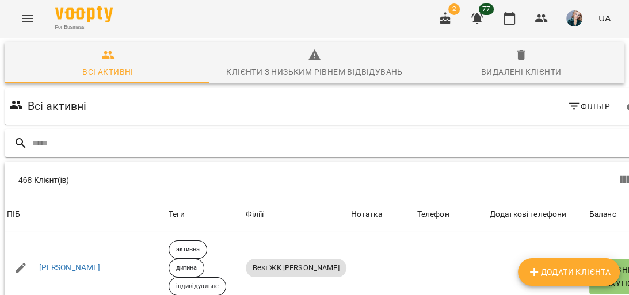
click at [449, 147] on input "text" at bounding box center [340, 143] width 616 height 19
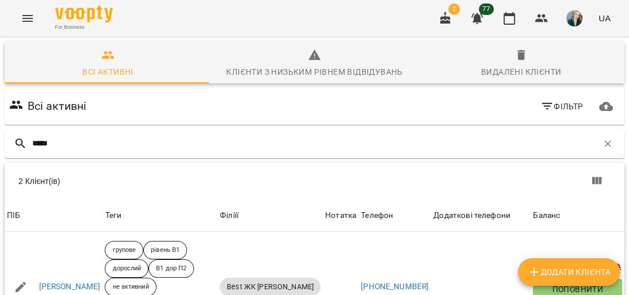
scroll to position [105, 0]
type input "*****"
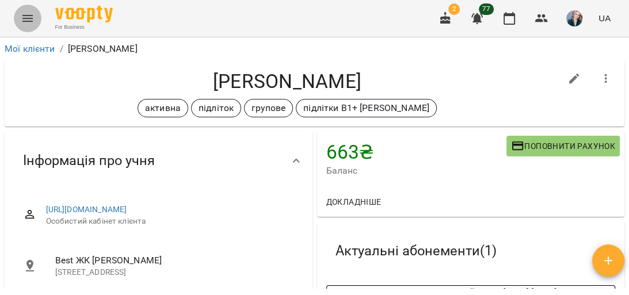
click at [24, 16] on icon "Menu" at bounding box center [27, 18] width 10 height 7
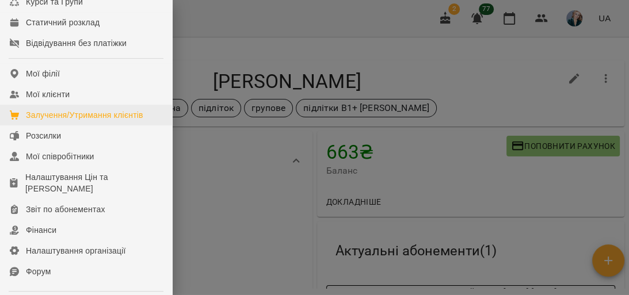
scroll to position [184, 0]
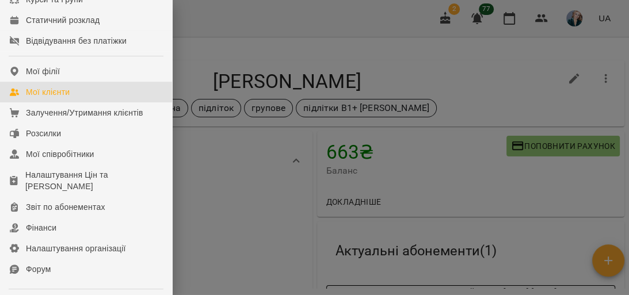
click at [67, 98] on div "Мої клієнти" at bounding box center [48, 92] width 44 height 12
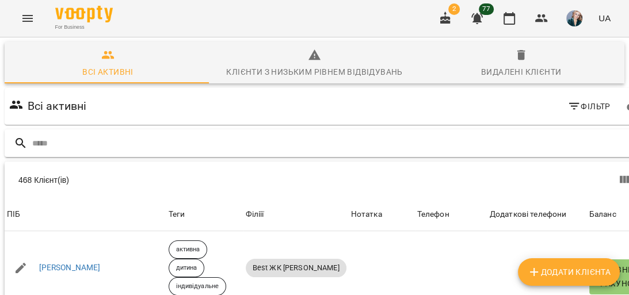
click at [550, 141] on input "text" at bounding box center [340, 143] width 616 height 19
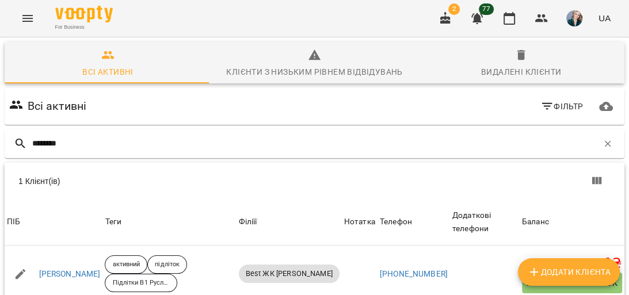
type input "*********"
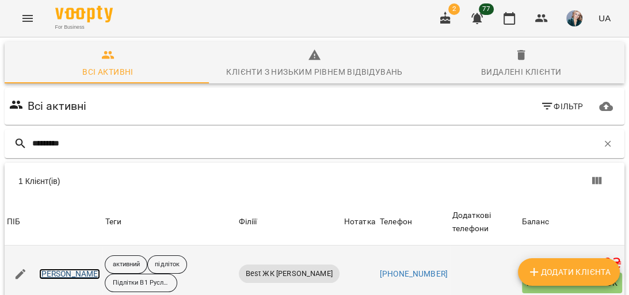
click at [48, 269] on link "Фастовець Софія" at bounding box center [70, 275] width 62 height 12
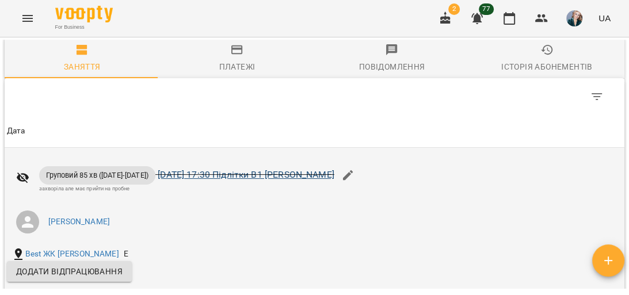
scroll to position [875, 0]
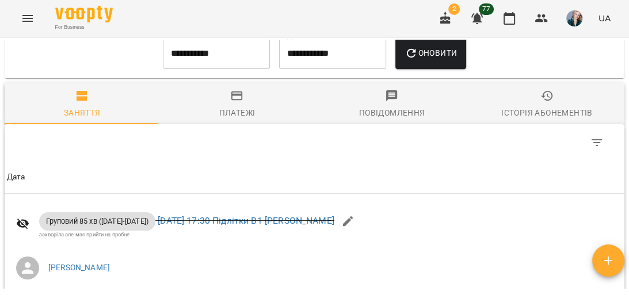
click at [204, 69] on input "**********" at bounding box center [216, 53] width 107 height 32
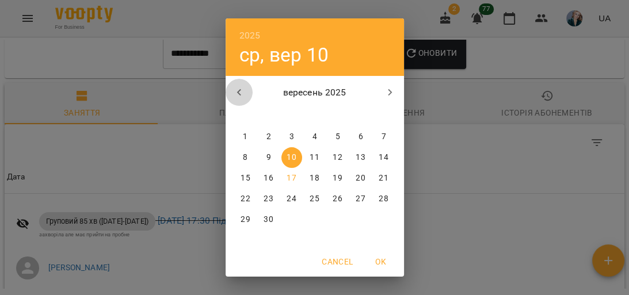
click at [239, 91] on icon "button" at bounding box center [240, 93] width 14 height 14
click at [335, 139] on p "1" at bounding box center [337, 137] width 5 height 12
type input "**********"
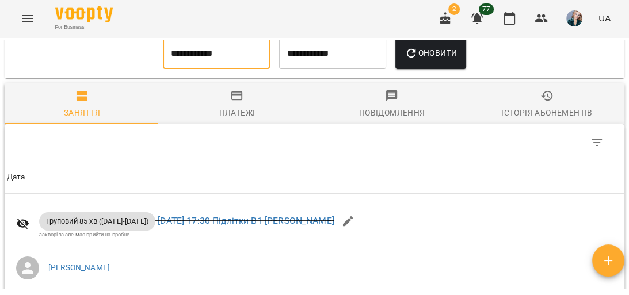
click at [441, 60] on span "Оновити" at bounding box center [431, 53] width 52 height 14
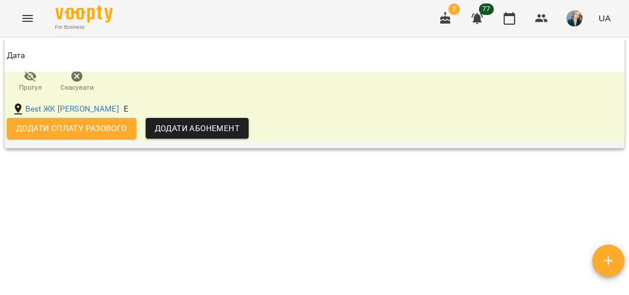
scroll to position [1762, 0]
click at [27, 19] on icon "Menu" at bounding box center [28, 19] width 14 height 14
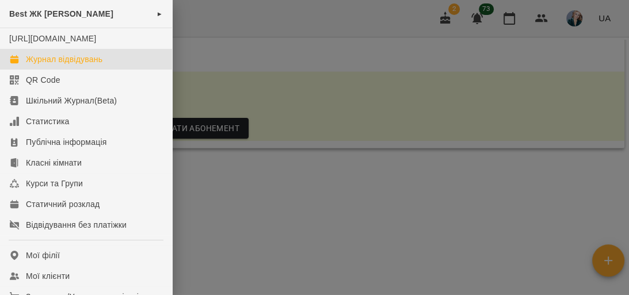
click at [87, 65] on div "Журнал відвідувань" at bounding box center [64, 60] width 77 height 12
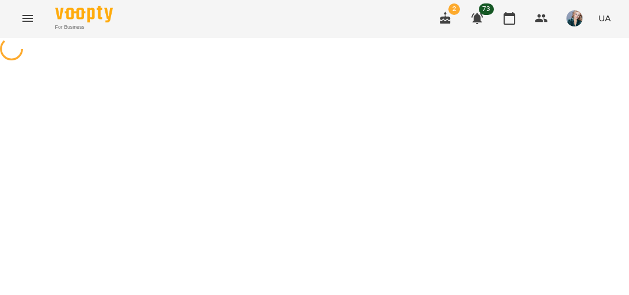
click at [365, 63] on div at bounding box center [314, 50] width 629 height 26
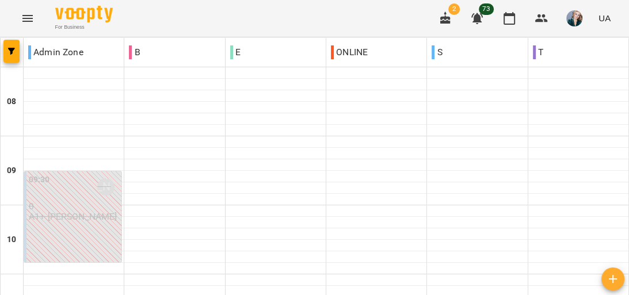
scroll to position [493, 0]
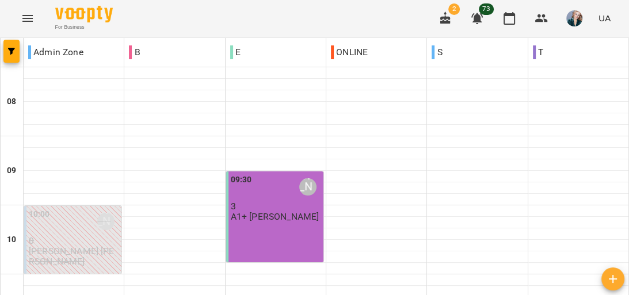
scroll to position [507, 0]
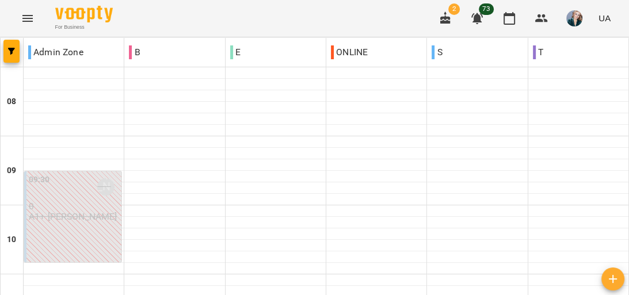
scroll to position [553, 0]
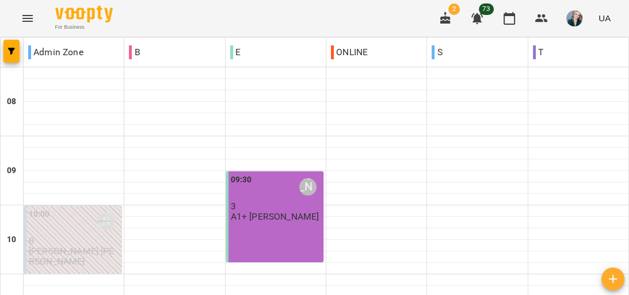
scroll to position [507, 0]
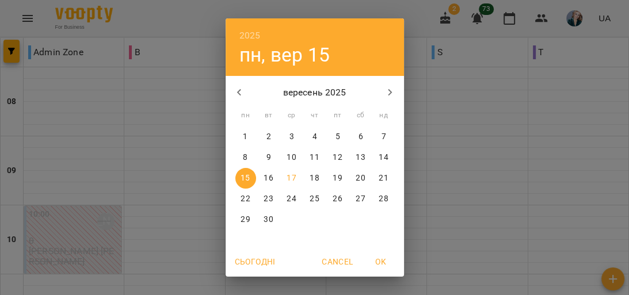
click at [266, 155] on p "9" at bounding box center [268, 158] width 5 height 12
type input "**********"
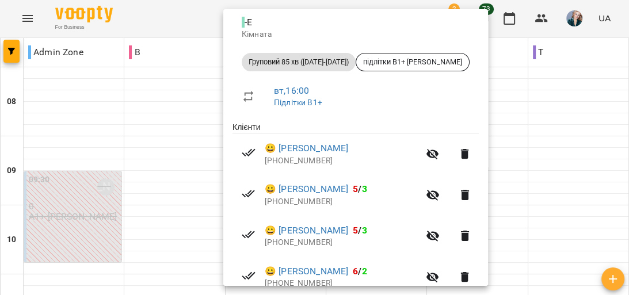
scroll to position [276, 0]
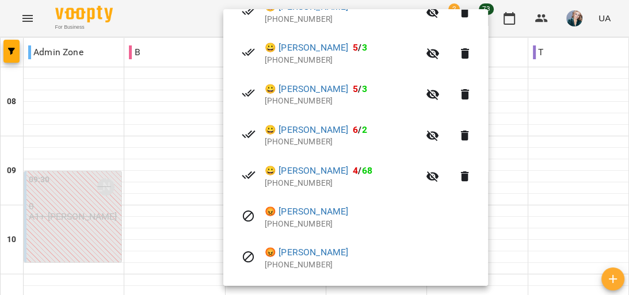
click at [488, 126] on div "Кибаленко Руслана Романівна - E Кімната Груповий 85 хв (2025-2026) підлітки В1+…" at bounding box center [355, 90] width 265 height 540
click at [537, 119] on div at bounding box center [314, 147] width 629 height 295
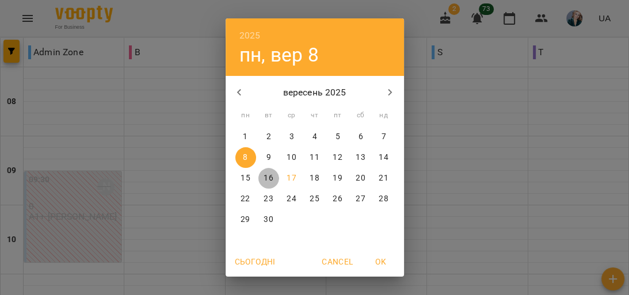
click at [267, 176] on p "16" at bounding box center [268, 179] width 9 height 12
type input "**********"
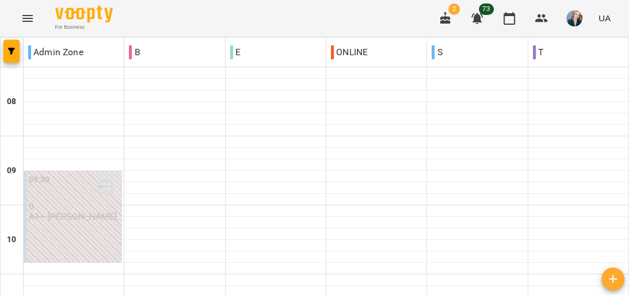
scroll to position [553, 0]
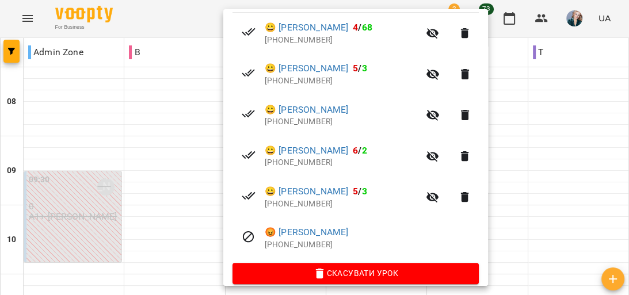
scroll to position [269, 0]
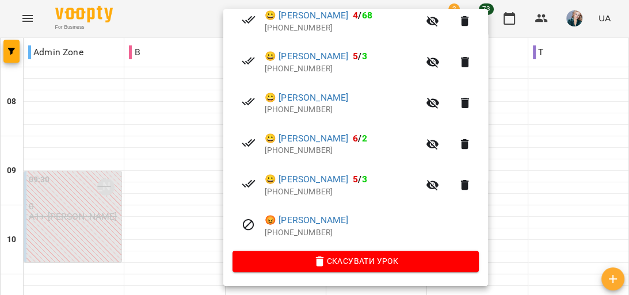
click at [552, 135] on div at bounding box center [314, 147] width 629 height 295
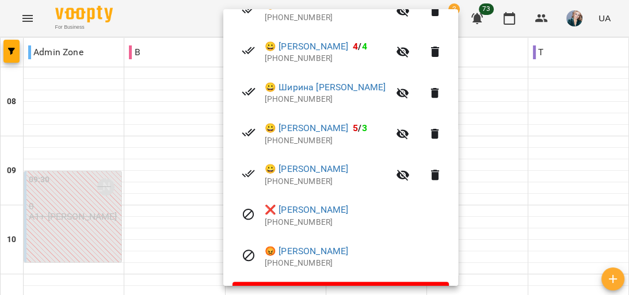
scroll to position [322, 0]
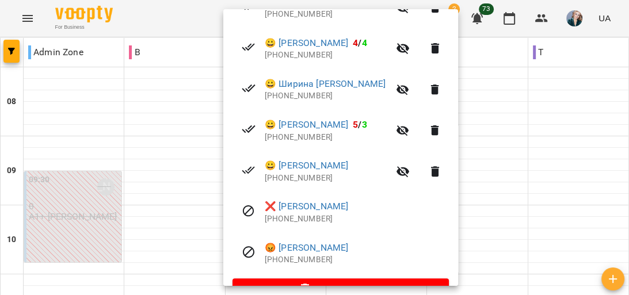
click at [498, 185] on div at bounding box center [314, 147] width 629 height 295
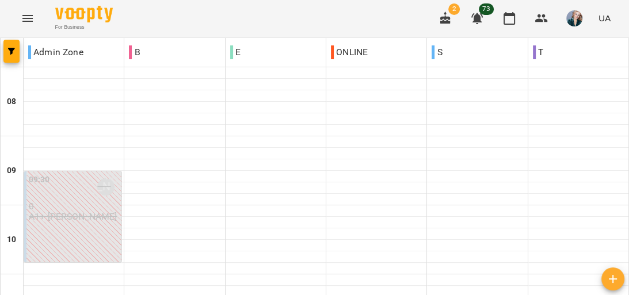
scroll to position [645, 0]
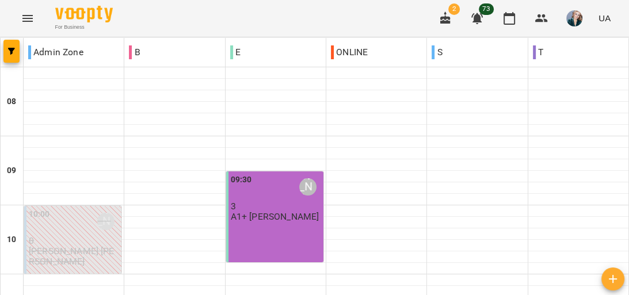
scroll to position [507, 0]
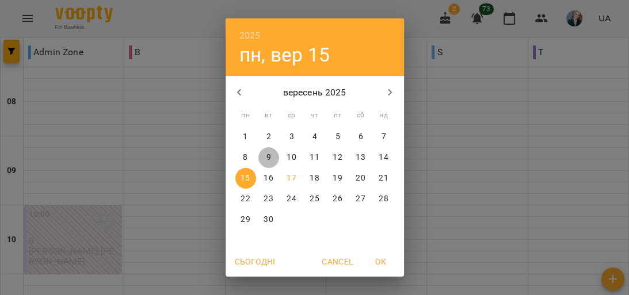
click at [267, 158] on span "9" at bounding box center [269, 158] width 21 height 12
type input "**********"
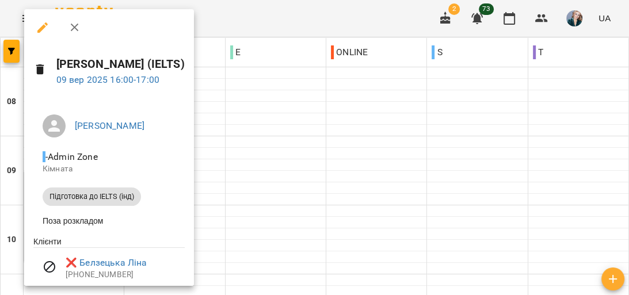
scroll to position [45, 0]
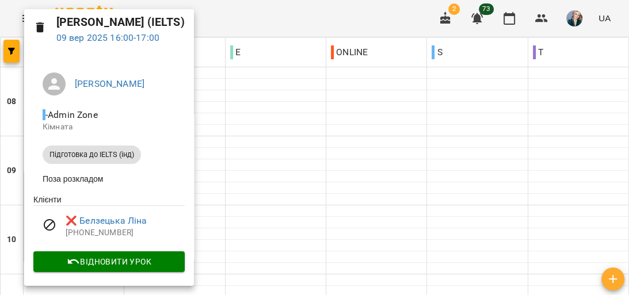
click at [229, 138] on div at bounding box center [314, 147] width 629 height 295
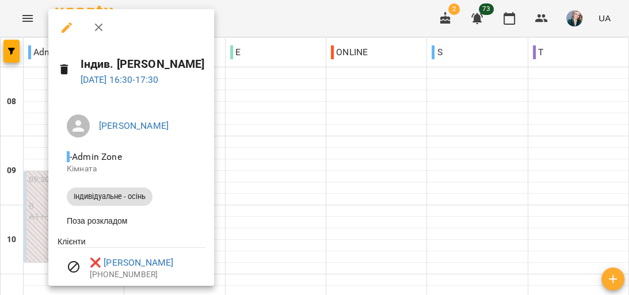
click at [265, 143] on div at bounding box center [314, 147] width 629 height 295
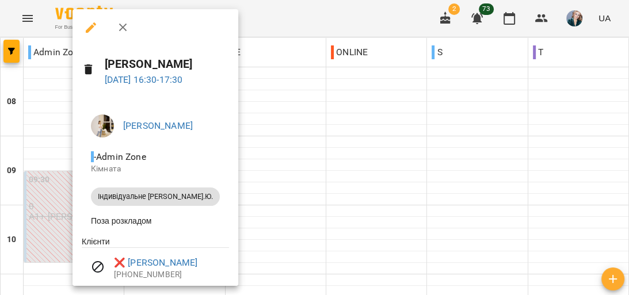
click at [264, 156] on div at bounding box center [314, 147] width 629 height 295
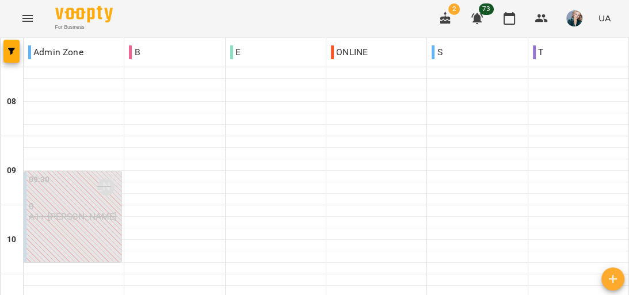
scroll to position [553, 0]
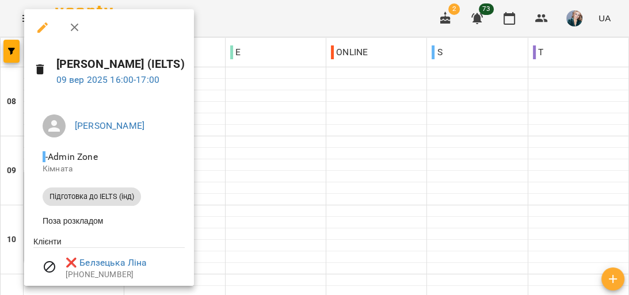
click at [205, 145] on div at bounding box center [314, 147] width 629 height 295
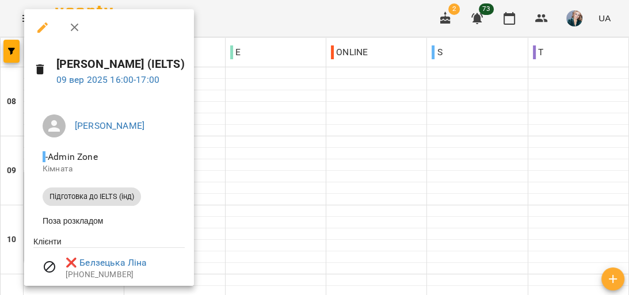
click at [223, 164] on div at bounding box center [314, 147] width 629 height 295
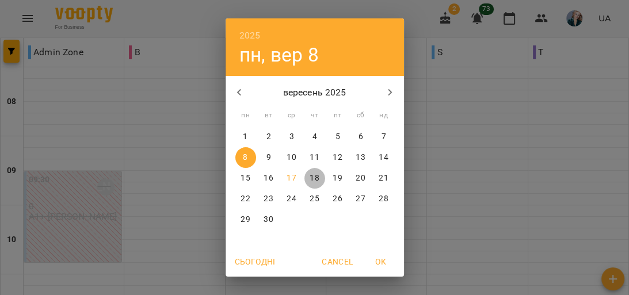
click at [310, 178] on p "18" at bounding box center [314, 179] width 9 height 12
type input "**********"
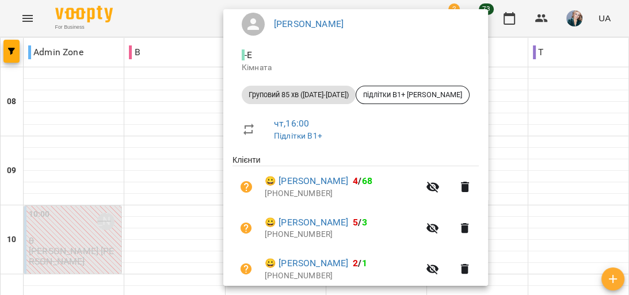
scroll to position [230, 0]
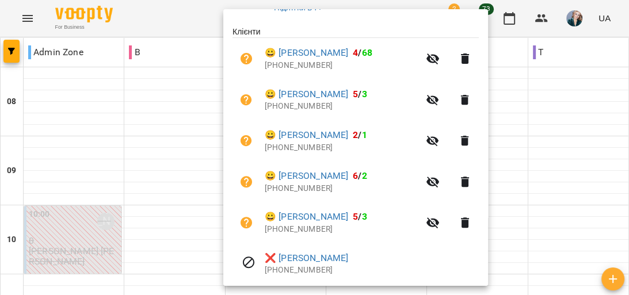
click at [568, 155] on div at bounding box center [314, 147] width 629 height 295
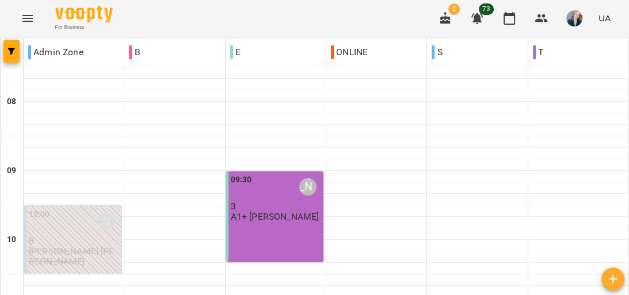
scroll to position [447, 0]
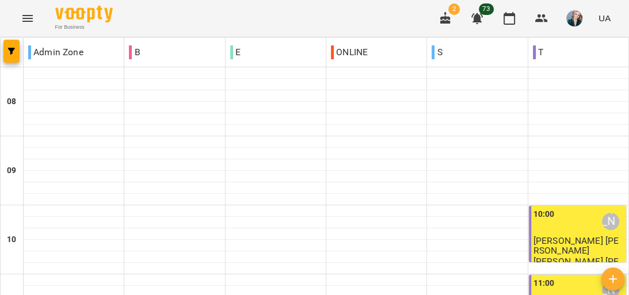
scroll to position [599, 0]
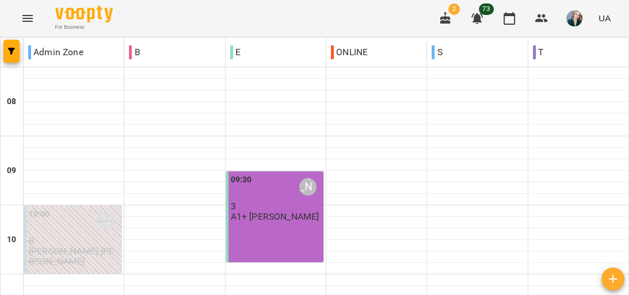
scroll to position [369, 0]
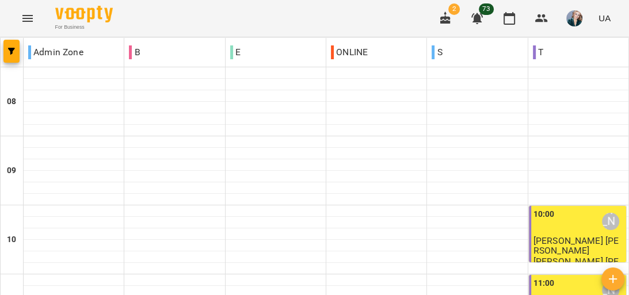
scroll to position [322, 0]
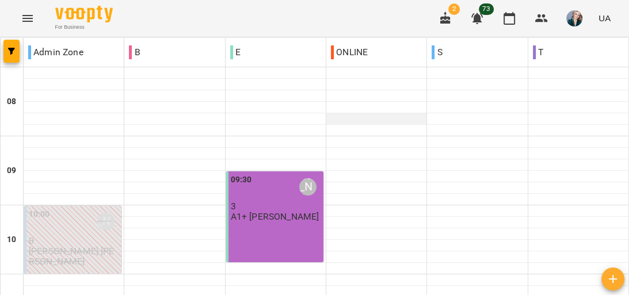
scroll to position [138, 0]
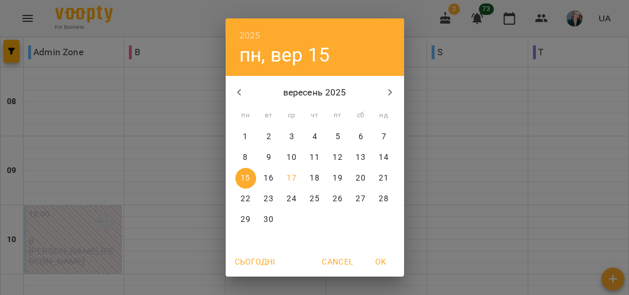
click at [461, 237] on div "2025 пн, вер 15 вересень 2025 пн вт ср чт пт сб нд 1 2 3 4 5 6 7 8 9 10 11 12 1…" at bounding box center [314, 147] width 629 height 295
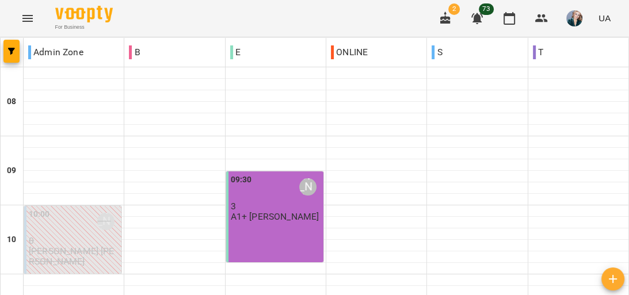
scroll to position [92, 0]
click at [271, 172] on div "09:30 Кибаленко Руслана Романівна 3 А1+ Ранок Руслана" at bounding box center [274, 217] width 97 height 91
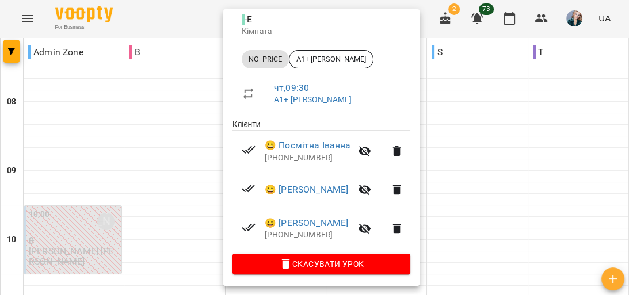
scroll to position [138, 0]
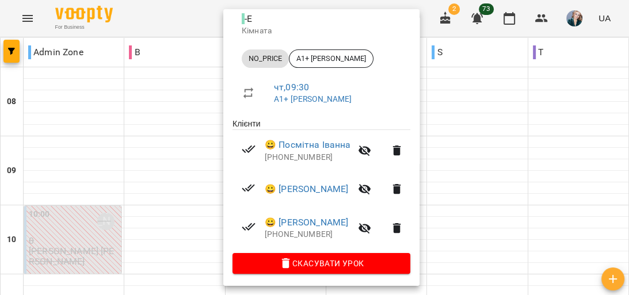
click at [455, 195] on div at bounding box center [314, 147] width 629 height 295
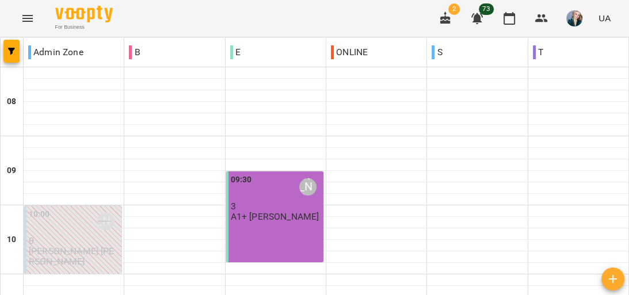
scroll to position [461, 0]
click at [34, 22] on icon "Menu" at bounding box center [28, 19] width 14 height 14
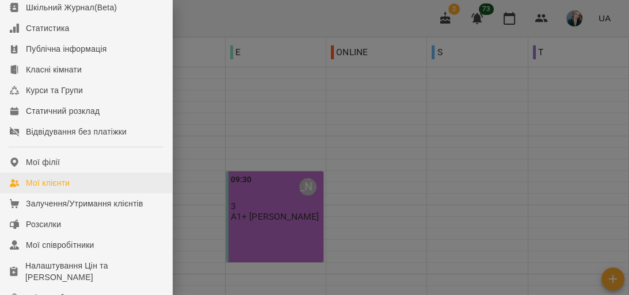
scroll to position [92, 0]
click at [88, 185] on link "Мої клієнти" at bounding box center [86, 184] width 172 height 21
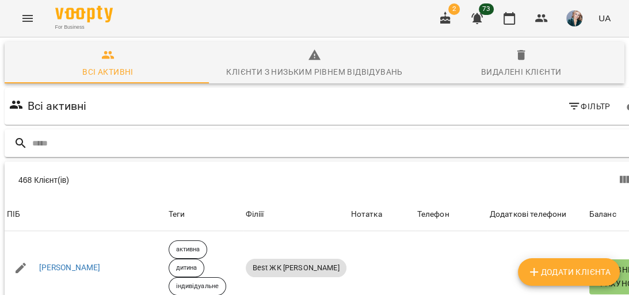
click at [488, 145] on input "text" at bounding box center [340, 143] width 616 height 19
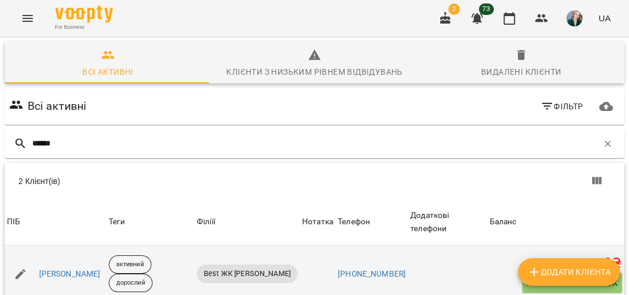
scroll to position [78, 0]
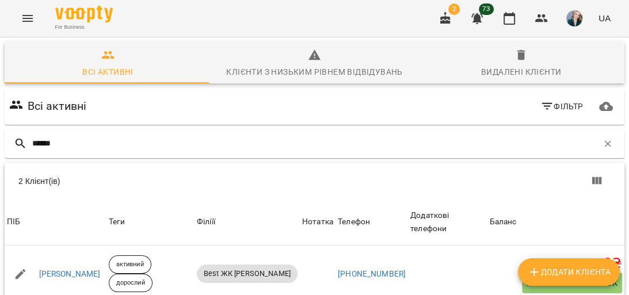
type input "******"
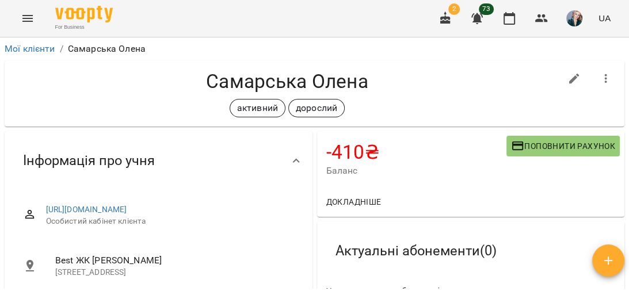
click at [557, 148] on span "Поповнити рахунок" at bounding box center [563, 146] width 104 height 14
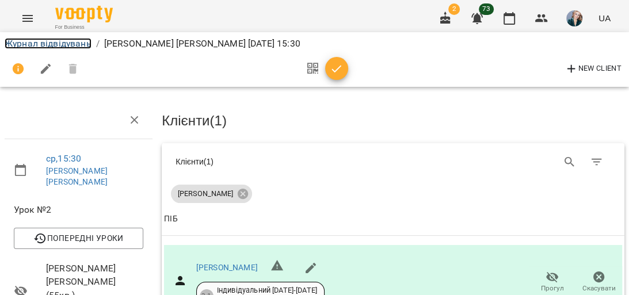
click at [78, 38] on link "Журнал відвідувань" at bounding box center [48, 43] width 87 height 11
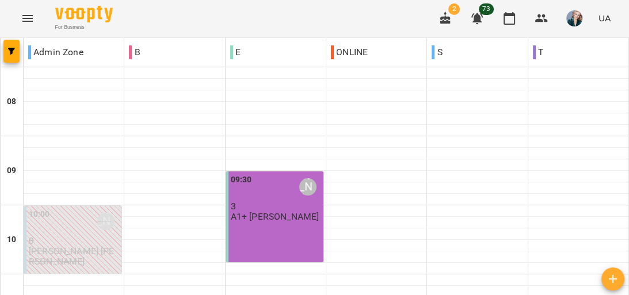
scroll to position [677, 0]
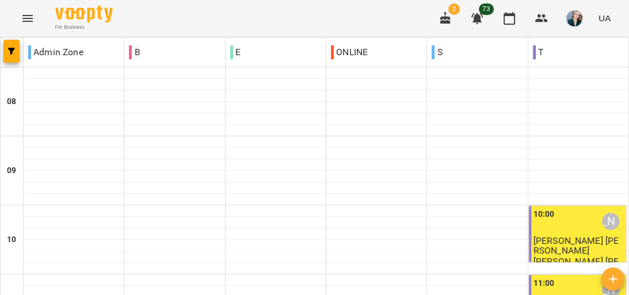
scroll to position [737, 0]
drag, startPoint x: 357, startPoint y: 207, endPoint x: 360, endPoint y: 235, distance: 27.8
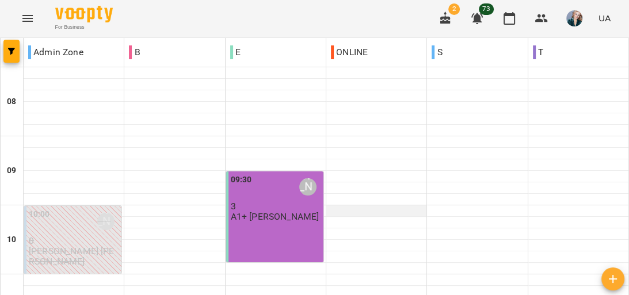
scroll to position [322, 0]
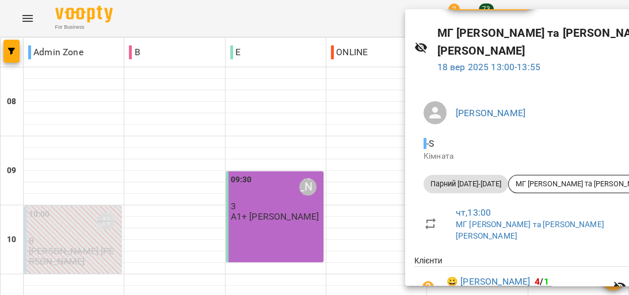
scroll to position [92, 0]
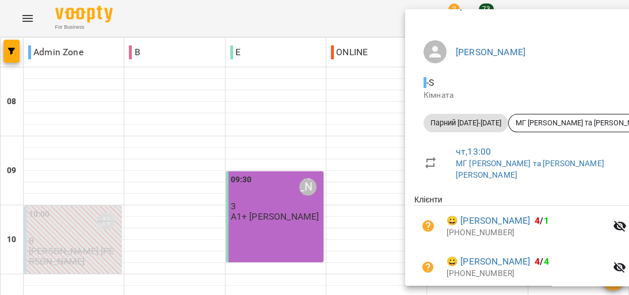
click at [350, 109] on div at bounding box center [314, 147] width 629 height 295
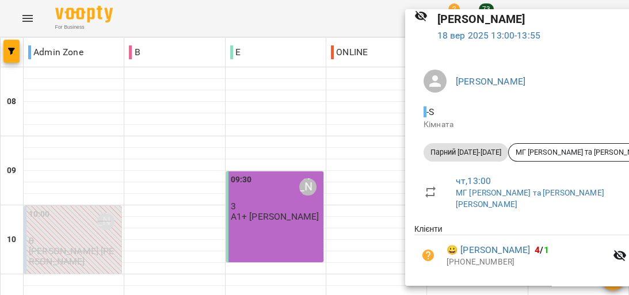
scroll to position [119, 0]
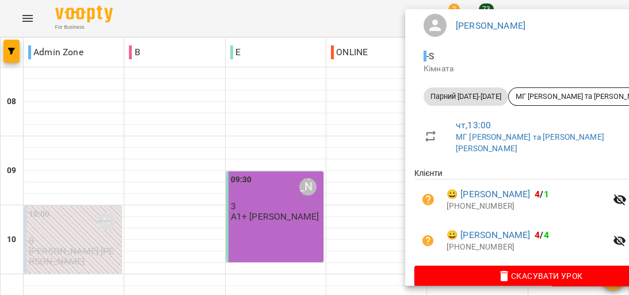
click at [316, 156] on div at bounding box center [314, 147] width 629 height 295
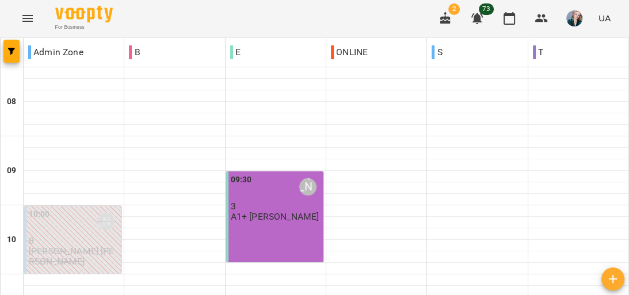
scroll to position [553, 0]
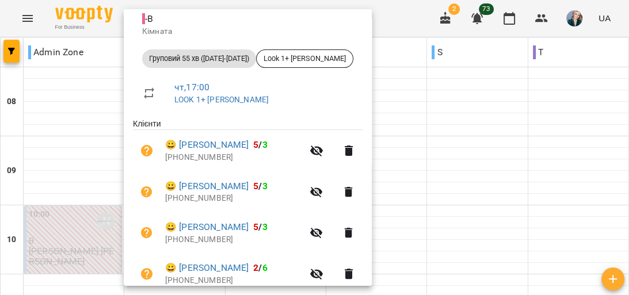
scroll to position [228, 0]
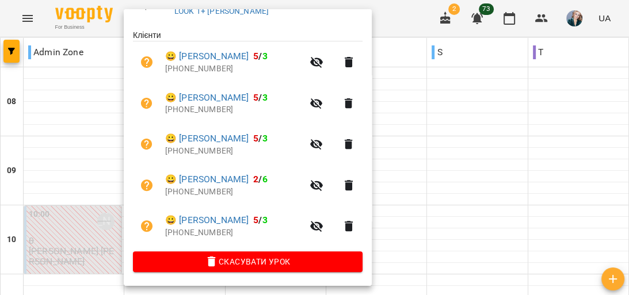
click at [438, 177] on div at bounding box center [314, 147] width 629 height 295
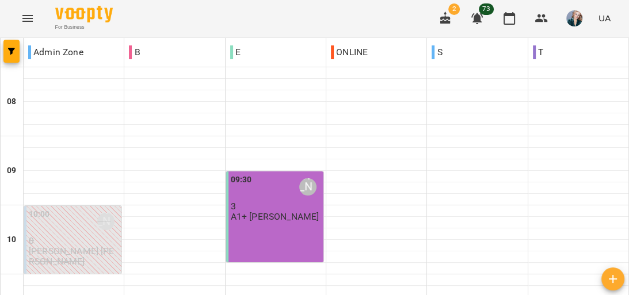
scroll to position [691, 0]
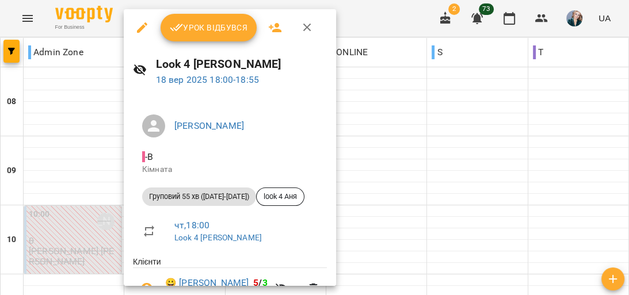
scroll to position [138, 0]
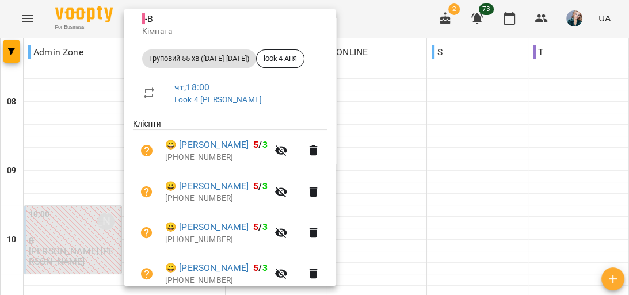
click at [431, 208] on div at bounding box center [314, 147] width 629 height 295
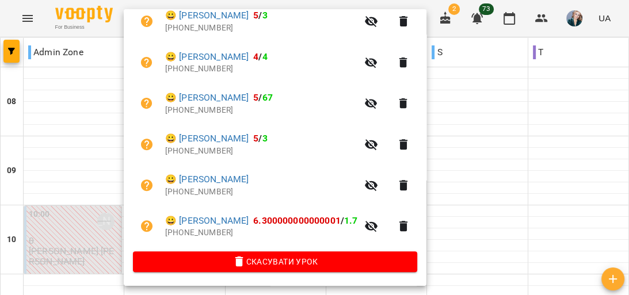
scroll to position [269, 0]
click at [522, 165] on div at bounding box center [314, 147] width 629 height 295
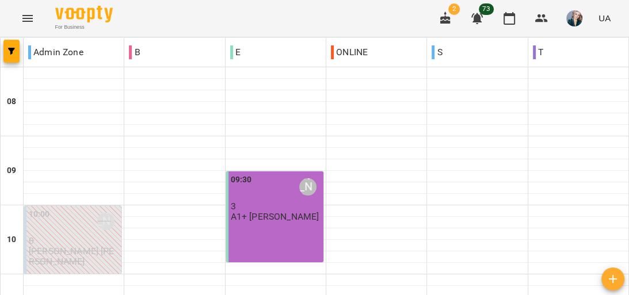
scroll to position [507, 0]
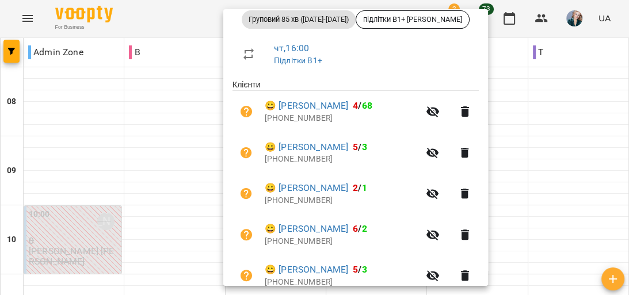
scroll to position [85, 0]
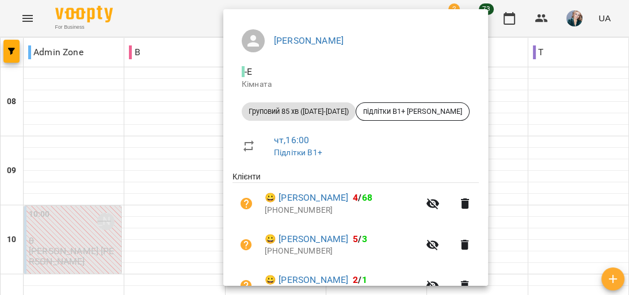
click at [587, 170] on div at bounding box center [314, 147] width 629 height 295
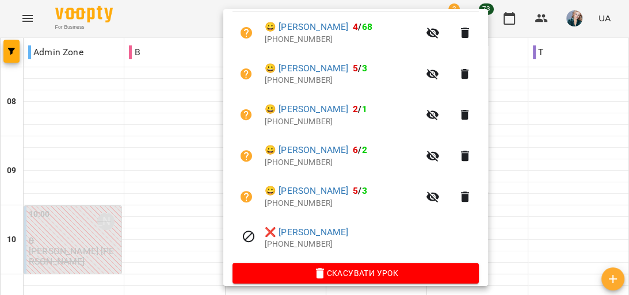
scroll to position [269, 0]
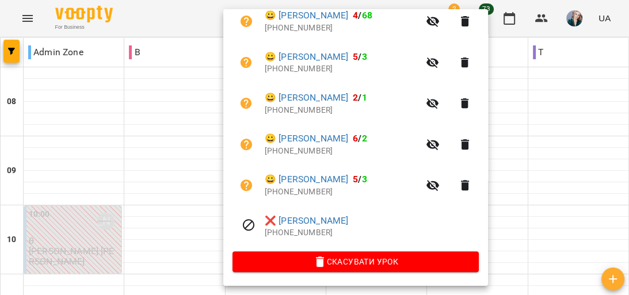
click at [557, 100] on div at bounding box center [314, 147] width 629 height 295
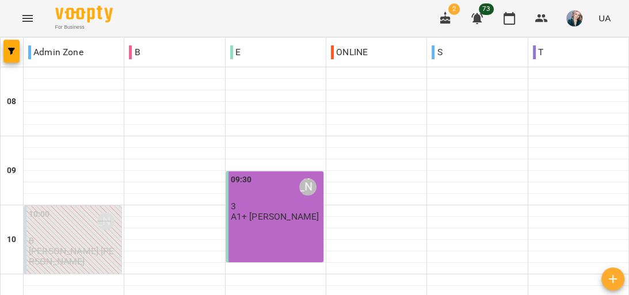
scroll to position [599, 0]
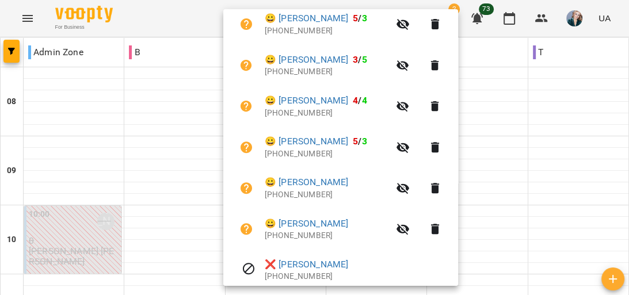
scroll to position [276, 0]
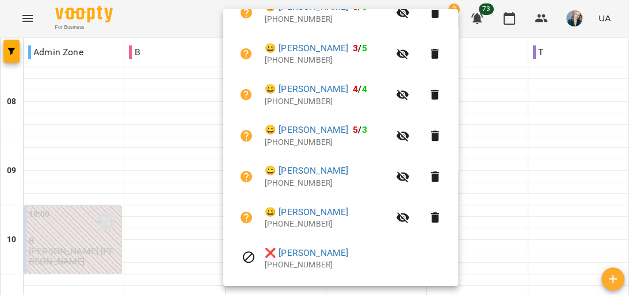
click at [511, 189] on div at bounding box center [314, 147] width 629 height 295
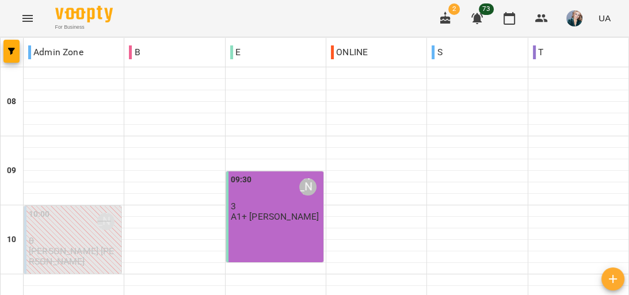
scroll to position [783, 0]
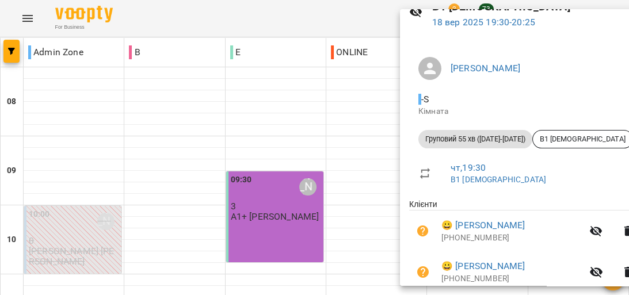
scroll to position [0, 0]
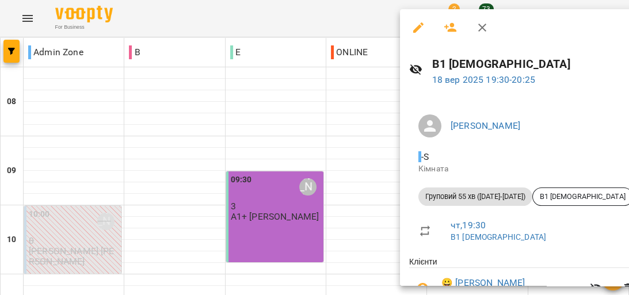
click at [350, 108] on div at bounding box center [314, 147] width 629 height 295
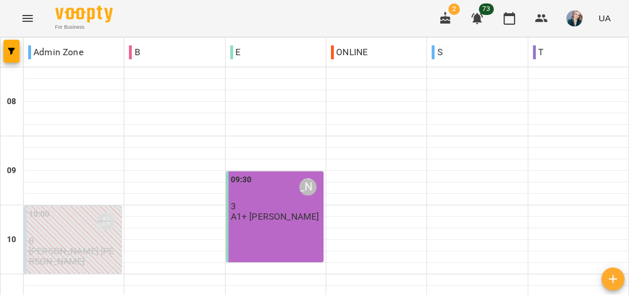
scroll to position [539, 0]
click at [33, 12] on icon "Menu" at bounding box center [28, 19] width 14 height 14
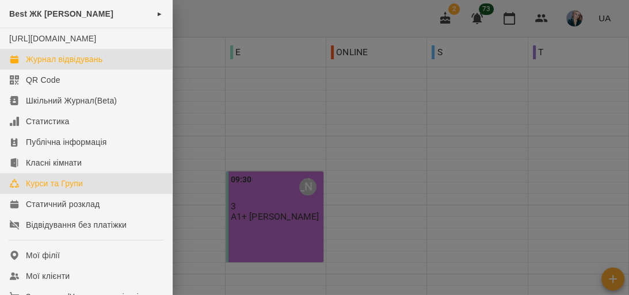
click at [92, 191] on link "Курси та Групи" at bounding box center [86, 183] width 172 height 21
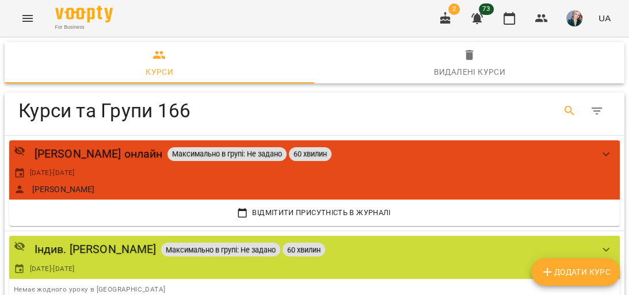
click at [563, 111] on icon "Search" at bounding box center [570, 111] width 14 height 14
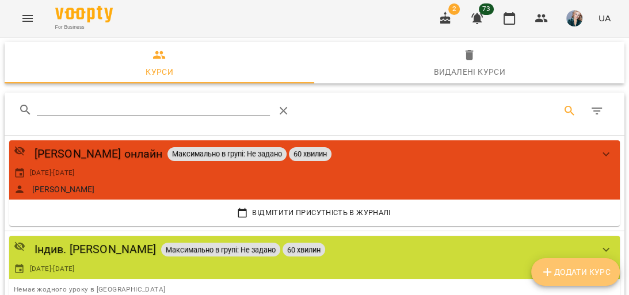
click at [583, 271] on span "Додати Курс" at bounding box center [576, 272] width 70 height 14
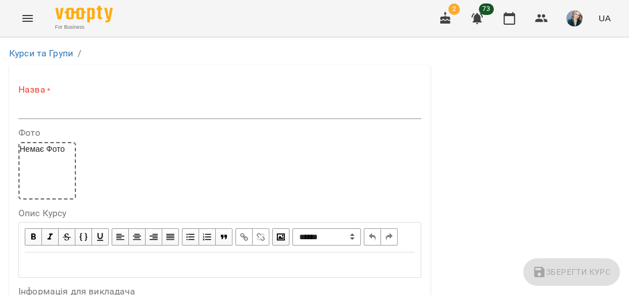
click at [288, 104] on input "text" at bounding box center [219, 110] width 403 height 18
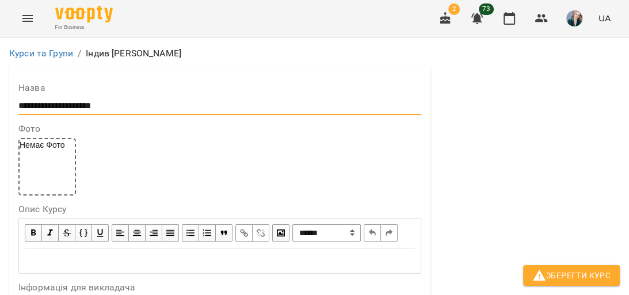
scroll to position [415, 0]
type input "**********"
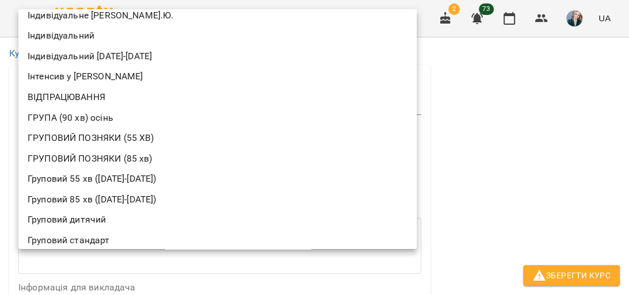
scroll to position [165, 0]
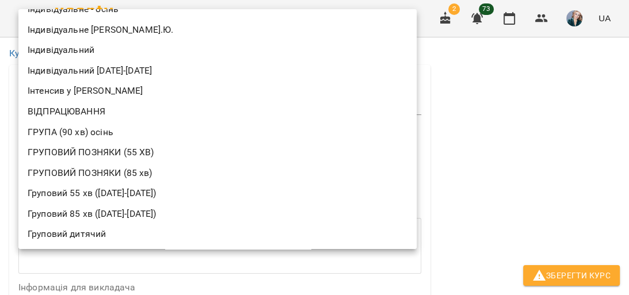
click at [159, 67] on li "Індивідуальний [DATE]-[DATE]" at bounding box center [217, 70] width 398 height 21
type input "**********"
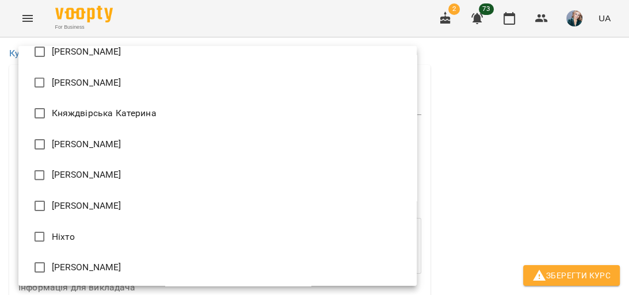
scroll to position [138, 0]
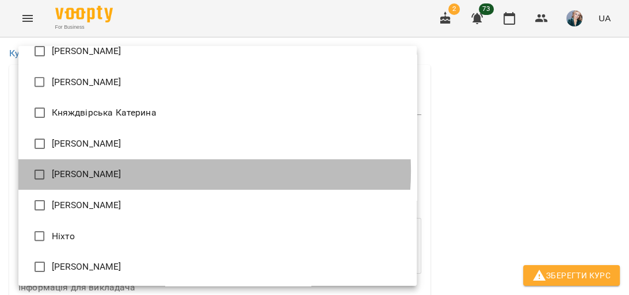
click at [154, 171] on li "[PERSON_NAME]" at bounding box center [217, 175] width 398 height 31
type input "**********"
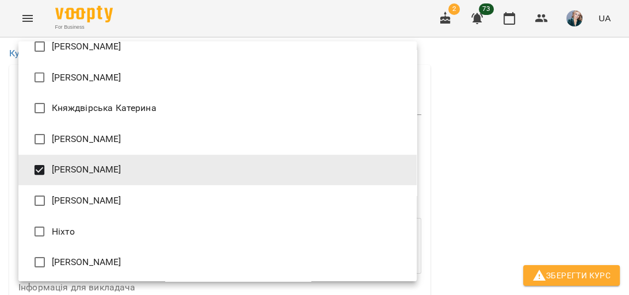
click at [629, 139] on div at bounding box center [314, 147] width 629 height 295
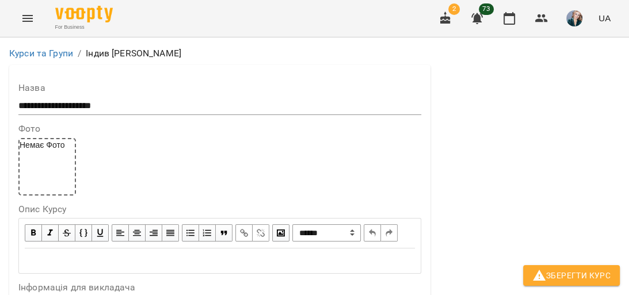
scroll to position [1060, 0]
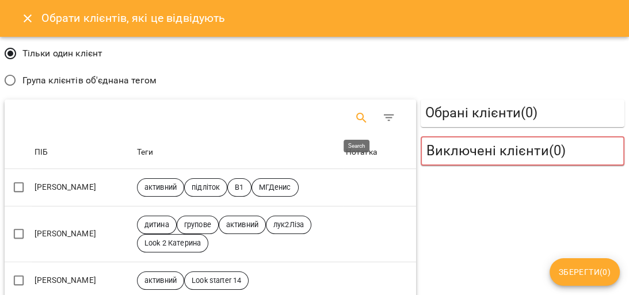
click at [355, 119] on icon "Search" at bounding box center [362, 118] width 14 height 14
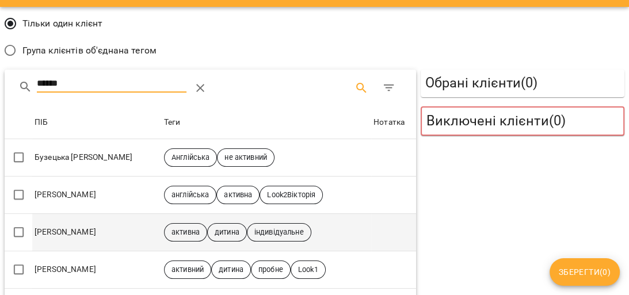
scroll to position [46, 0]
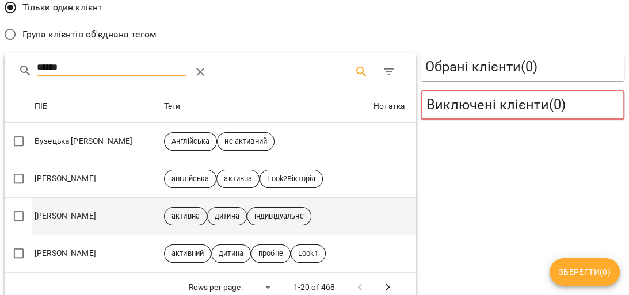
type input "******"
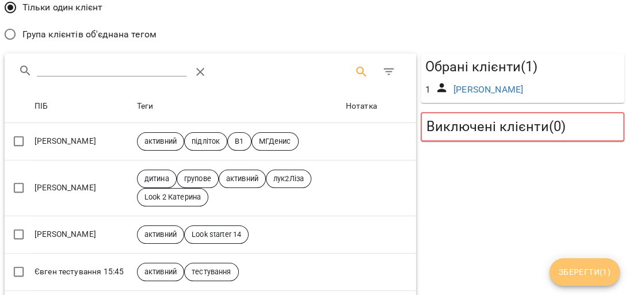
click at [572, 274] on span "Зберегти ( 1 )" at bounding box center [585, 272] width 52 height 14
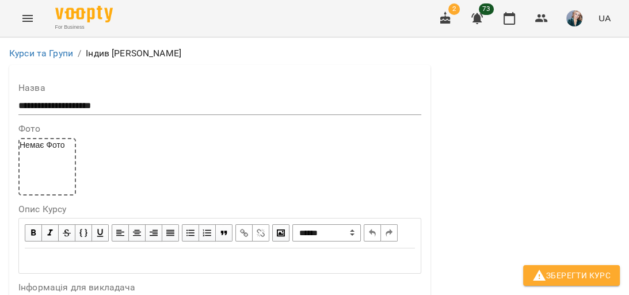
scroll to position [1164, 0]
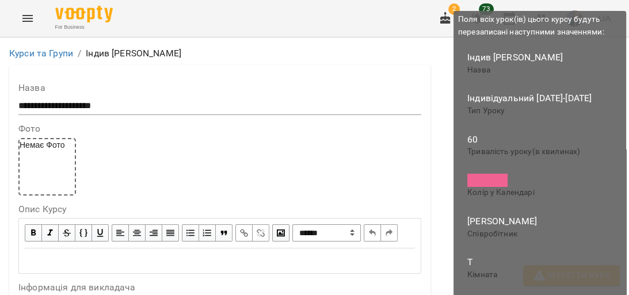
click at [592, 280] on span "Зберегти Курс" at bounding box center [572, 276] width 78 height 14
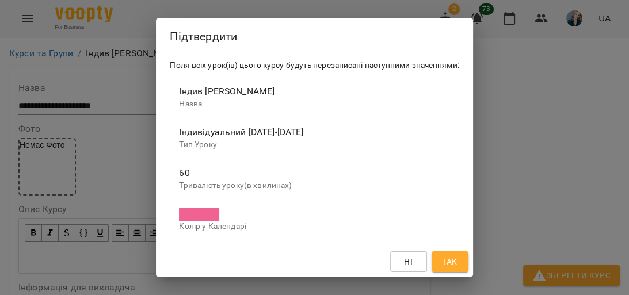
click at [457, 267] on span "Так" at bounding box center [449, 262] width 15 height 14
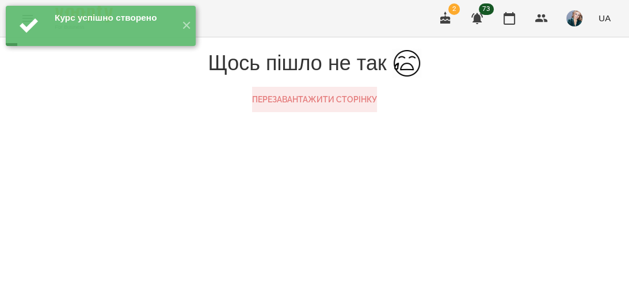
click at [325, 112] on button "Перезавантажити сторінку" at bounding box center [314, 99] width 125 height 25
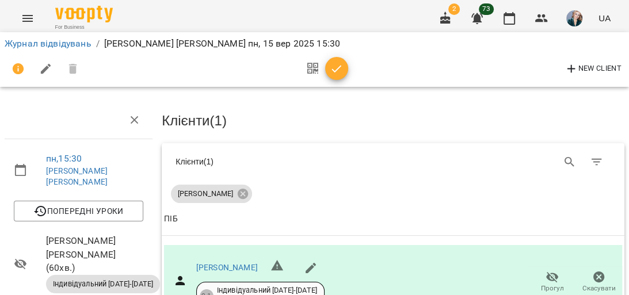
scroll to position [138, 0]
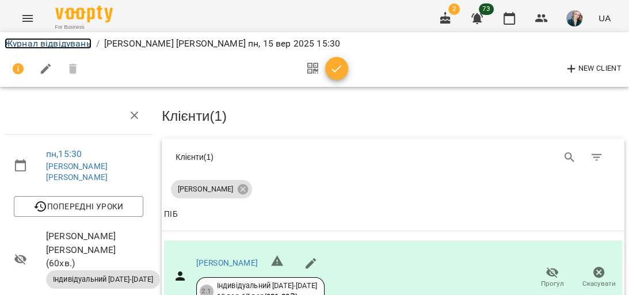
click at [74, 44] on link "Журнал відвідувань" at bounding box center [48, 43] width 87 height 11
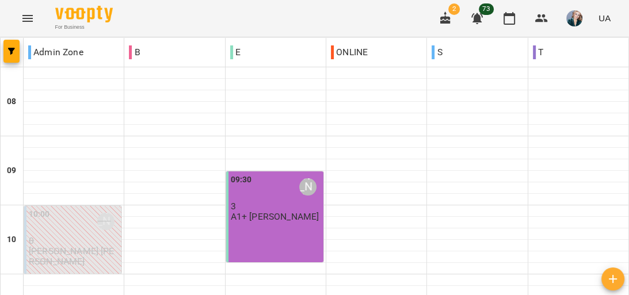
scroll to position [599, 0]
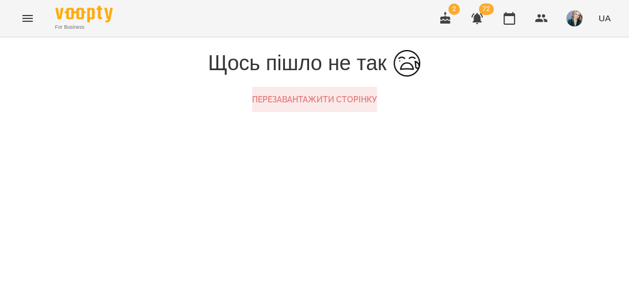
click at [346, 112] on button "Перезавантажити сторінку" at bounding box center [314, 99] width 125 height 25
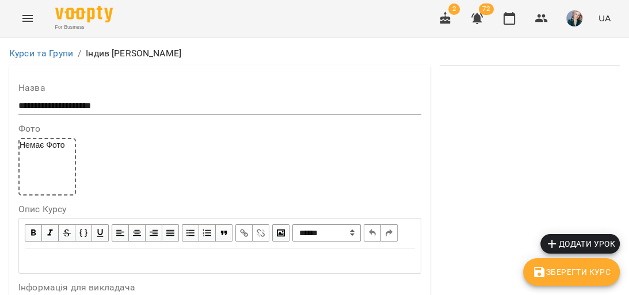
scroll to position [1185, 0]
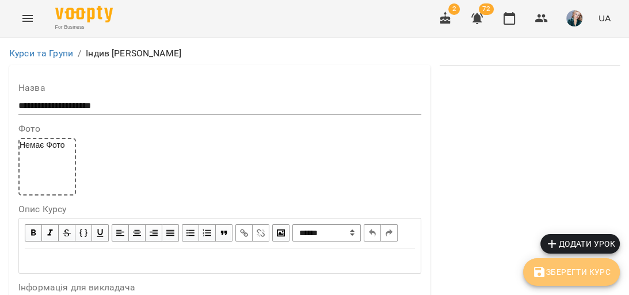
click at [602, 271] on span "Зберегти Курс" at bounding box center [572, 272] width 78 height 14
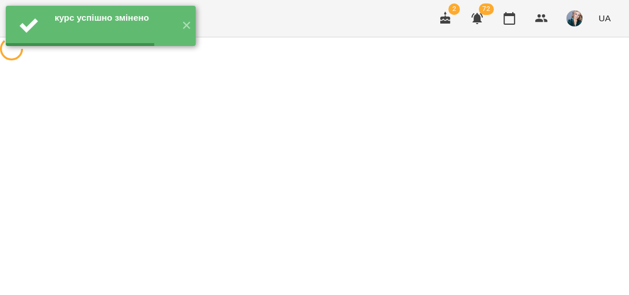
scroll to position [0, 0]
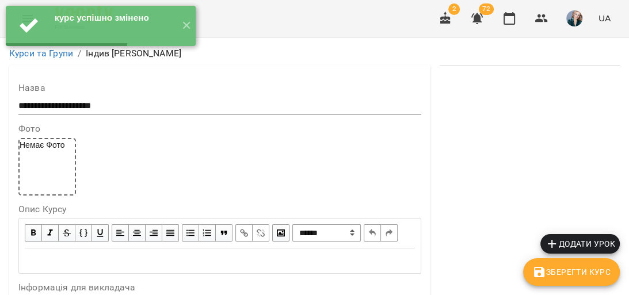
click at [601, 246] on span "Додати урок" at bounding box center [580, 244] width 70 height 14
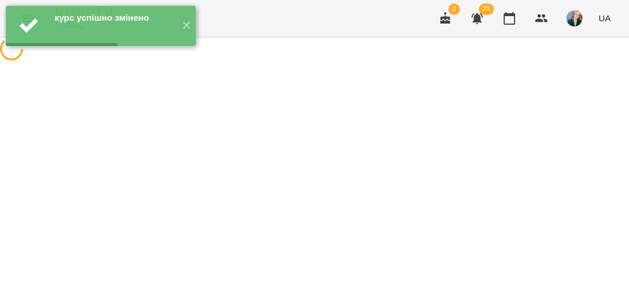
select select "**********"
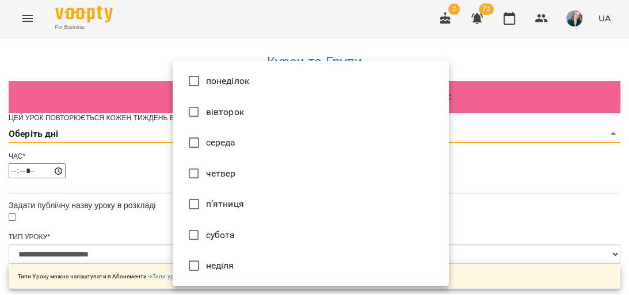
click at [253, 105] on li "вівторок" at bounding box center [311, 112] width 276 height 31
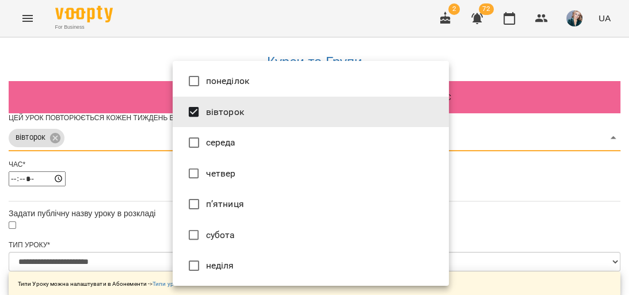
click at [267, 175] on li "четвер" at bounding box center [311, 173] width 276 height 31
type input "***"
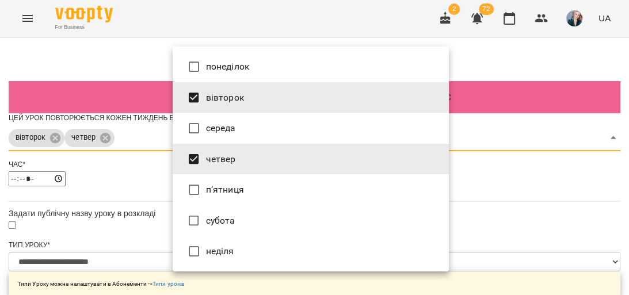
click at [560, 217] on div at bounding box center [314, 147] width 629 height 295
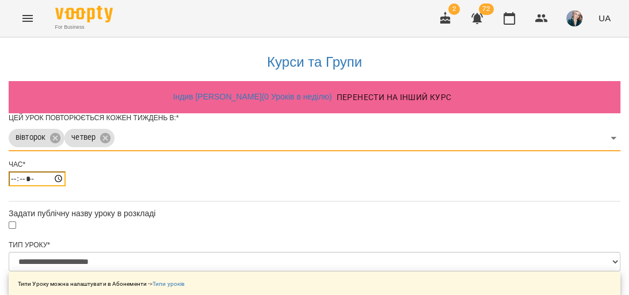
click at [66, 187] on input "*****" at bounding box center [37, 179] width 57 height 15
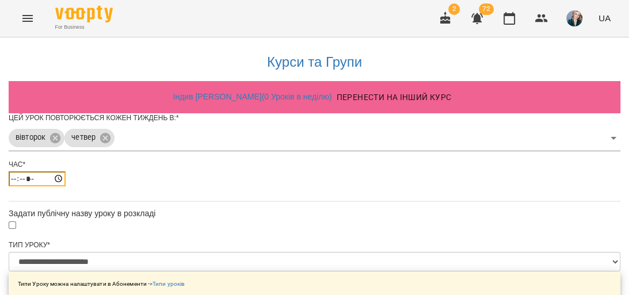
type input "*****"
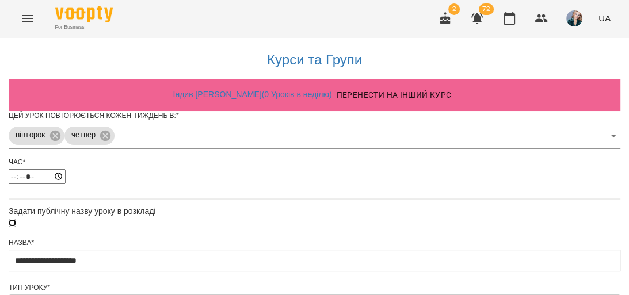
scroll to position [553, 0]
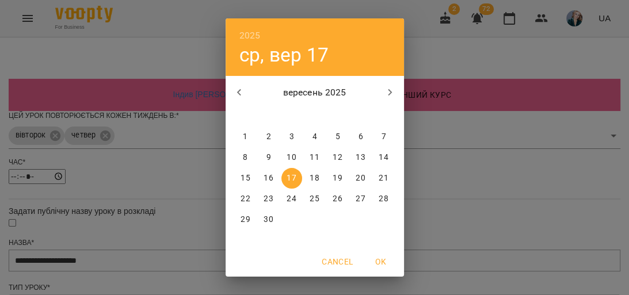
click at [310, 178] on p "18" at bounding box center [314, 179] width 9 height 12
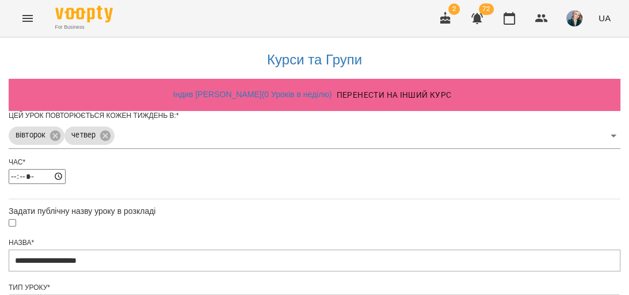
type input "**********"
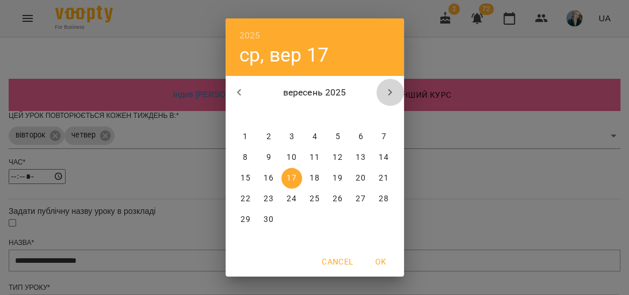
click at [386, 97] on icon "button" at bounding box center [390, 93] width 14 height 14
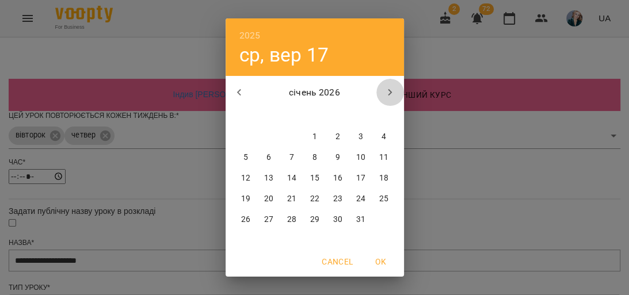
click at [386, 97] on icon "button" at bounding box center [390, 93] width 14 height 14
click at [266, 224] on p "30" at bounding box center [268, 220] width 9 height 12
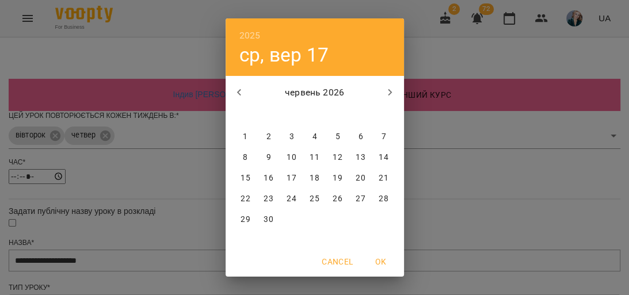
type input "**********"
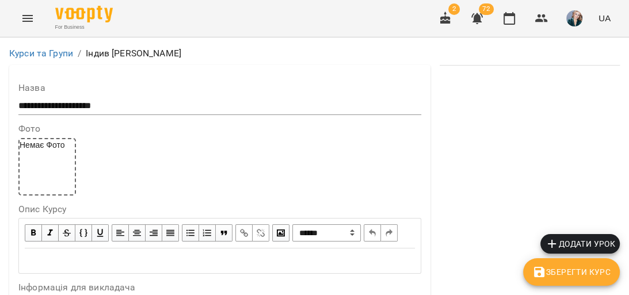
click at [28, 14] on icon "Menu" at bounding box center [28, 19] width 14 height 14
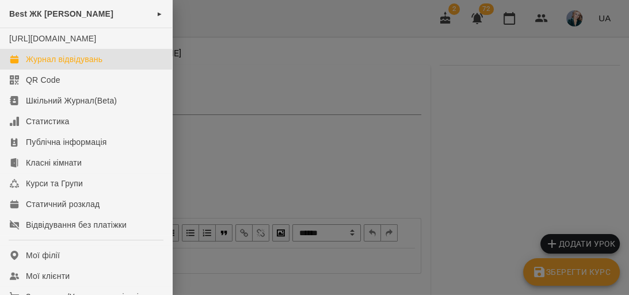
click at [69, 65] on div "Журнал відвідувань" at bounding box center [64, 60] width 77 height 12
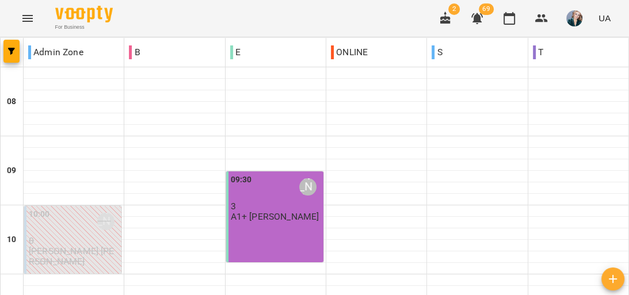
scroll to position [631, 0]
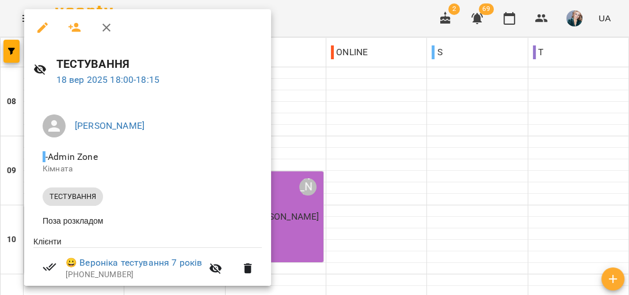
click at [420, 152] on div at bounding box center [314, 147] width 629 height 295
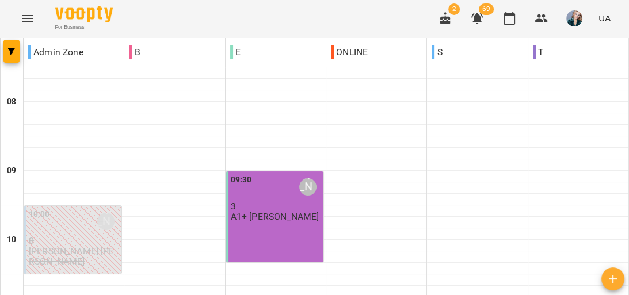
scroll to position [553, 0]
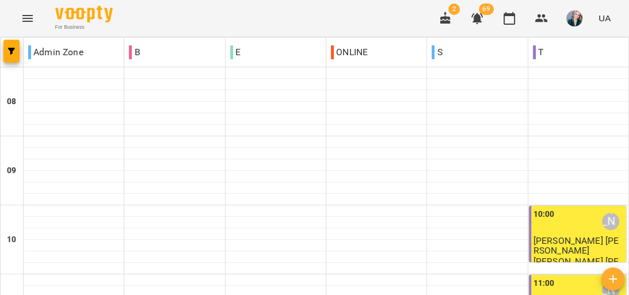
scroll to position [461, 0]
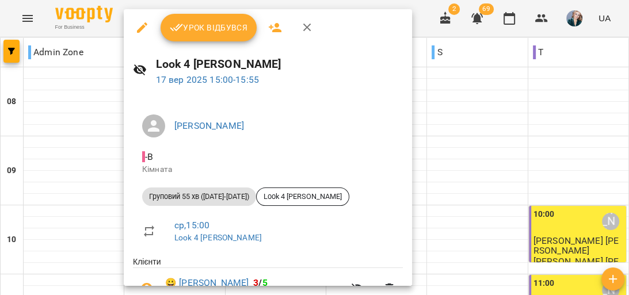
scroll to position [0, 0]
click at [189, 31] on span "Урок відбувся" at bounding box center [209, 28] width 78 height 14
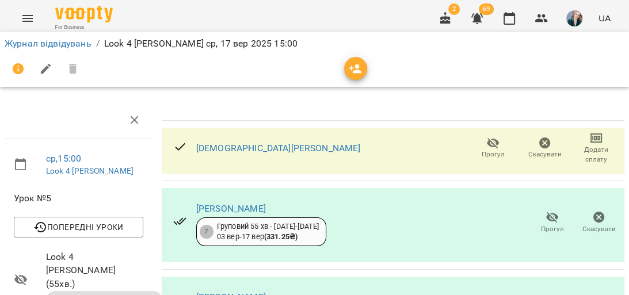
click at [478, 147] on span "Прогул" at bounding box center [493, 147] width 38 height 23
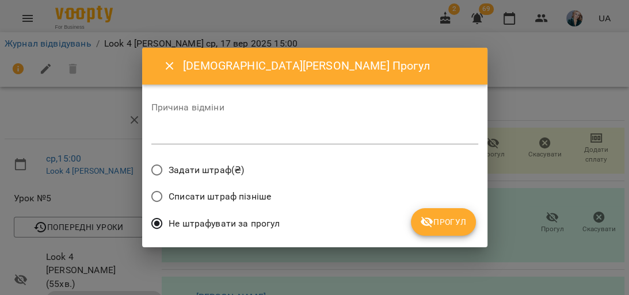
click at [364, 138] on textarea at bounding box center [314, 135] width 327 height 11
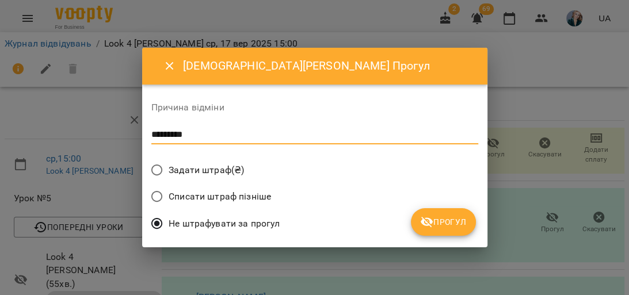
type textarea "*********"
click at [432, 221] on icon "submit" at bounding box center [427, 222] width 13 height 11
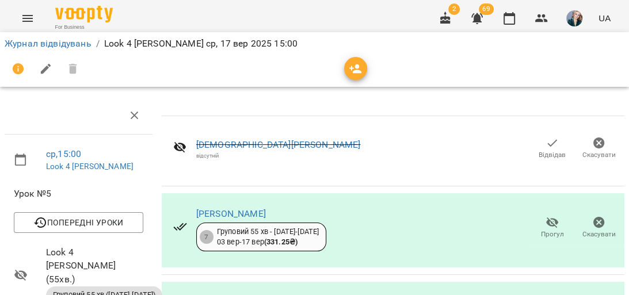
scroll to position [356, 0]
click at [75, 44] on link "Журнал відвідувань" at bounding box center [48, 43] width 87 height 11
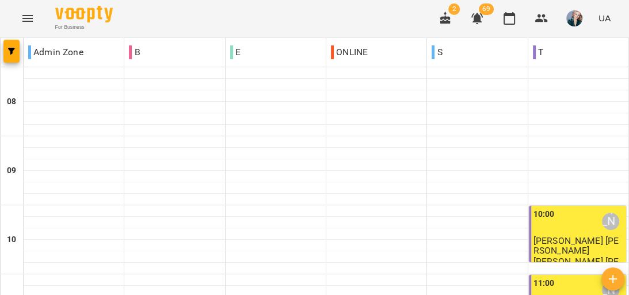
scroll to position [184, 0]
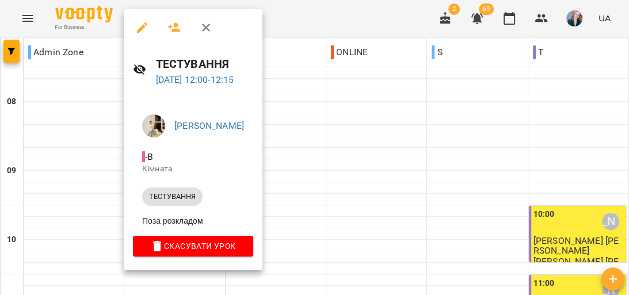
click at [304, 134] on div at bounding box center [314, 147] width 629 height 295
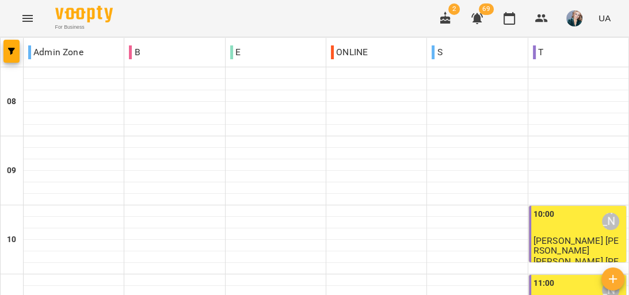
scroll to position [507, 0]
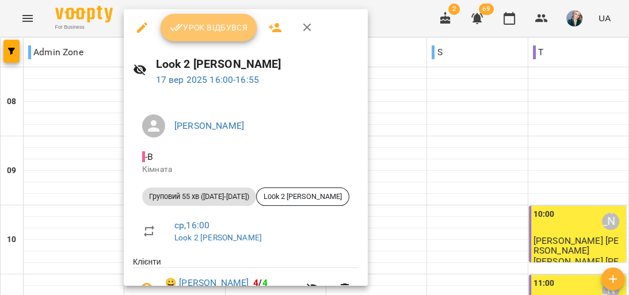
click at [185, 29] on span "Урок відбувся" at bounding box center [209, 28] width 78 height 14
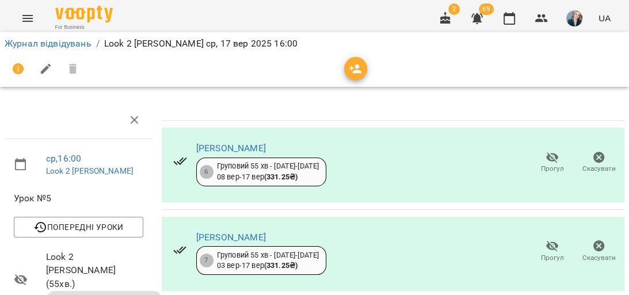
click at [546, 159] on icon "button" at bounding box center [552, 158] width 13 height 11
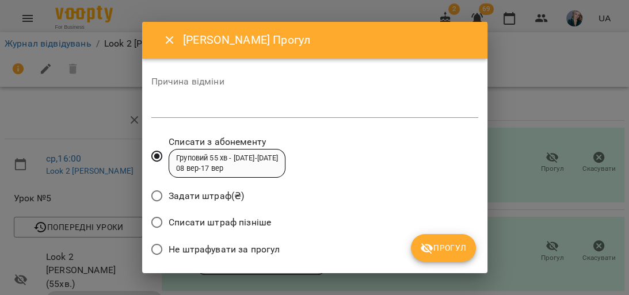
click at [295, 112] on textarea at bounding box center [314, 108] width 327 height 11
type textarea "*********"
click at [448, 237] on button "Прогул" at bounding box center [443, 248] width 65 height 28
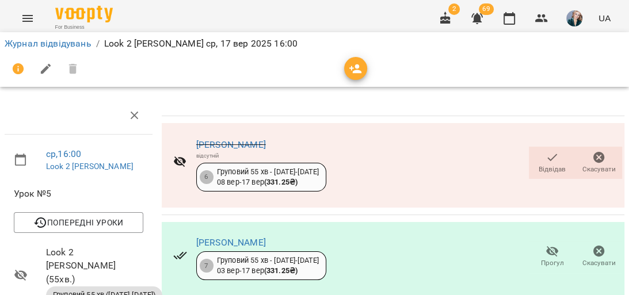
scroll to position [184, 0]
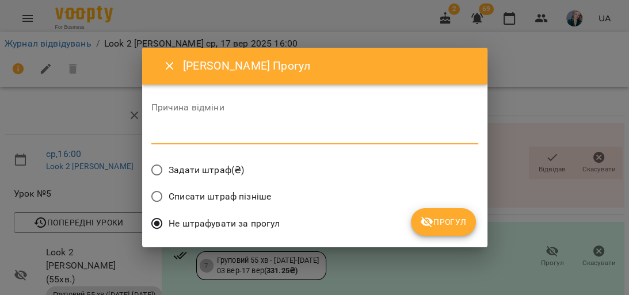
click at [276, 137] on textarea at bounding box center [314, 135] width 327 height 11
type textarea "********"
click at [453, 212] on button "Прогул" at bounding box center [443, 222] width 65 height 28
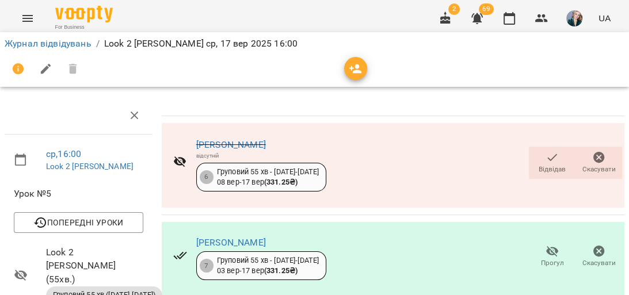
scroll to position [426, 0]
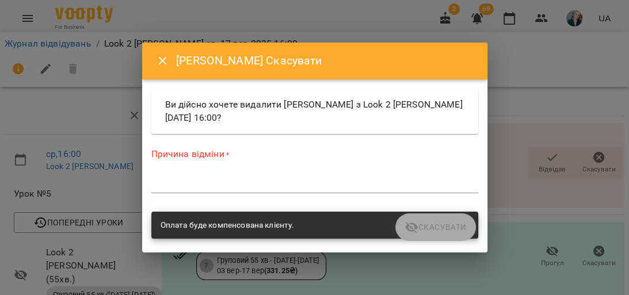
click at [369, 192] on div "*" at bounding box center [314, 184] width 327 height 18
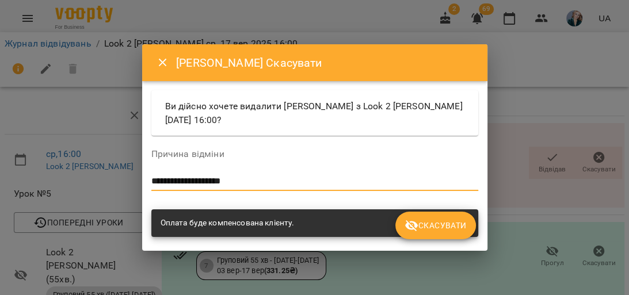
click at [161, 182] on textarea "**********" at bounding box center [314, 181] width 327 height 11
type textarea "**********"
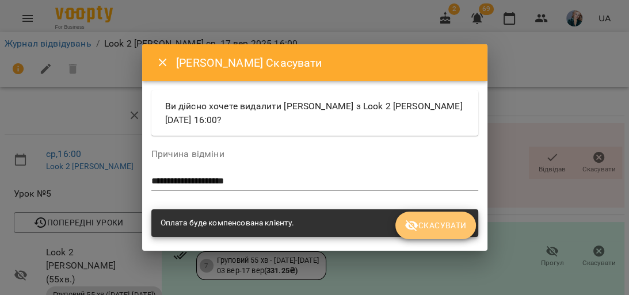
click at [446, 226] on span "Скасувати" at bounding box center [436, 226] width 62 height 14
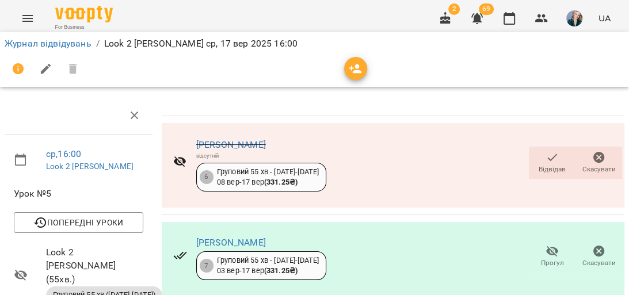
scroll to position [436, 0]
click at [50, 41] on link "Журнал відвідувань" at bounding box center [48, 43] width 87 height 11
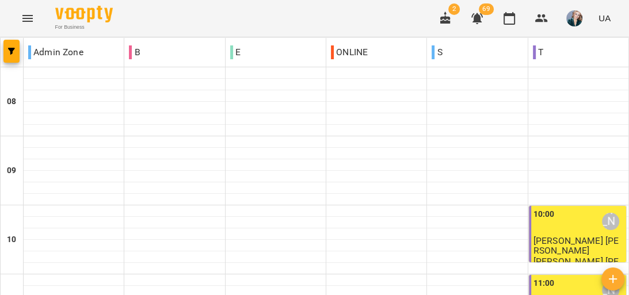
scroll to position [553, 0]
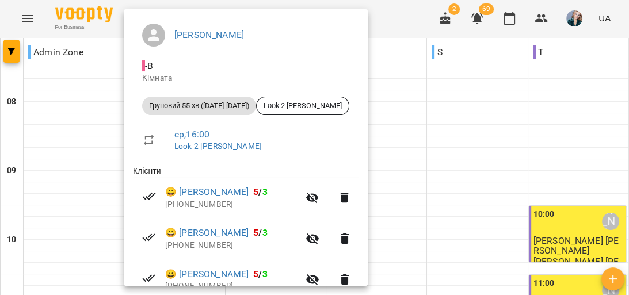
scroll to position [230, 0]
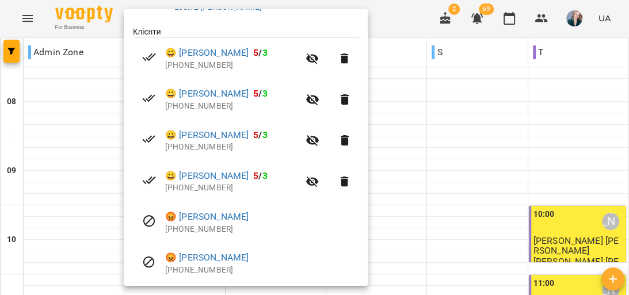
click at [473, 180] on div at bounding box center [314, 147] width 629 height 295
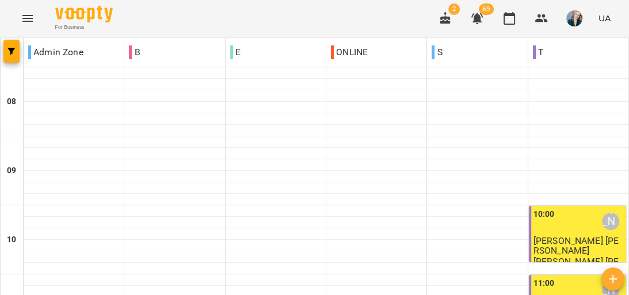
scroll to position [645, 0]
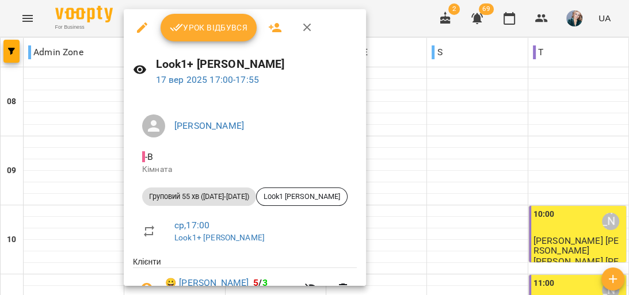
click at [217, 29] on span "Урок відбувся" at bounding box center [209, 28] width 78 height 14
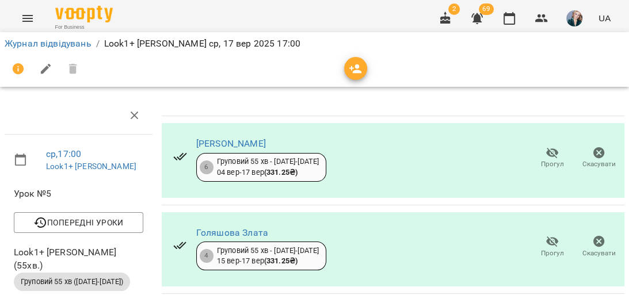
scroll to position [276, 0]
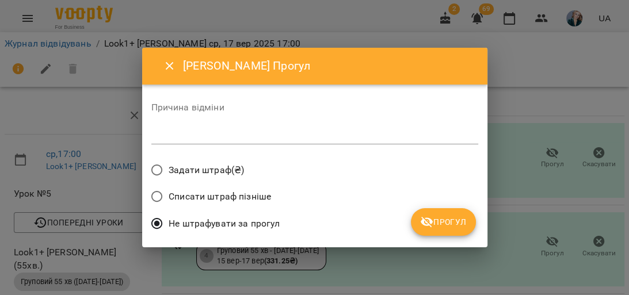
click at [348, 131] on textarea at bounding box center [314, 135] width 327 height 11
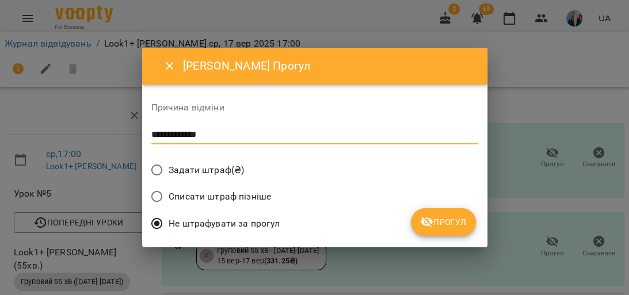
type textarea "**********"
click at [454, 219] on span "Прогул" at bounding box center [443, 222] width 47 height 14
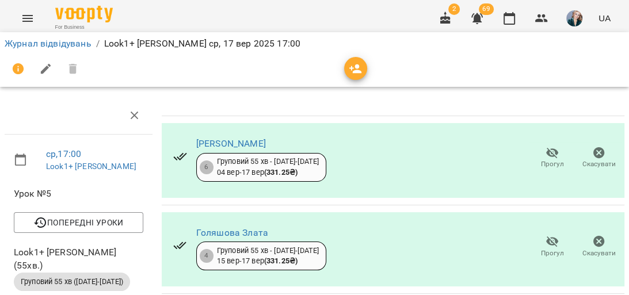
scroll to position [0, 0]
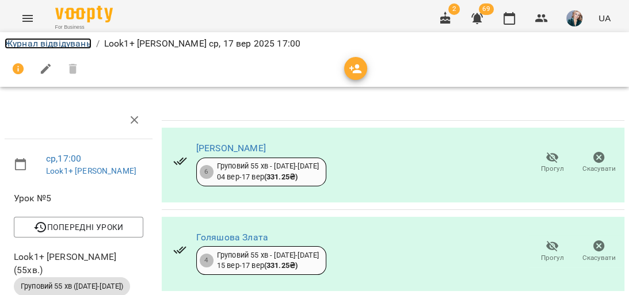
click at [77, 44] on link "Журнал відвідувань" at bounding box center [48, 43] width 87 height 11
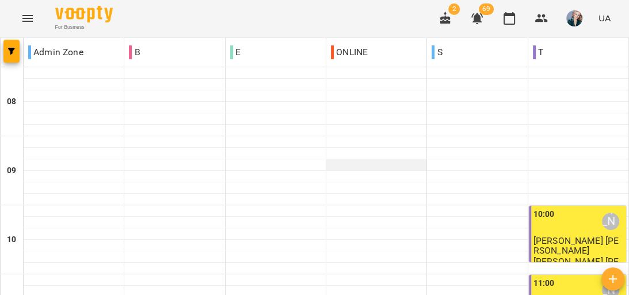
scroll to position [645, 0]
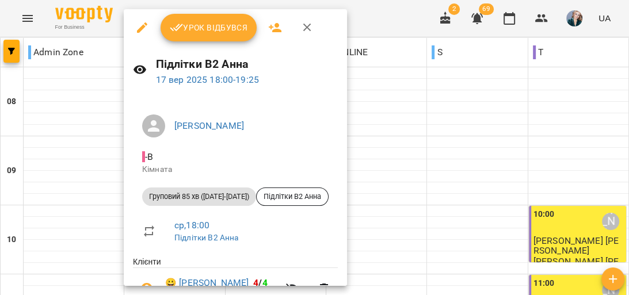
click at [228, 28] on span "Урок відбувся" at bounding box center [209, 28] width 78 height 14
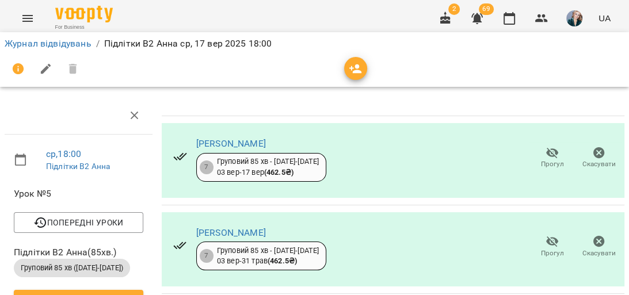
scroll to position [241, 0]
click at [48, 39] on link "Журнал відвідувань" at bounding box center [48, 43] width 87 height 11
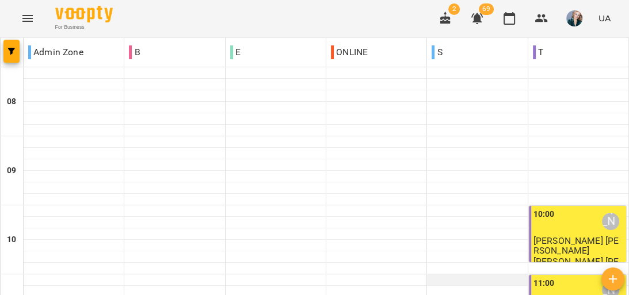
scroll to position [553, 0]
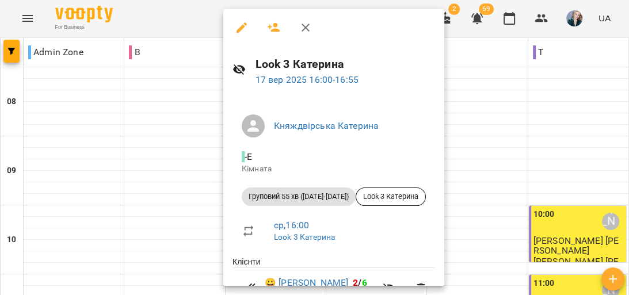
click at [150, 115] on div at bounding box center [314, 147] width 629 height 295
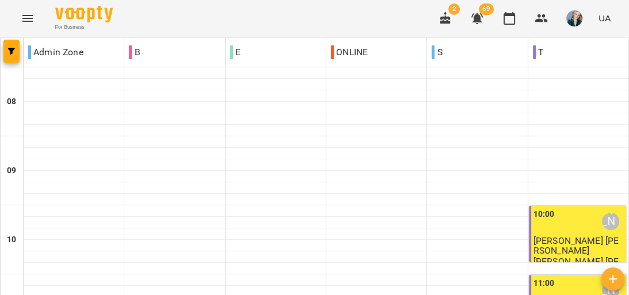
scroll to position [507, 0]
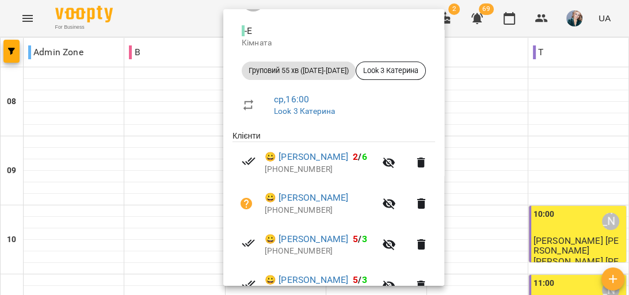
scroll to position [138, 0]
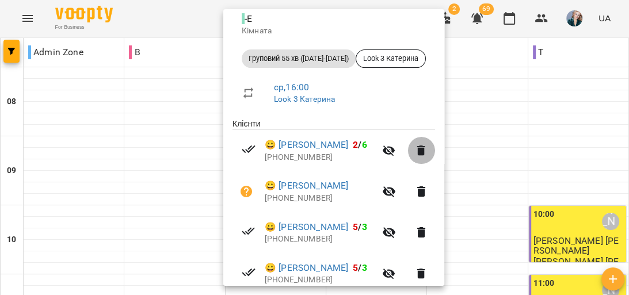
click at [428, 149] on icon "button" at bounding box center [422, 151] width 14 height 14
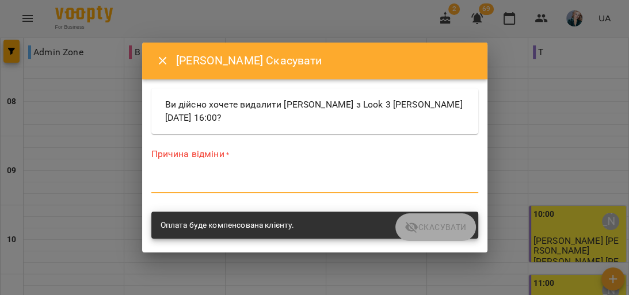
click at [324, 184] on textarea at bounding box center [314, 184] width 327 height 11
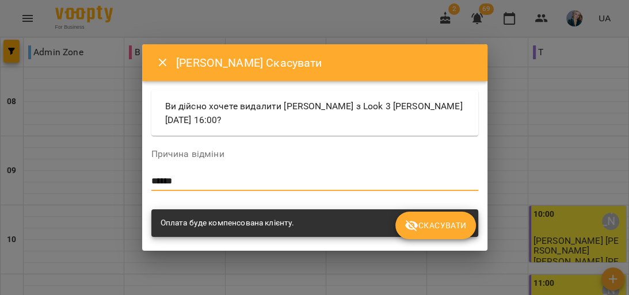
type textarea "******"
click at [424, 234] on button "Скасувати" at bounding box center [436, 226] width 80 height 28
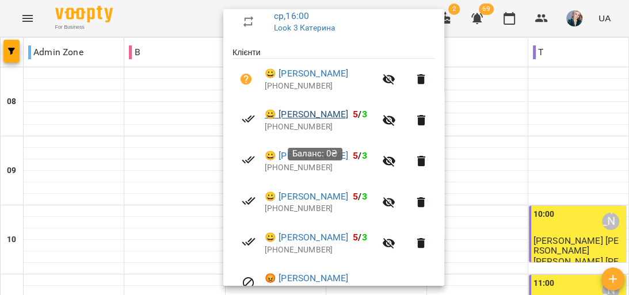
scroll to position [177, 0]
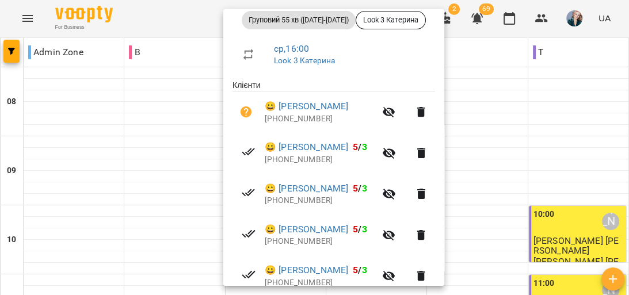
click at [403, 105] on button "button" at bounding box center [389, 112] width 28 height 28
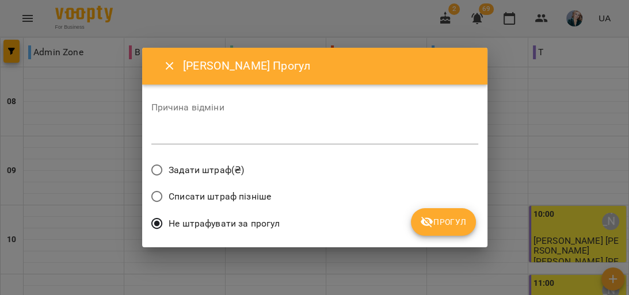
click at [272, 140] on textarea at bounding box center [314, 135] width 327 height 11
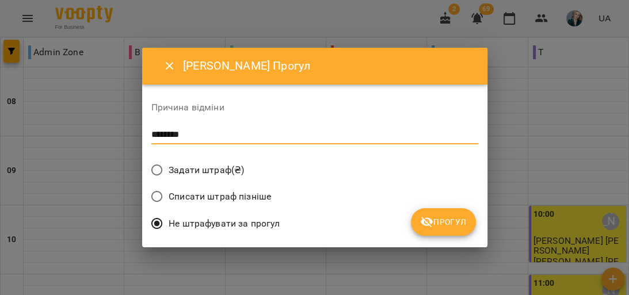
type textarea "********"
click at [431, 217] on icon "submit" at bounding box center [427, 222] width 14 height 14
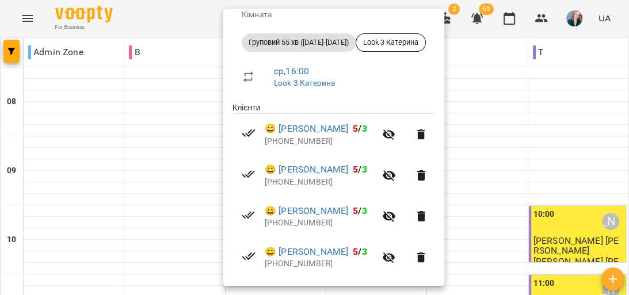
scroll to position [228, 0]
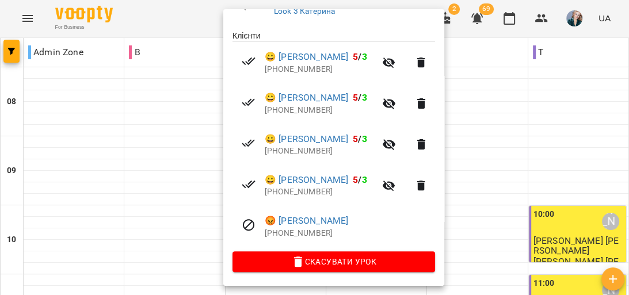
click at [571, 154] on div at bounding box center [314, 147] width 629 height 295
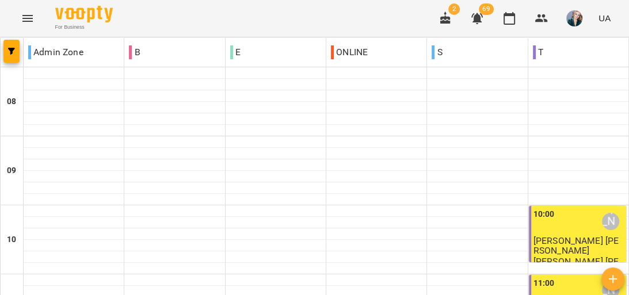
scroll to position [507, 0]
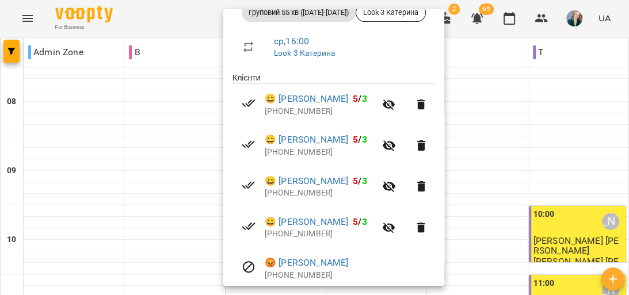
scroll to position [228, 0]
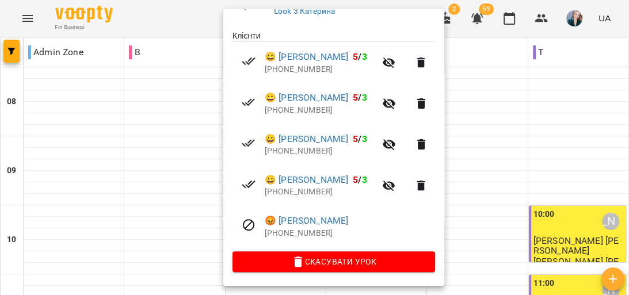
click at [582, 138] on div at bounding box center [314, 147] width 629 height 295
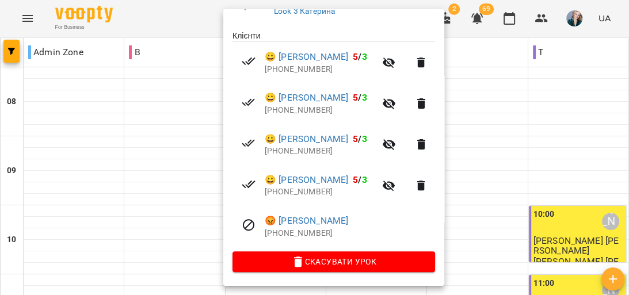
click at [590, 151] on div at bounding box center [314, 147] width 629 height 295
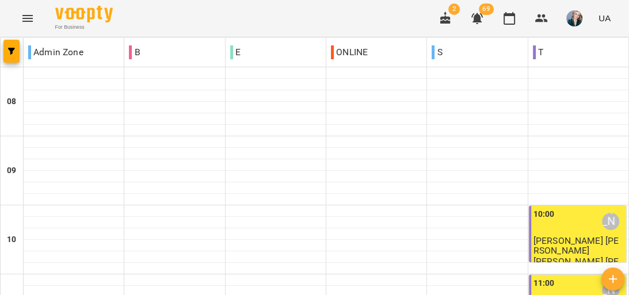
scroll to position [645, 0]
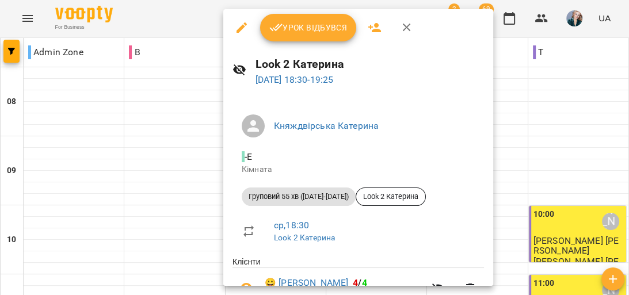
click at [309, 25] on span "Урок відбувся" at bounding box center [308, 28] width 78 height 14
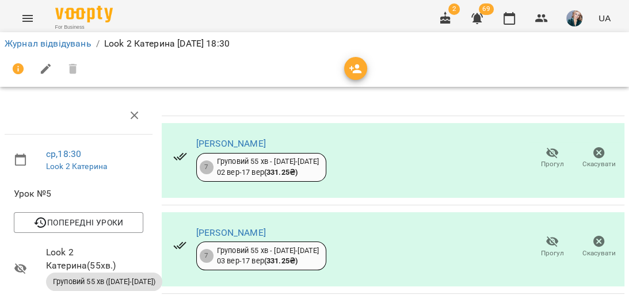
scroll to position [184, 0]
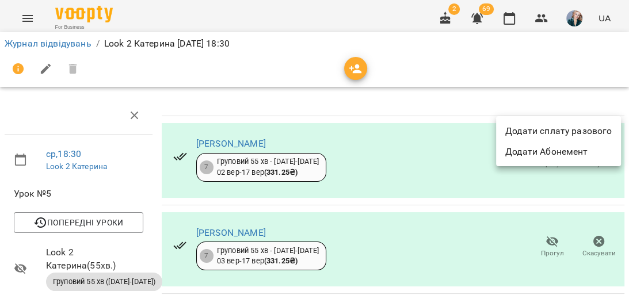
click at [551, 131] on li "Додати сплату разового" at bounding box center [558, 131] width 125 height 21
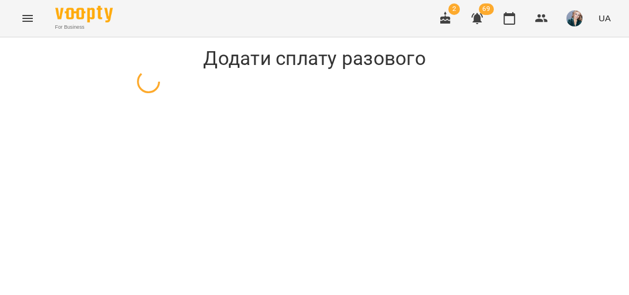
select select "**********"
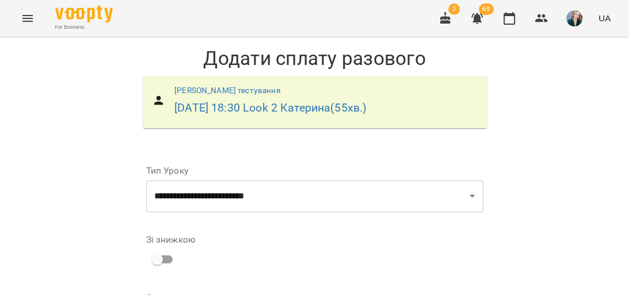
scroll to position [138, 0]
drag, startPoint x: 260, startPoint y: 189, endPoint x: 96, endPoint y: 199, distance: 164.4
click at [98, 199] on div "**********" at bounding box center [314, 292] width 629 height 510
type input "******"
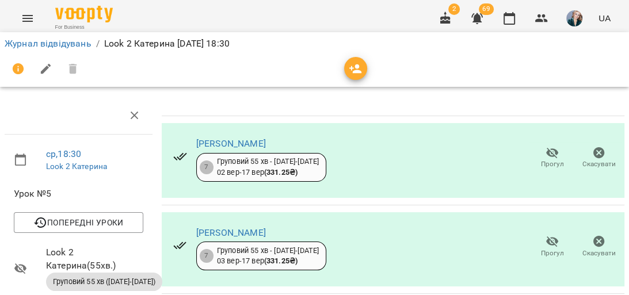
scroll to position [461, 0]
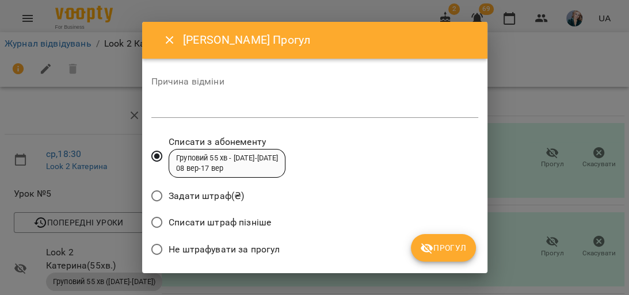
click at [320, 105] on textarea at bounding box center [314, 108] width 327 height 11
type textarea "*********"
click at [441, 243] on span "Прогул" at bounding box center [443, 248] width 47 height 14
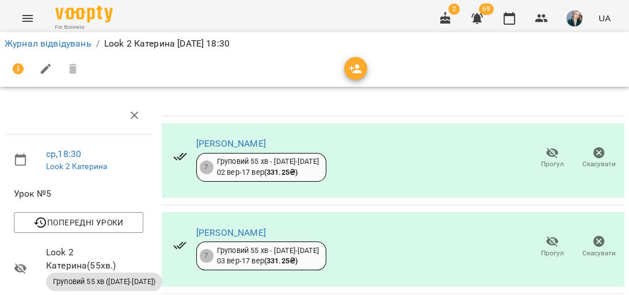
scroll to position [552, 0]
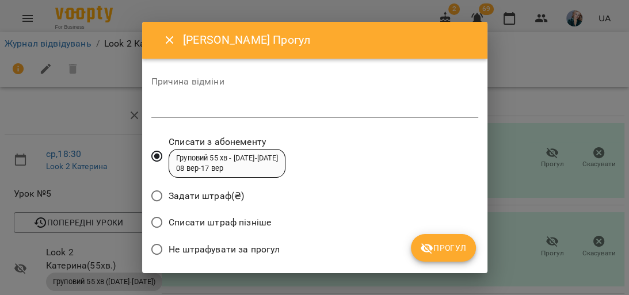
click at [241, 105] on textarea at bounding box center [314, 108] width 327 height 11
type textarea "********"
click at [460, 257] on button "Прогул" at bounding box center [443, 248] width 65 height 28
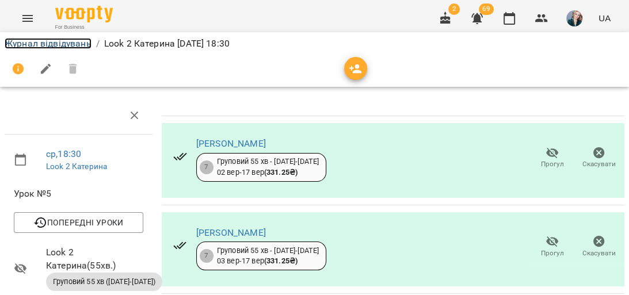
click at [73, 42] on link "Журнал відвідувань" at bounding box center [48, 43] width 87 height 11
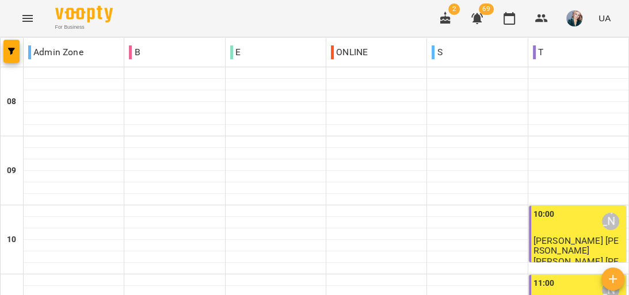
scroll to position [645, 0]
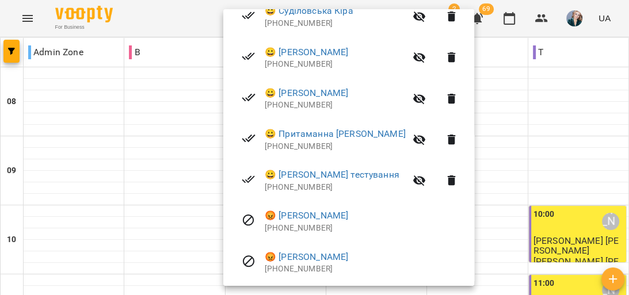
scroll to position [351, 0]
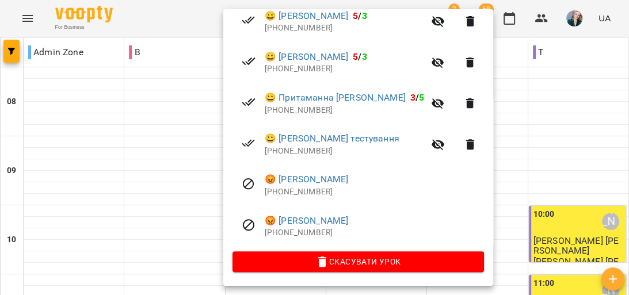
click at [531, 147] on div at bounding box center [314, 147] width 629 height 295
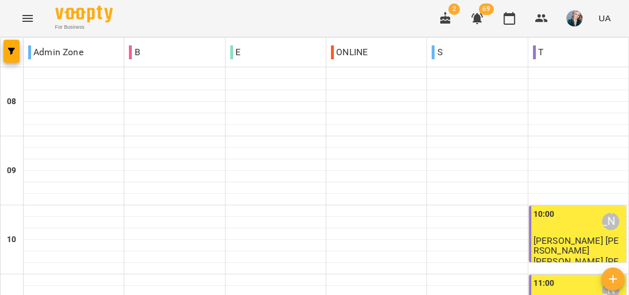
scroll to position [691, 0]
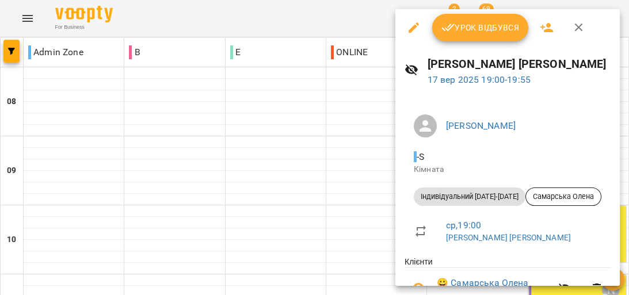
click at [468, 35] on button "Урок відбувся" at bounding box center [480, 28] width 97 height 28
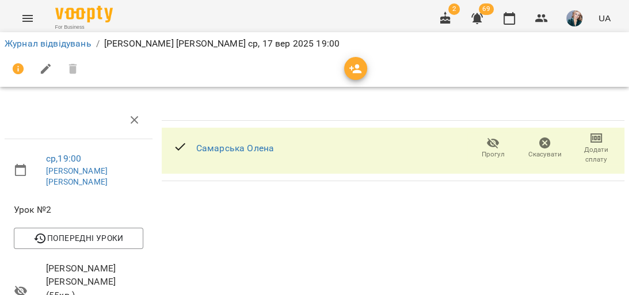
click at [587, 145] on span "Додати сплату" at bounding box center [597, 155] width 38 height 20
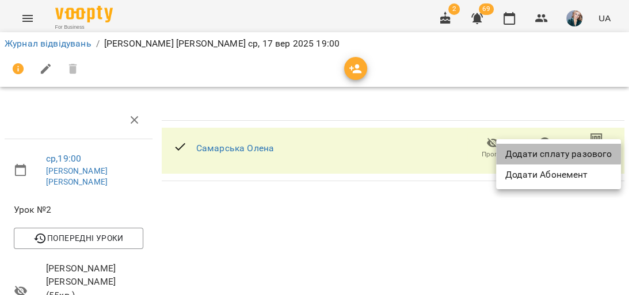
click at [553, 150] on li "Додати сплату разового" at bounding box center [558, 154] width 125 height 21
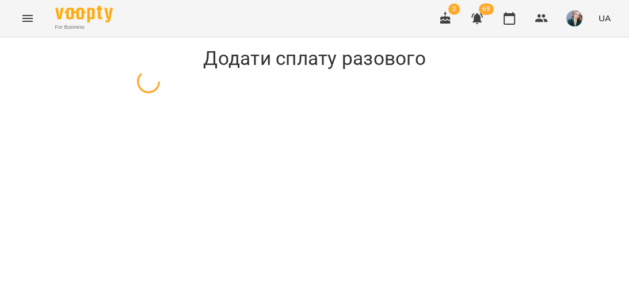
select select "**********"
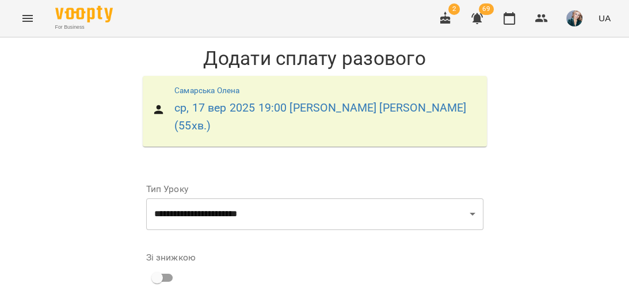
scroll to position [184, 0]
drag, startPoint x: 337, startPoint y: 87, endPoint x: 336, endPoint y: 100, distance: 12.7
click at [337, 255] on select "* *" at bounding box center [342, 271] width 36 height 32
select select "*****"
click at [324, 255] on select "* *" at bounding box center [342, 271] width 36 height 32
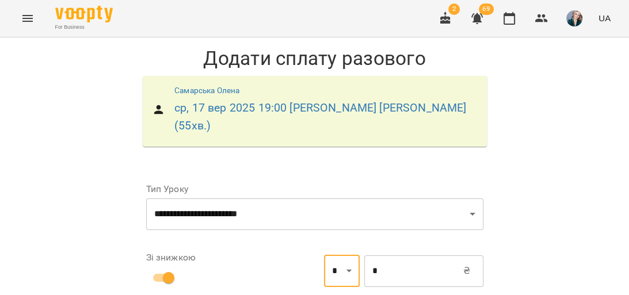
click at [389, 255] on input "*" at bounding box center [413, 271] width 99 height 32
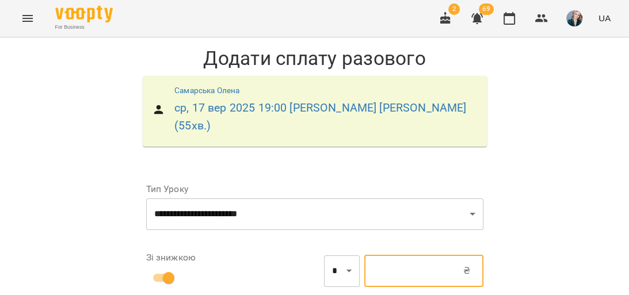
type input "***"
type input "*"
type input "***"
type input "**"
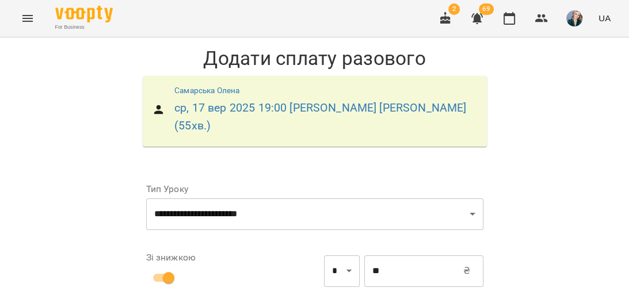
scroll to position [173, 0]
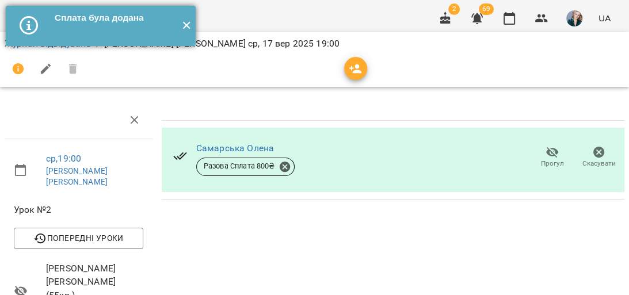
click at [183, 25] on button "✕" at bounding box center [186, 26] width 19 height 40
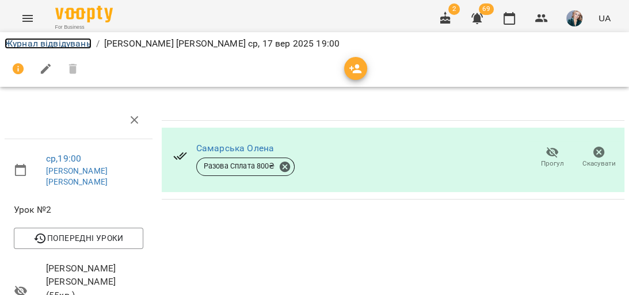
click at [74, 41] on link "Журнал відвідувань" at bounding box center [48, 43] width 87 height 11
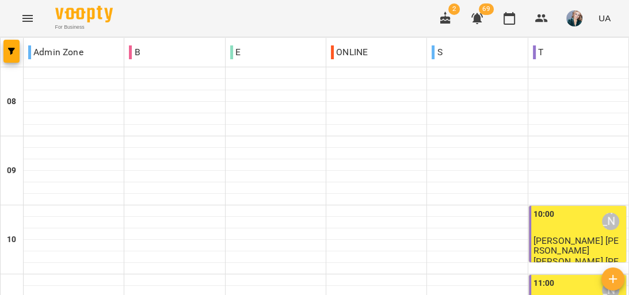
scroll to position [461, 0]
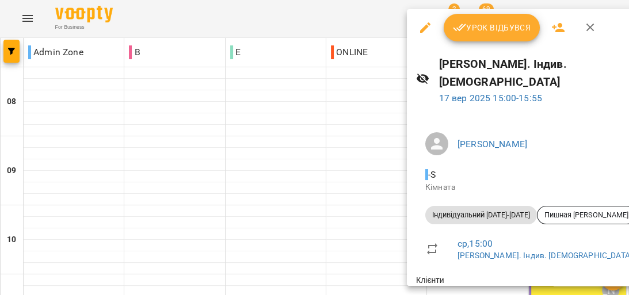
click at [500, 26] on span "Урок відбувся" at bounding box center [492, 28] width 78 height 14
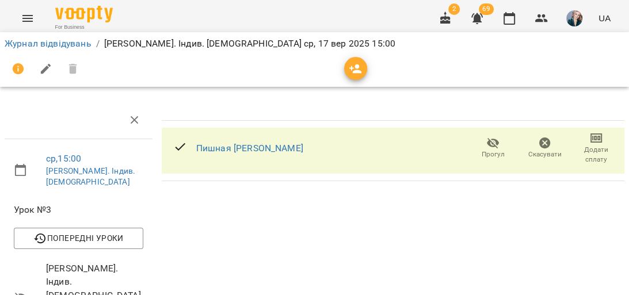
click at [583, 151] on span "Додати сплату" at bounding box center [597, 155] width 38 height 20
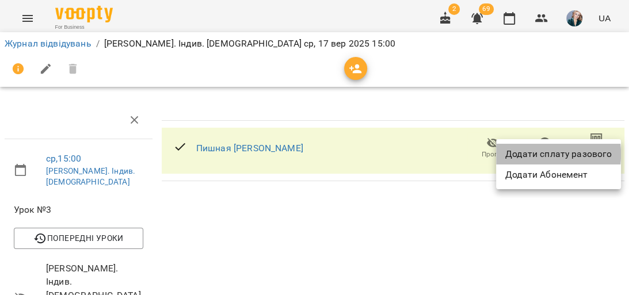
click at [520, 154] on li "Додати сплату разового" at bounding box center [558, 154] width 125 height 21
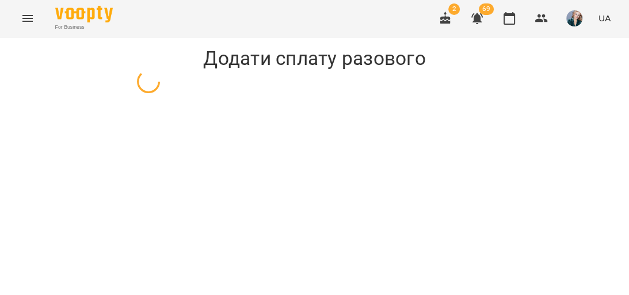
select select "**********"
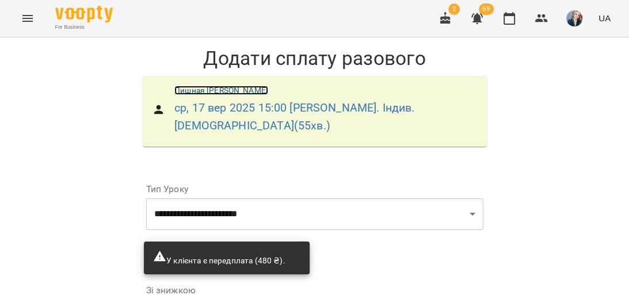
click at [217, 89] on link "Пишная [PERSON_NAME]" at bounding box center [221, 90] width 94 height 9
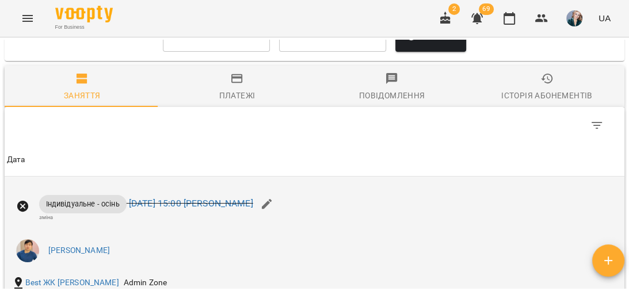
scroll to position [1013, 0]
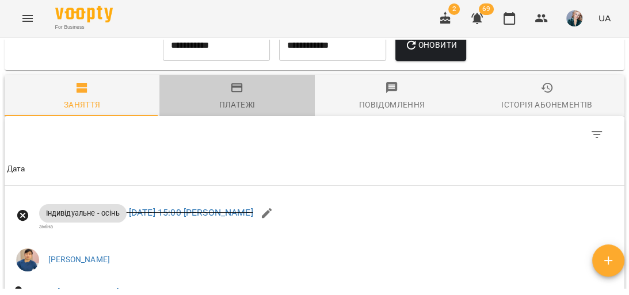
click at [244, 112] on span "Платежі" at bounding box center [236, 96] width 141 height 31
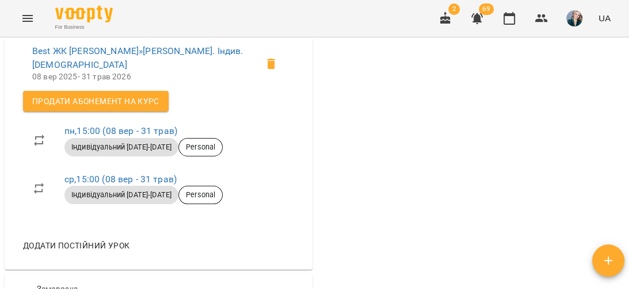
scroll to position [691, 0]
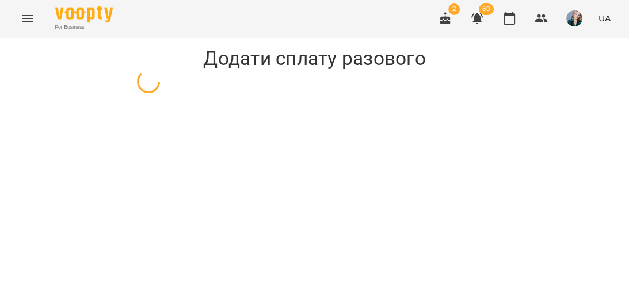
select select "**********"
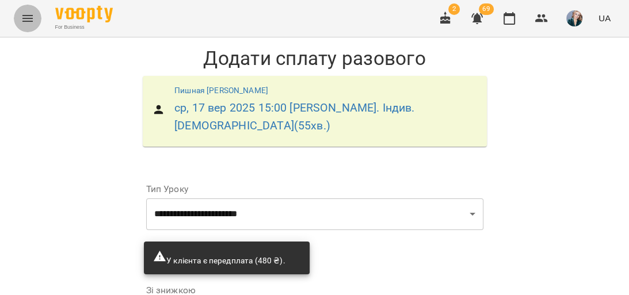
click at [18, 18] on button "Menu" at bounding box center [28, 19] width 28 height 28
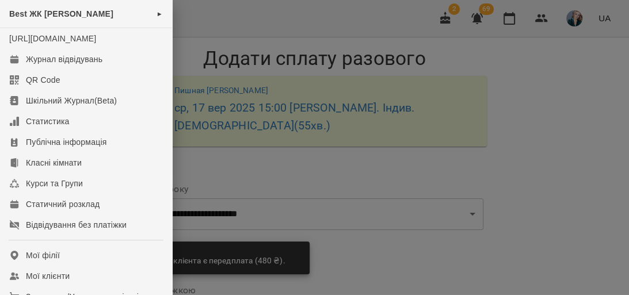
click at [287, 105] on div at bounding box center [314, 147] width 629 height 295
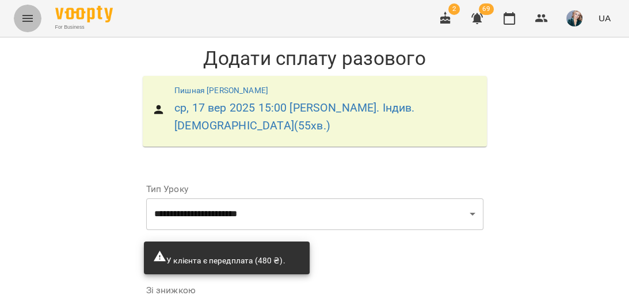
click at [24, 16] on icon "Menu" at bounding box center [28, 19] width 14 height 14
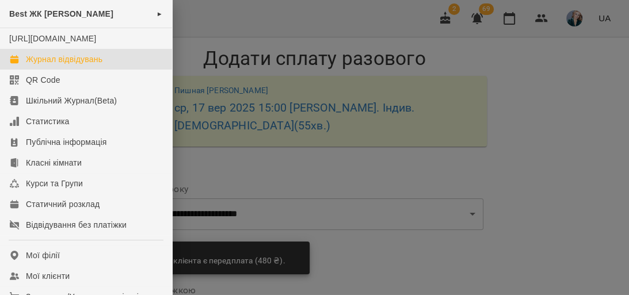
click at [98, 65] on div "Журнал відвідувань" at bounding box center [64, 60] width 77 height 12
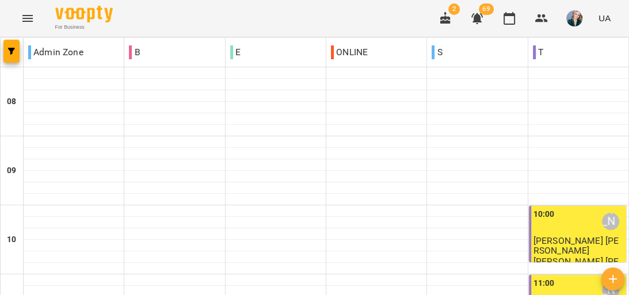
scroll to position [415, 0]
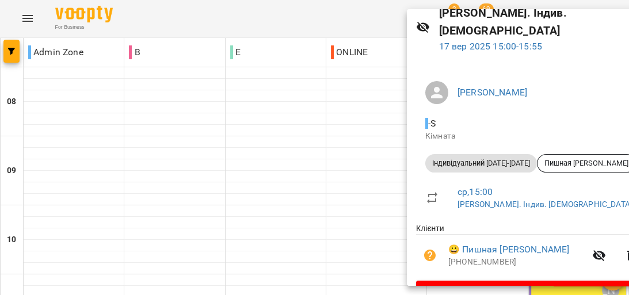
scroll to position [64, 0]
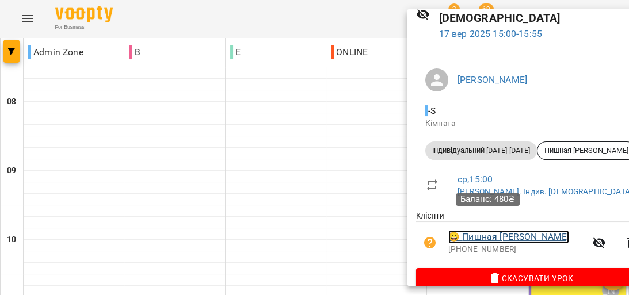
click at [498, 230] on link "😀 Пишная [PERSON_NAME]" at bounding box center [509, 237] width 121 height 14
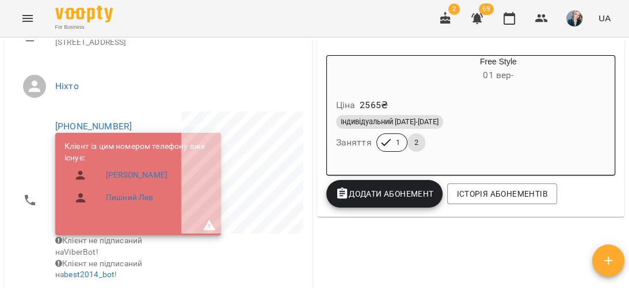
scroll to position [184, 0]
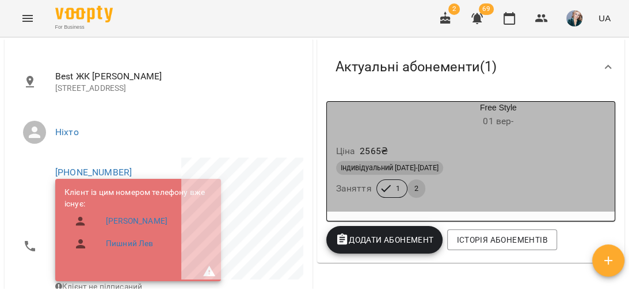
click at [497, 193] on div "Індивідуальний [DATE]-[DATE] Заняття 1 2" at bounding box center [471, 179] width 275 height 41
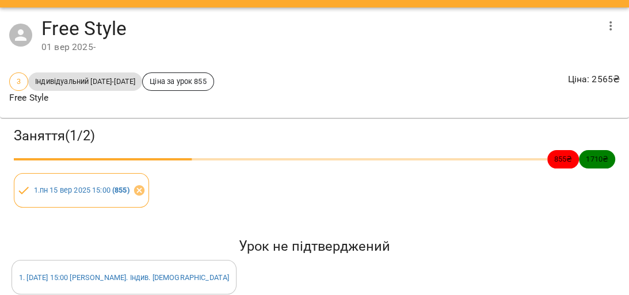
scroll to position [0, 0]
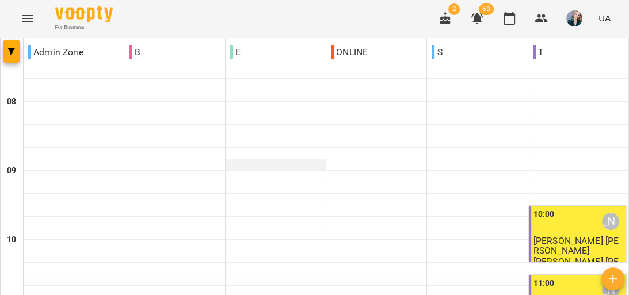
scroll to position [415, 0]
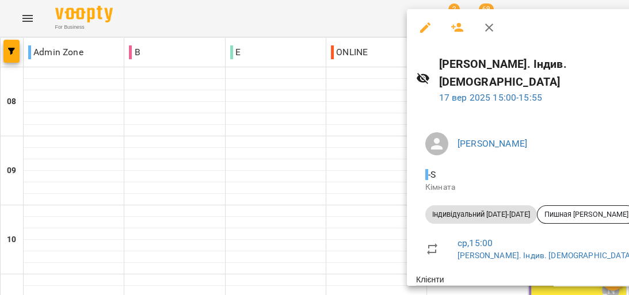
scroll to position [46, 0]
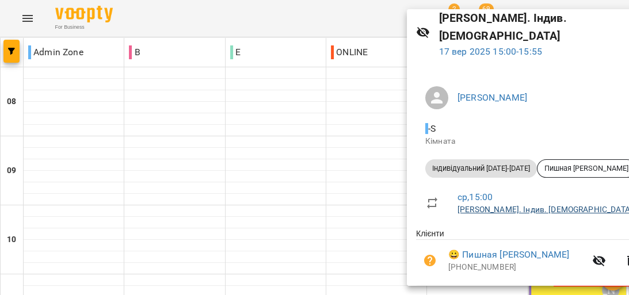
click at [503, 205] on link "[PERSON_NAME]. Індив. [DEMOGRAPHIC_DATA]" at bounding box center [545, 209] width 175 height 9
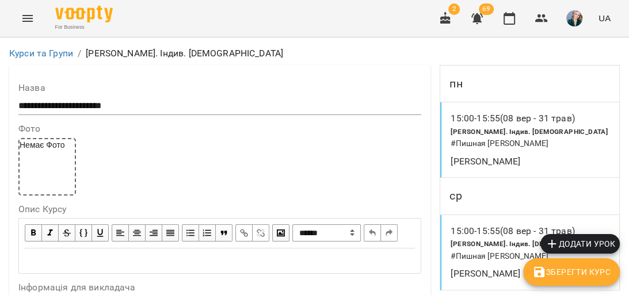
scroll to position [507, 0]
click at [598, 246] on span "Додати урок" at bounding box center [580, 244] width 70 height 14
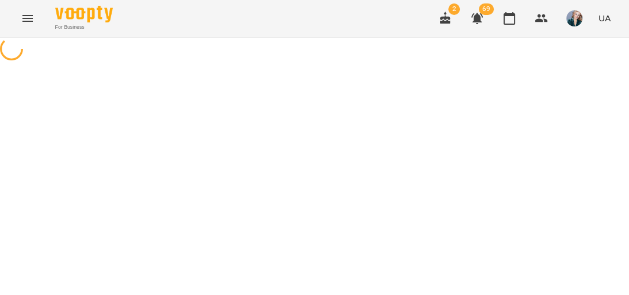
select select "**********"
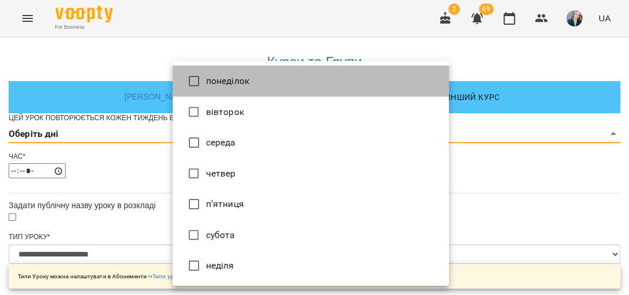
click at [276, 89] on li "понеділок" at bounding box center [311, 81] width 276 height 31
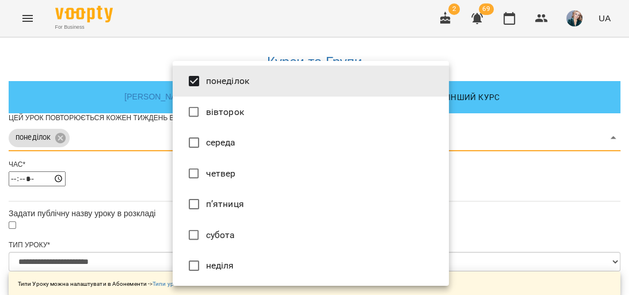
click at [284, 141] on li "середа" at bounding box center [311, 142] width 276 height 31
type input "***"
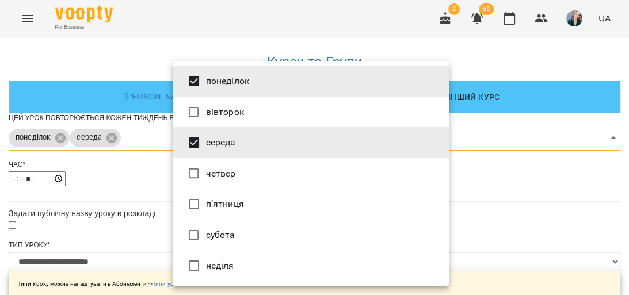
click at [629, 221] on div at bounding box center [314, 147] width 629 height 295
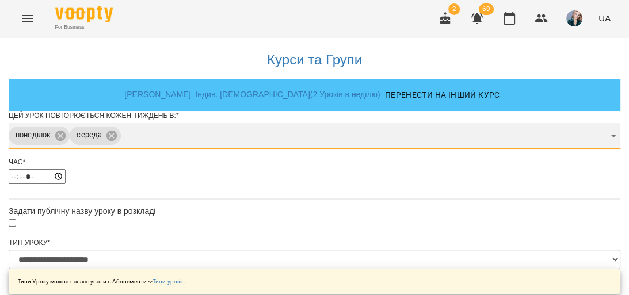
scroll to position [92, 0]
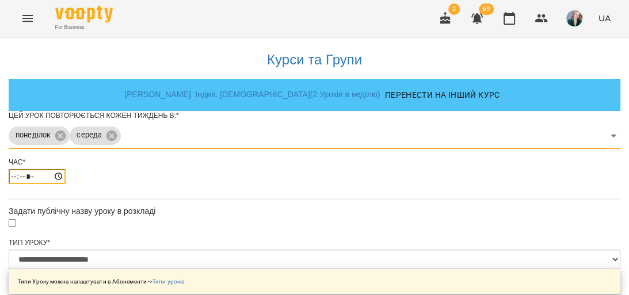
click at [66, 169] on input "*****" at bounding box center [37, 176] width 57 height 15
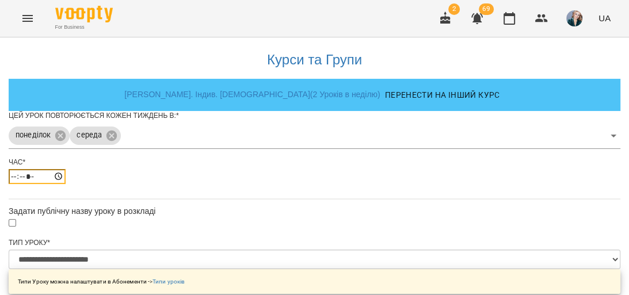
type input "*****"
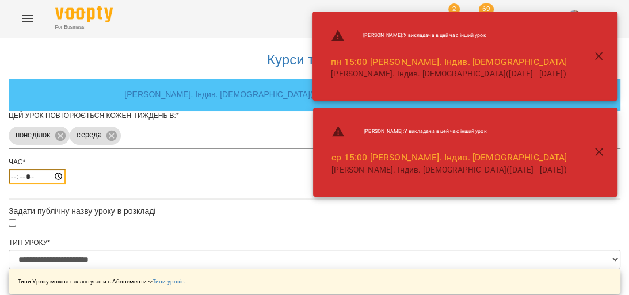
scroll to position [138, 0]
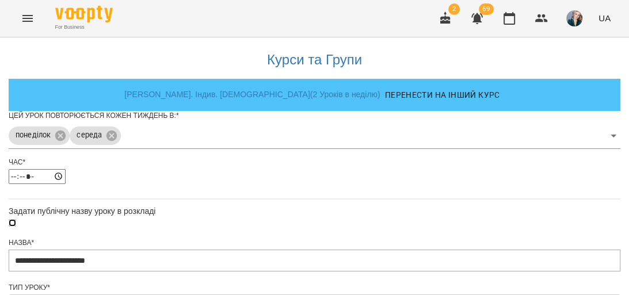
scroll to position [553, 0]
click at [24, 14] on icon "Menu" at bounding box center [28, 19] width 14 height 14
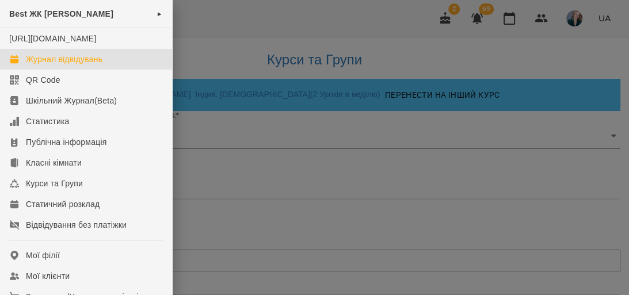
click at [102, 60] on link "Журнал відвідувань" at bounding box center [86, 59] width 172 height 21
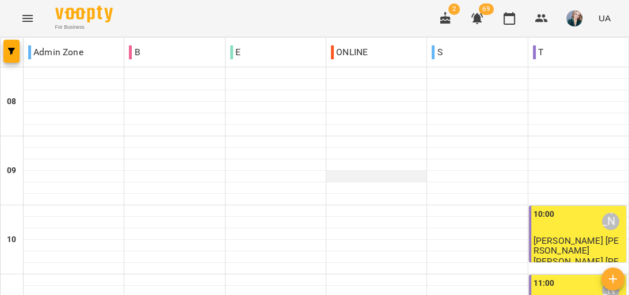
scroll to position [415, 0]
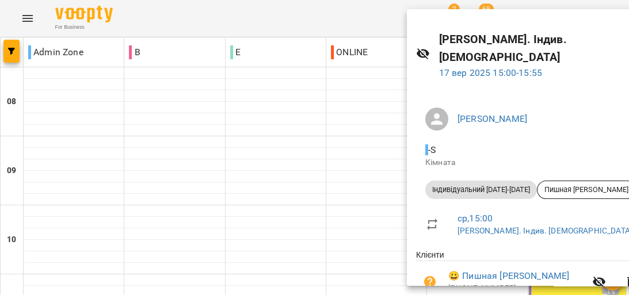
scroll to position [64, 0]
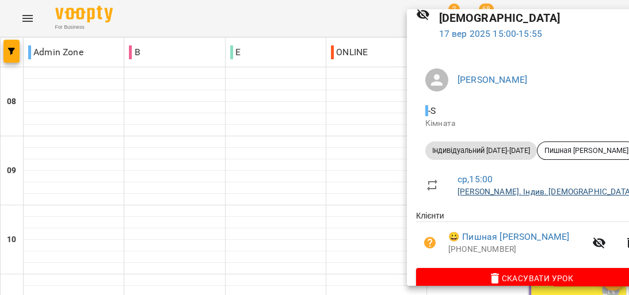
click at [510, 187] on link "[PERSON_NAME]. Індив. [DEMOGRAPHIC_DATA]" at bounding box center [545, 191] width 175 height 9
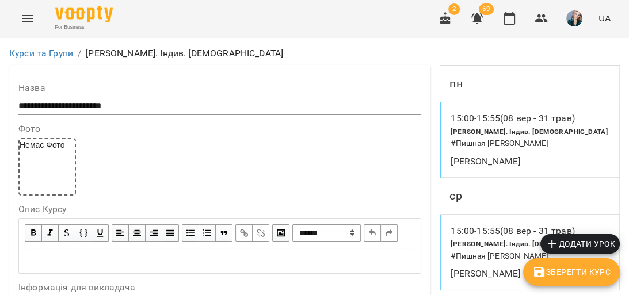
click at [25, 18] on icon "Menu" at bounding box center [27, 18] width 10 height 7
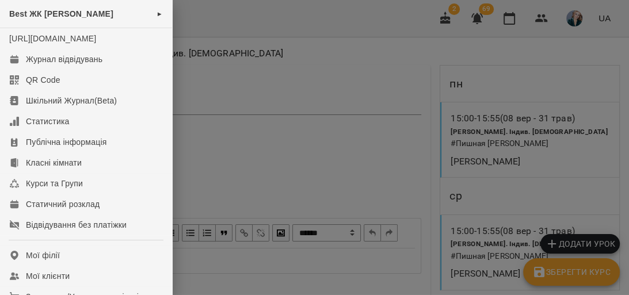
click at [211, 127] on div at bounding box center [314, 147] width 629 height 295
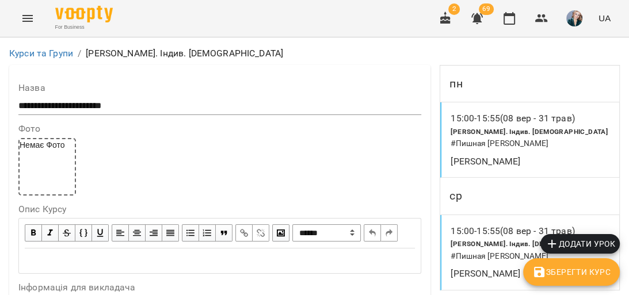
click at [25, 25] on icon "Menu" at bounding box center [28, 19] width 14 height 14
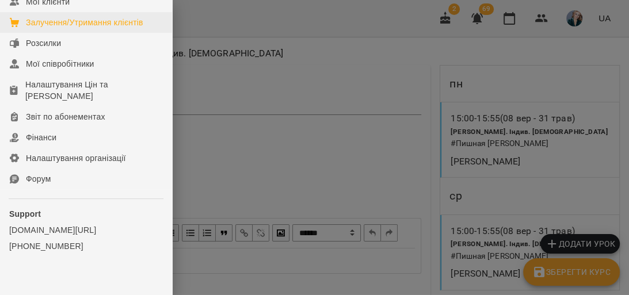
scroll to position [252, 0]
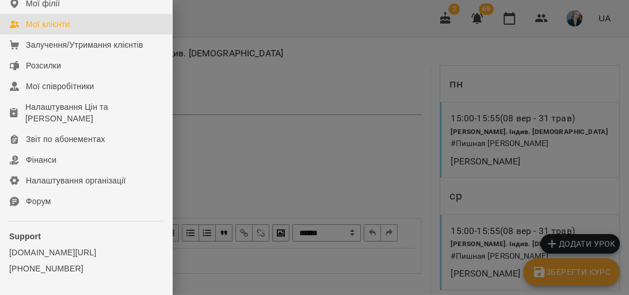
click at [106, 35] on link "Мої клієнти" at bounding box center [86, 24] width 172 height 21
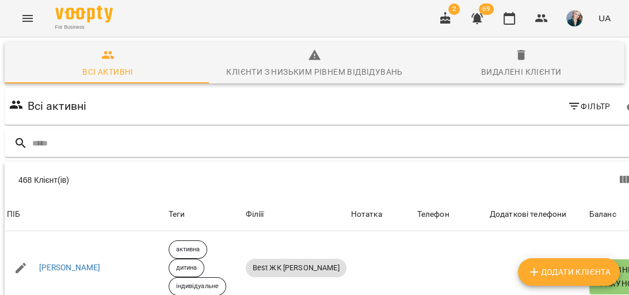
click at [244, 126] on div "Всі активні Фільтр" at bounding box center [328, 106] width 652 height 41
click at [246, 142] on input "text" at bounding box center [340, 143] width 616 height 19
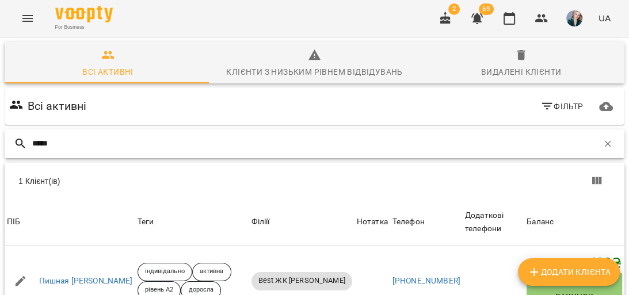
scroll to position [51, 0]
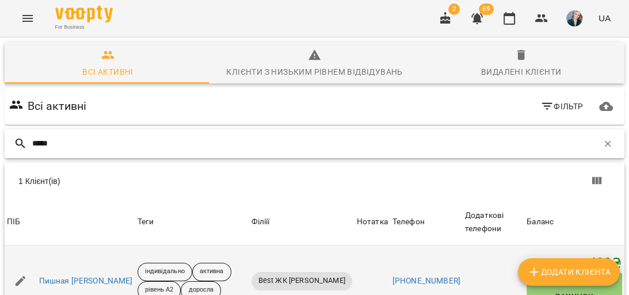
type input "*****"
click at [77, 265] on div "Пишная [PERSON_NAME]" at bounding box center [70, 281] width 131 height 32
click at [71, 276] on link "Пишная [PERSON_NAME]" at bounding box center [86, 282] width 94 height 12
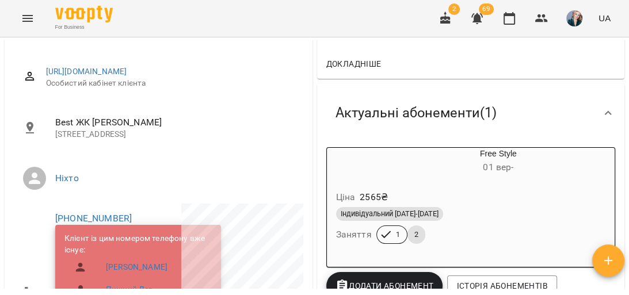
scroll to position [184, 0]
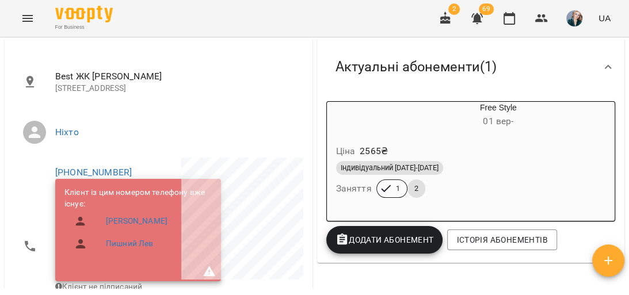
click at [494, 187] on div "Індивідуальний [DATE]-[DATE] Заняття 1 2" at bounding box center [471, 179] width 275 height 41
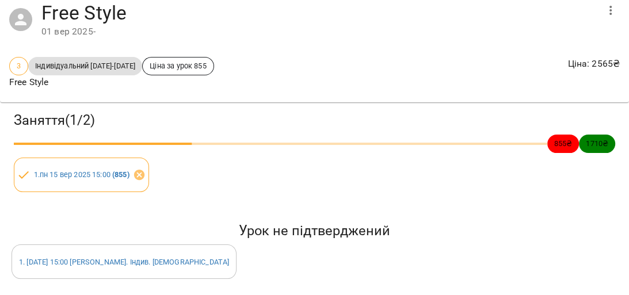
scroll to position [138, 0]
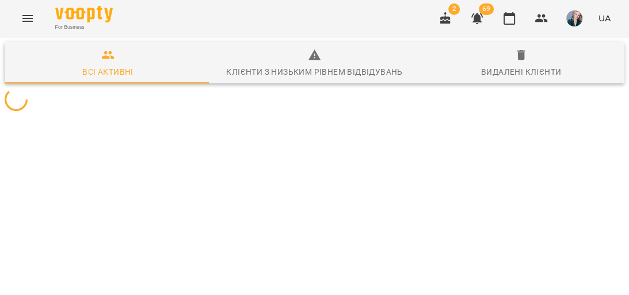
click at [25, 5] on button "Menu" at bounding box center [28, 19] width 28 height 28
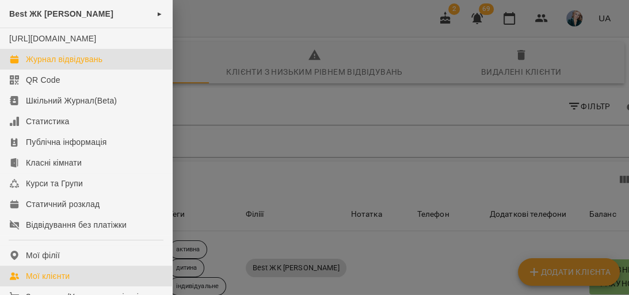
click at [109, 70] on link "Журнал відвідувань" at bounding box center [86, 59] width 172 height 21
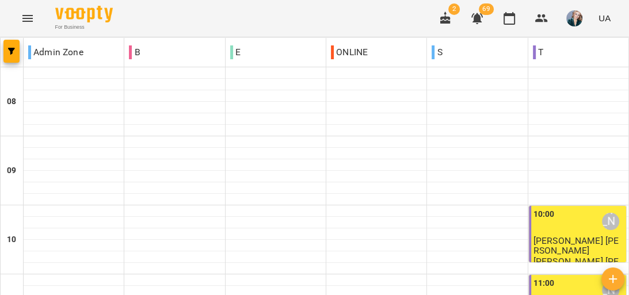
scroll to position [369, 0]
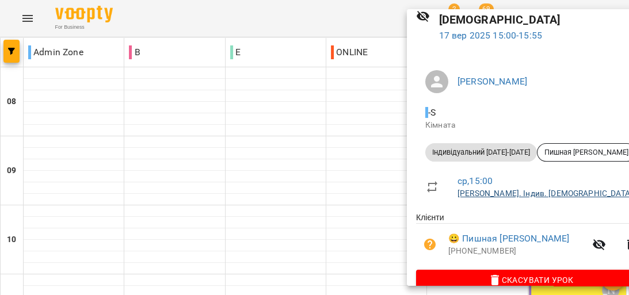
scroll to position [64, 0]
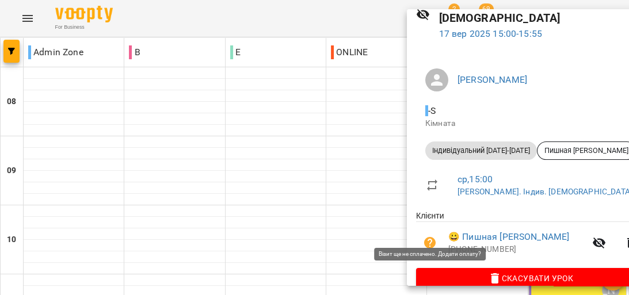
click at [431, 236] on icon "button" at bounding box center [430, 243] width 14 height 14
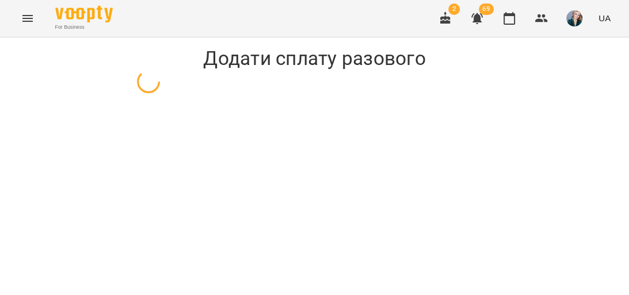
select select "**********"
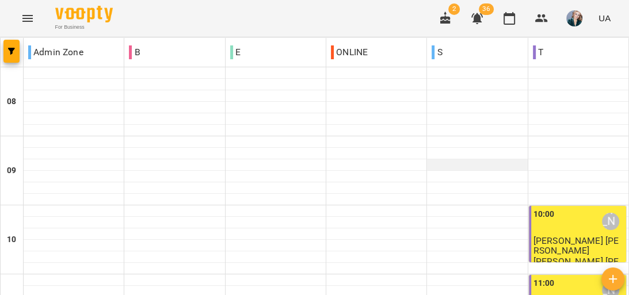
scroll to position [415, 0]
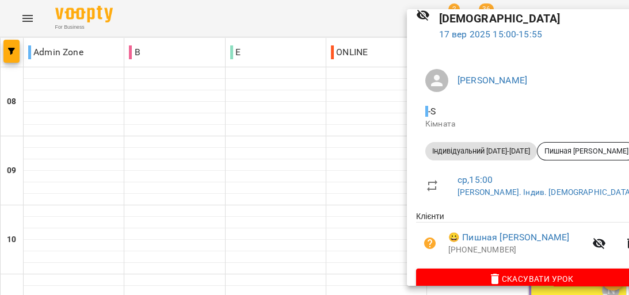
scroll to position [64, 0]
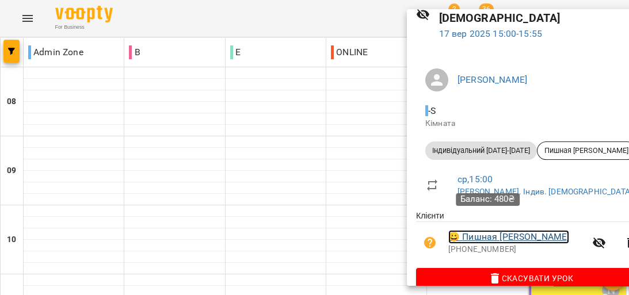
click at [455, 230] on link "😀 Пишная [PERSON_NAME]" at bounding box center [509, 237] width 121 height 14
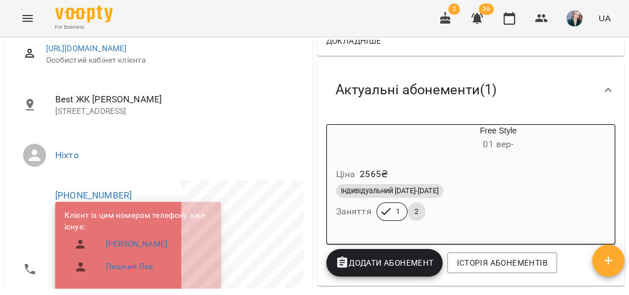
scroll to position [184, 0]
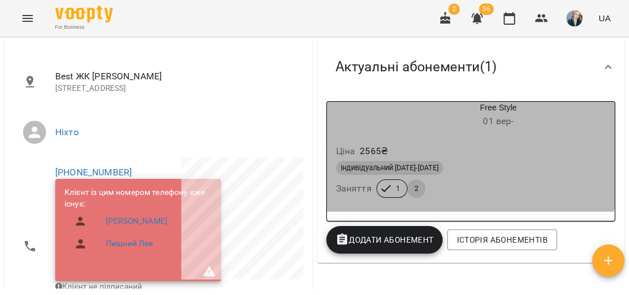
click at [449, 141] on div "Ціна 2565 ₴ Індивідуальний [DATE]-[DATE] Заняття 1 2" at bounding box center [471, 173] width 288 height 78
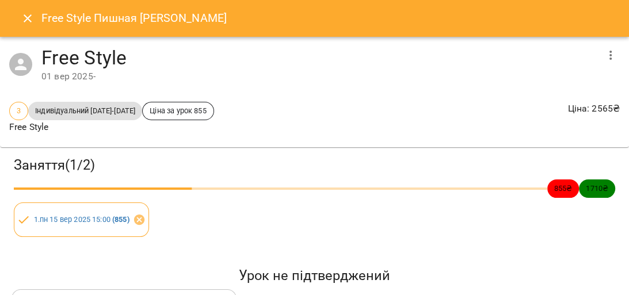
click at [261, 115] on div "3 Індивідуальний [DATE]-[DATE] Ціна за урок 855 Free Style Ціна : 2565 ₴" at bounding box center [315, 118] width 616 height 37
click at [604, 51] on icon "button" at bounding box center [611, 55] width 14 height 14
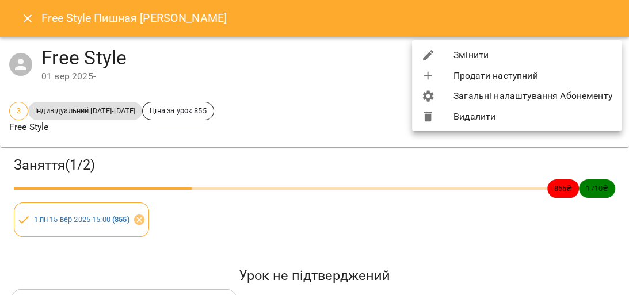
click at [317, 200] on div at bounding box center [314, 147] width 629 height 295
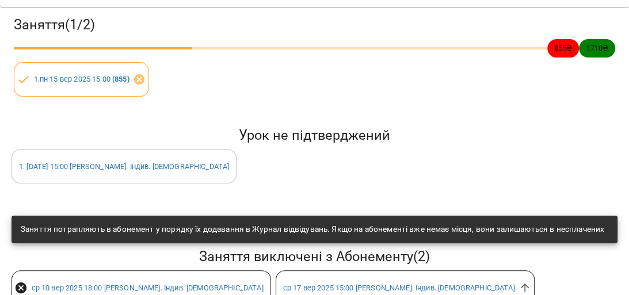
scroll to position [44, 0]
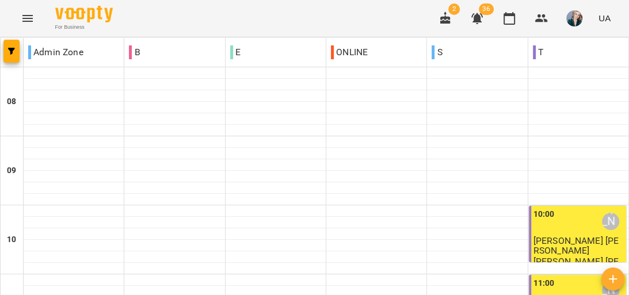
scroll to position [553, 0]
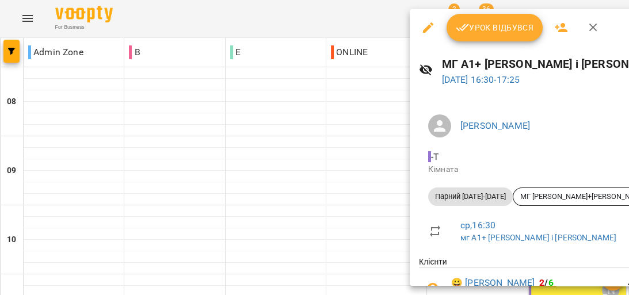
click at [499, 31] on span "Урок відбувся" at bounding box center [495, 28] width 78 height 14
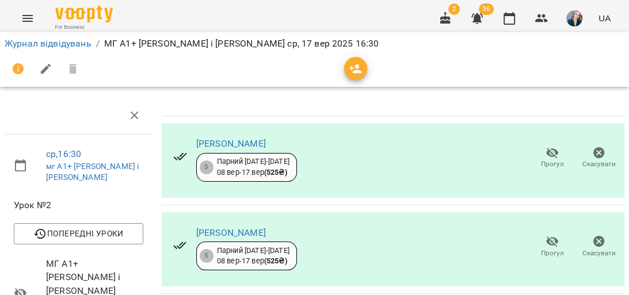
scroll to position [184, 0]
click at [40, 47] on link "Журнал відвідувань" at bounding box center [48, 43] width 87 height 11
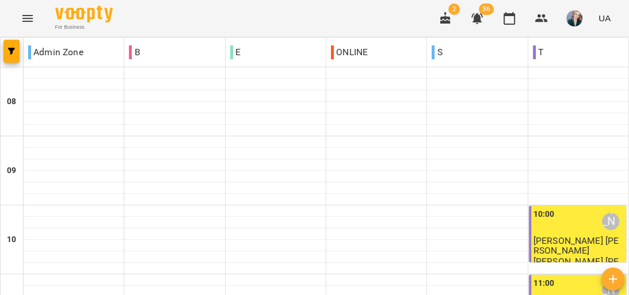
scroll to position [645, 0]
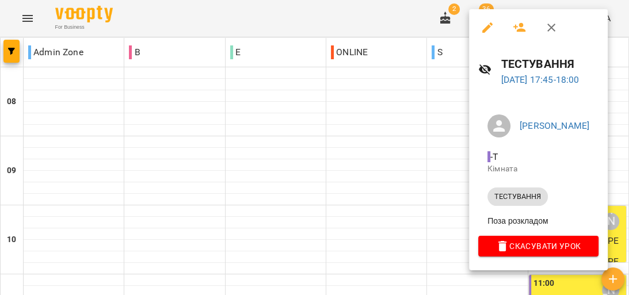
click at [412, 147] on div at bounding box center [314, 147] width 629 height 295
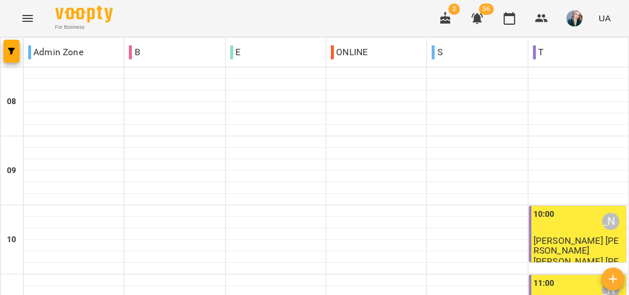
scroll to position [691, 0]
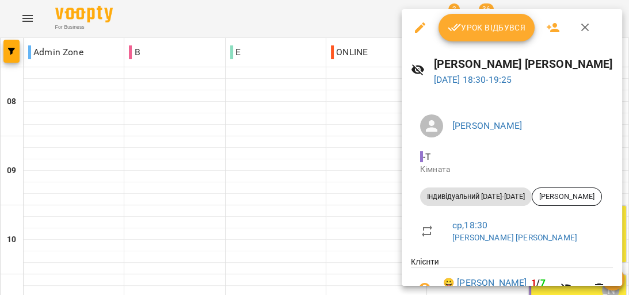
click at [499, 29] on span "Урок відбувся" at bounding box center [487, 28] width 78 height 14
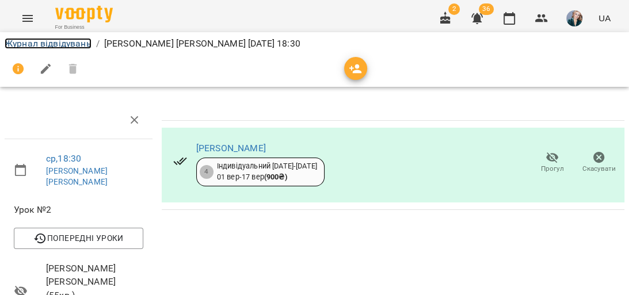
click at [45, 40] on link "Журнал відвідувань" at bounding box center [48, 43] width 87 height 11
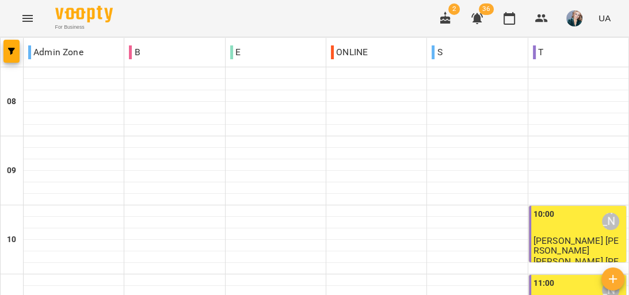
scroll to position [493, 0]
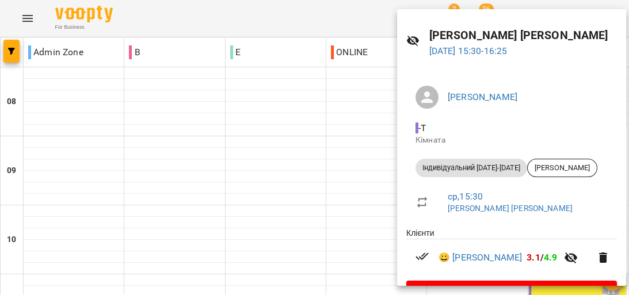
scroll to position [60, 0]
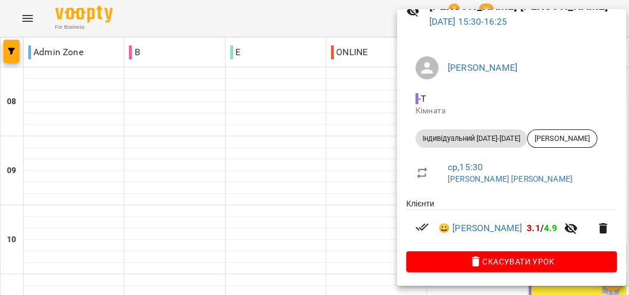
click at [364, 106] on div at bounding box center [314, 147] width 629 height 295
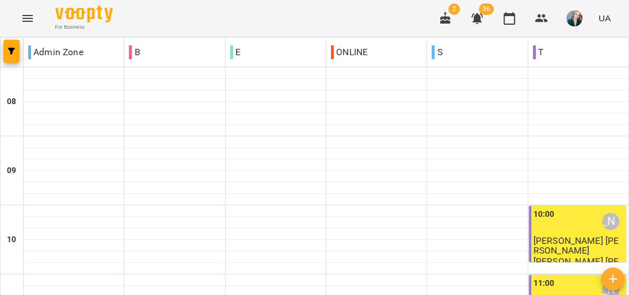
scroll to position [447, 0]
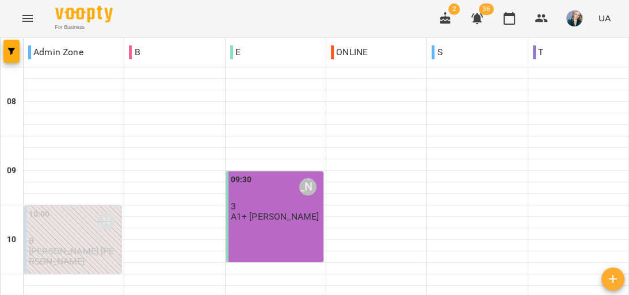
scroll to position [507, 0]
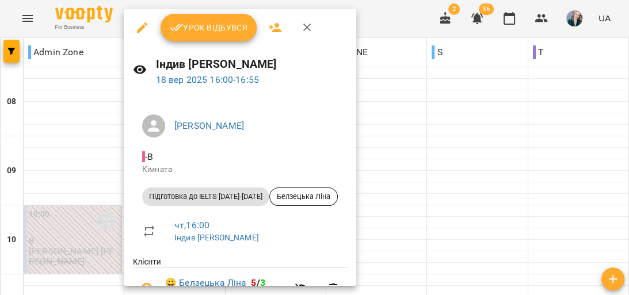
click at [378, 146] on div at bounding box center [314, 147] width 629 height 295
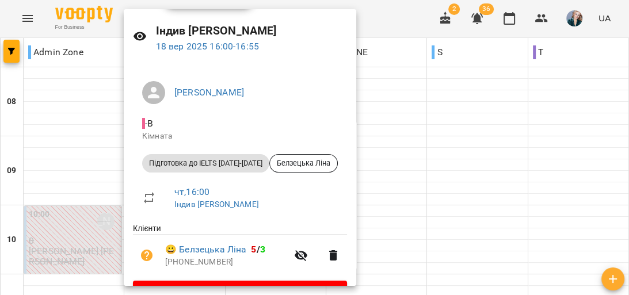
scroll to position [64, 0]
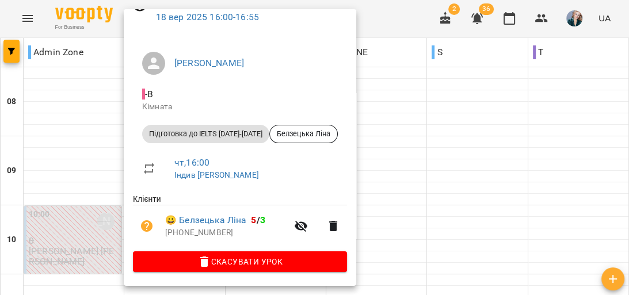
click at [372, 170] on div at bounding box center [314, 147] width 629 height 295
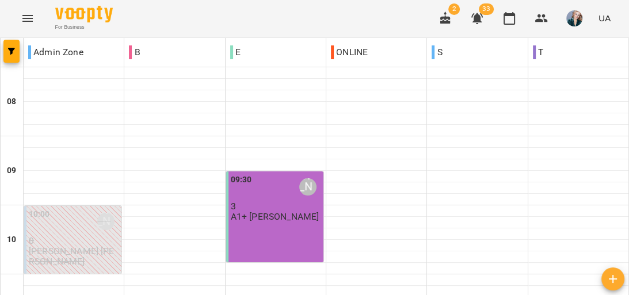
scroll to position [599, 0]
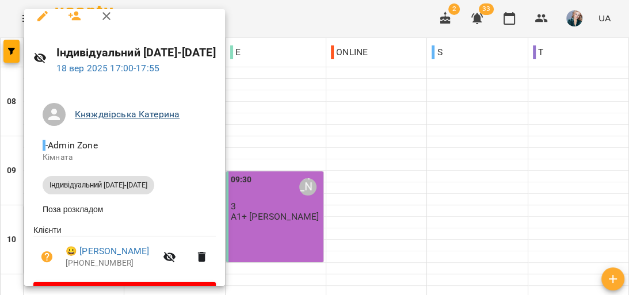
scroll to position [45, 0]
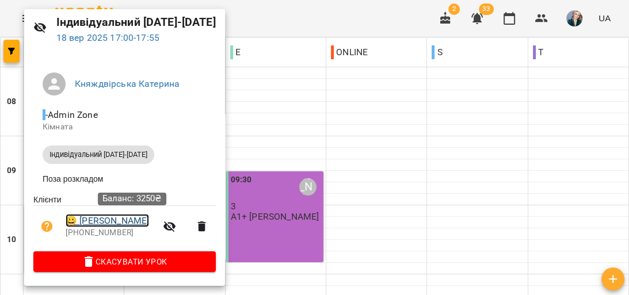
click at [149, 218] on link "😀 [PERSON_NAME]" at bounding box center [107, 221] width 83 height 14
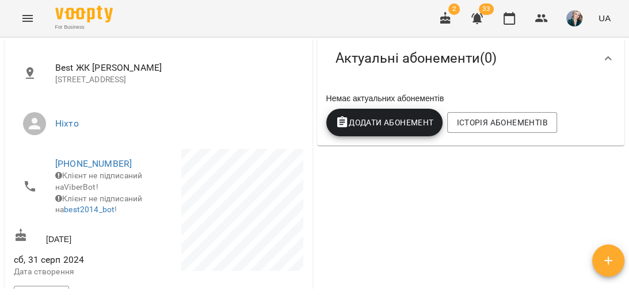
scroll to position [184, 0]
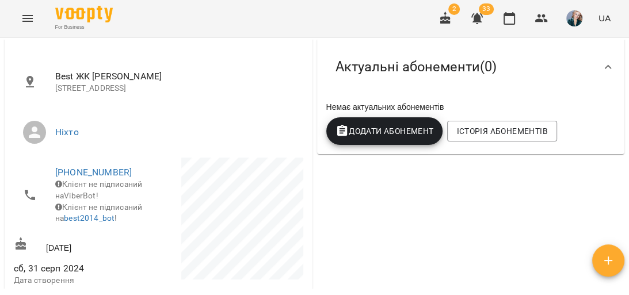
click at [31, 18] on icon "Menu" at bounding box center [27, 18] width 10 height 7
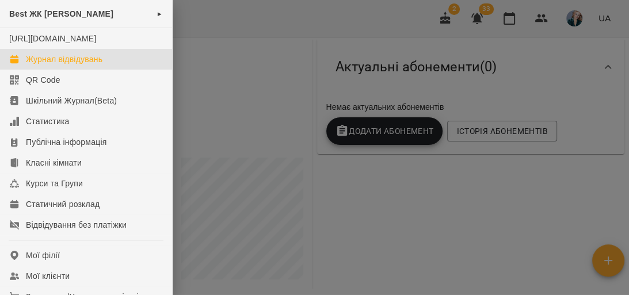
click at [89, 65] on div "Журнал відвідувань" at bounding box center [64, 60] width 77 height 12
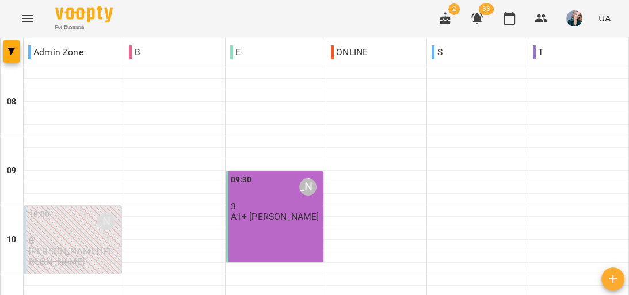
scroll to position [184, 0]
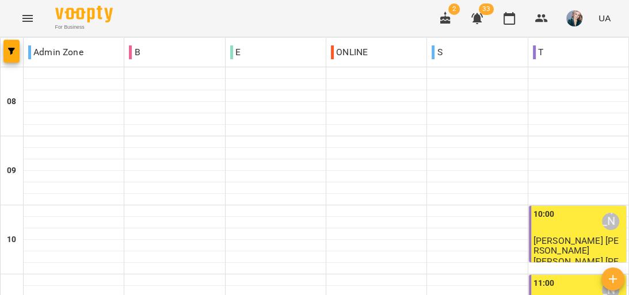
scroll to position [138, 0]
click at [582, 236] on span "[PERSON_NAME] [PERSON_NAME]" at bounding box center [577, 246] width 86 height 21
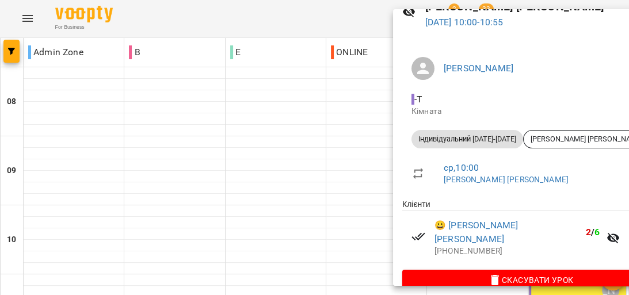
scroll to position [64, 0]
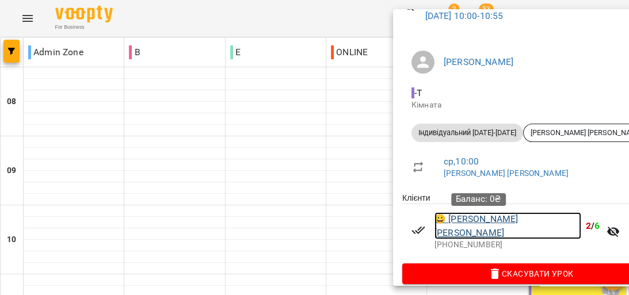
click at [473, 221] on link "😀 [PERSON_NAME] [PERSON_NAME]" at bounding box center [508, 225] width 147 height 27
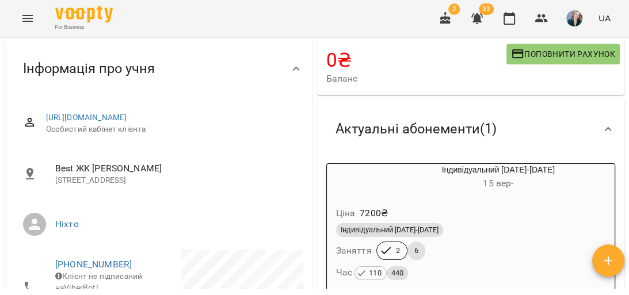
scroll to position [138, 0]
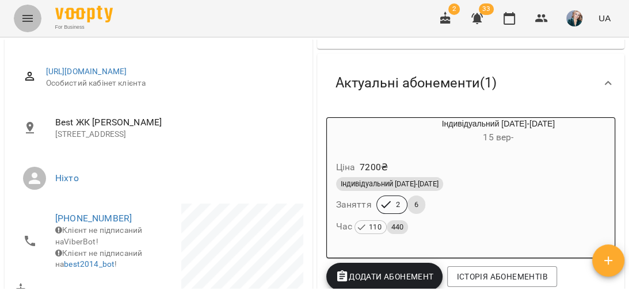
click at [32, 14] on icon "Menu" at bounding box center [28, 19] width 14 height 14
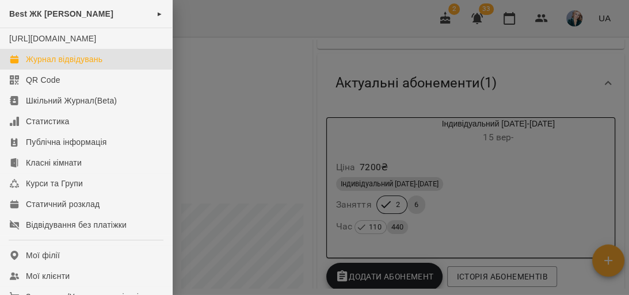
click at [97, 70] on link "Журнал відвідувань" at bounding box center [86, 59] width 172 height 21
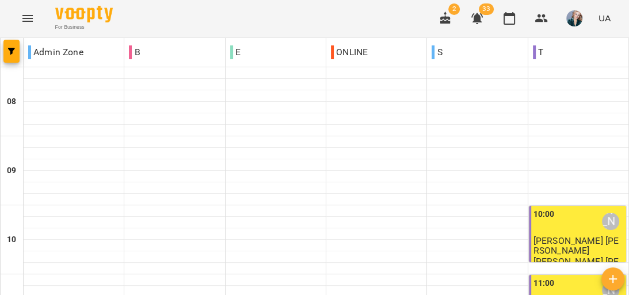
scroll to position [138, 0]
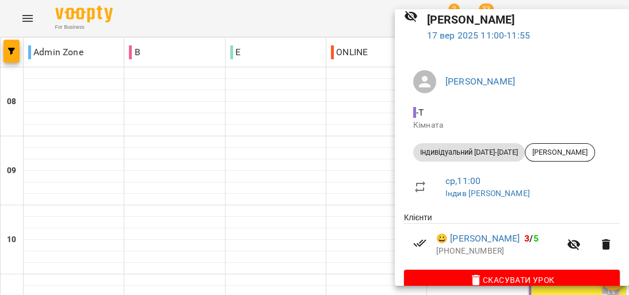
scroll to position [64, 0]
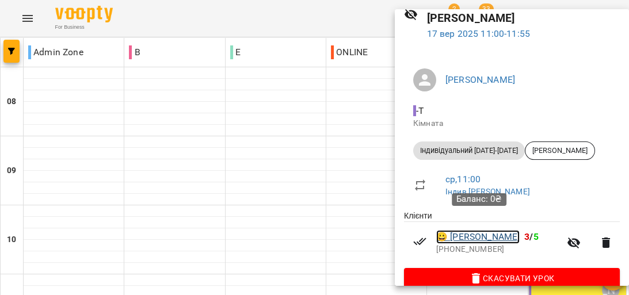
click at [504, 230] on link "😀 [PERSON_NAME]" at bounding box center [477, 237] width 83 height 14
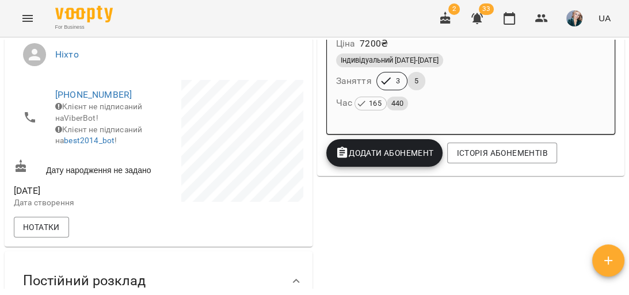
scroll to position [276, 0]
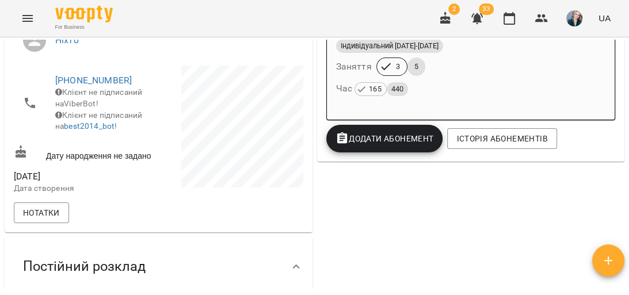
click at [24, 23] on icon "Menu" at bounding box center [28, 19] width 14 height 14
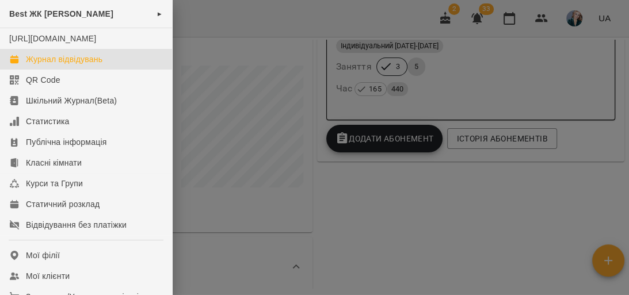
click at [88, 63] on link "Журнал відвідувань" at bounding box center [86, 59] width 172 height 21
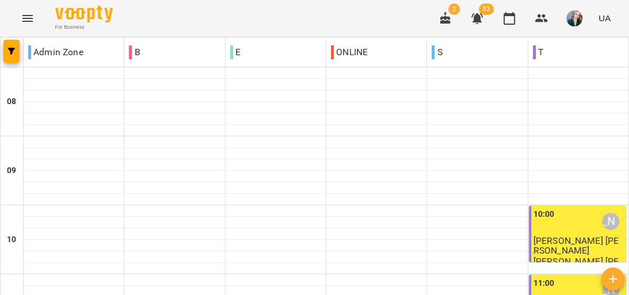
scroll to position [230, 0]
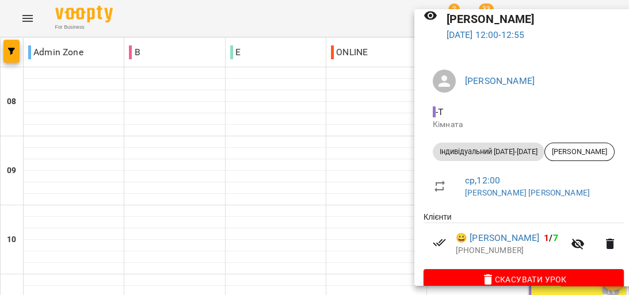
scroll to position [64, 0]
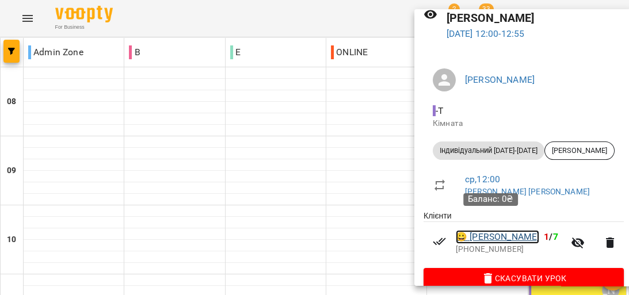
click at [516, 230] on link "😀 [PERSON_NAME]" at bounding box center [497, 237] width 83 height 14
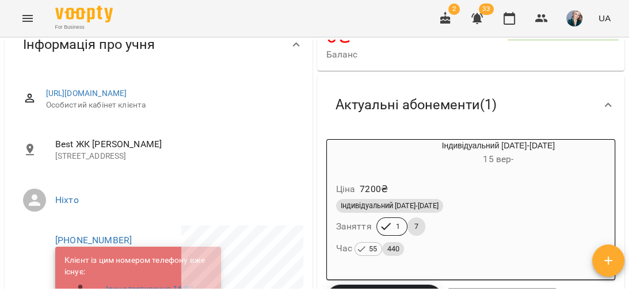
scroll to position [138, 0]
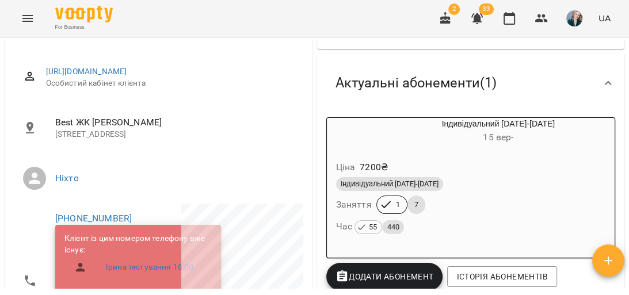
click at [25, 7] on button "Menu" at bounding box center [28, 19] width 28 height 28
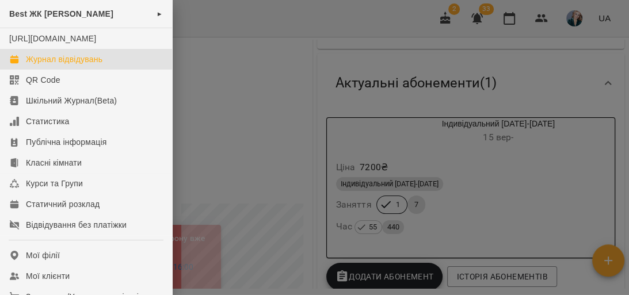
click at [94, 65] on div "Журнал відвідувань" at bounding box center [64, 60] width 77 height 12
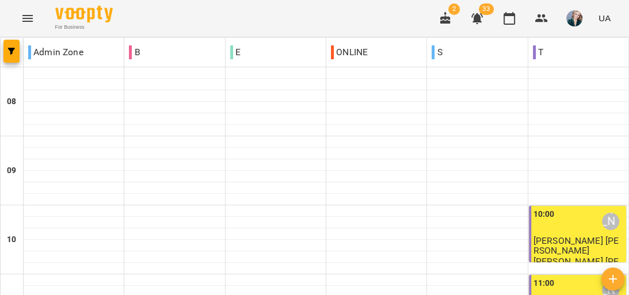
scroll to position [415, 0]
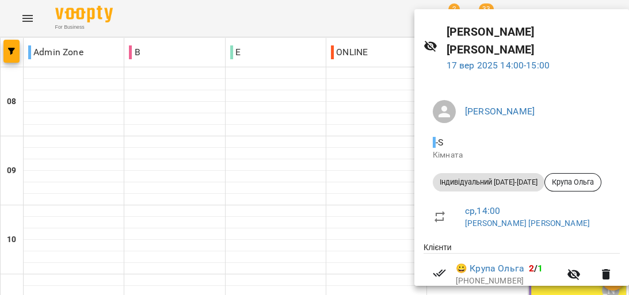
scroll to position [64, 0]
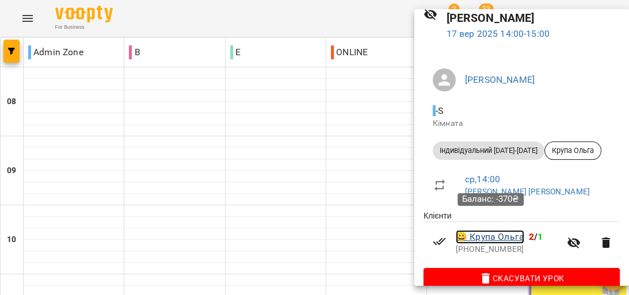
click at [502, 230] on link "😀 [PERSON_NAME]" at bounding box center [490, 237] width 69 height 14
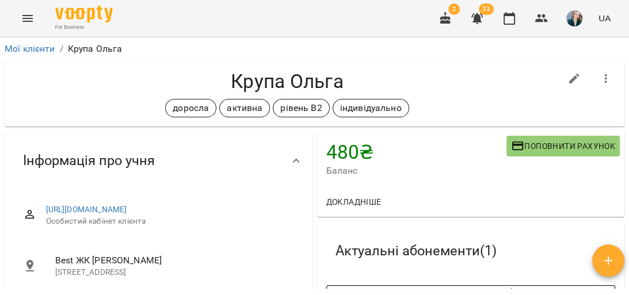
scroll to position [322, 0]
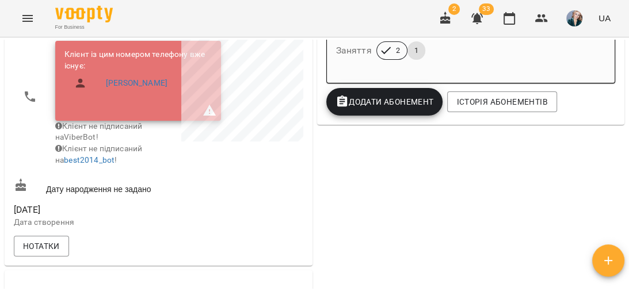
click at [27, 28] on button "Menu" at bounding box center [28, 19] width 28 height 28
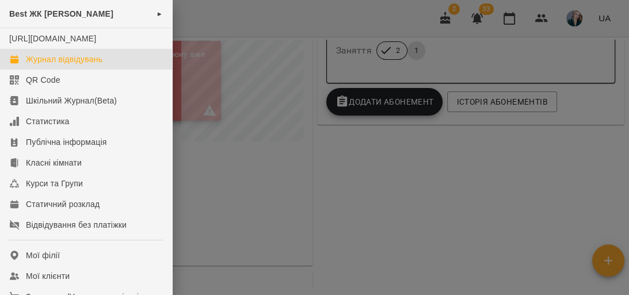
click at [90, 65] on div "Журнал відвідувань" at bounding box center [64, 60] width 77 height 12
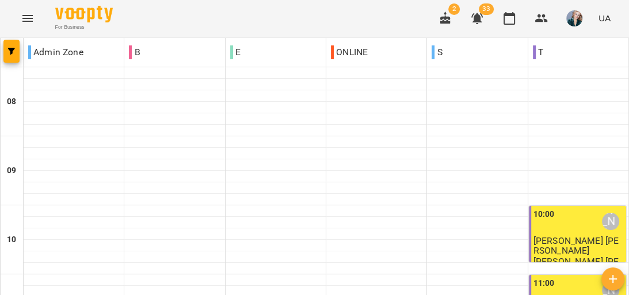
scroll to position [415, 0]
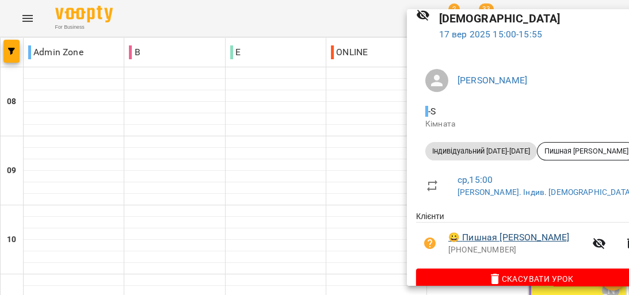
scroll to position [64, 0]
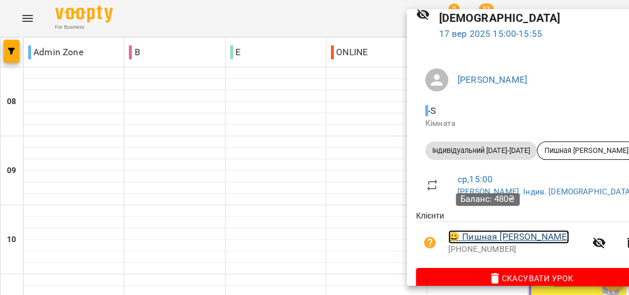
click at [488, 230] on link "😀 Пишная [PERSON_NAME]" at bounding box center [509, 237] width 121 height 14
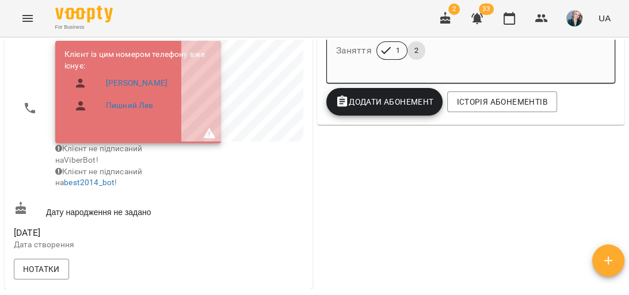
scroll to position [369, 0]
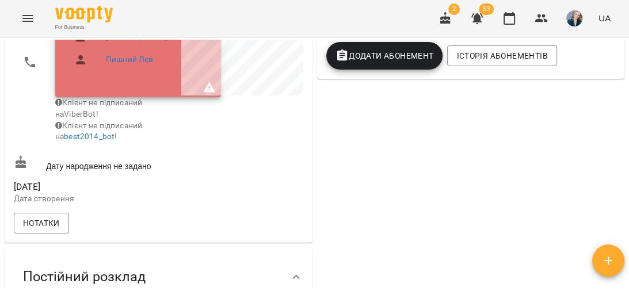
click at [25, 19] on icon "Menu" at bounding box center [28, 19] width 14 height 14
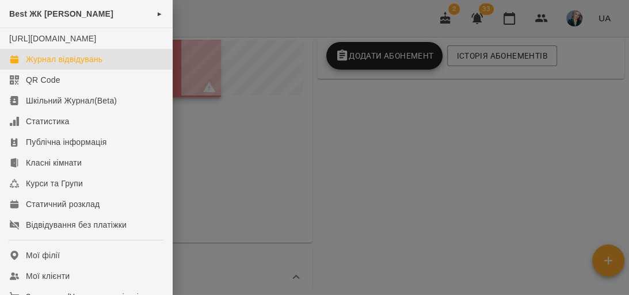
click at [96, 65] on div "Журнал відвідувань" at bounding box center [64, 60] width 77 height 12
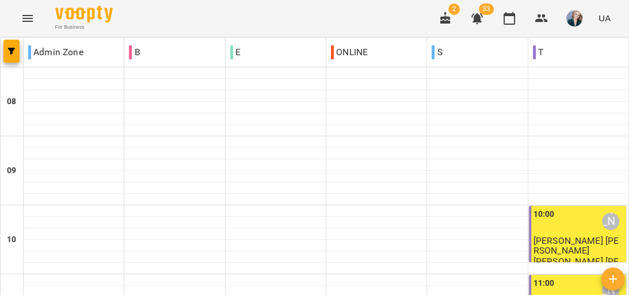
scroll to position [461, 0]
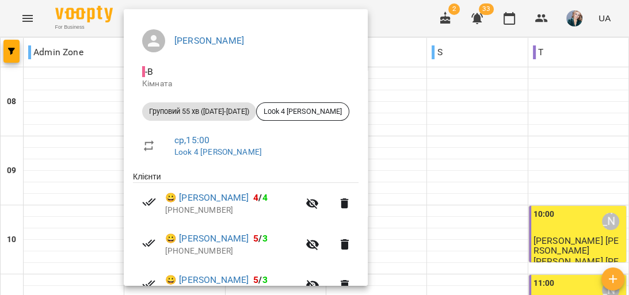
scroll to position [184, 0]
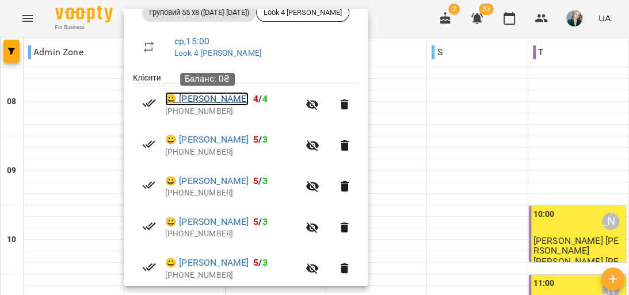
click at [217, 102] on link "😀 [PERSON_NAME]" at bounding box center [206, 99] width 83 height 14
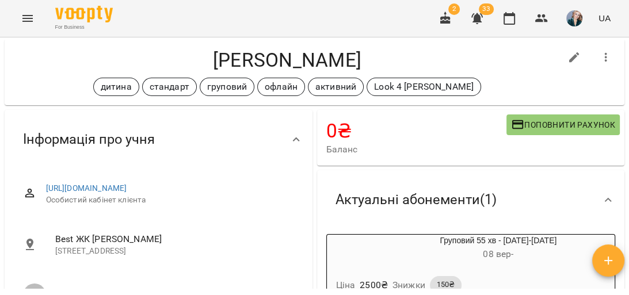
scroll to position [20, 0]
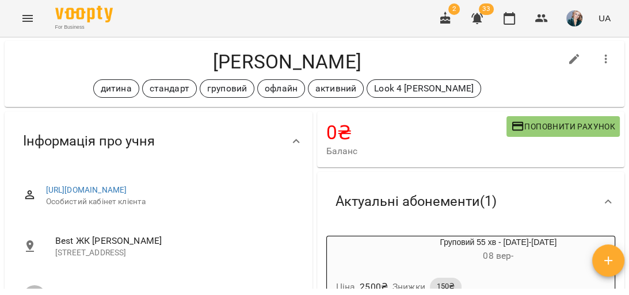
click at [32, 22] on icon "Menu" at bounding box center [28, 19] width 14 height 14
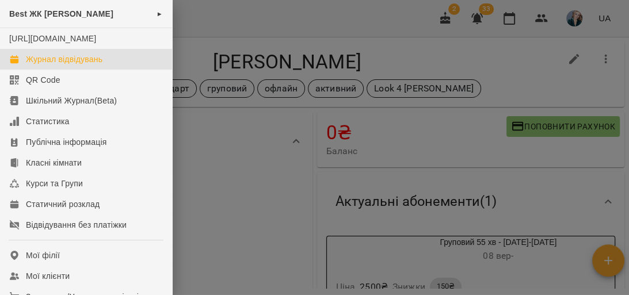
click at [110, 64] on link "Журнал відвідувань" at bounding box center [86, 59] width 172 height 21
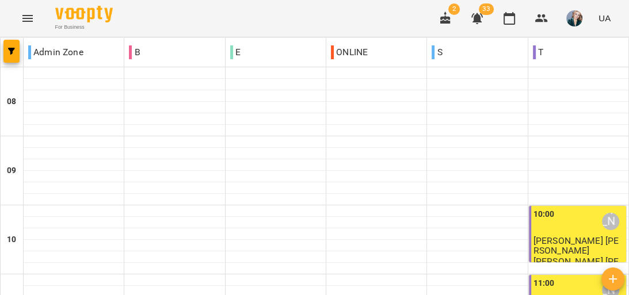
scroll to position [461, 0]
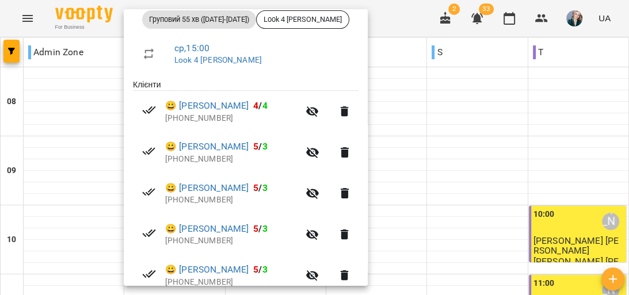
scroll to position [184, 0]
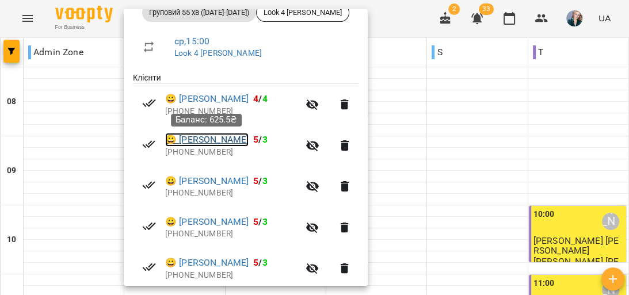
click at [239, 142] on link "😀 [PERSON_NAME]" at bounding box center [206, 140] width 83 height 14
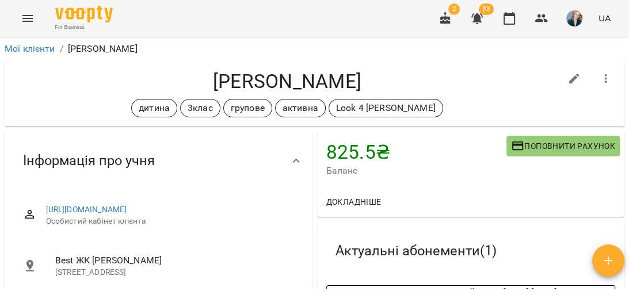
scroll to position [276, 0]
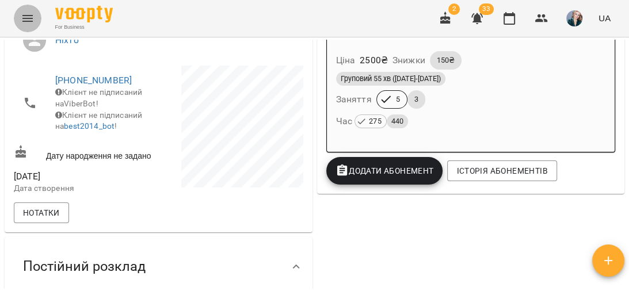
click at [30, 18] on icon "Menu" at bounding box center [27, 18] width 10 height 7
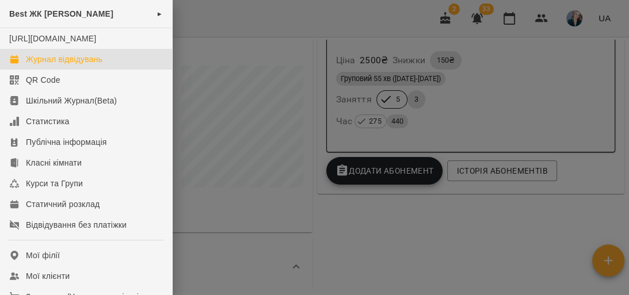
click at [82, 65] on div "Журнал відвідувань" at bounding box center [64, 60] width 77 height 12
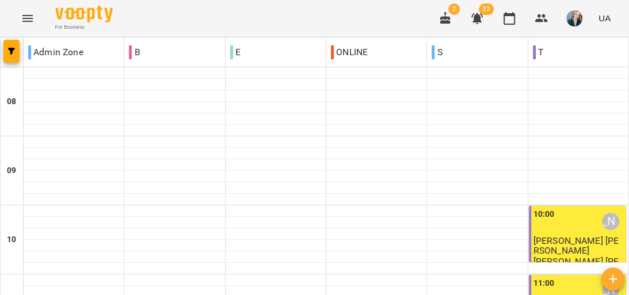
scroll to position [461, 0]
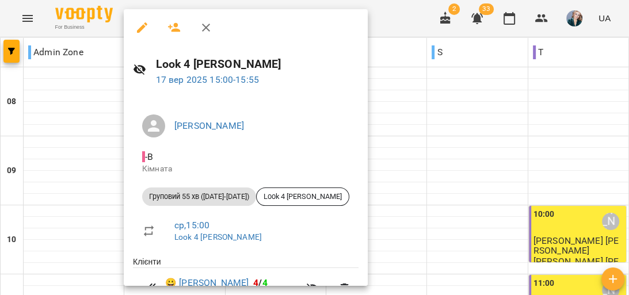
scroll to position [230, 0]
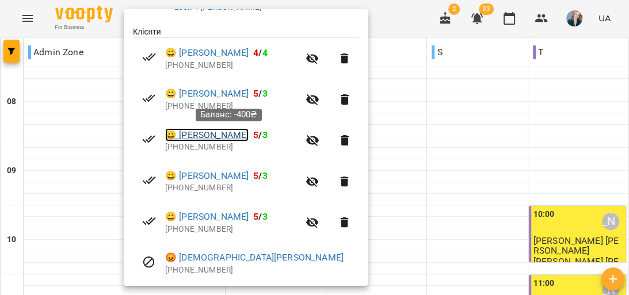
click at [223, 139] on link "😀 [PERSON_NAME]" at bounding box center [206, 135] width 83 height 14
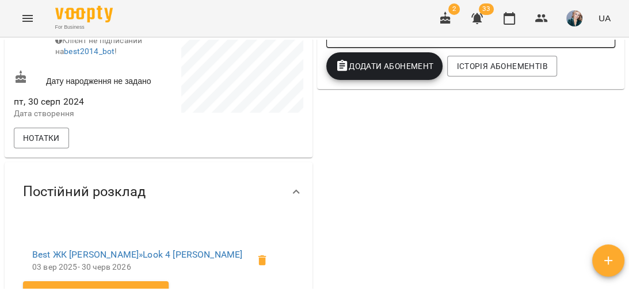
scroll to position [415, 0]
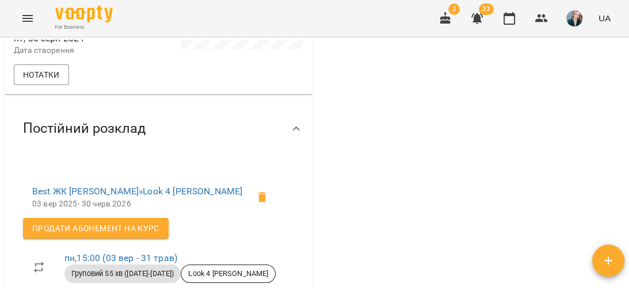
click at [27, 21] on icon "Menu" at bounding box center [27, 18] width 10 height 7
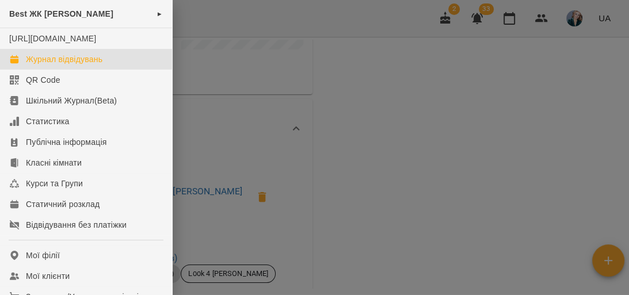
click at [91, 65] on div "Журнал відвідувань" at bounding box center [64, 60] width 77 height 12
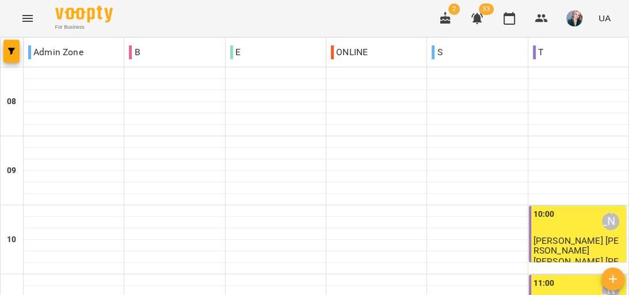
scroll to position [507, 0]
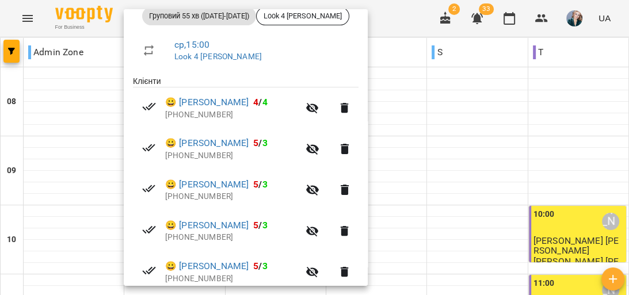
scroll to position [184, 0]
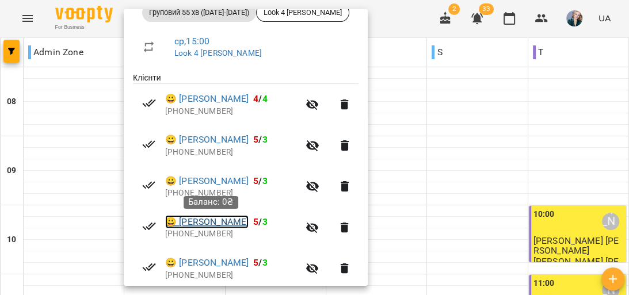
click at [213, 221] on link "😀 [PERSON_NAME]" at bounding box center [206, 222] width 83 height 14
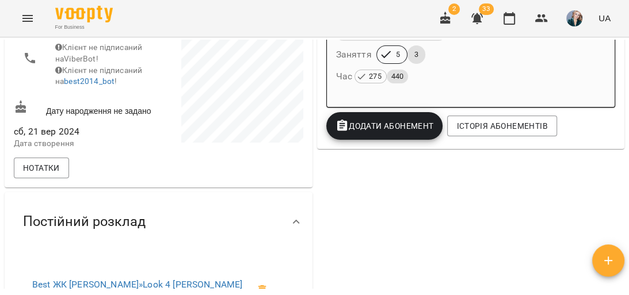
scroll to position [322, 0]
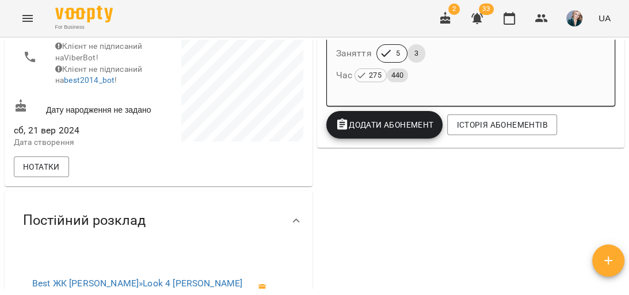
click at [25, 23] on icon "Menu" at bounding box center [28, 19] width 14 height 14
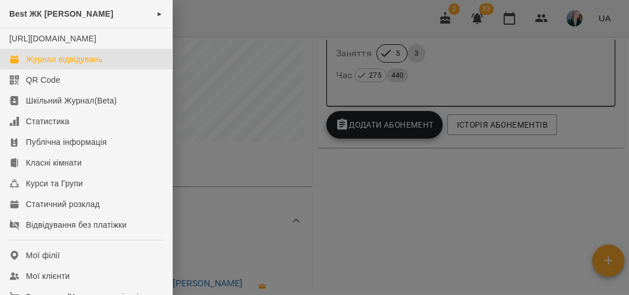
click at [137, 67] on link "Журнал відвідувань" at bounding box center [86, 59] width 172 height 21
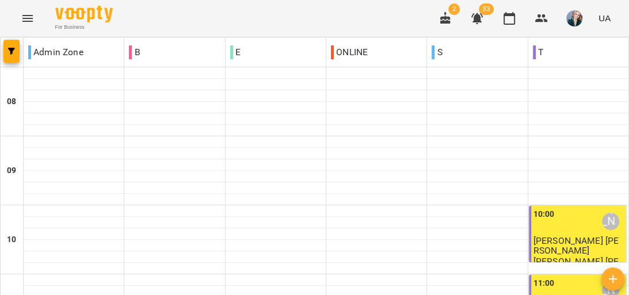
scroll to position [553, 0]
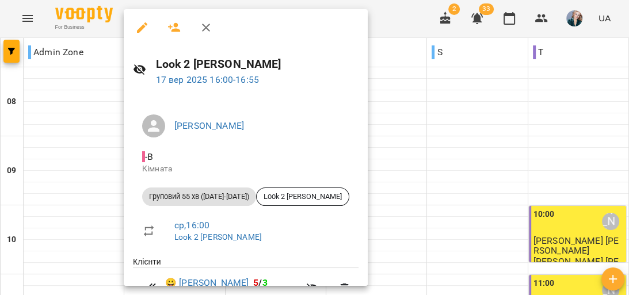
click at [71, 115] on div at bounding box center [314, 147] width 629 height 295
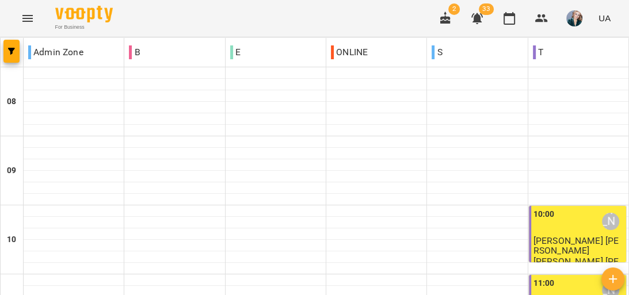
scroll to position [415, 0]
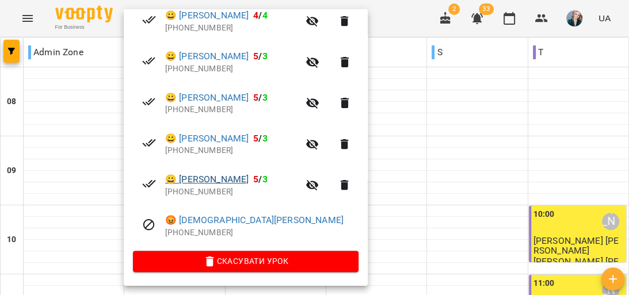
scroll to position [269, 0]
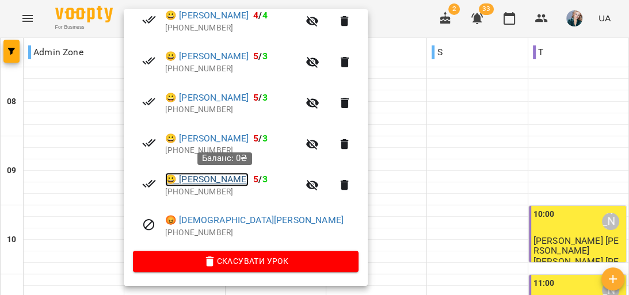
click at [234, 183] on link "😀 [PERSON_NAME]" at bounding box center [206, 180] width 83 height 14
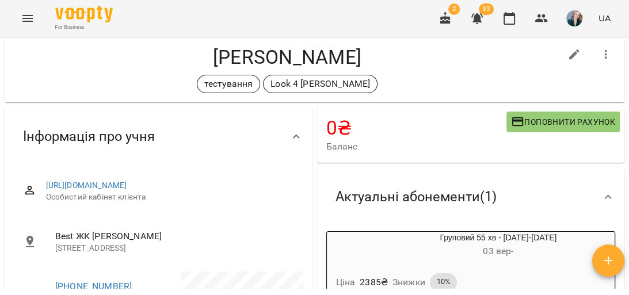
scroll to position [92, 0]
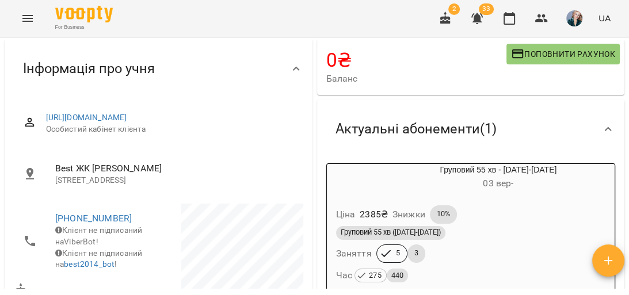
click at [31, 14] on icon "Menu" at bounding box center [28, 19] width 14 height 14
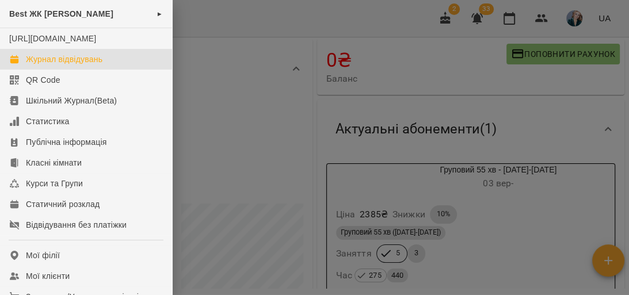
click at [95, 65] on div "Журнал відвідувань" at bounding box center [64, 60] width 77 height 12
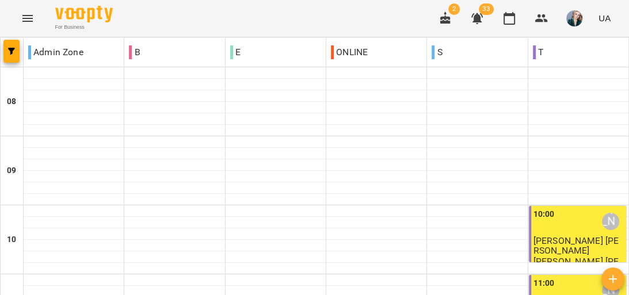
scroll to position [507, 0]
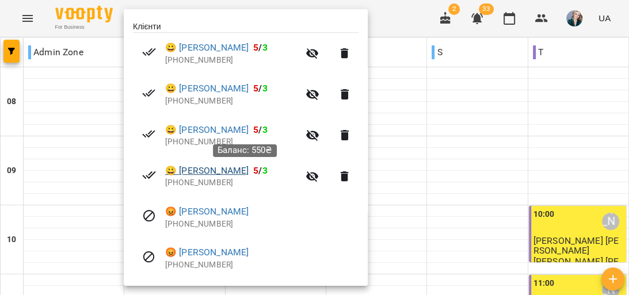
scroll to position [138, 0]
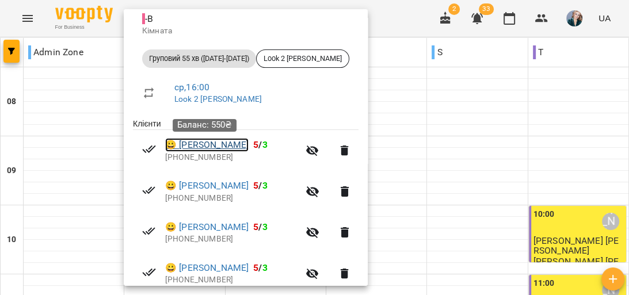
click at [217, 146] on link "😀 [PERSON_NAME]" at bounding box center [206, 145] width 83 height 14
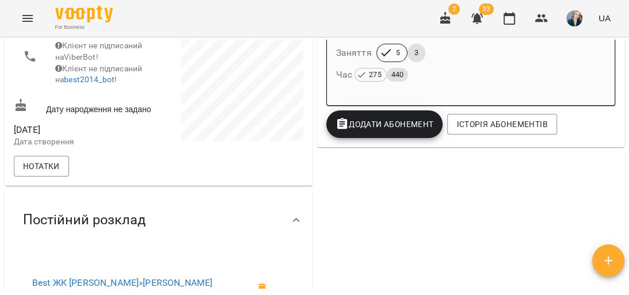
scroll to position [322, 0]
click at [31, 24] on icon "Menu" at bounding box center [28, 19] width 14 height 14
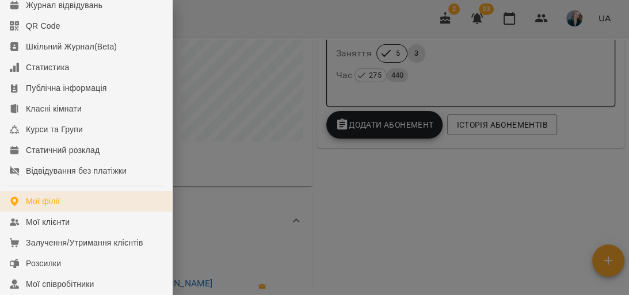
scroll to position [138, 0]
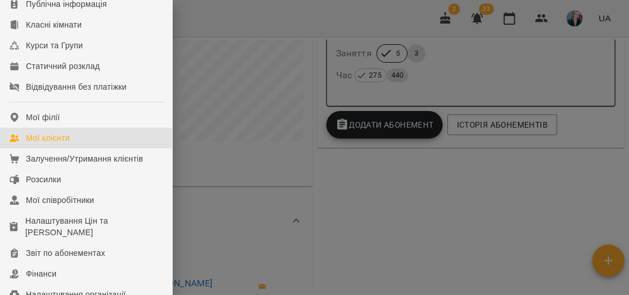
click at [102, 144] on link "Мої клієнти" at bounding box center [86, 138] width 172 height 21
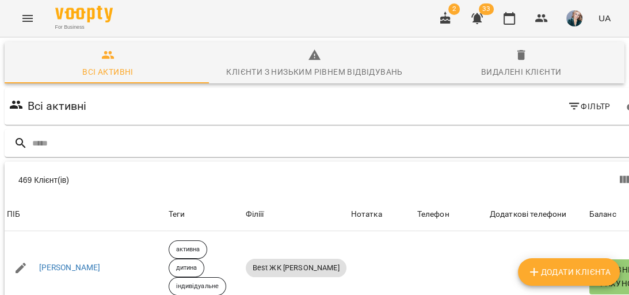
click at [568, 101] on icon "button" at bounding box center [575, 107] width 14 height 14
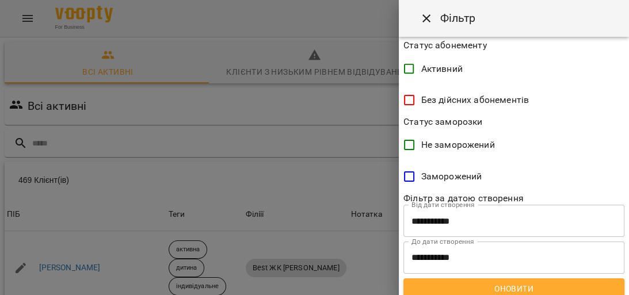
scroll to position [345, 0]
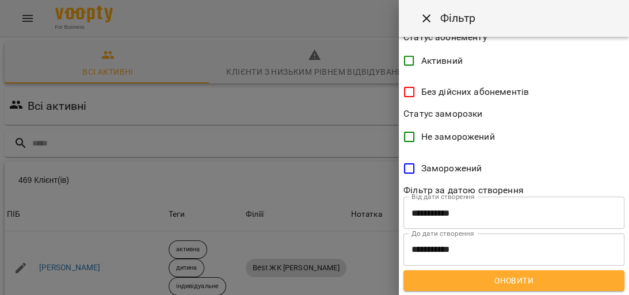
click at [419, 212] on input "**********" at bounding box center [514, 213] width 221 height 32
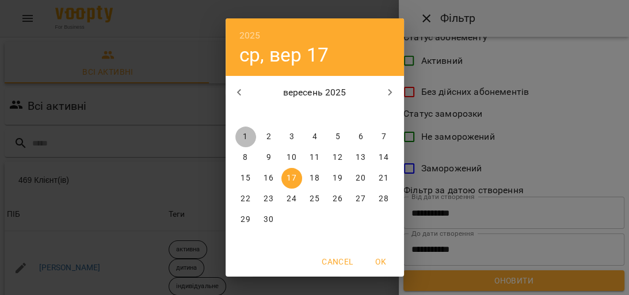
click at [244, 136] on p "1" at bounding box center [245, 137] width 5 height 12
click at [391, 261] on span "OK" at bounding box center [381, 262] width 28 height 14
type input "**********"
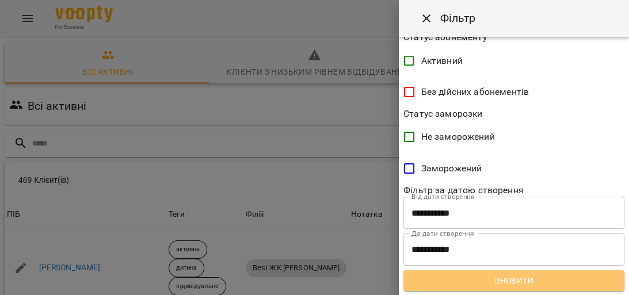
click at [515, 279] on span "Оновити" at bounding box center [514, 281] width 203 height 14
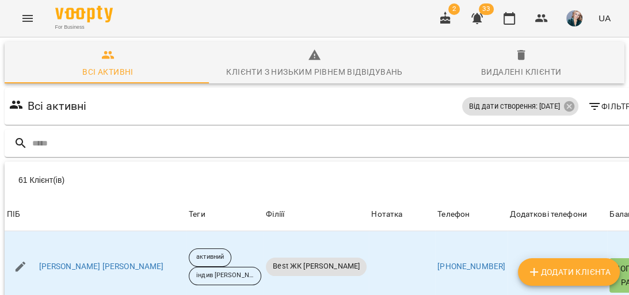
scroll to position [0, 0]
click at [588, 107] on span "Фільтр" at bounding box center [609, 107] width 43 height 14
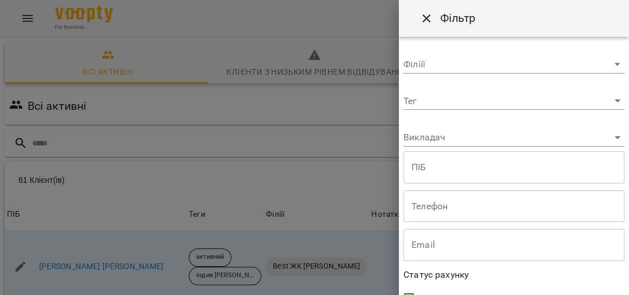
click at [480, 64] on body "For Business 2 33 UA Всі активні Клієнти з низьким рівнем відвідувань Видалені …" at bounding box center [314, 299] width 629 height 599
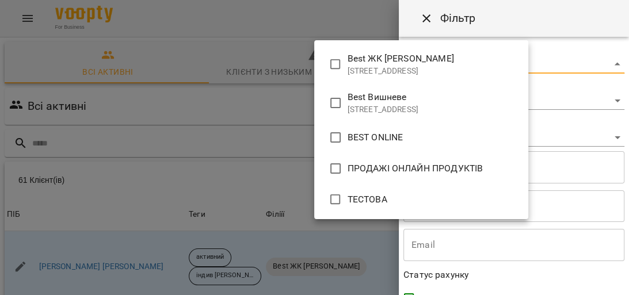
type input "**********"
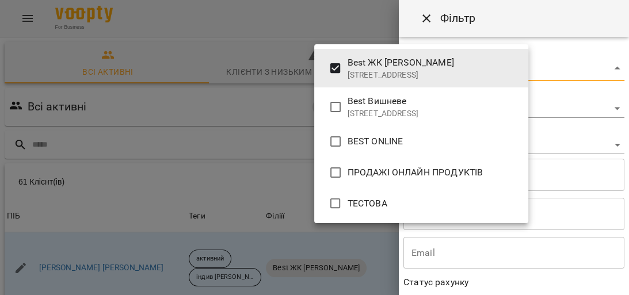
click at [300, 117] on div at bounding box center [314, 147] width 629 height 295
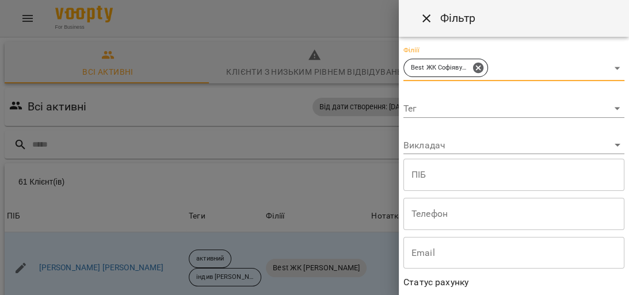
click at [304, 140] on div at bounding box center [314, 147] width 629 height 295
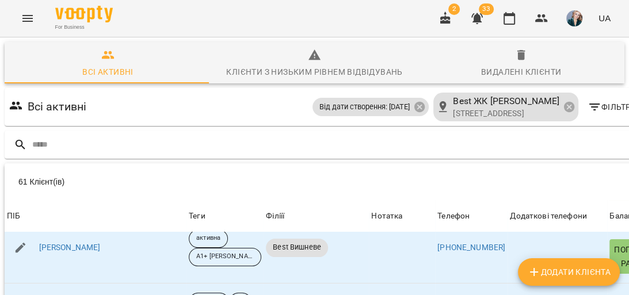
scroll to position [138, 0]
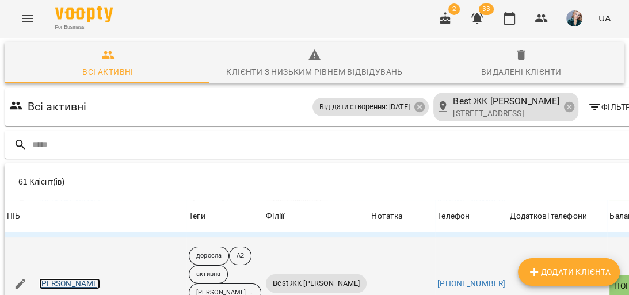
click at [72, 279] on link "[PERSON_NAME]" at bounding box center [70, 285] width 62 height 12
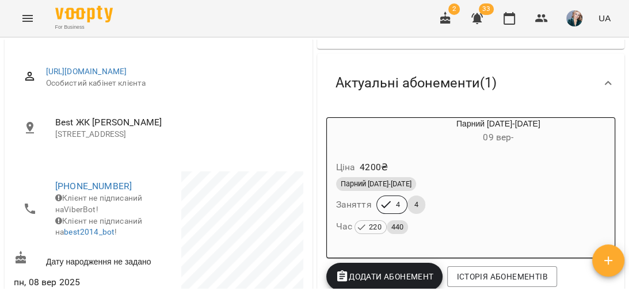
scroll to position [138, 0]
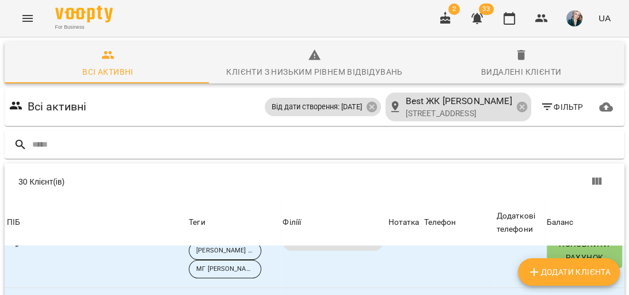
scroll to position [138, 0]
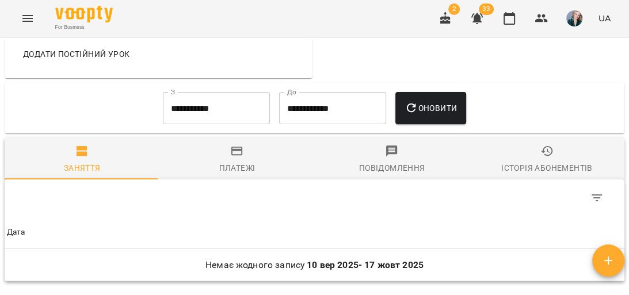
scroll to position [415, 0]
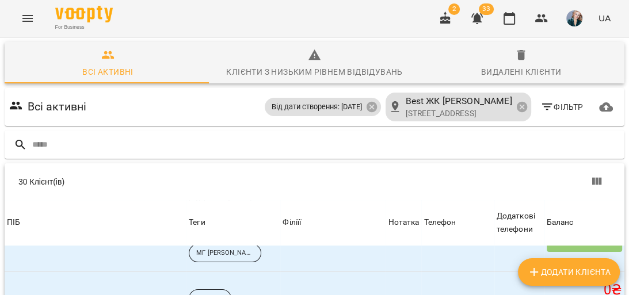
scroll to position [184, 0]
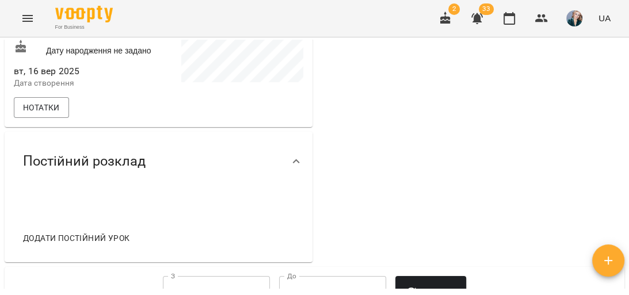
scroll to position [369, 0]
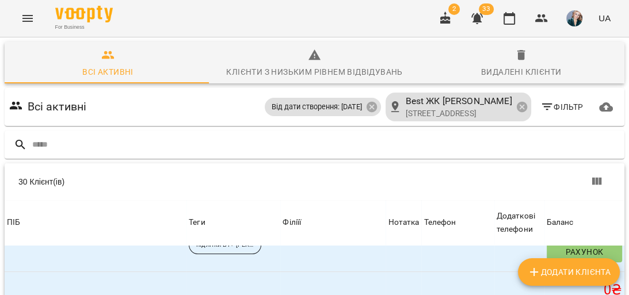
scroll to position [369, 0]
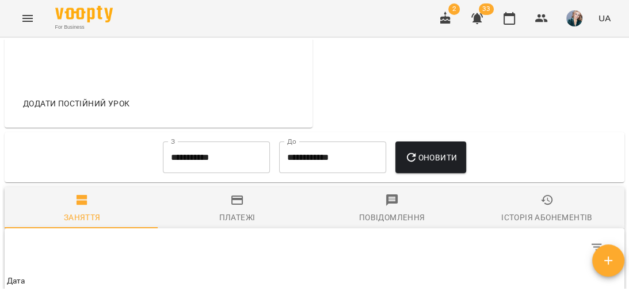
scroll to position [599, 0]
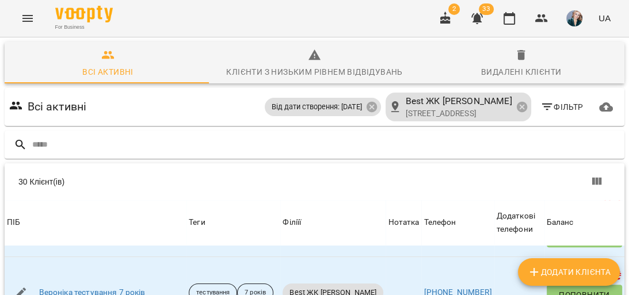
scroll to position [415, 0]
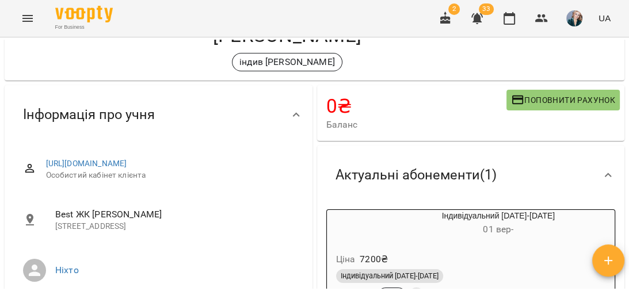
scroll to position [92, 0]
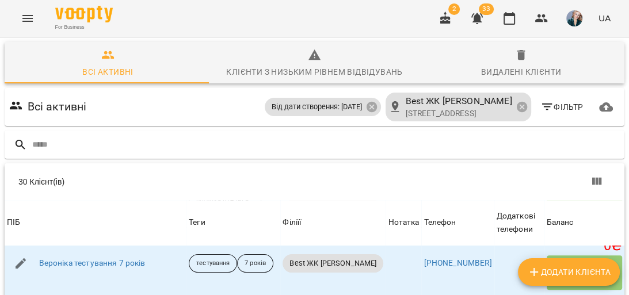
scroll to position [415, 0]
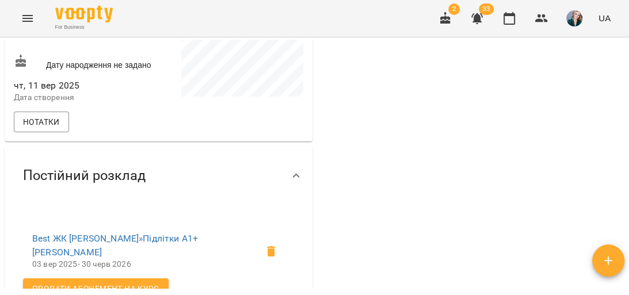
scroll to position [369, 0]
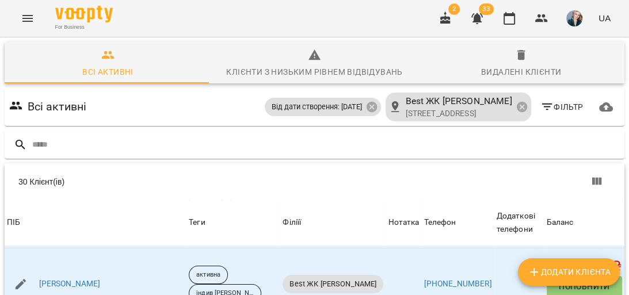
scroll to position [507, 0]
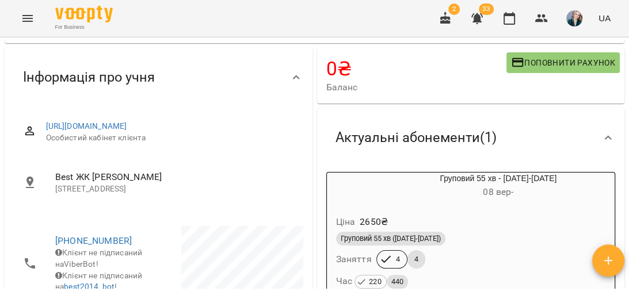
scroll to position [101, 0]
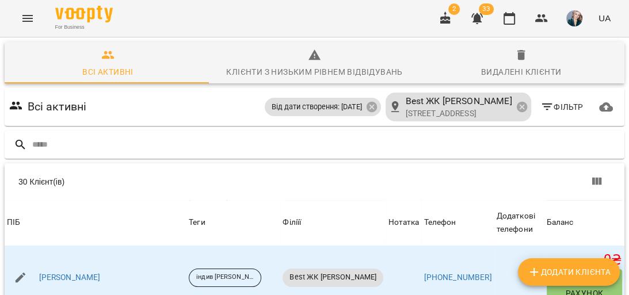
scroll to position [645, 0]
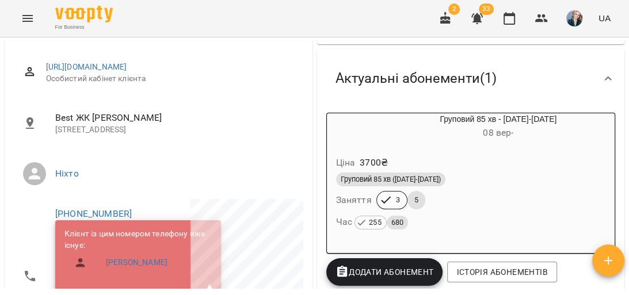
scroll to position [138, 0]
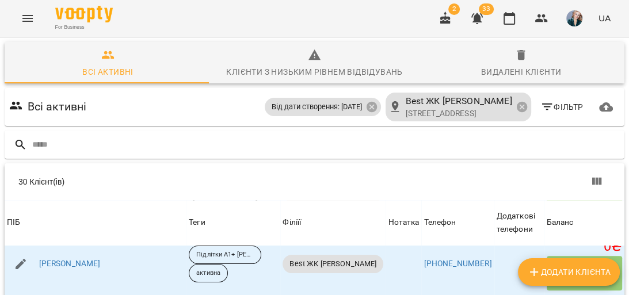
scroll to position [691, 0]
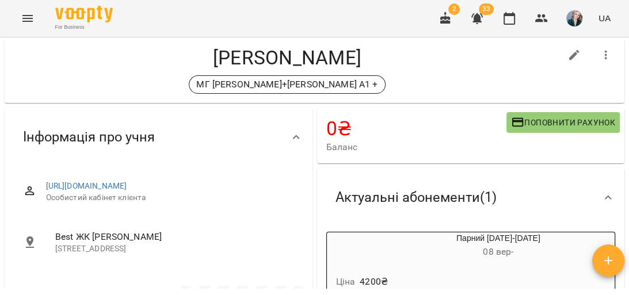
scroll to position [92, 0]
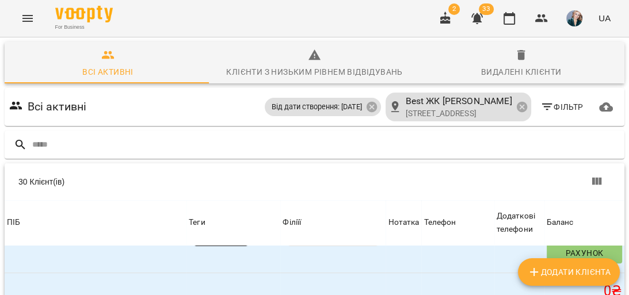
scroll to position [829, 0]
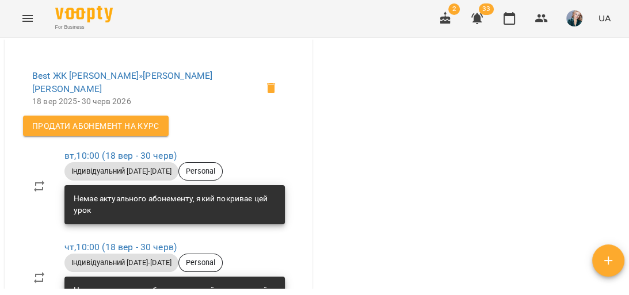
scroll to position [599, 0]
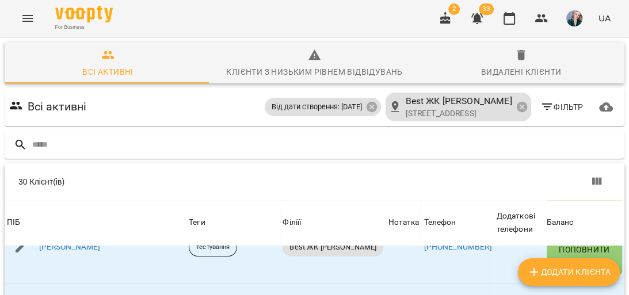
scroll to position [1106, 0]
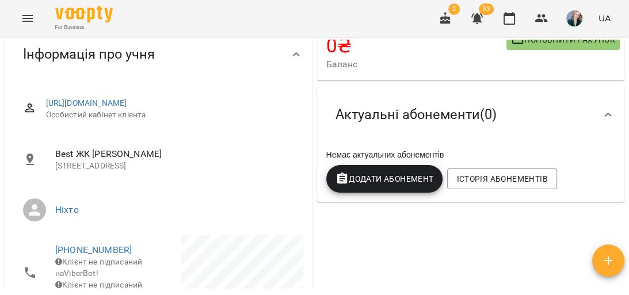
scroll to position [276, 0]
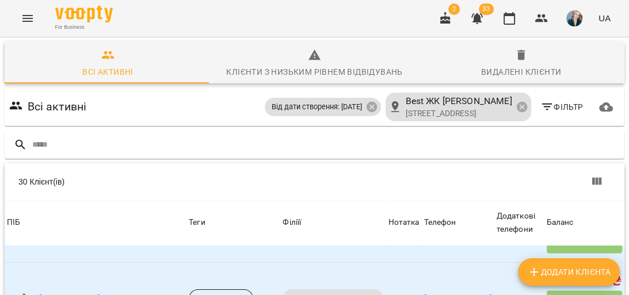
scroll to position [1198, 0]
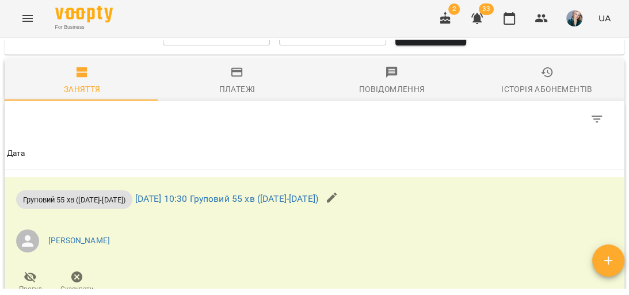
scroll to position [599, 0]
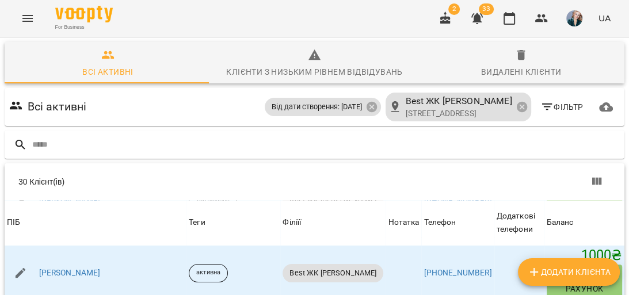
scroll to position [1244, 0]
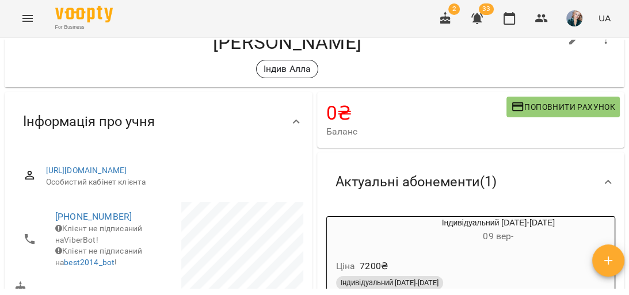
scroll to position [92, 0]
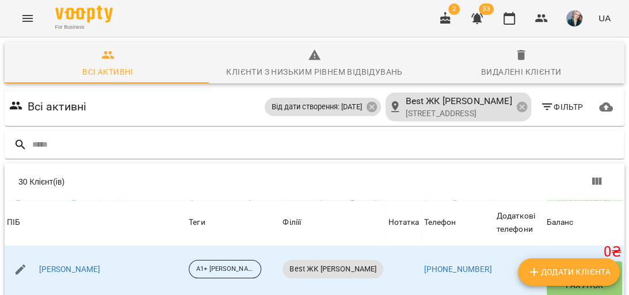
scroll to position [1336, 0]
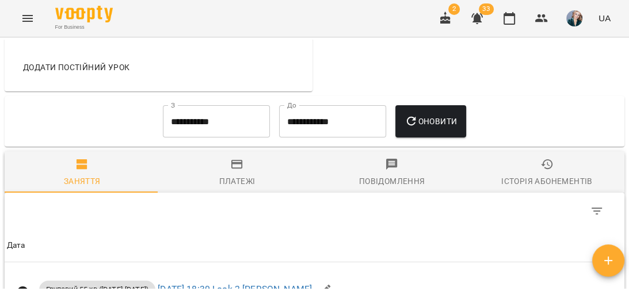
scroll to position [691, 0]
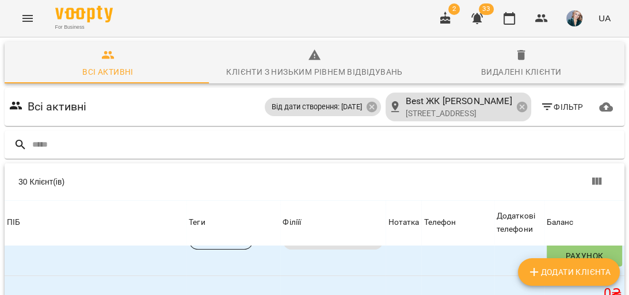
scroll to position [1508, 0]
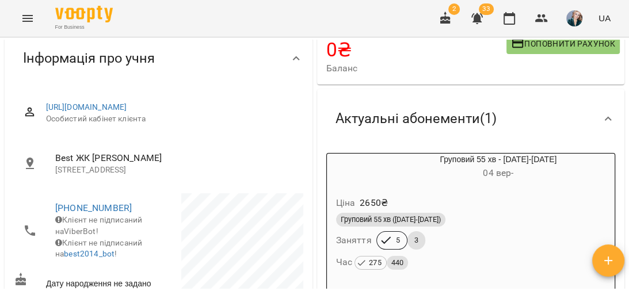
scroll to position [138, 0]
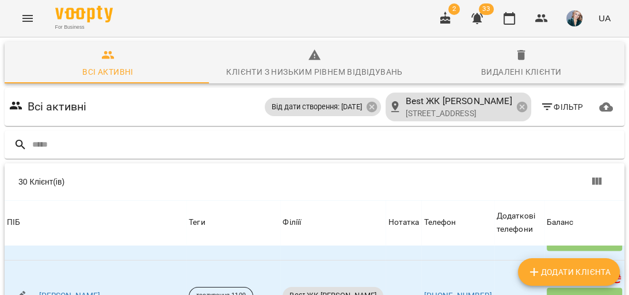
scroll to position [1508, 0]
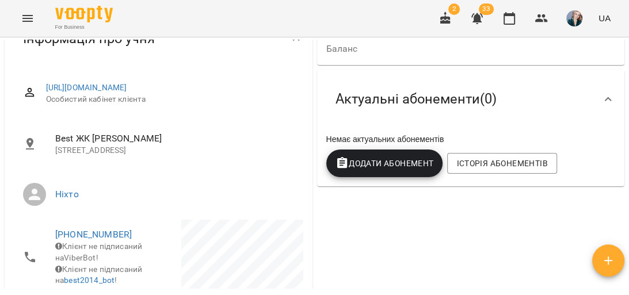
scroll to position [46, 0]
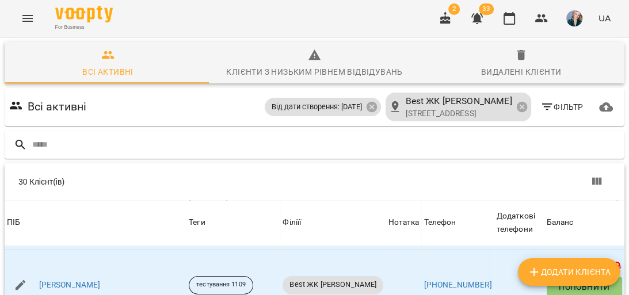
scroll to position [1508, 0]
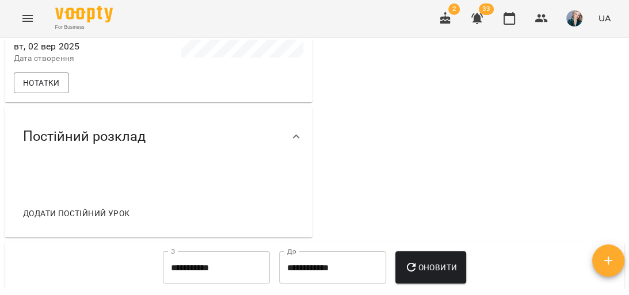
scroll to position [553, 0]
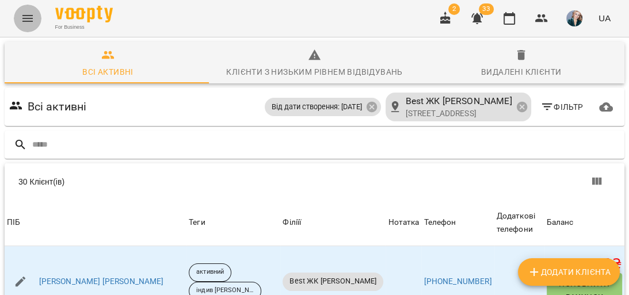
click at [25, 20] on icon "Menu" at bounding box center [28, 19] width 14 height 14
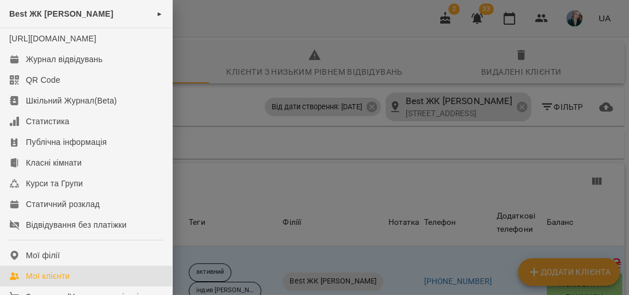
drag, startPoint x: 270, startPoint y: 120, endPoint x: 298, endPoint y: 141, distance: 35.0
click at [270, 120] on div at bounding box center [314, 147] width 629 height 295
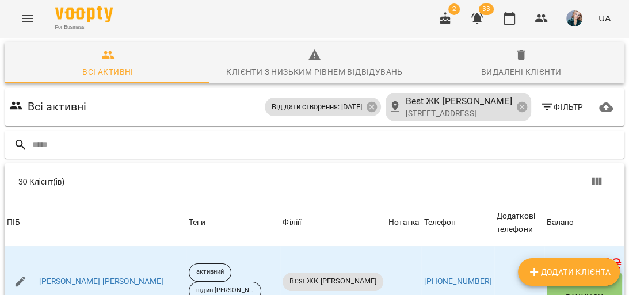
click at [21, 21] on icon "Menu" at bounding box center [28, 19] width 14 height 14
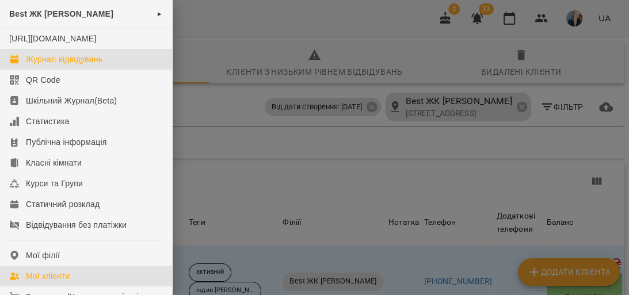
click at [124, 69] on link "Журнал відвідувань" at bounding box center [86, 59] width 172 height 21
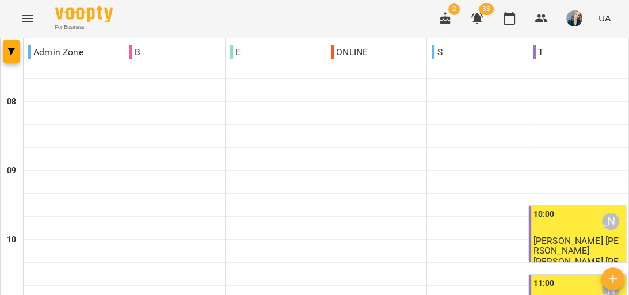
scroll to position [677, 0]
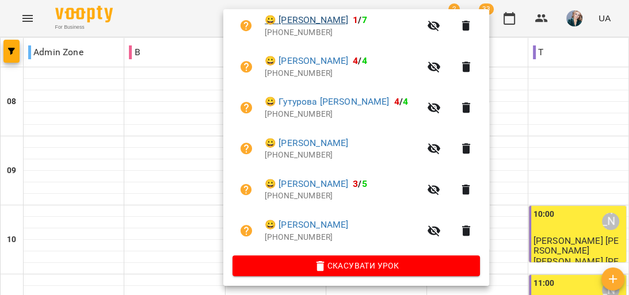
scroll to position [351, 0]
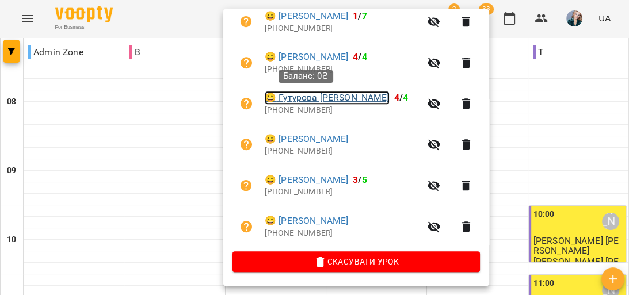
click at [299, 98] on link "😀 [PERSON_NAME] [PERSON_NAME]" at bounding box center [327, 98] width 125 height 14
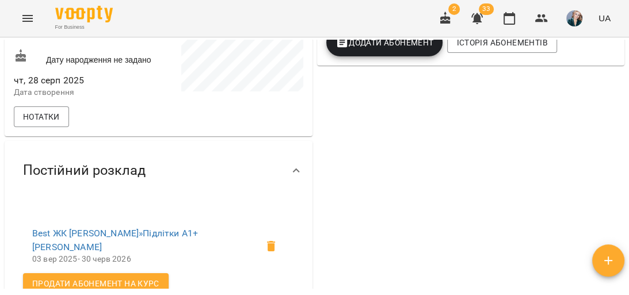
scroll to position [369, 0]
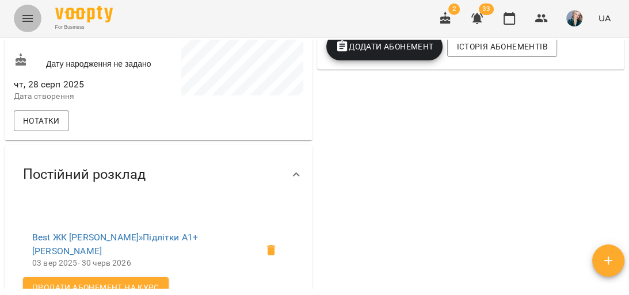
click at [32, 16] on icon "Menu" at bounding box center [28, 19] width 14 height 14
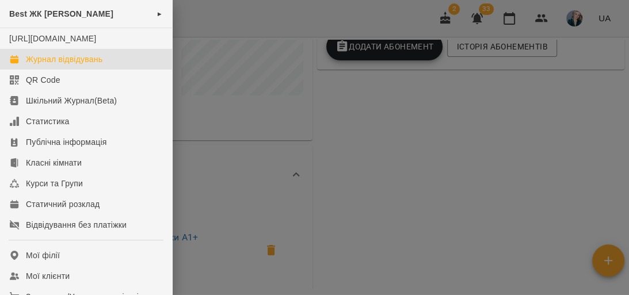
click at [74, 65] on div "Журнал відвідувань" at bounding box center [64, 60] width 77 height 12
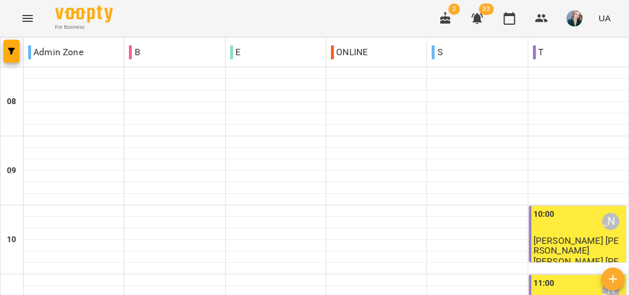
scroll to position [645, 0]
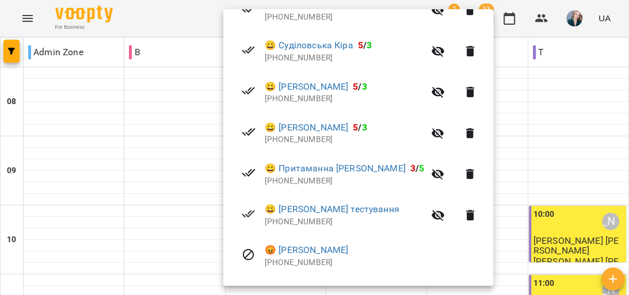
scroll to position [351, 0]
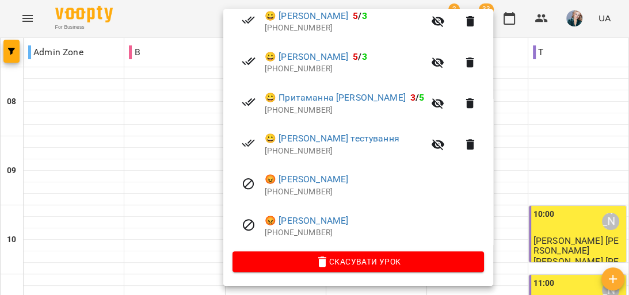
click at [489, 114] on div at bounding box center [314, 147] width 629 height 295
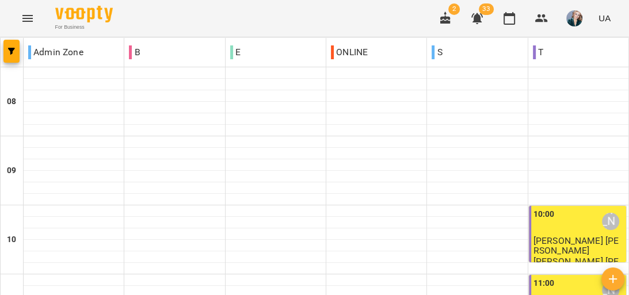
scroll to position [599, 0]
